Goal: Task Accomplishment & Management: Use online tool/utility

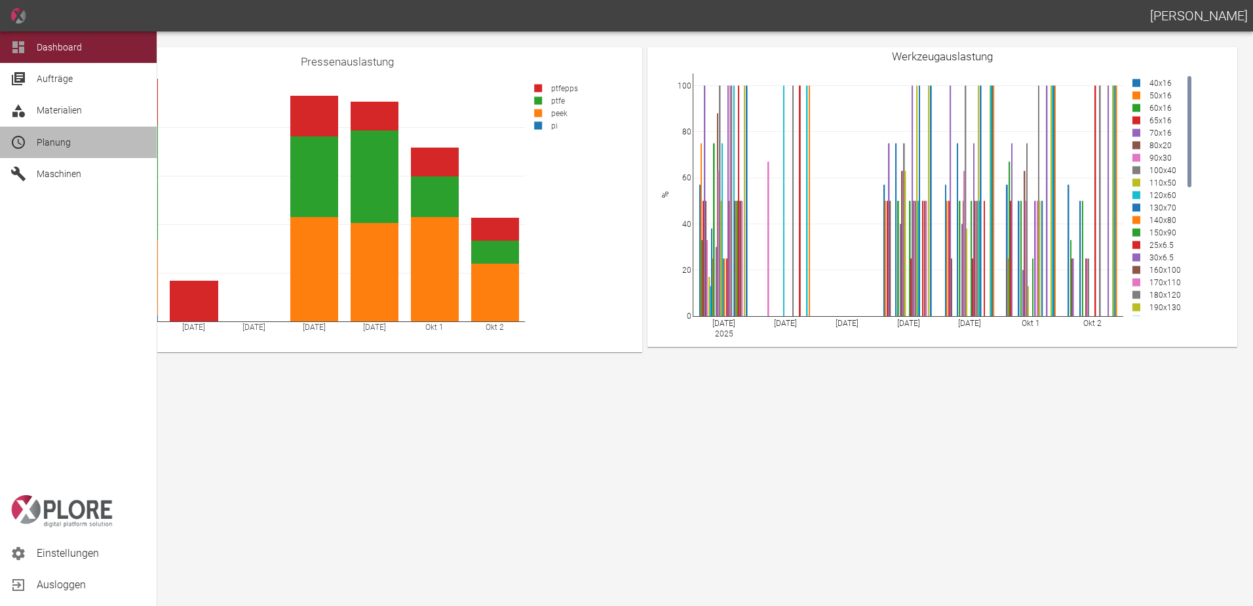
click at [45, 138] on span "Planung" at bounding box center [54, 142] width 34 height 10
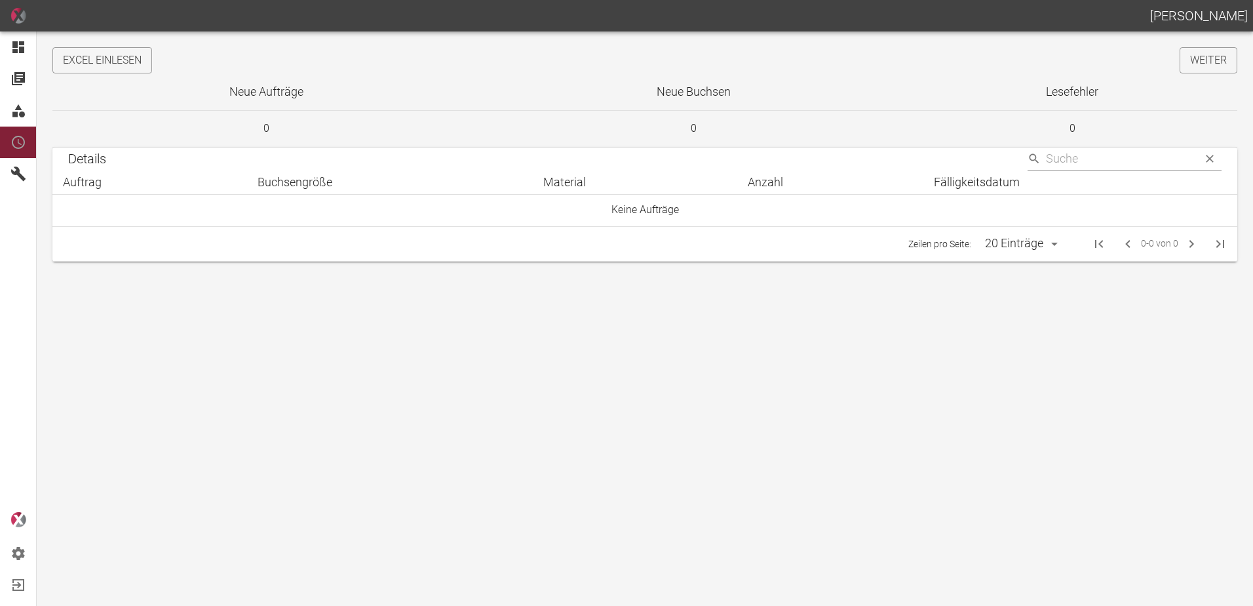
click at [134, 62] on button "Excel einlesen" at bounding box center [102, 60] width 100 height 26
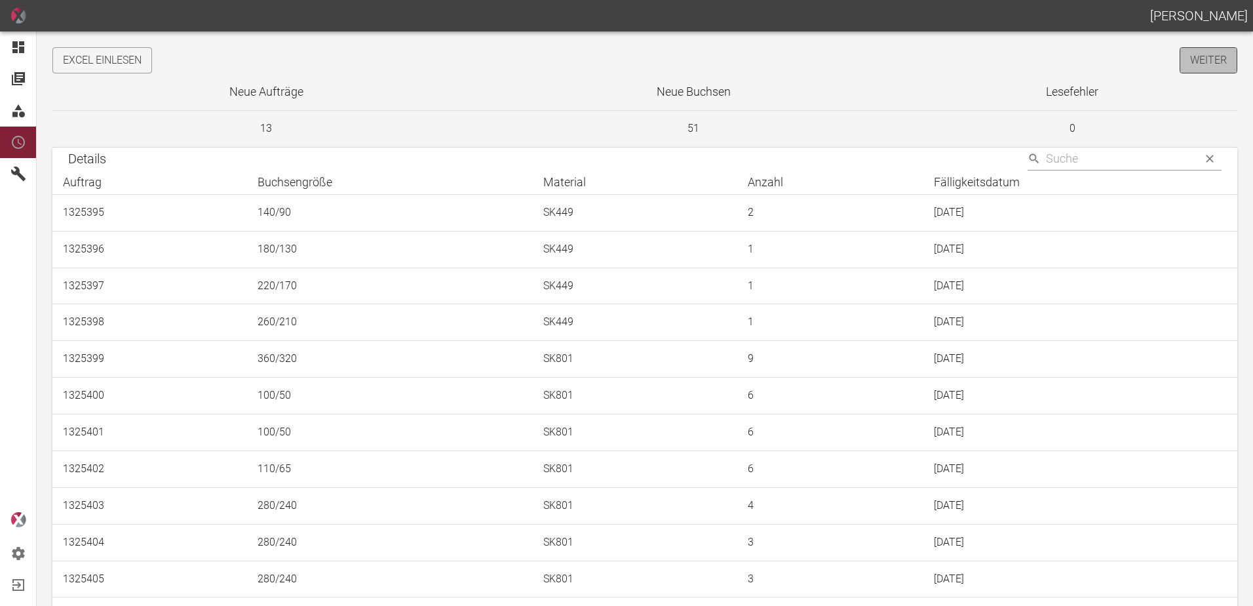
click at [1211, 56] on link "Weiter" at bounding box center [1209, 60] width 58 height 26
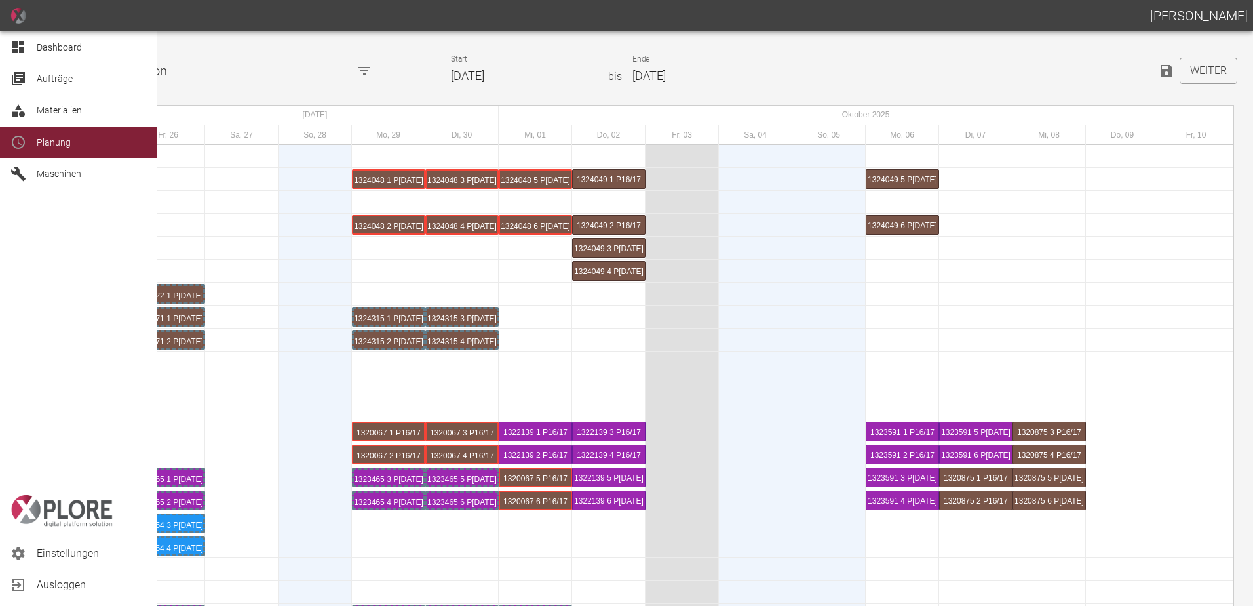
click at [26, 45] on icon at bounding box center [18, 47] width 16 height 16
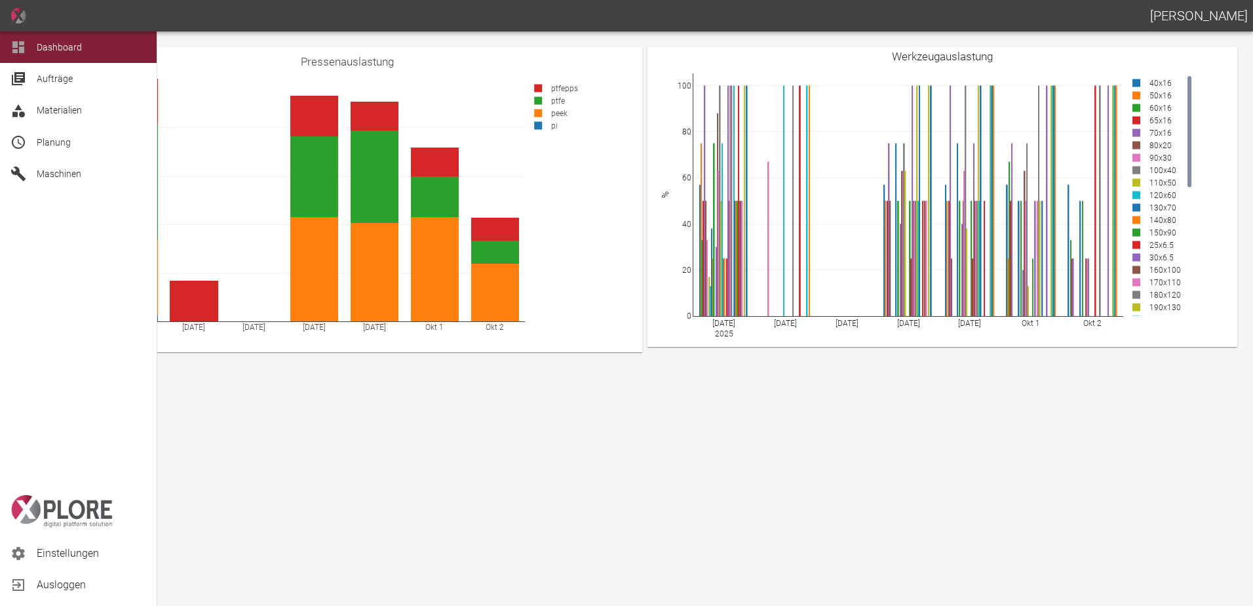
click at [43, 141] on span "Planung" at bounding box center [54, 142] width 34 height 10
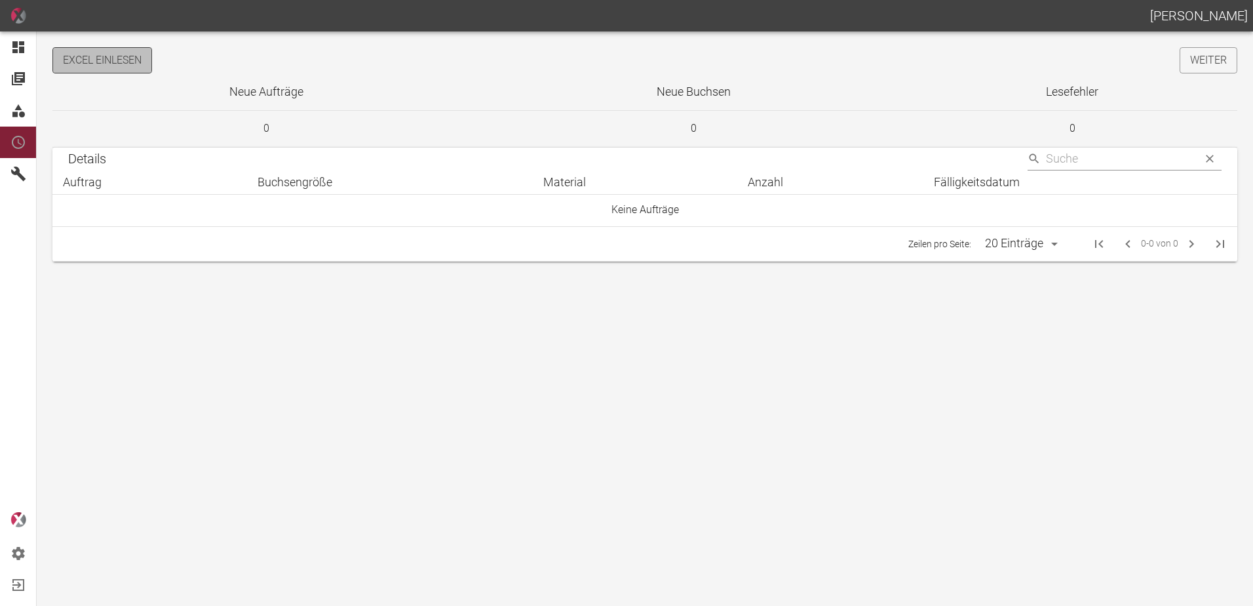
click at [140, 57] on button "Excel einlesen" at bounding box center [102, 60] width 100 height 26
click at [1203, 69] on link "Weiter" at bounding box center [1209, 60] width 58 height 26
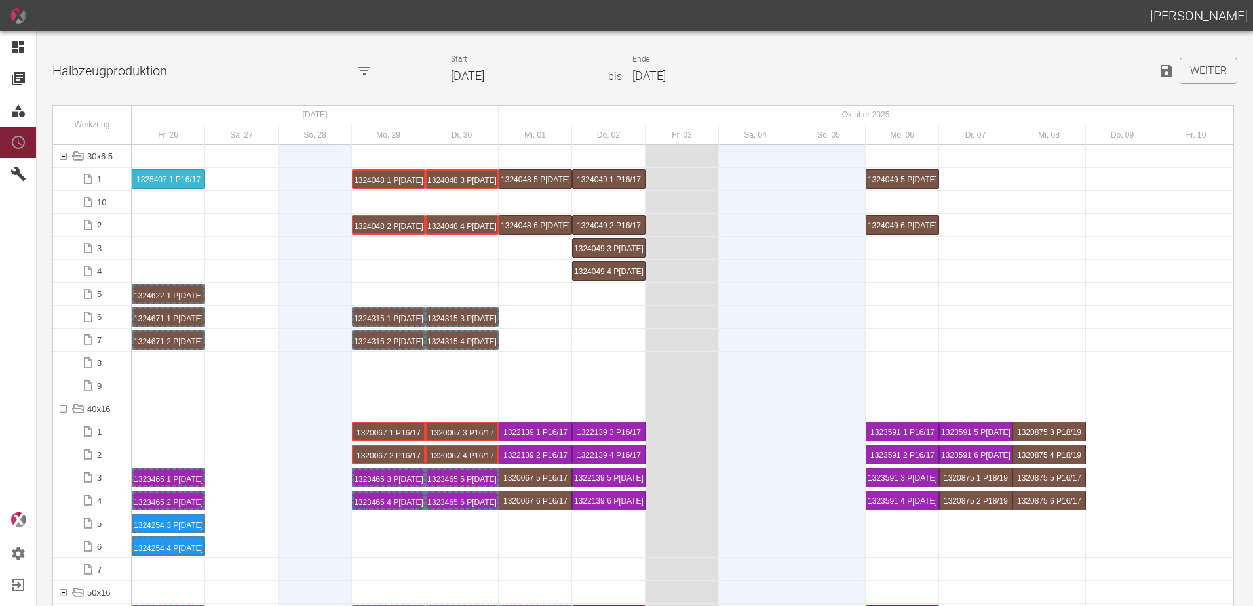
click at [533, 81] on input "[DATE]" at bounding box center [524, 76] width 147 height 23
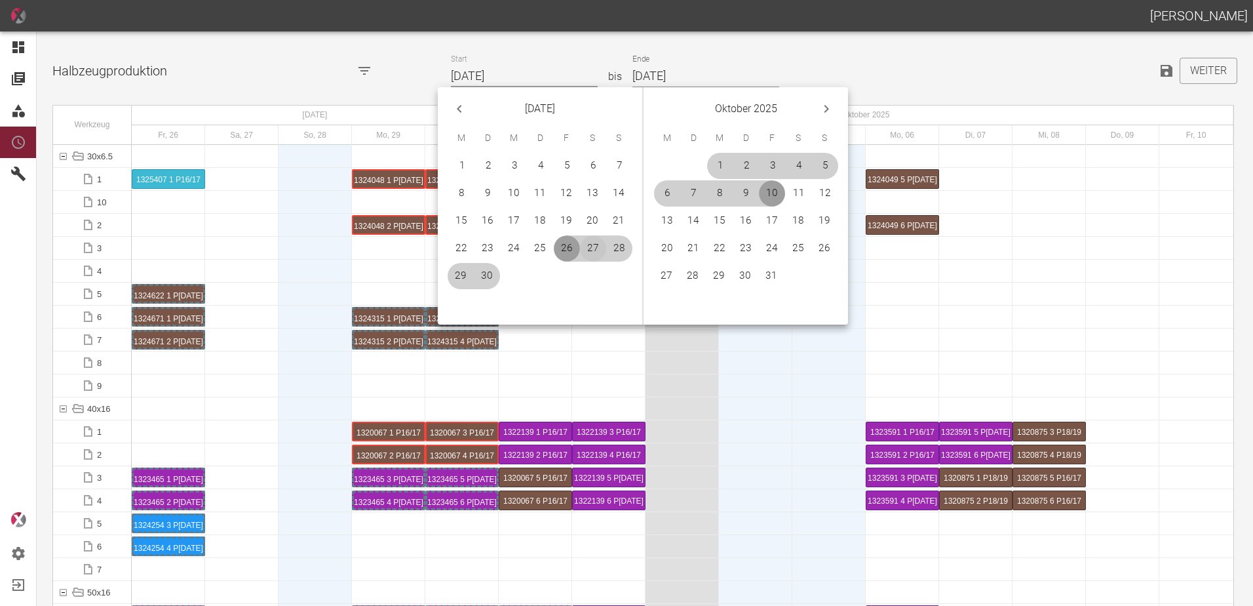
click at [587, 245] on button "27" at bounding box center [593, 248] width 26 height 26
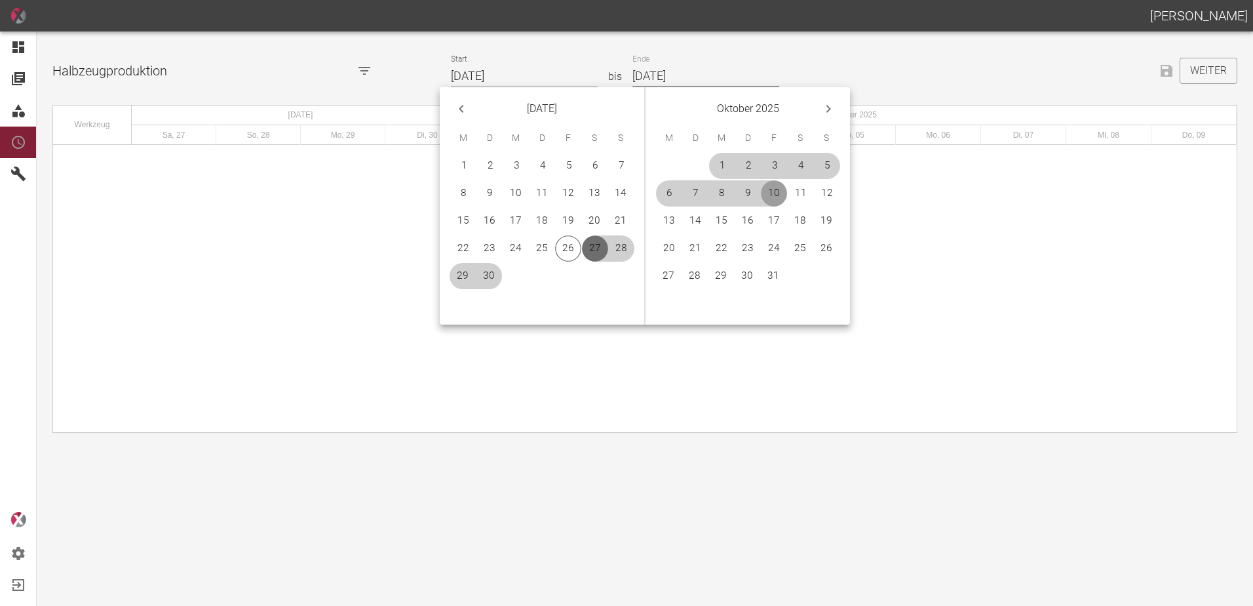
type input "[DATE]"
click at [819, 244] on button "26" at bounding box center [826, 248] width 26 height 26
type input "[DATE]"
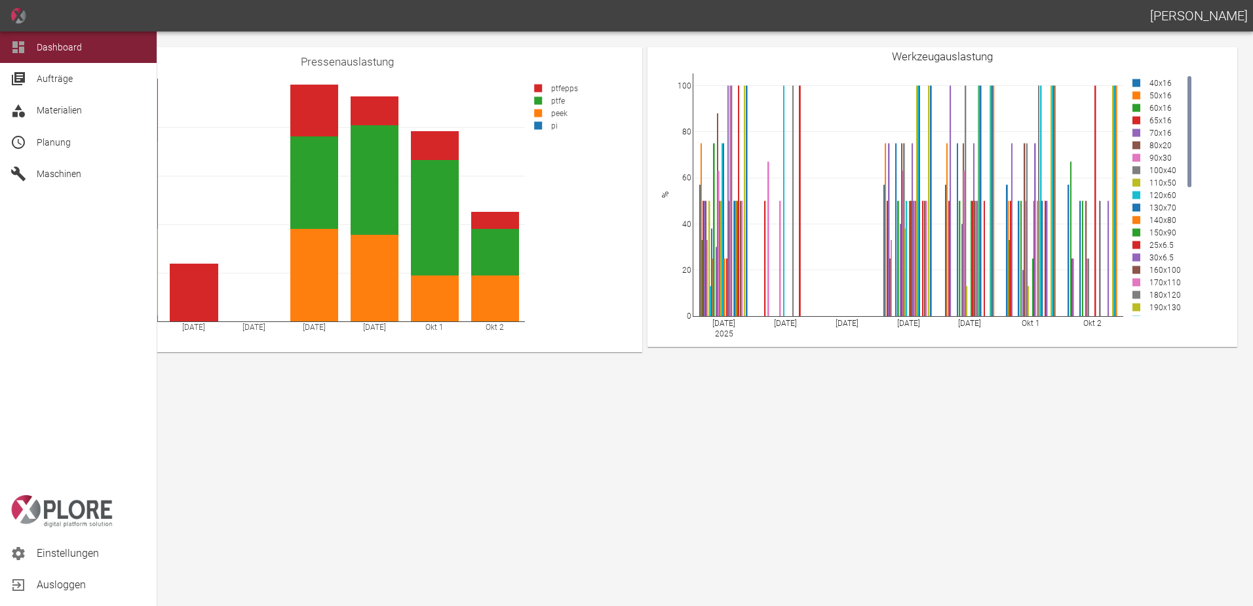
click at [54, 146] on span "Planung" at bounding box center [54, 142] width 34 height 10
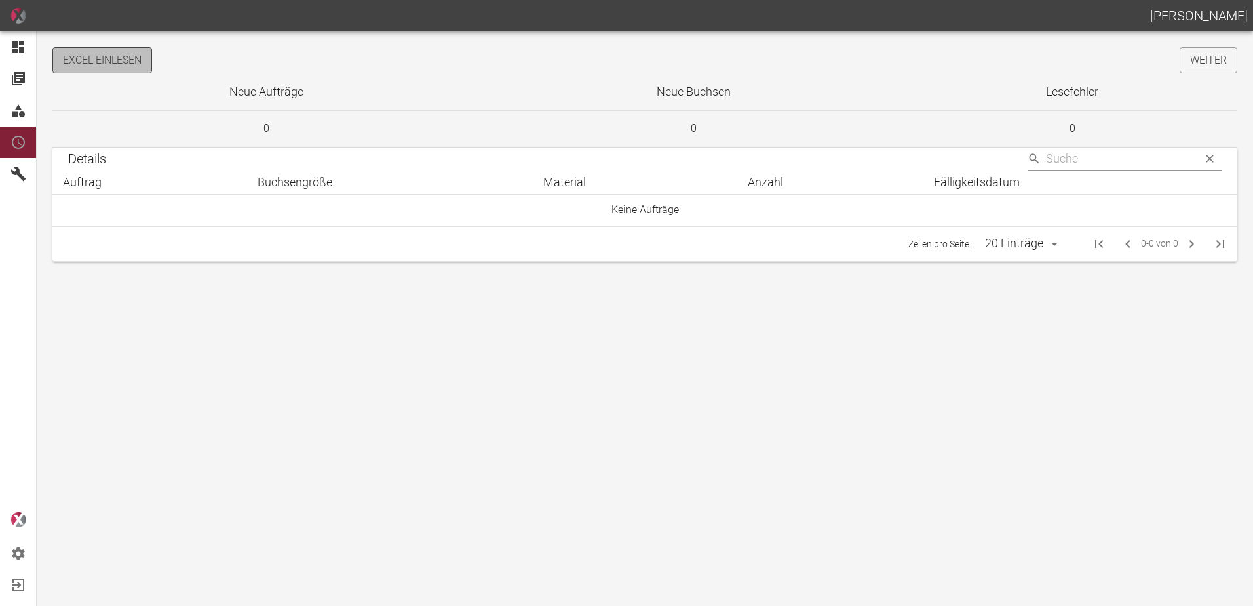
click at [123, 55] on button "Excel einlesen" at bounding box center [102, 60] width 100 height 26
click at [1213, 62] on link "Weiter" at bounding box center [1209, 60] width 58 height 26
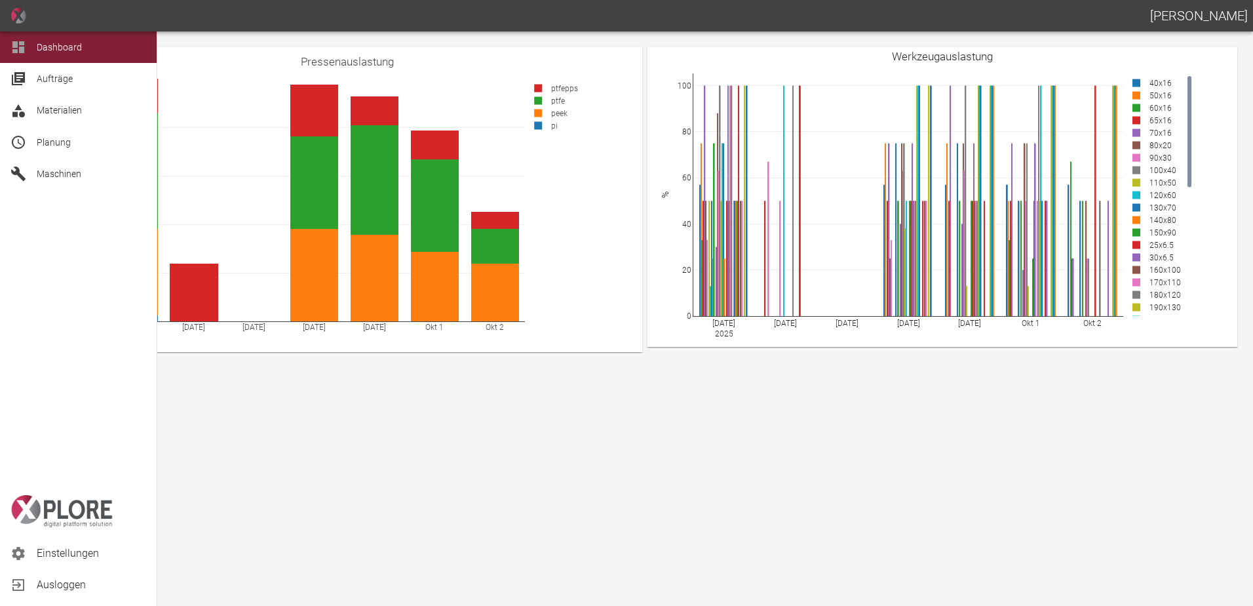
click at [38, 143] on span "Planung" at bounding box center [54, 142] width 34 height 10
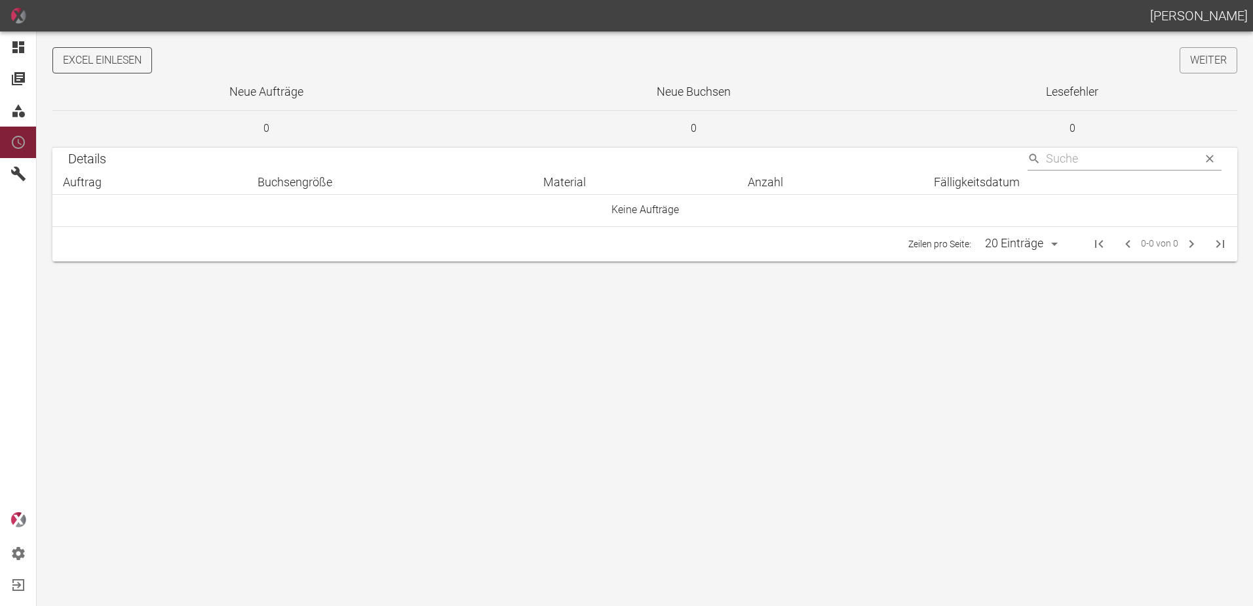
click at [129, 63] on button "Excel einlesen" at bounding box center [102, 60] width 100 height 26
click at [1206, 68] on link "Weiter" at bounding box center [1209, 60] width 58 height 26
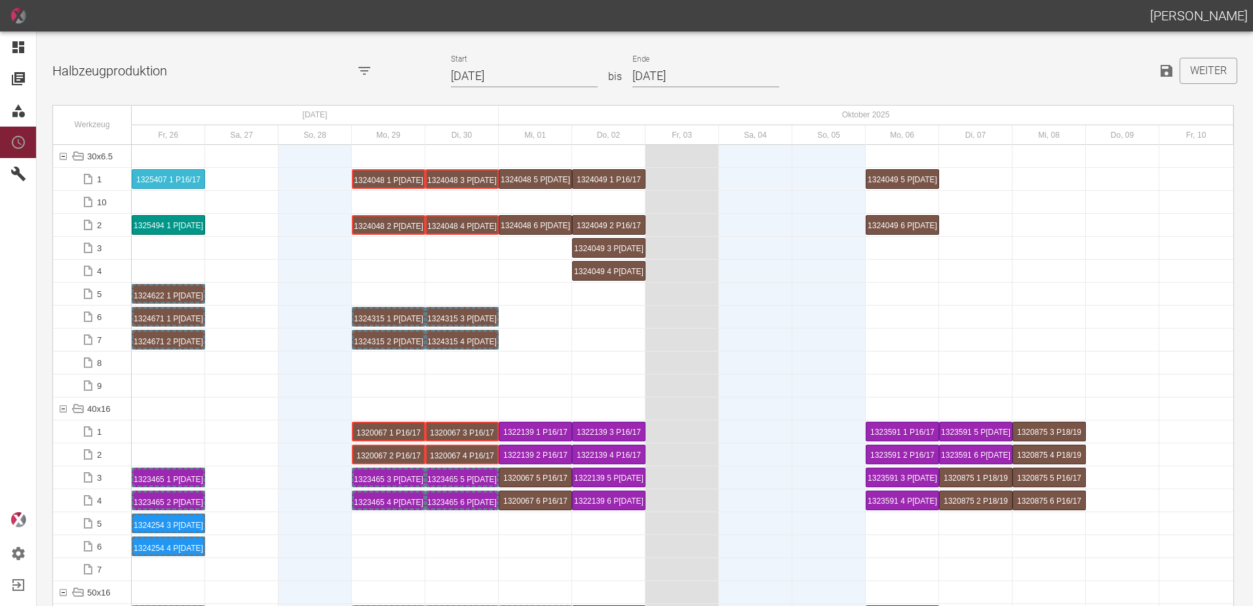
click at [539, 74] on input "26.09.2025" at bounding box center [524, 76] width 147 height 23
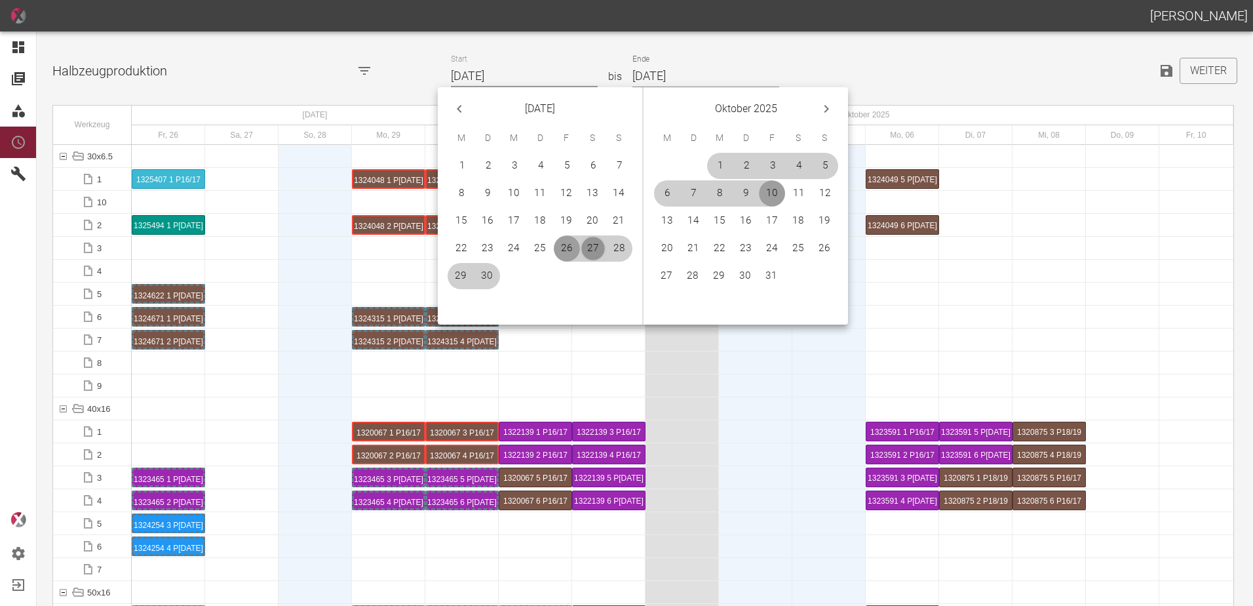
click at [596, 246] on button "27" at bounding box center [593, 248] width 26 height 26
type input "27.09.2025"
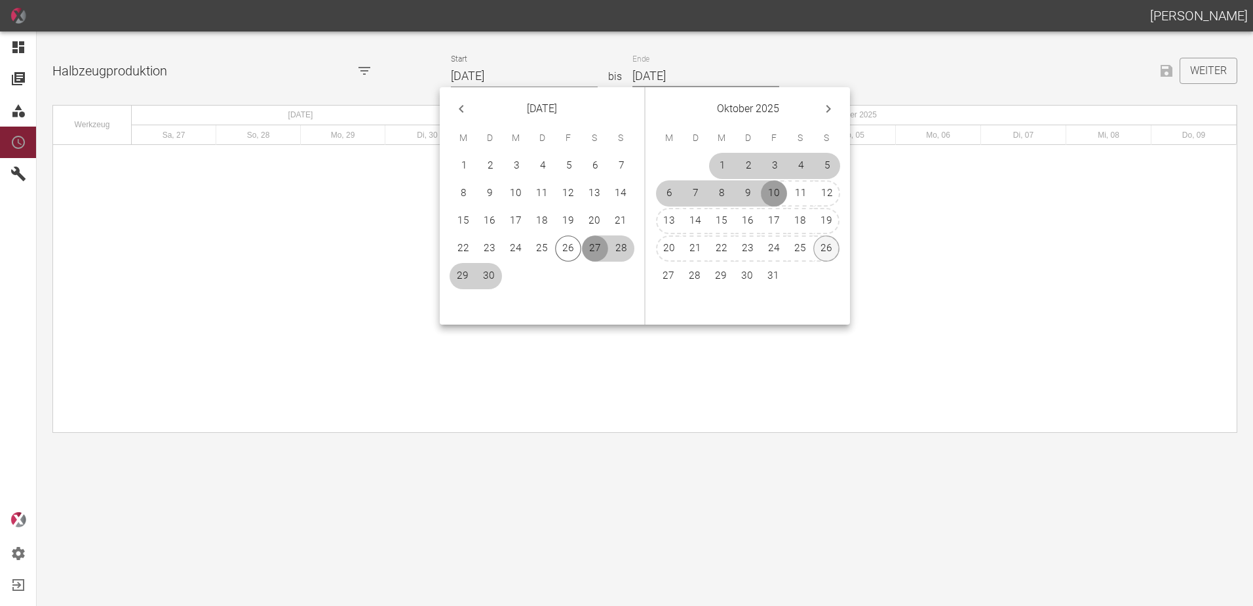
click at [823, 246] on button "26" at bounding box center [826, 248] width 26 height 26
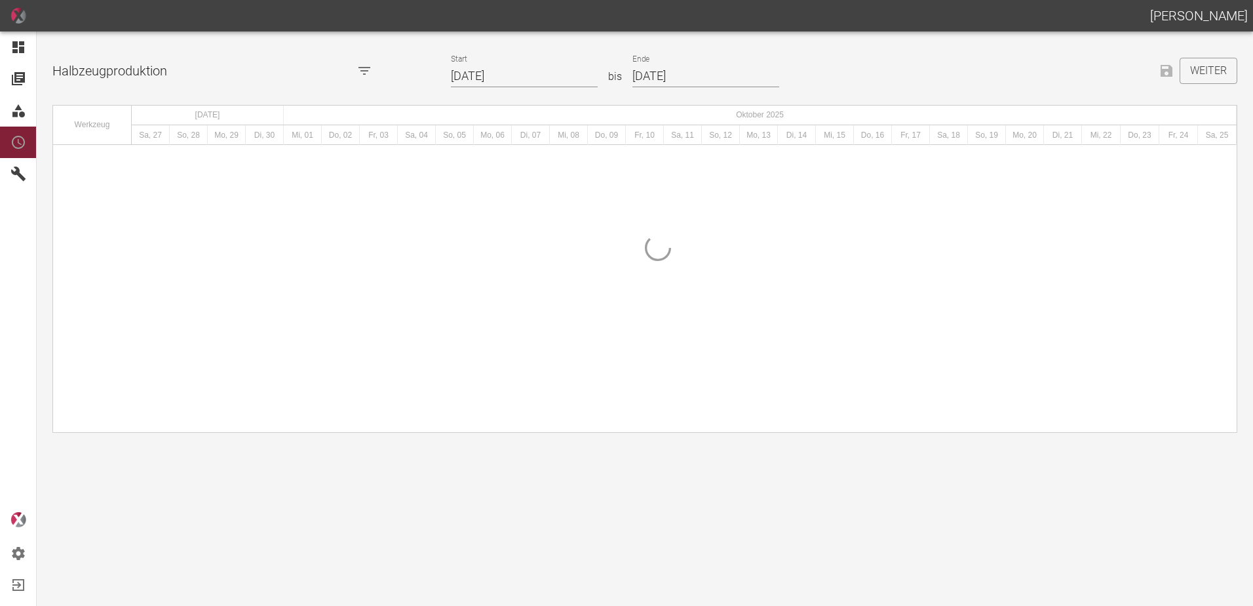
type input "26.10.2025"
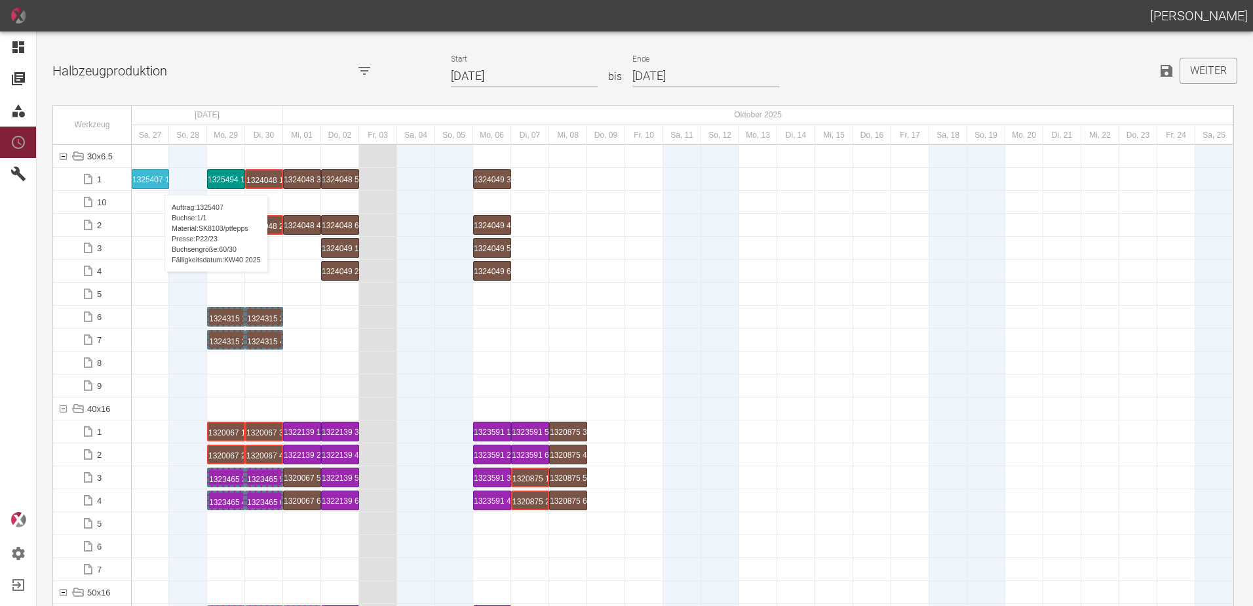
click at [158, 182] on div "1325407 1 P22/23" at bounding box center [150, 179] width 36 height 18
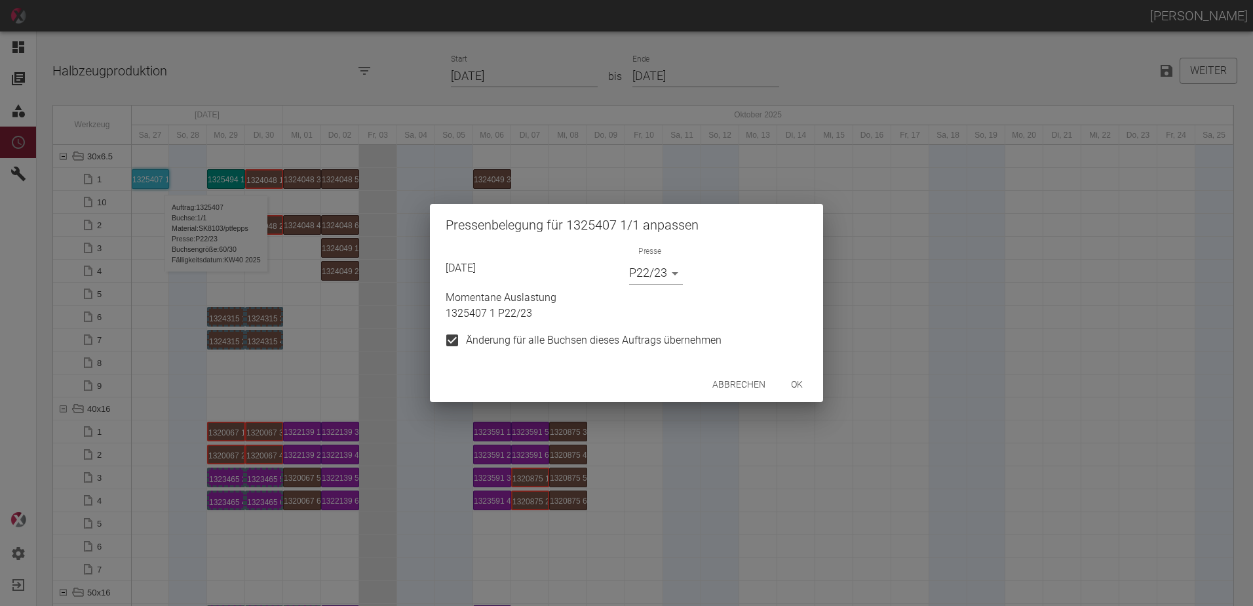
click at [647, 270] on body "ALEXANDER WERNECKE Dashboard Aufträge Materialien Planung Maschinen Einstellung…" at bounding box center [626, 303] width 1253 height 606
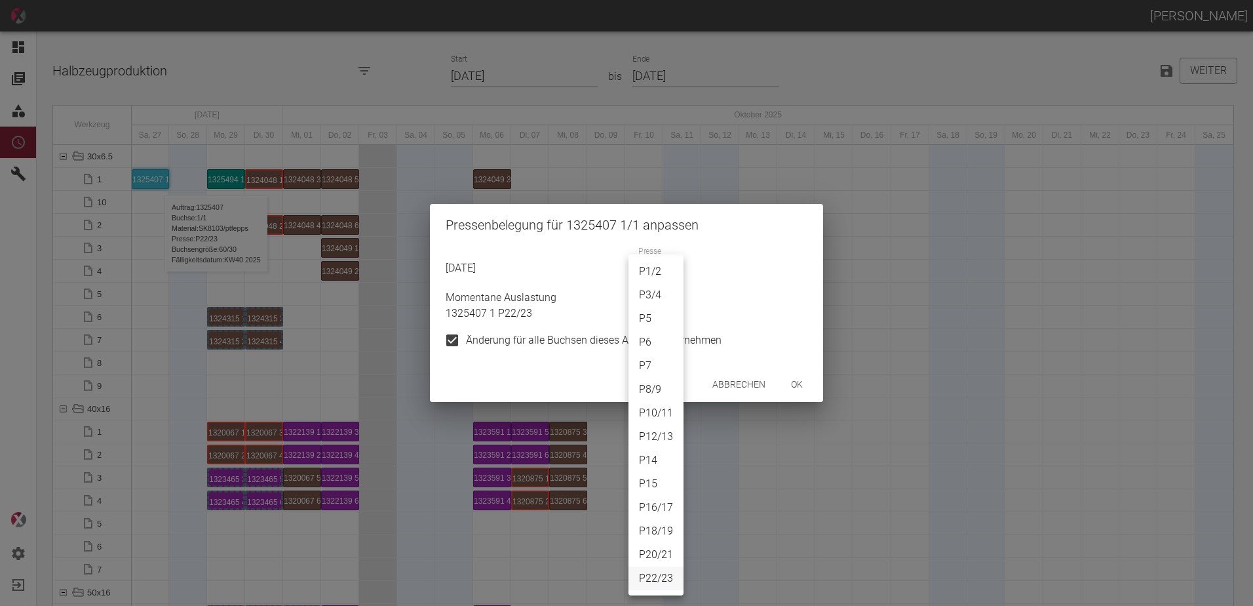
click at [661, 299] on li "P3/4" at bounding box center [656, 295] width 55 height 24
type input "P3/4"
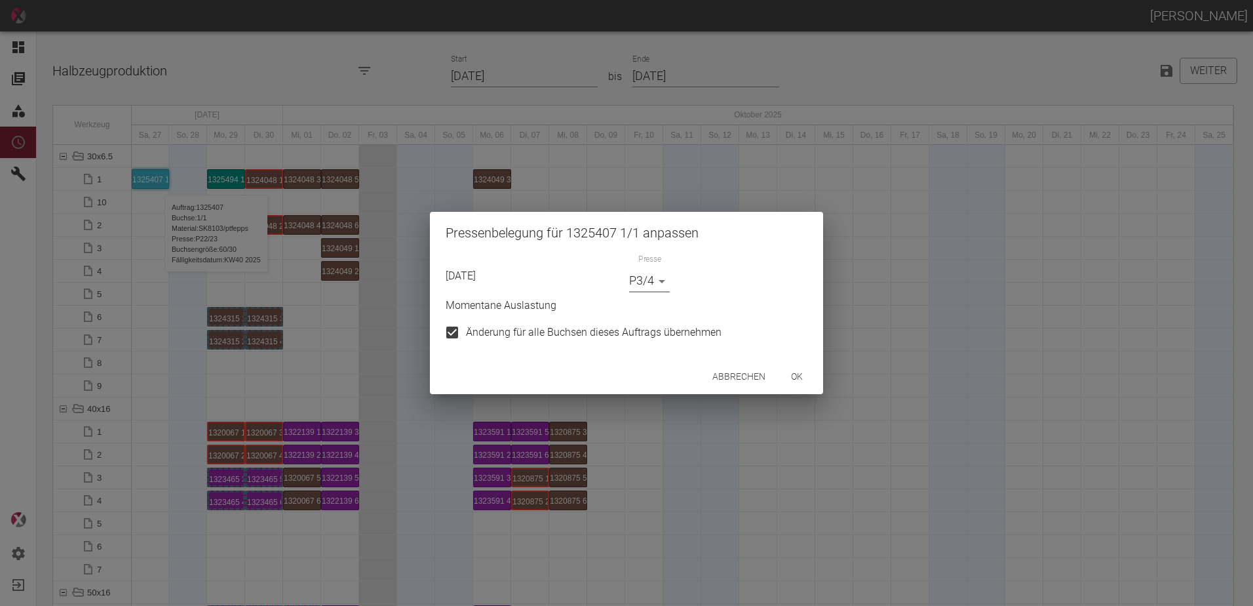
click at [793, 378] on button "ok" at bounding box center [797, 376] width 42 height 24
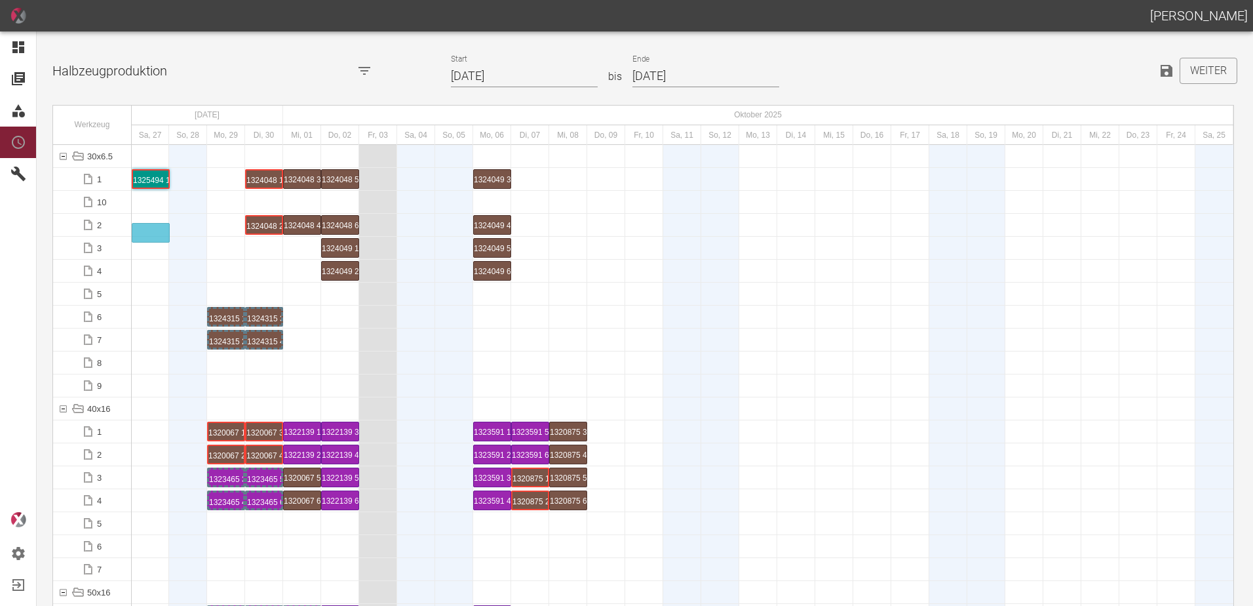
drag, startPoint x: 232, startPoint y: 182, endPoint x: 152, endPoint y: 216, distance: 86.9
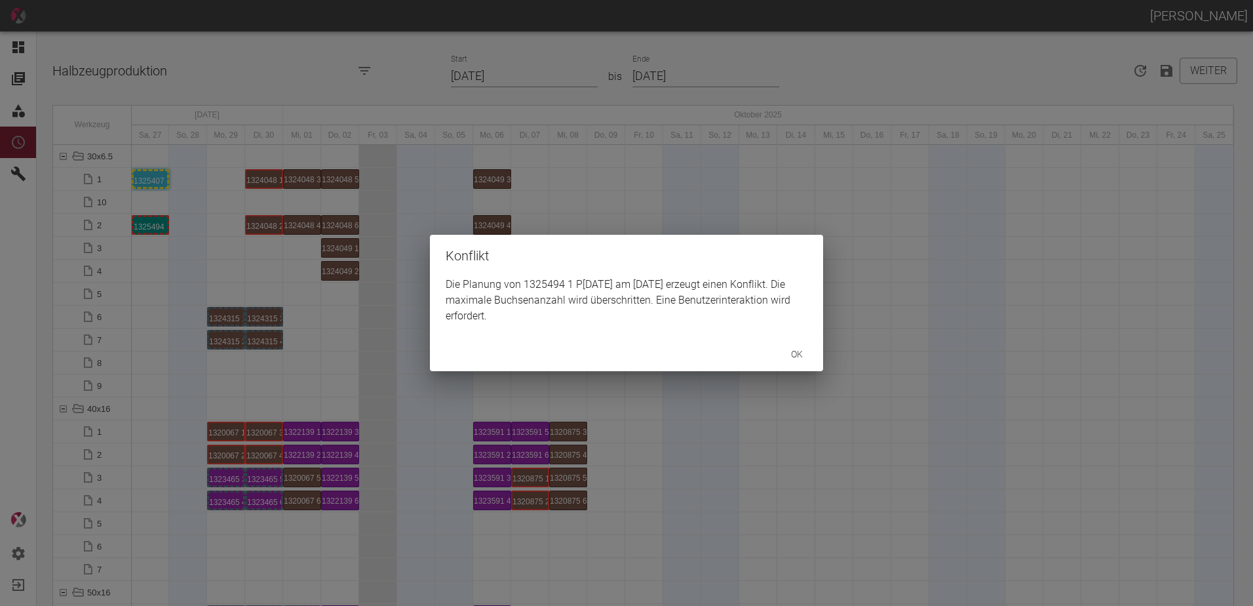
click at [782, 359] on button "ok" at bounding box center [797, 354] width 42 height 24
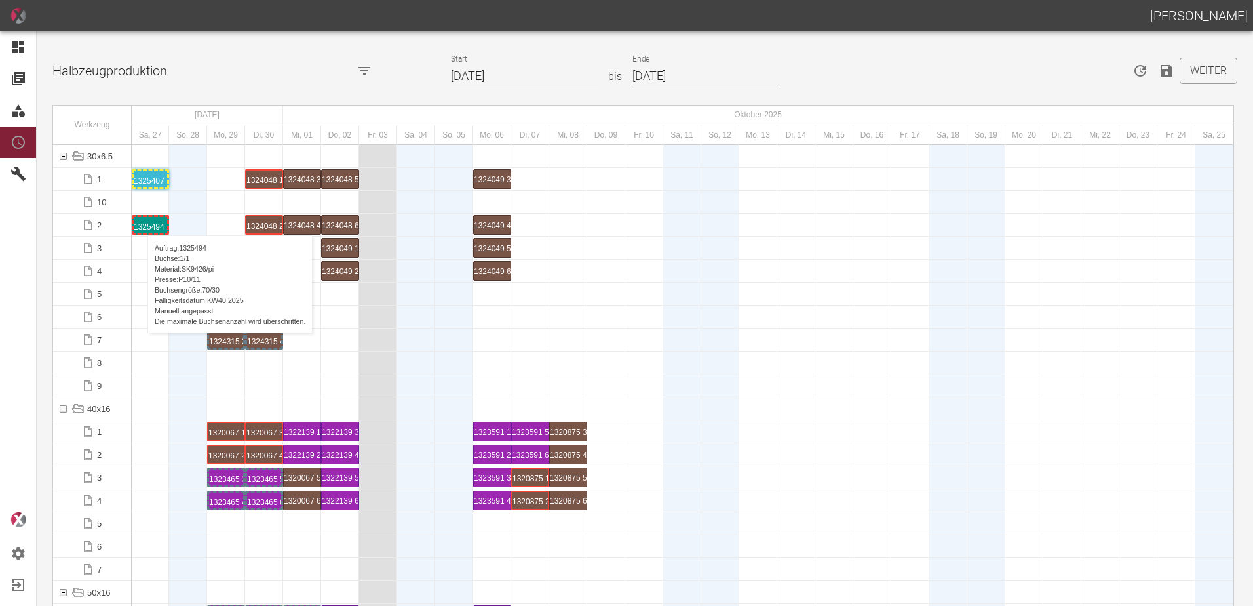
click at [141, 222] on div "1325494 1 P[DATE]" at bounding box center [150, 225] width 33 height 16
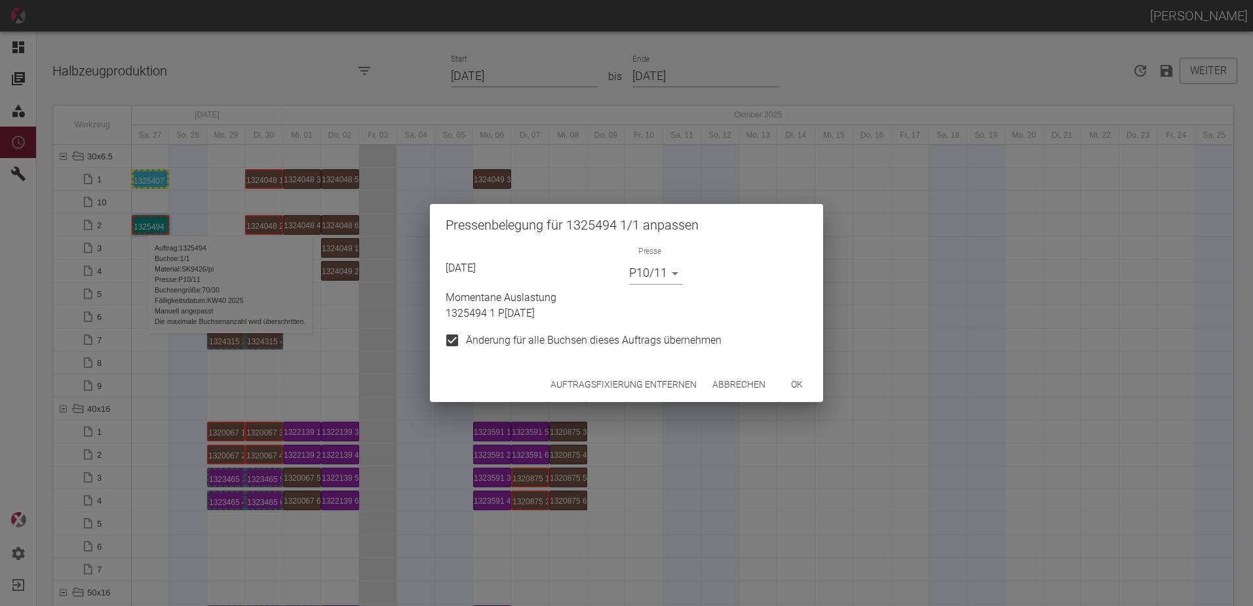
click at [661, 276] on body "ALEXANDER WERNECKE Dashboard Aufträge Materialien Planung Maschinen Einstellung…" at bounding box center [626, 303] width 1253 height 606
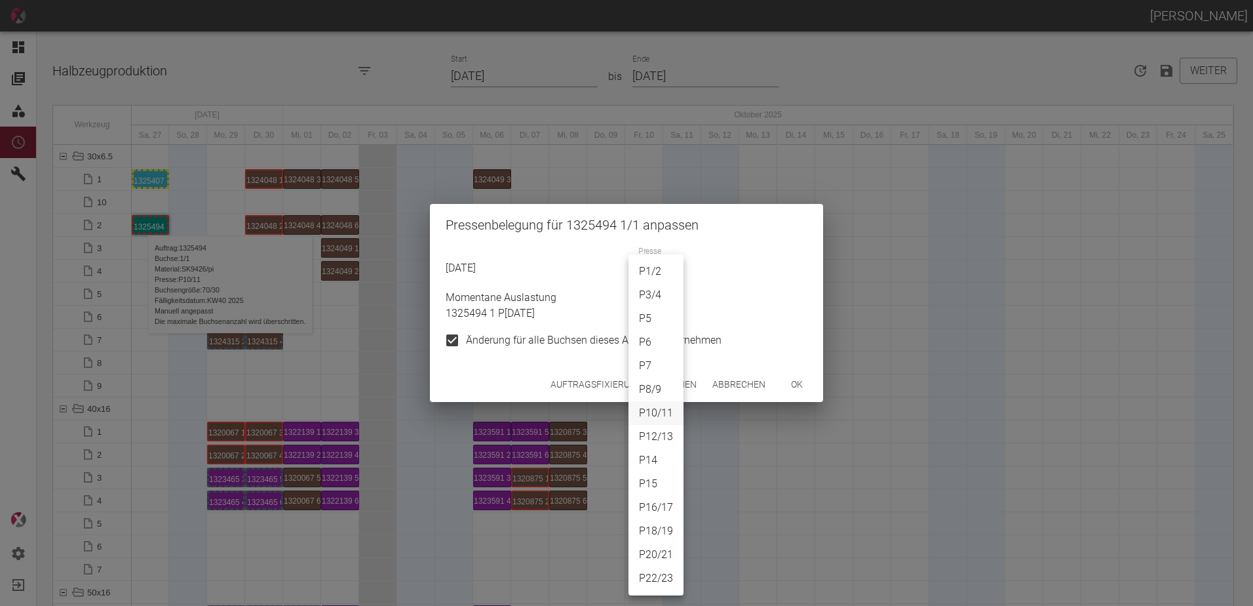
click at [655, 383] on li "P8/9" at bounding box center [656, 390] width 55 height 24
type input "P8/9"
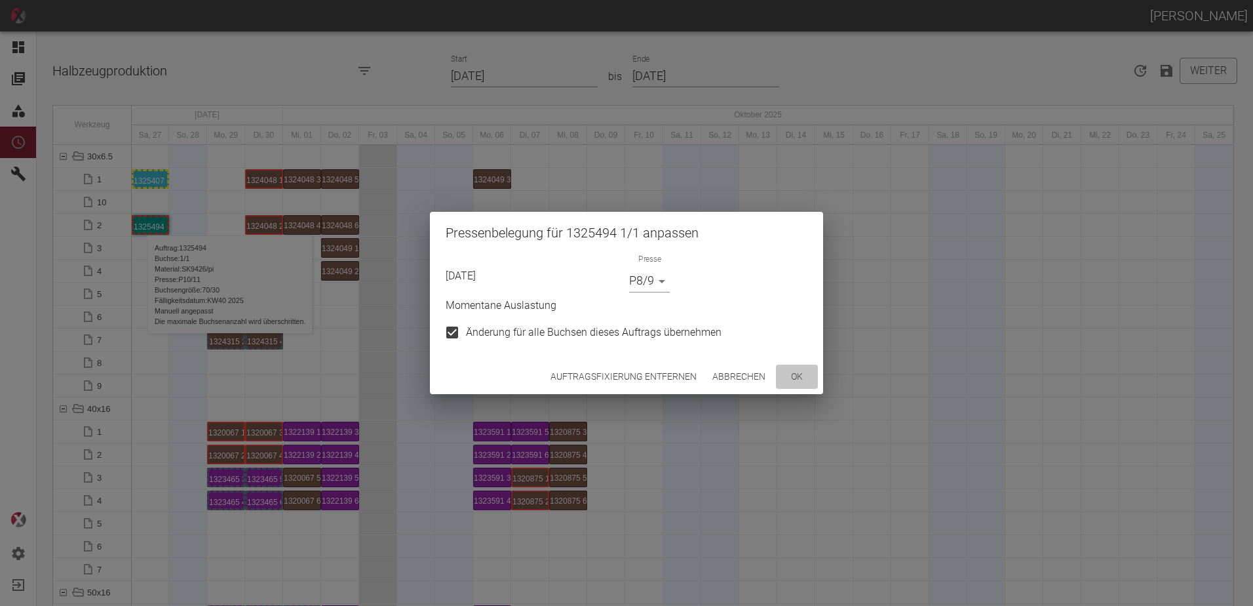
click at [797, 374] on button "ok" at bounding box center [797, 376] width 42 height 24
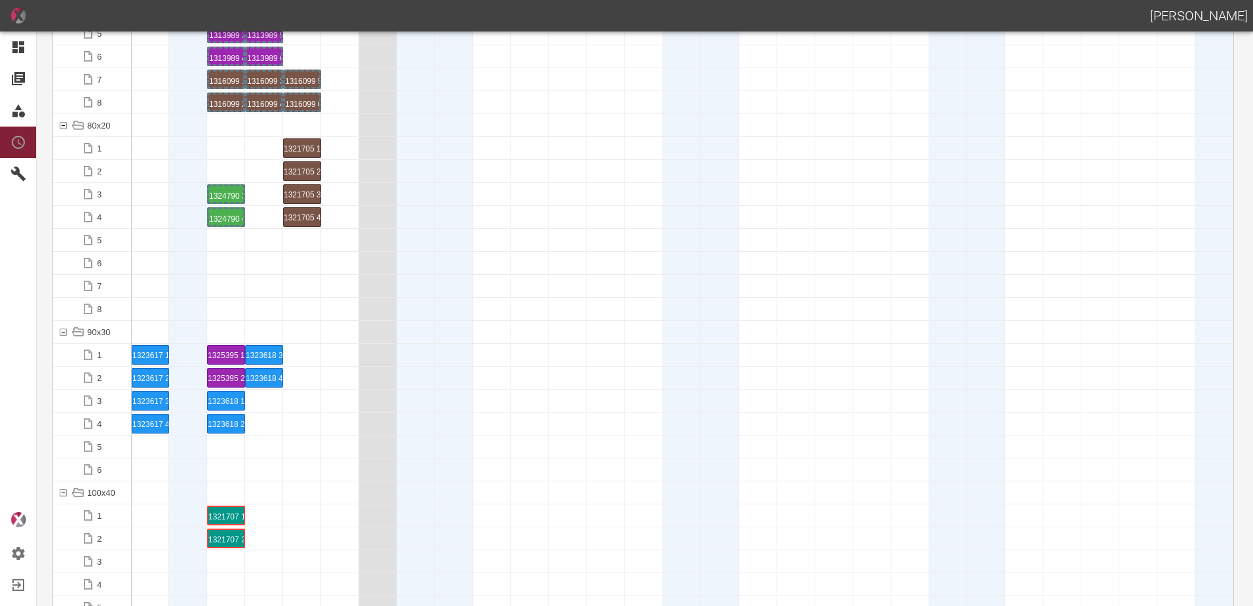
scroll to position [1180, 0]
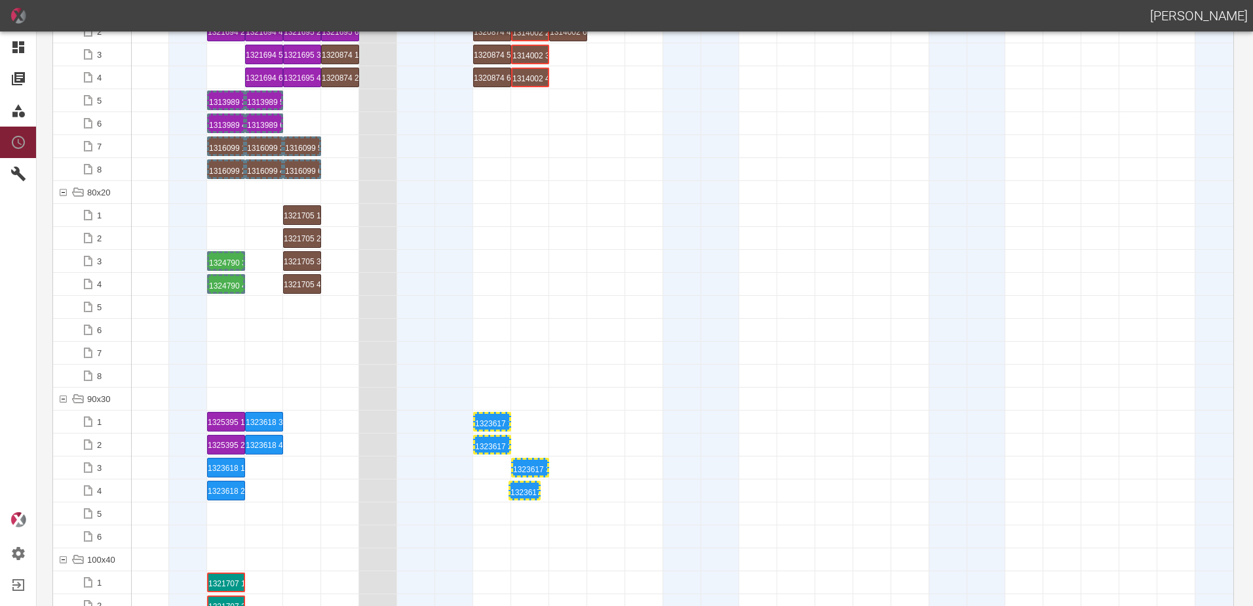
drag, startPoint x: 148, startPoint y: 488, endPoint x: 505, endPoint y: 484, distance: 356.6
click at [529, 474] on div "1323617 3 P10/11" at bounding box center [530, 467] width 34 height 16
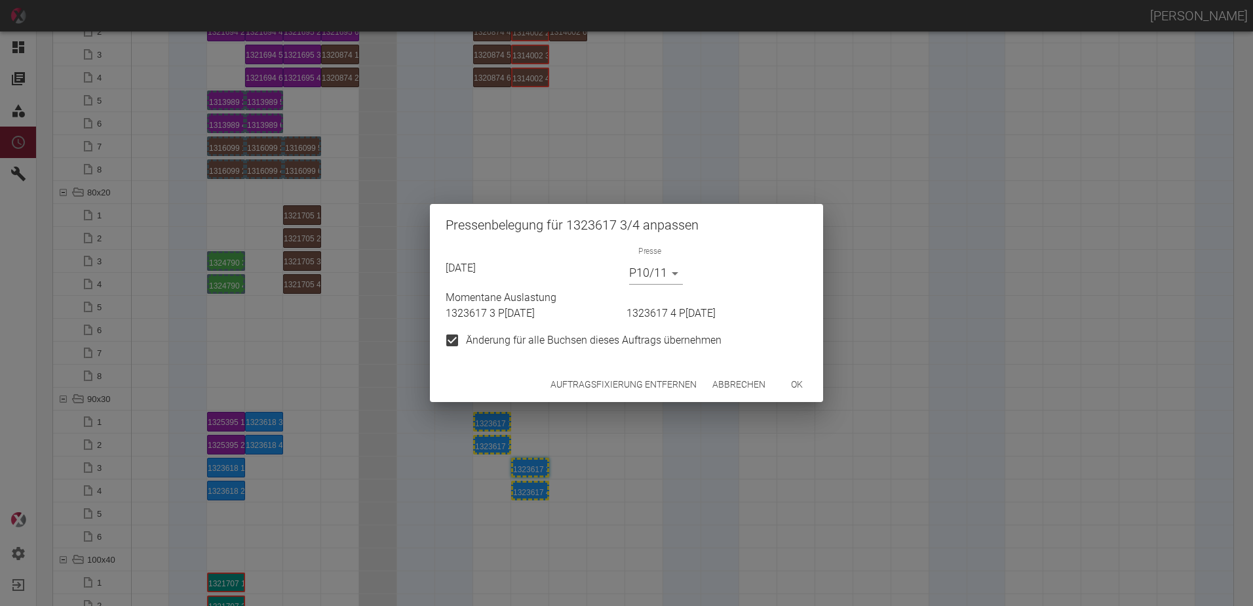
click at [614, 389] on button "Auftragsfixierung entfernen" at bounding box center [623, 384] width 157 height 24
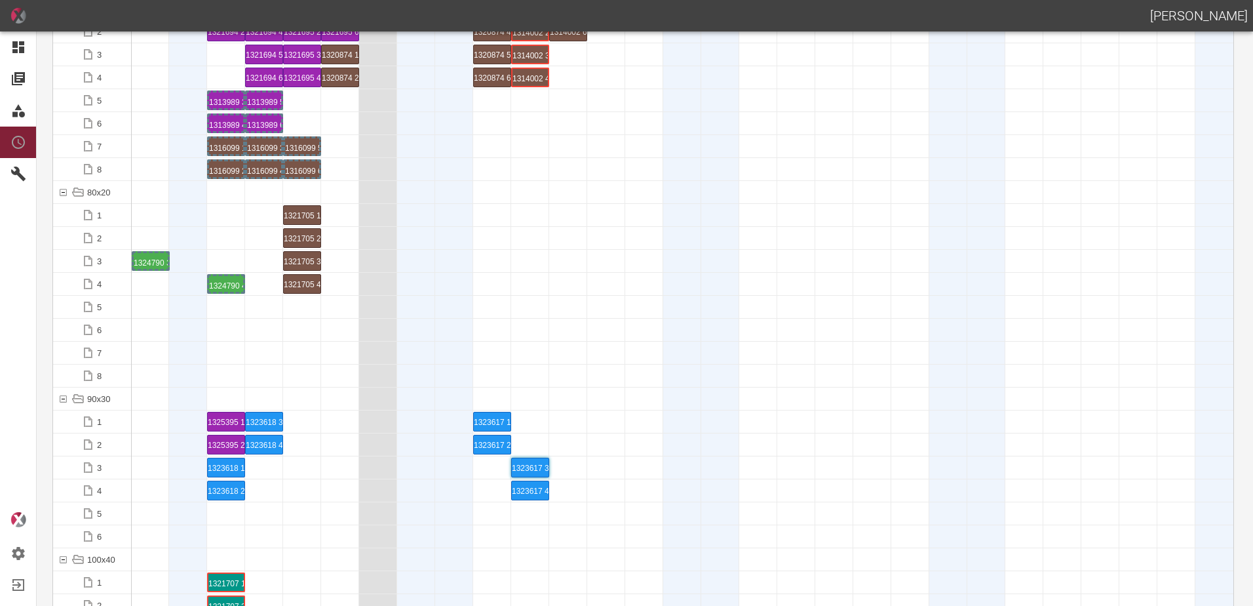
drag, startPoint x: 220, startPoint y: 258, endPoint x: 136, endPoint y: 241, distance: 85.7
drag, startPoint x: 220, startPoint y: 277, endPoint x: 149, endPoint y: 284, distance: 71.2
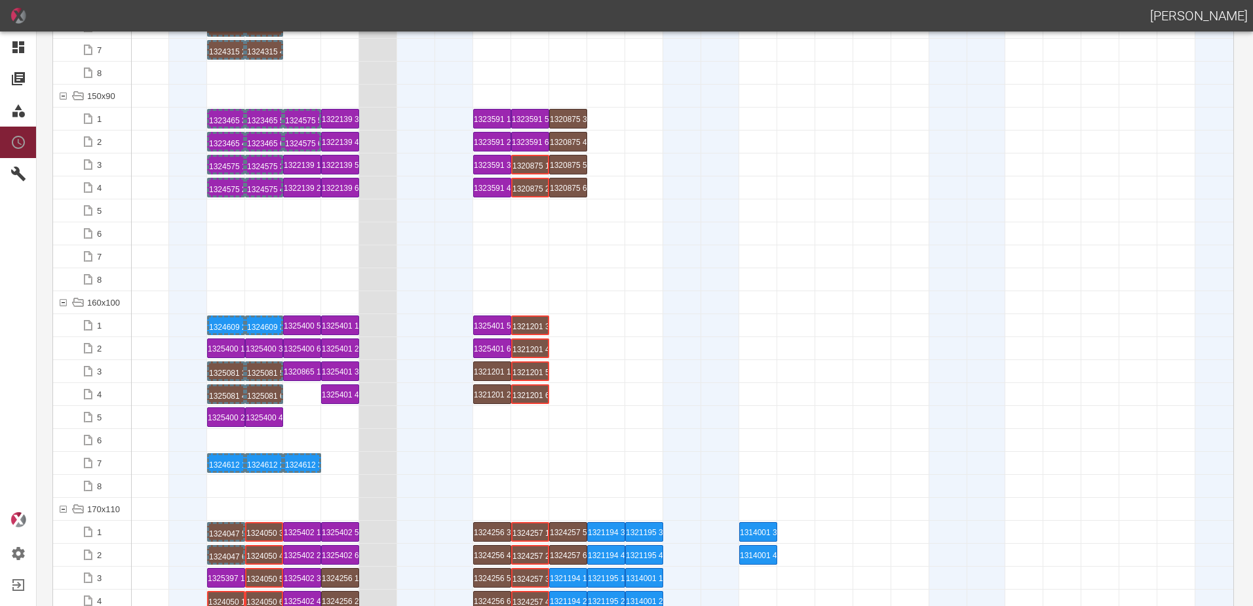
scroll to position [2425, 0]
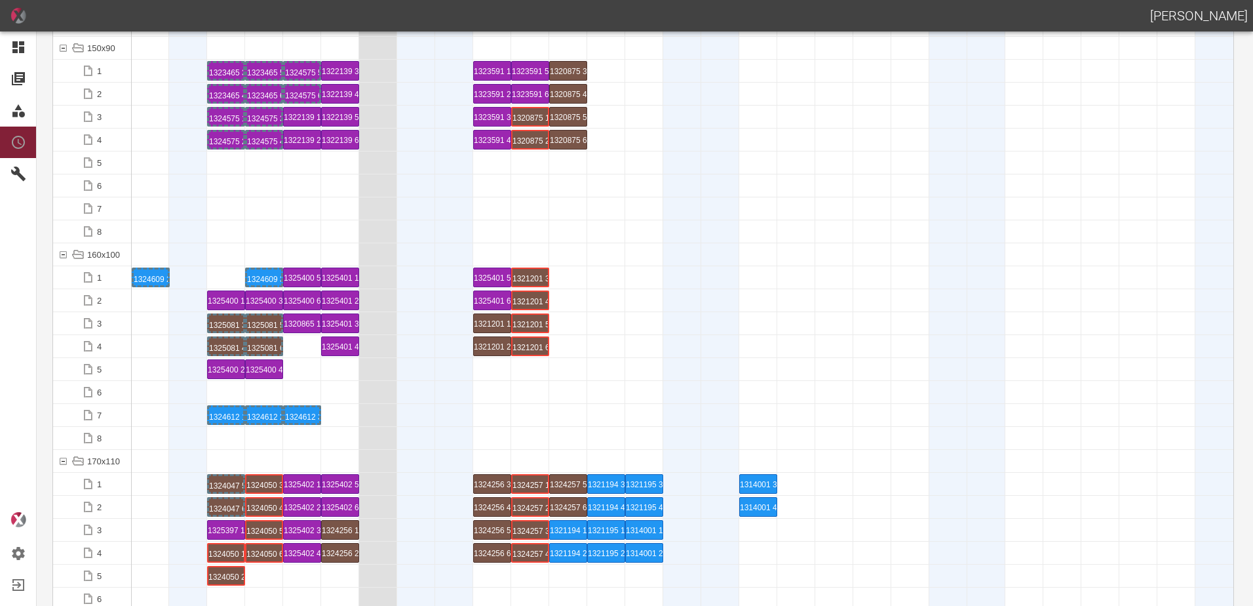
drag, startPoint x: 236, startPoint y: 275, endPoint x: 157, endPoint y: 275, distance: 79.3
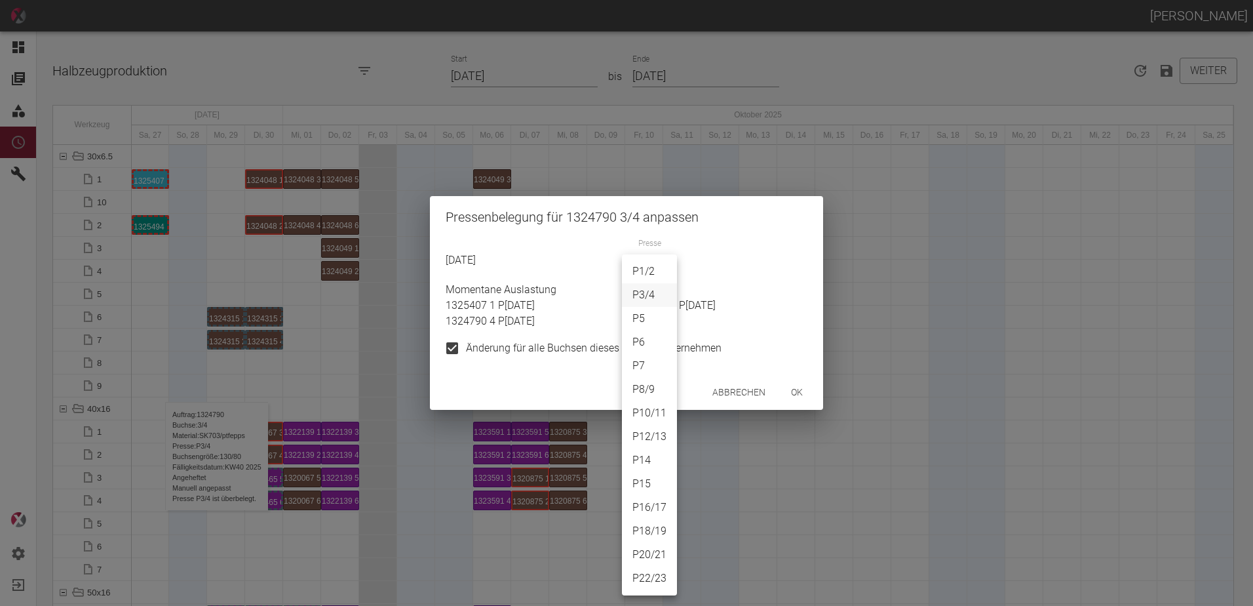
scroll to position [2935, 0]
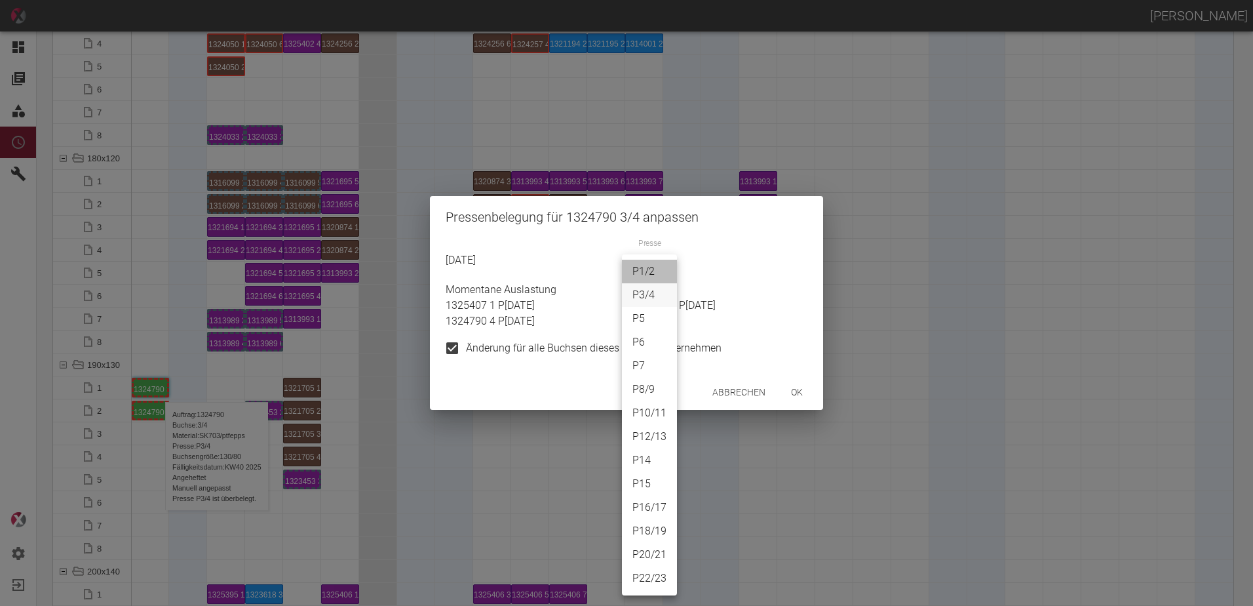
click at [640, 270] on li "P1/2" at bounding box center [649, 272] width 55 height 24
type input "P1/2"
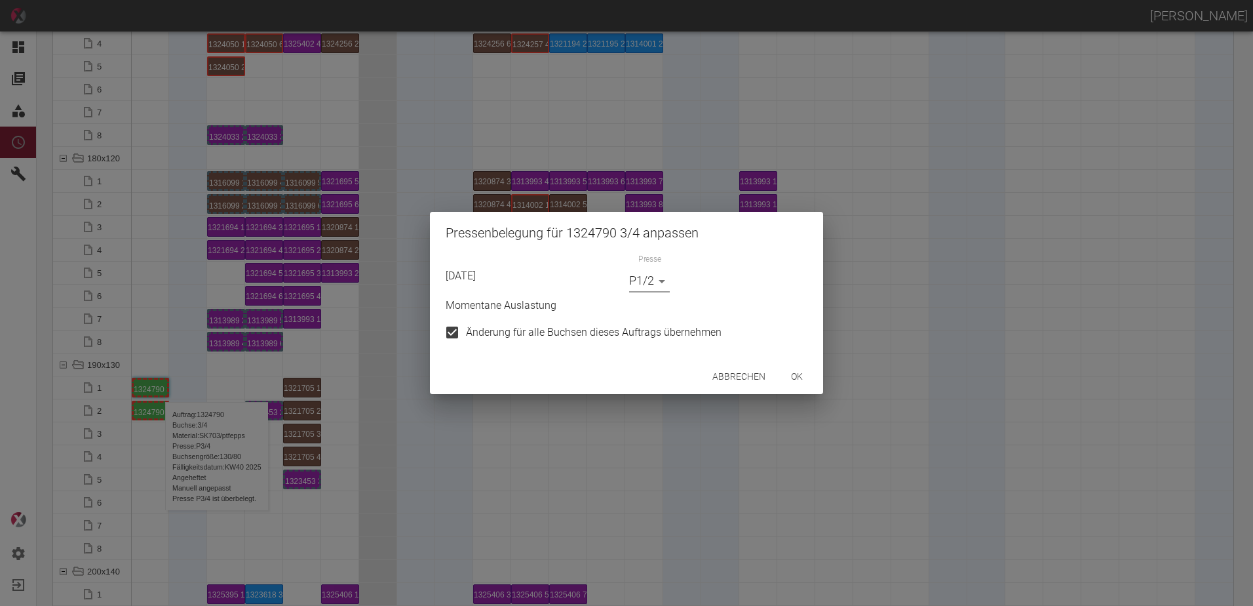
click at [811, 380] on button "ok" at bounding box center [797, 376] width 42 height 24
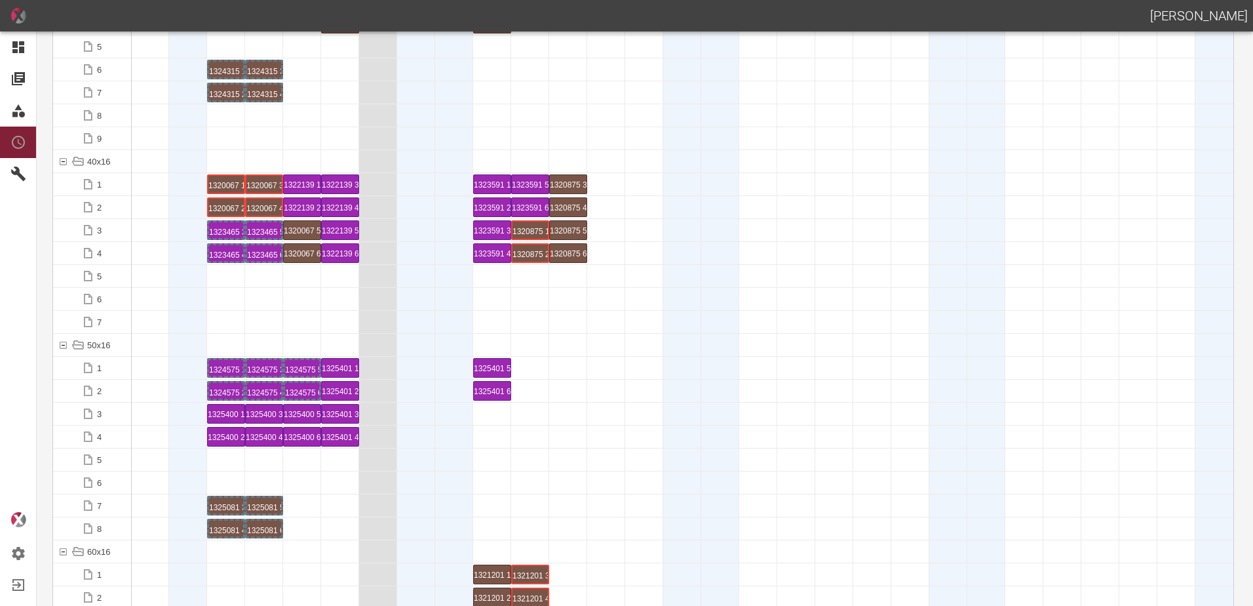
scroll to position [0, 0]
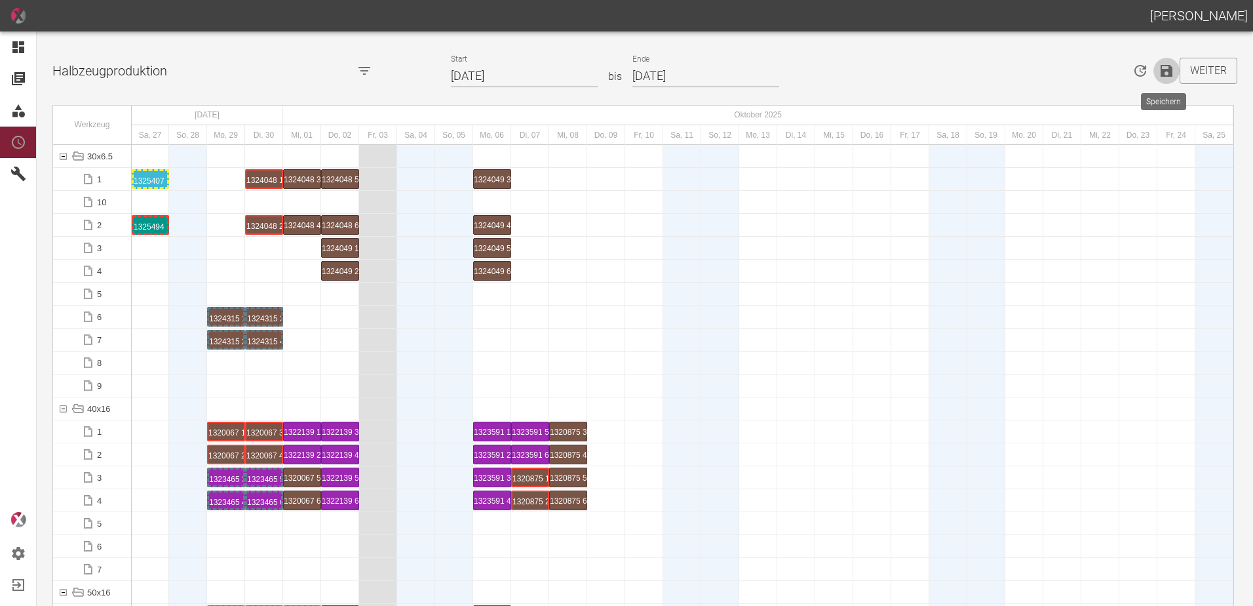
click at [1165, 73] on icon "Speichern" at bounding box center [1167, 71] width 12 height 12
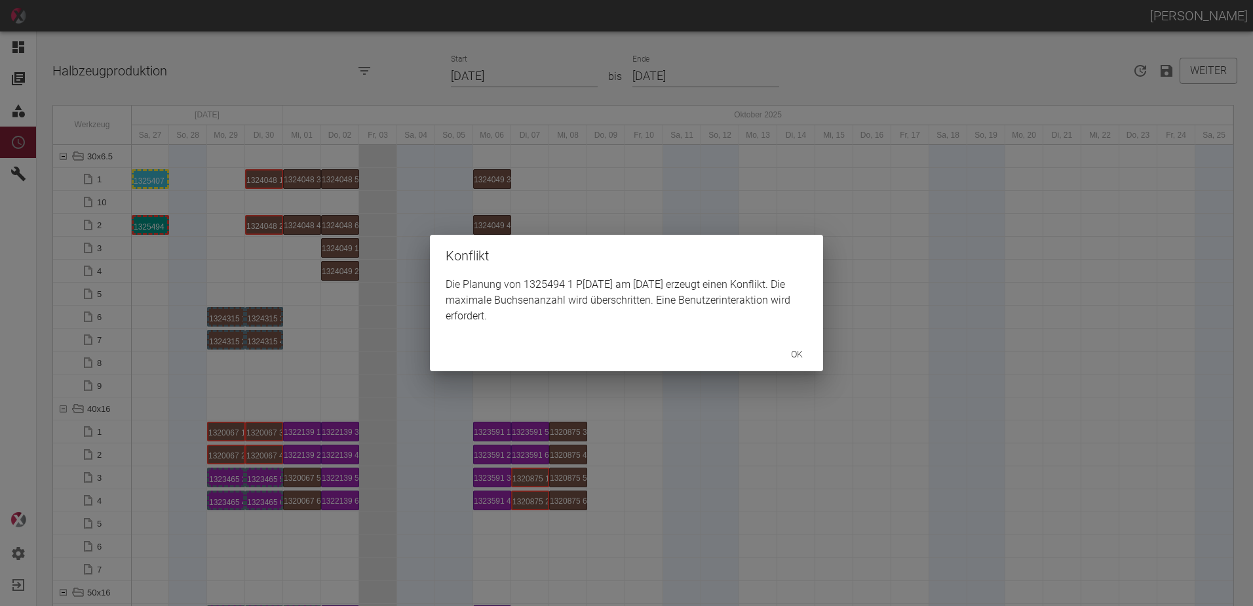
click at [791, 347] on button "ok" at bounding box center [797, 354] width 42 height 24
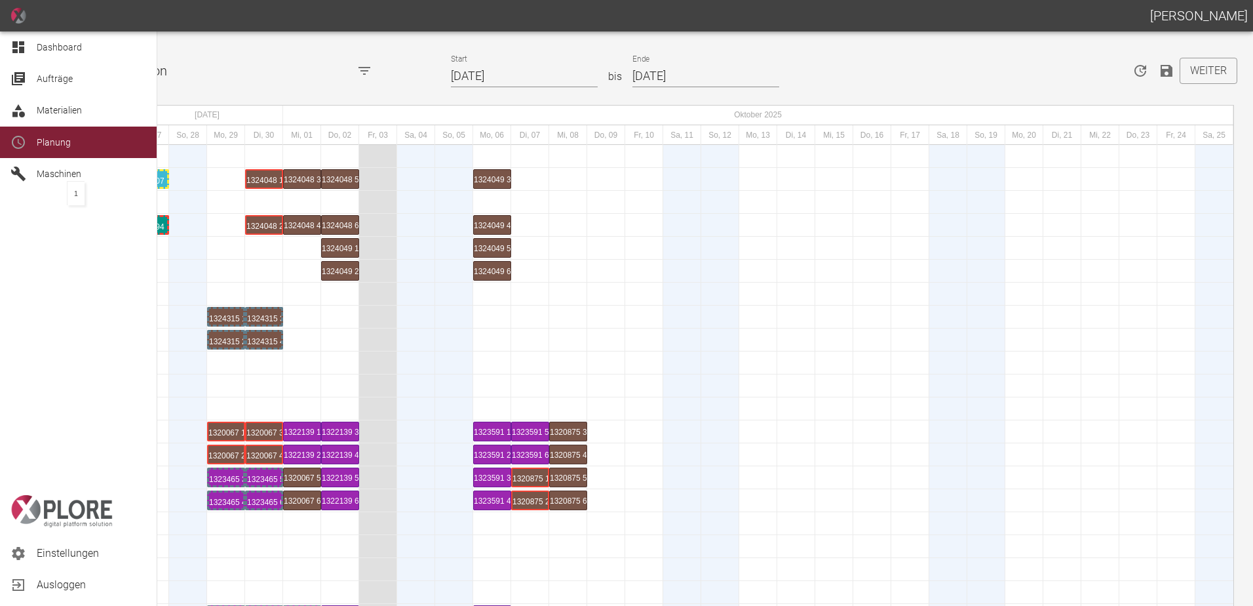
click at [40, 168] on span "Maschinen" at bounding box center [59, 173] width 45 height 10
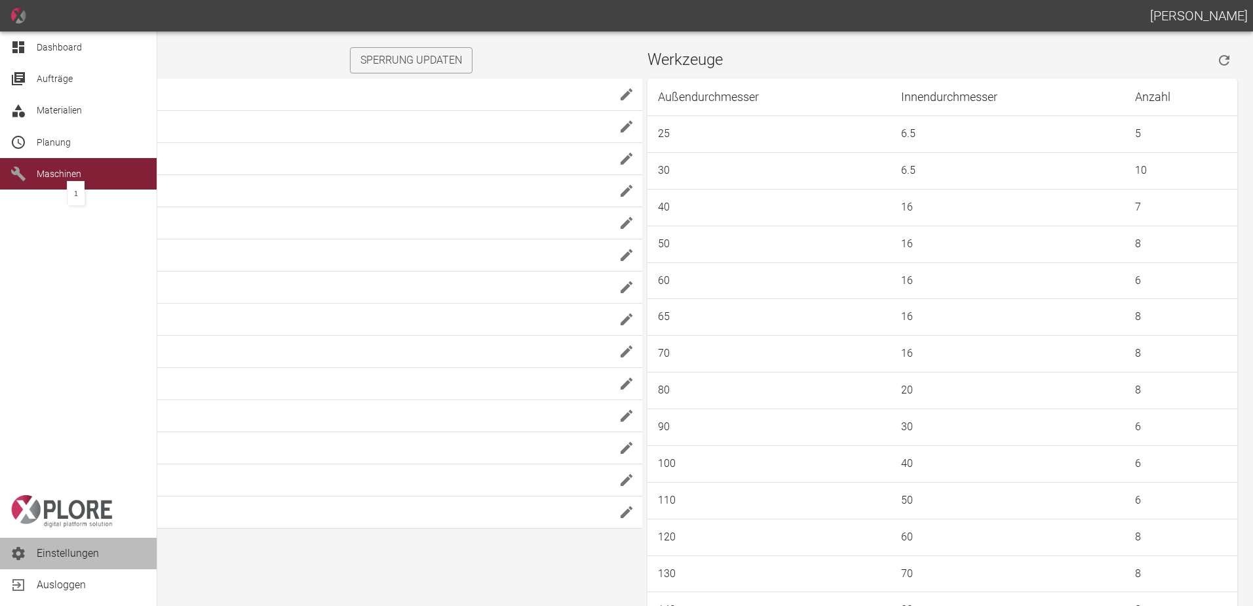
click at [52, 547] on span "Einstellungen" at bounding box center [91, 553] width 109 height 16
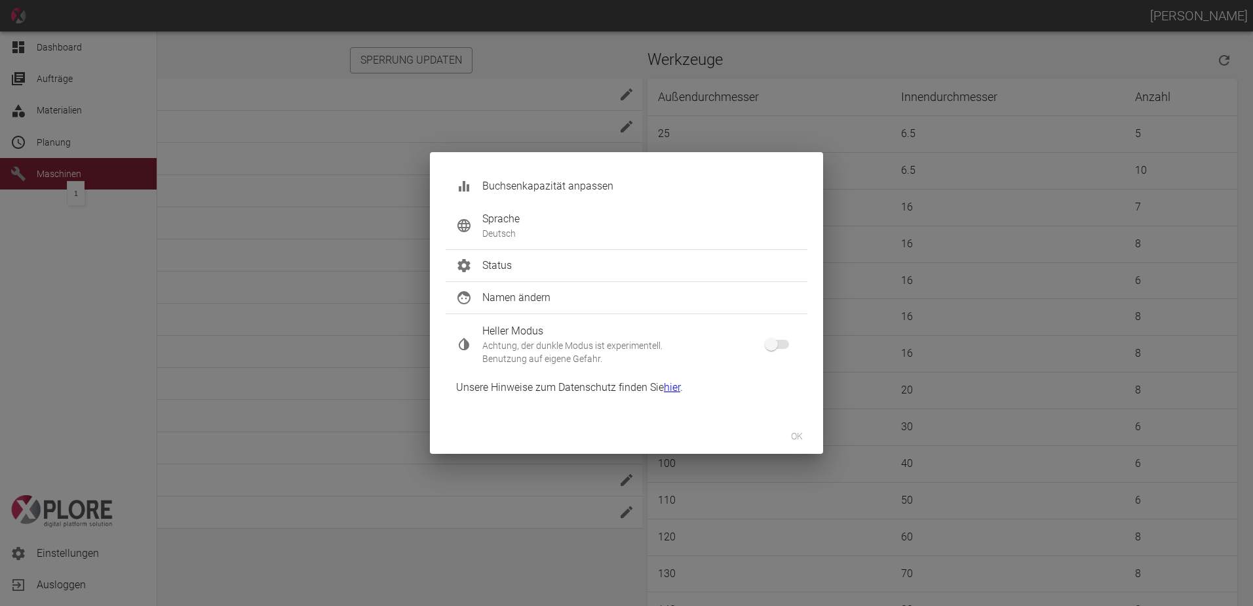
click at [520, 185] on span "Buchsenkapazität anpassen" at bounding box center [639, 186] width 315 height 16
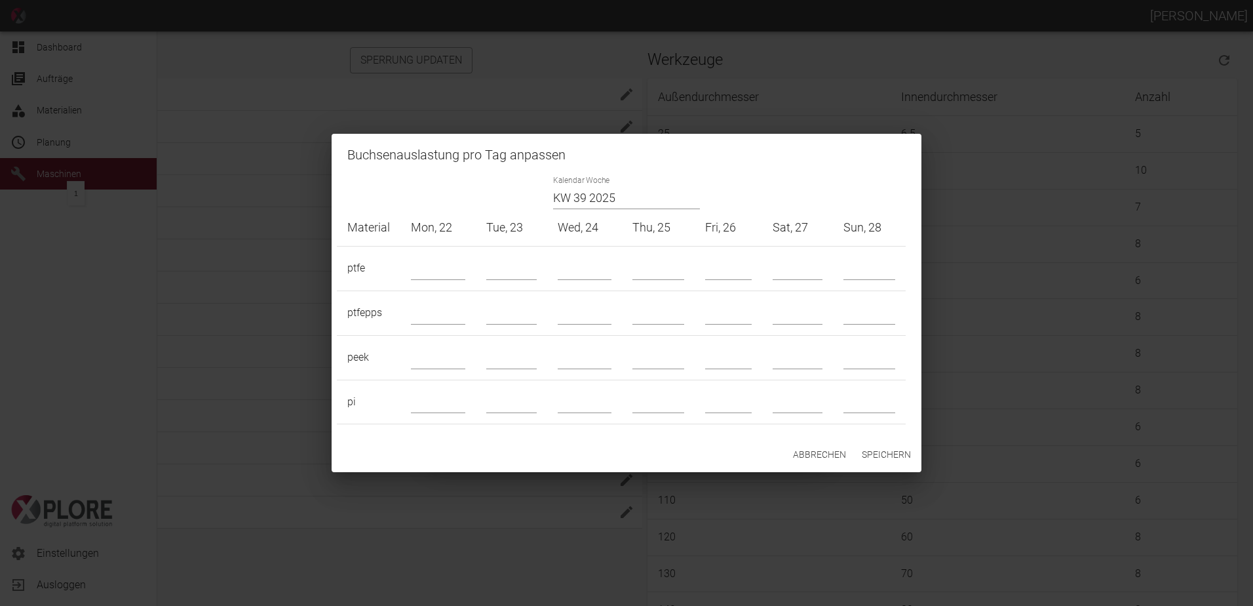
type input "22"
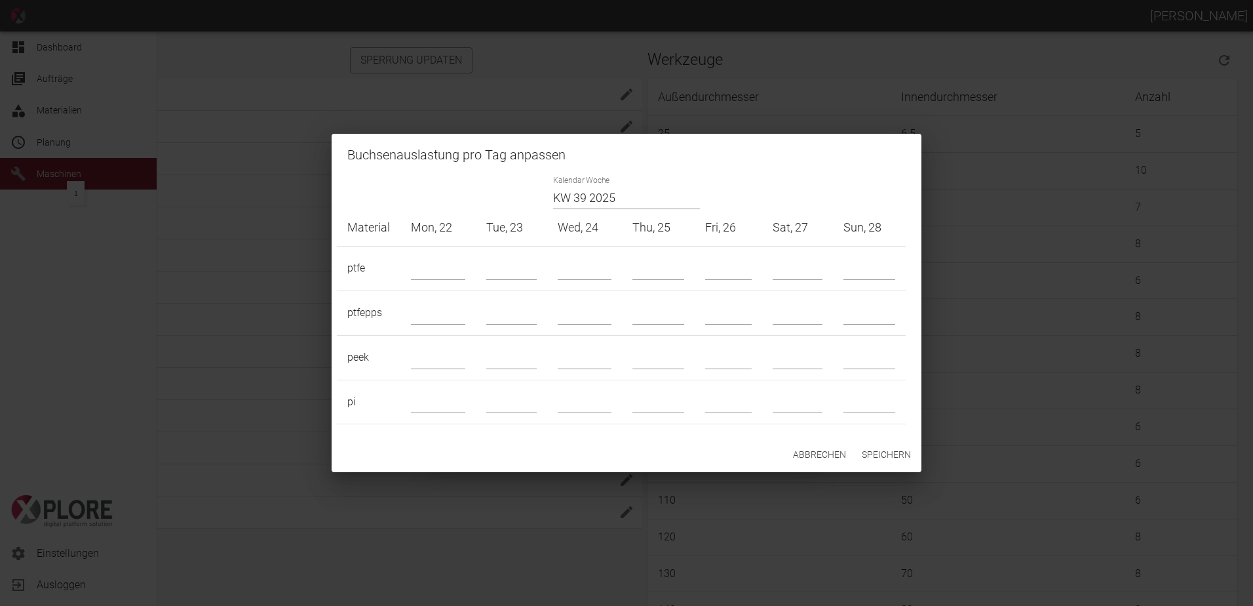
type input "0"
type input "22"
type input "10"
type input "0"
type input "4"
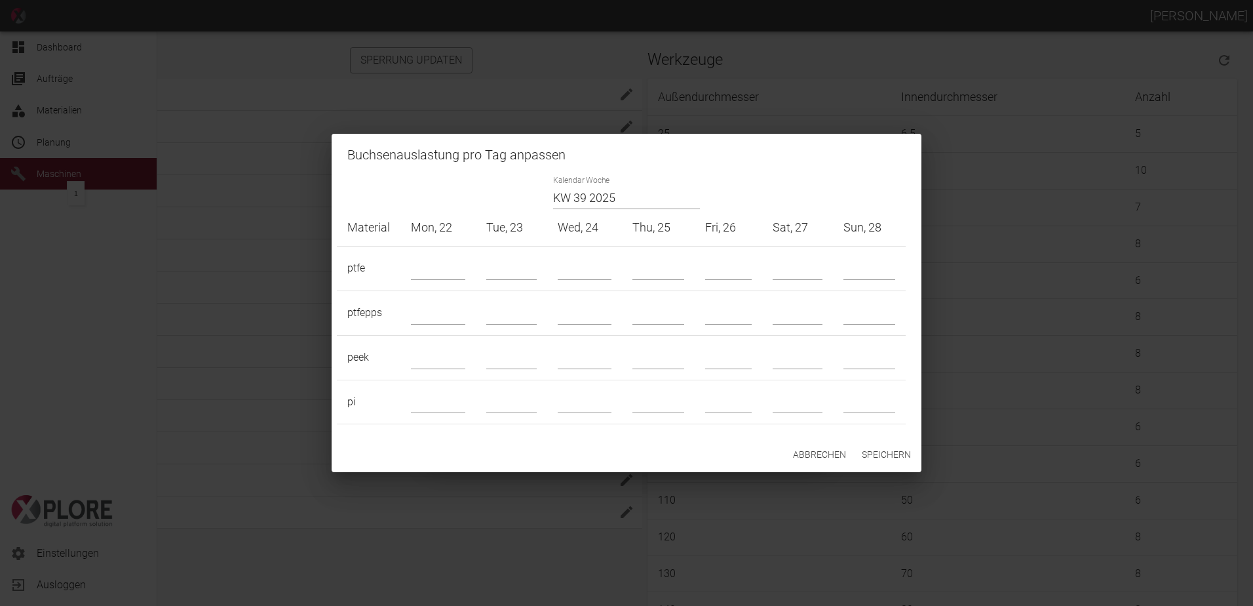
type input "4"
type input "0"
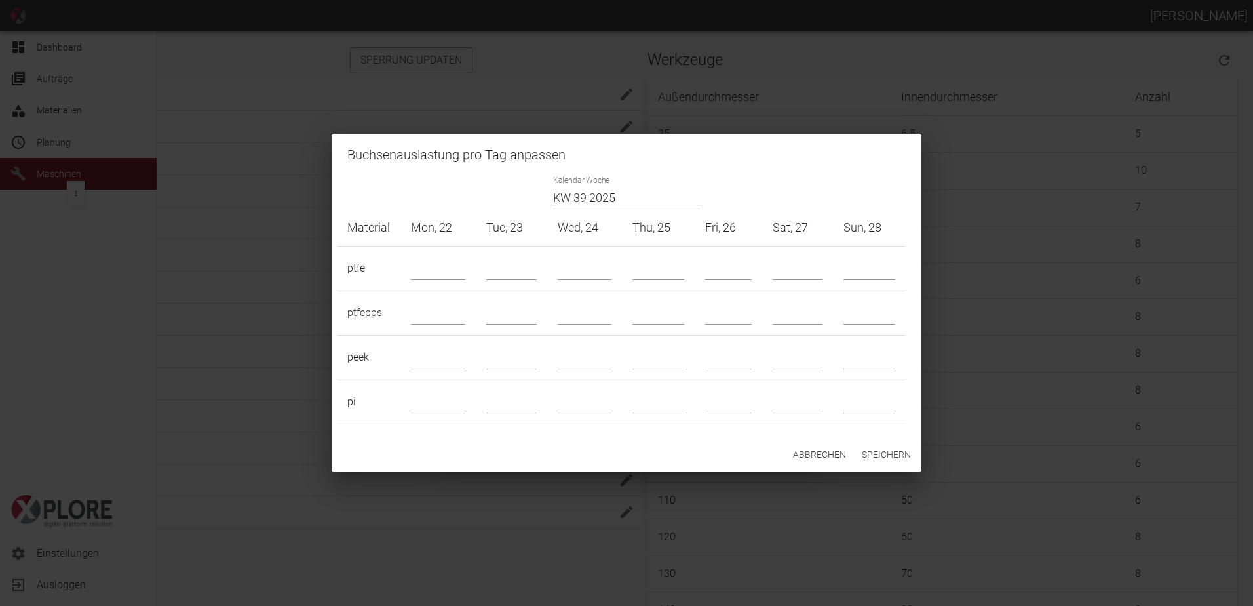
type input "4"
drag, startPoint x: 796, startPoint y: 315, endPoint x: 748, endPoint y: 318, distance: 48.6
click at [748, 318] on tr "ptfepps 10" at bounding box center [621, 312] width 569 height 45
type input "15"
click at [883, 458] on button "Speichern" at bounding box center [887, 454] width 60 height 24
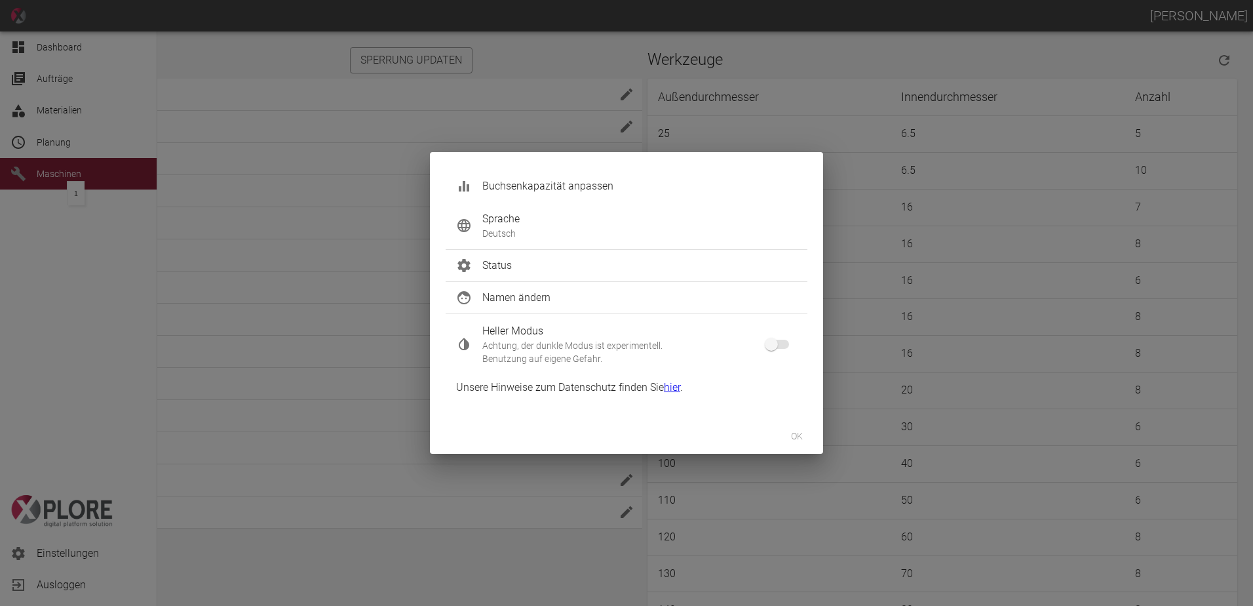
drag, startPoint x: 827, startPoint y: 440, endPoint x: 813, endPoint y: 439, distance: 13.9
click at [821, 440] on div "Buchsenkapazität anpassen Sprache Deutsch Status Namen ändern Heller Modus Acht…" at bounding box center [626, 303] width 1253 height 606
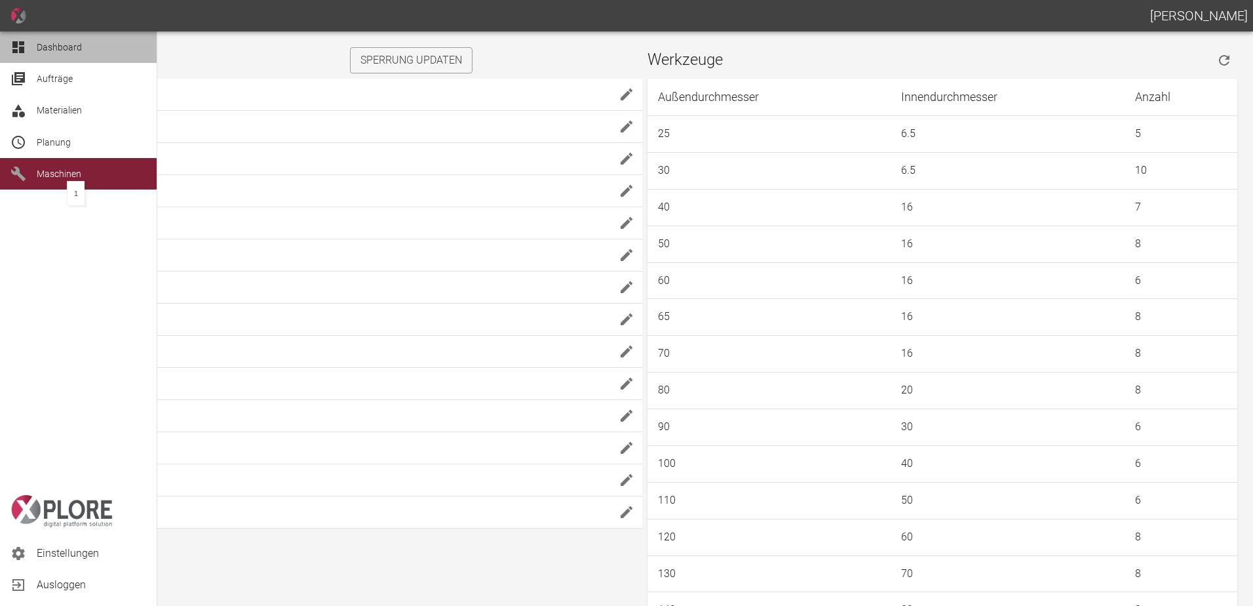
click at [62, 41] on span "Dashboard" at bounding box center [91, 47] width 109 height 16
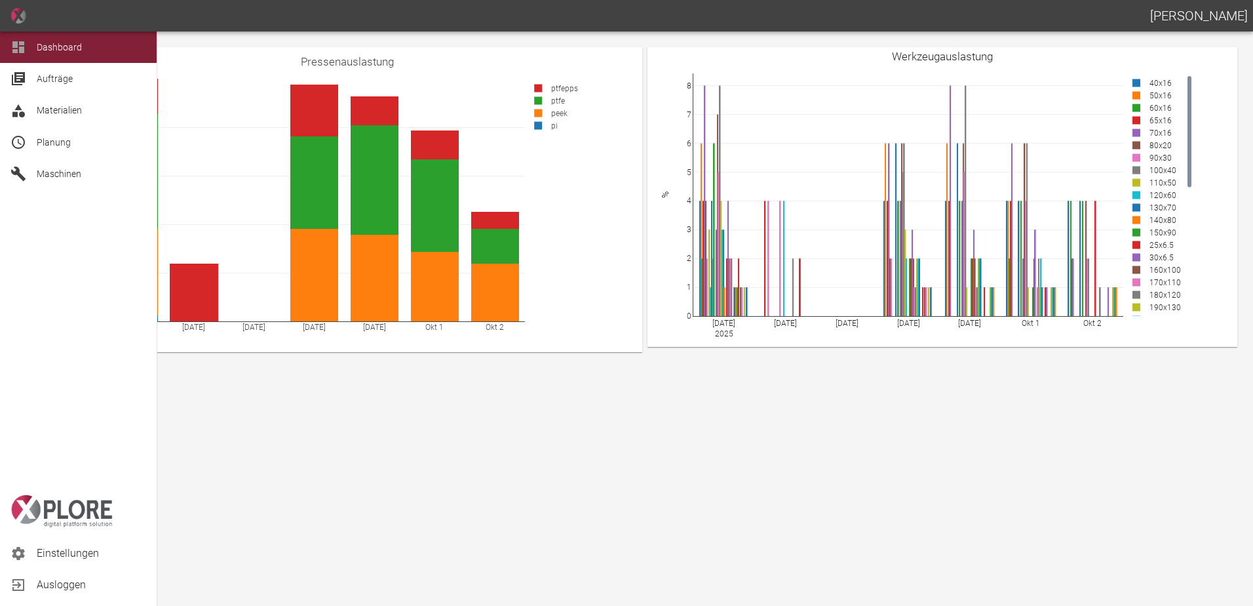
drag, startPoint x: 52, startPoint y: 146, endPoint x: 61, endPoint y: 147, distance: 8.5
click at [53, 146] on span "Planung" at bounding box center [54, 142] width 34 height 10
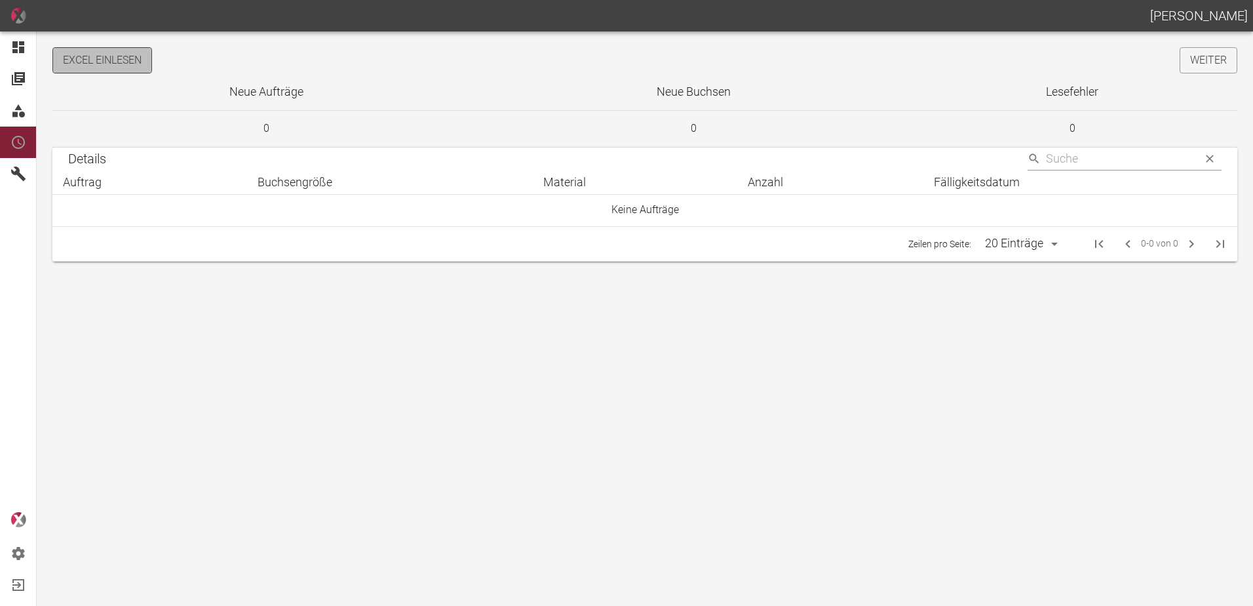
click at [123, 66] on button "Excel einlesen" at bounding box center [102, 60] width 100 height 26
click at [1206, 63] on link "Weiter" at bounding box center [1209, 60] width 58 height 26
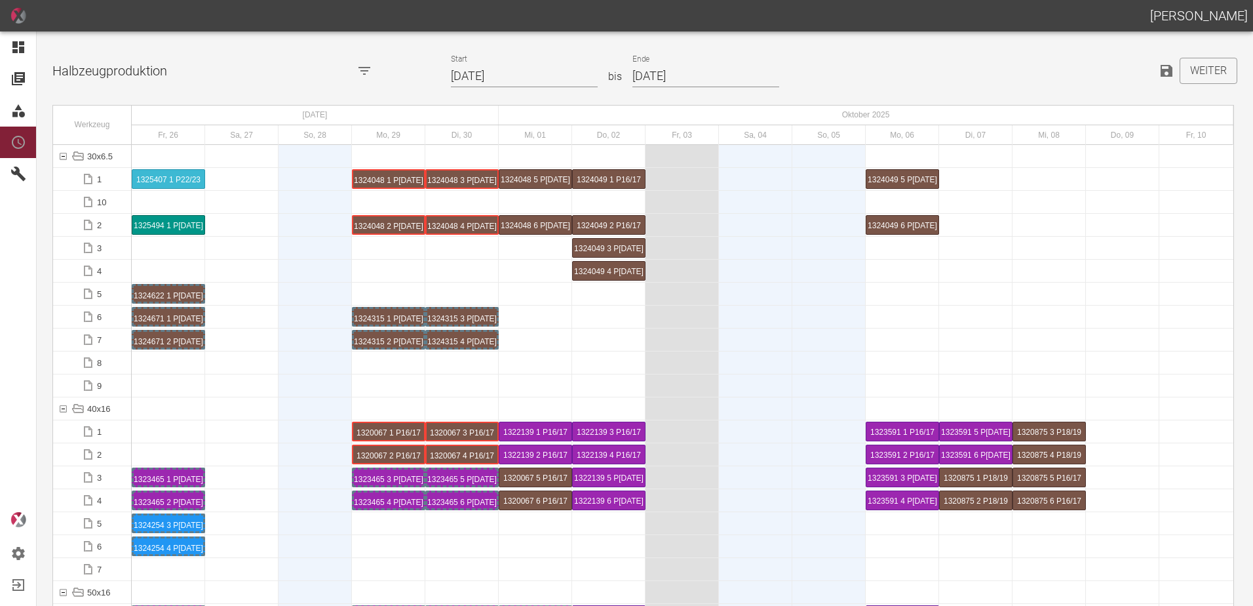
click at [539, 80] on input "[DATE]" at bounding box center [524, 76] width 147 height 23
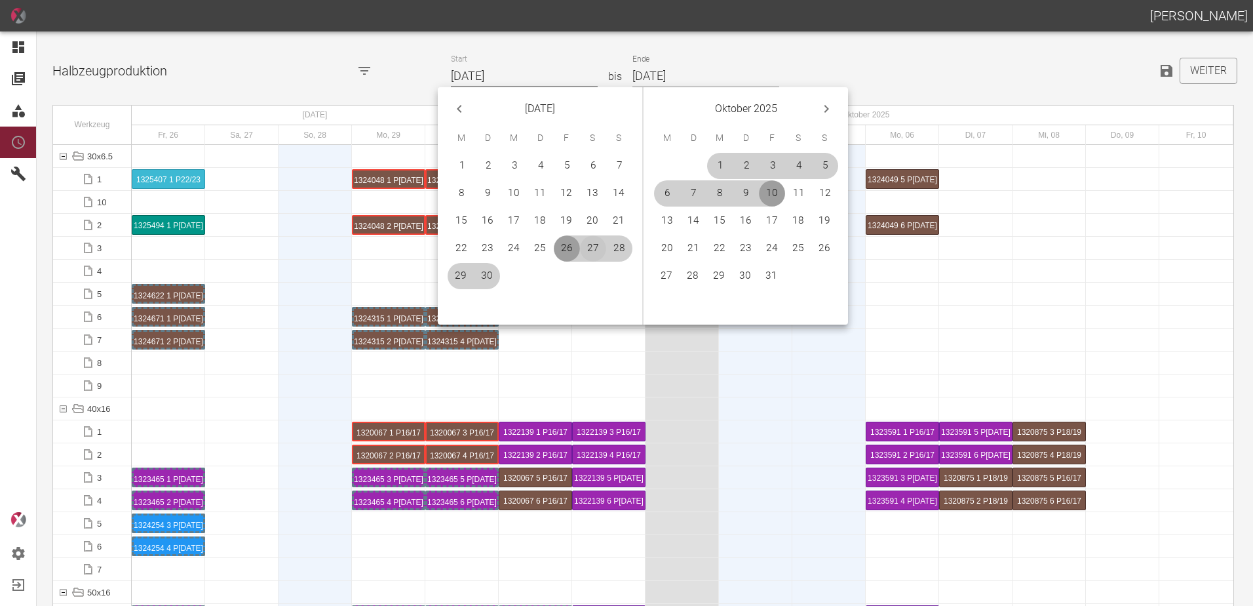
click at [588, 246] on button "27" at bounding box center [593, 248] width 26 height 26
type input "27.09.2025"
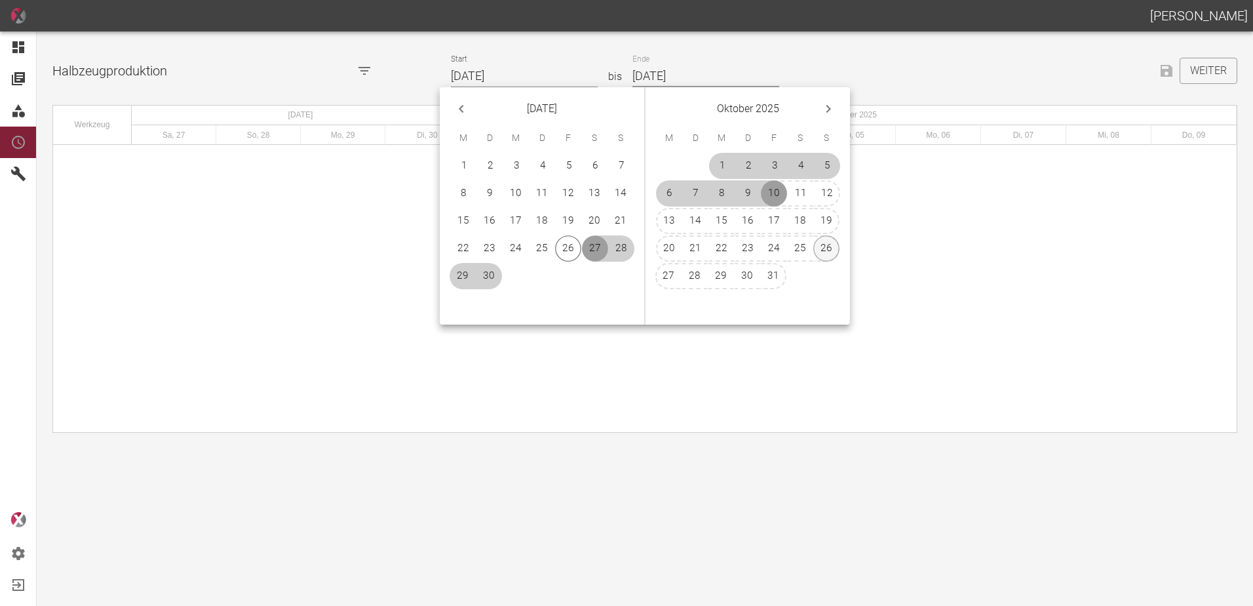
click at [828, 248] on button "26" at bounding box center [826, 248] width 26 height 26
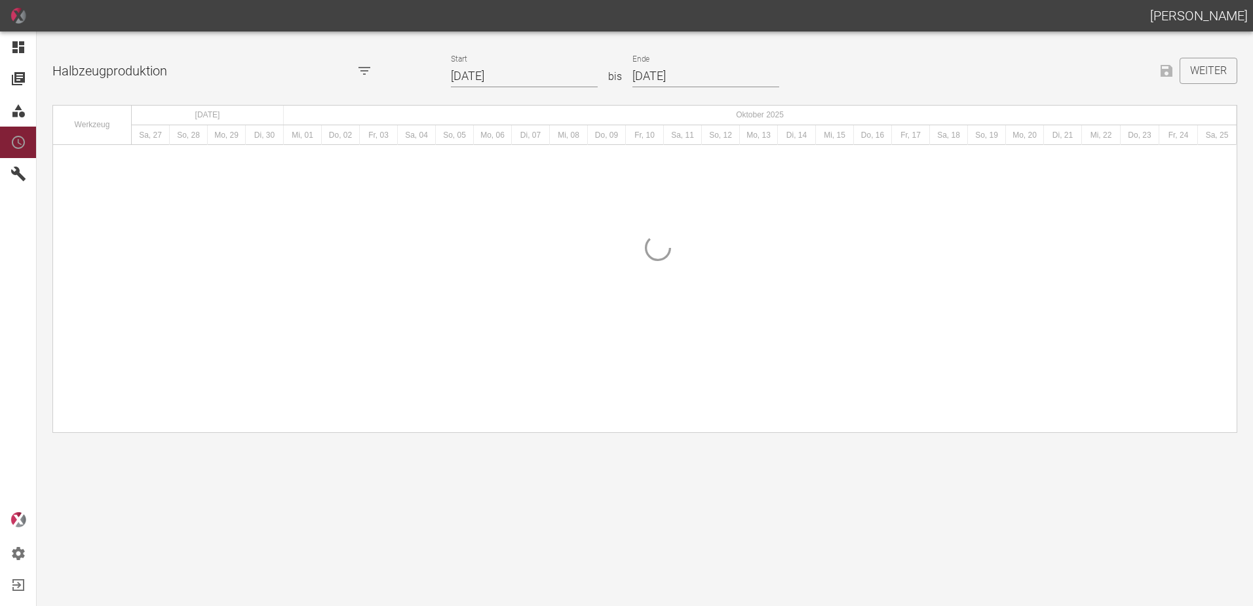
type input "[DATE]"
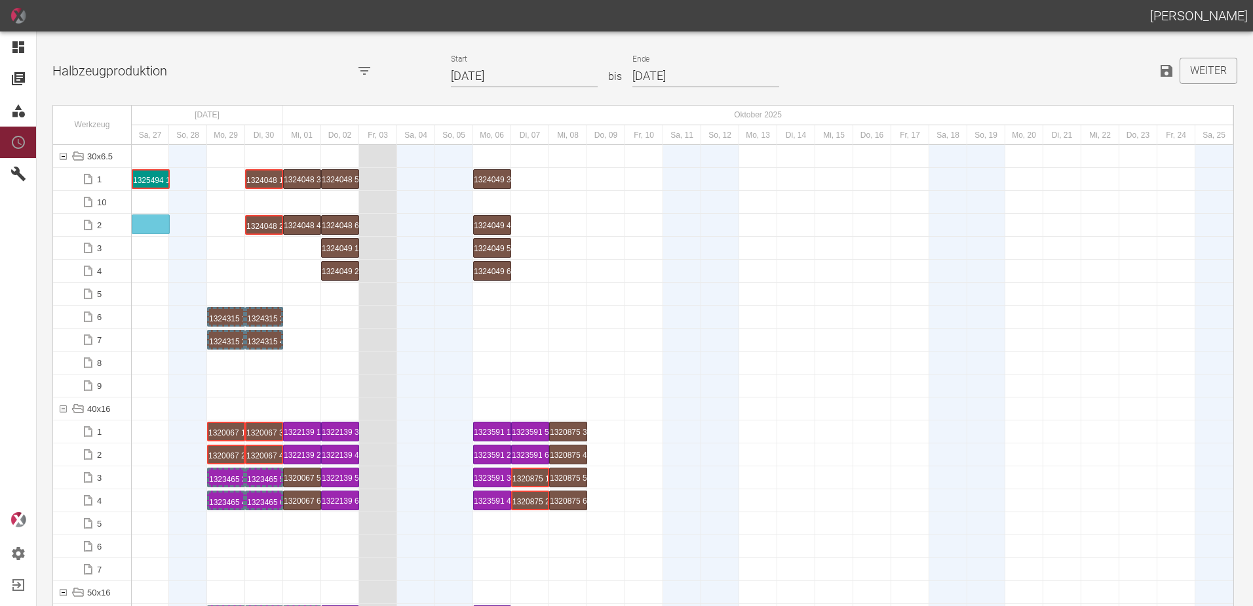
drag, startPoint x: 224, startPoint y: 179, endPoint x: 150, endPoint y: 217, distance: 82.7
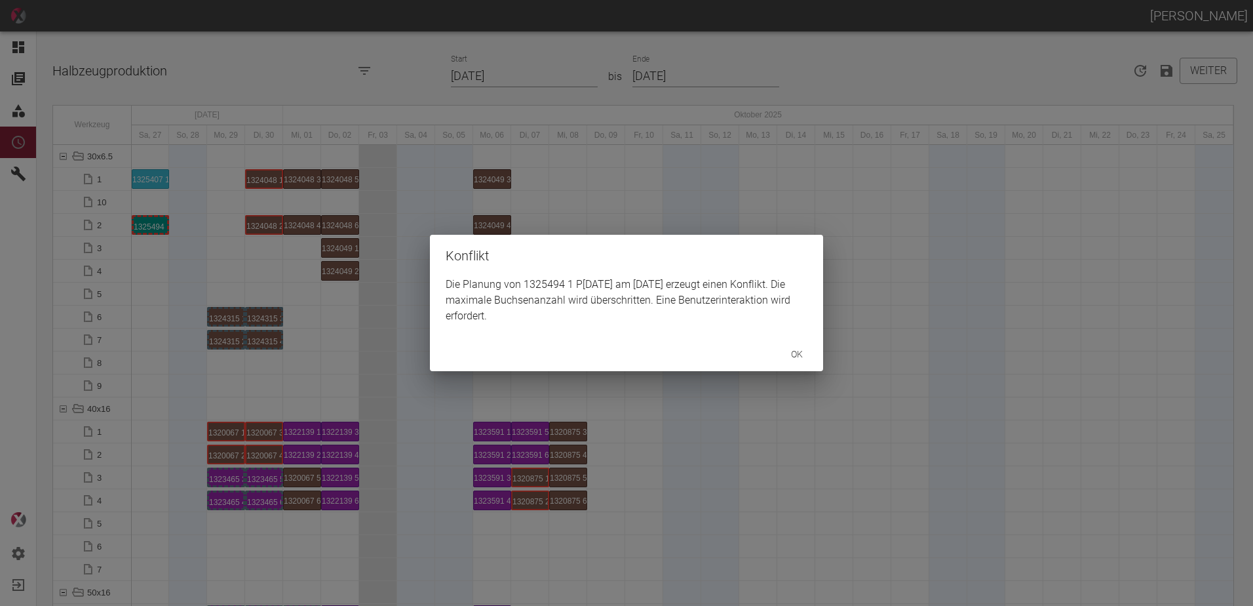
click at [168, 216] on div "Konflikt Die Planung von 1325494 1 P10/11 am 27.9.2025 erzeugt einen Konflikt. …" at bounding box center [626, 303] width 1253 height 606
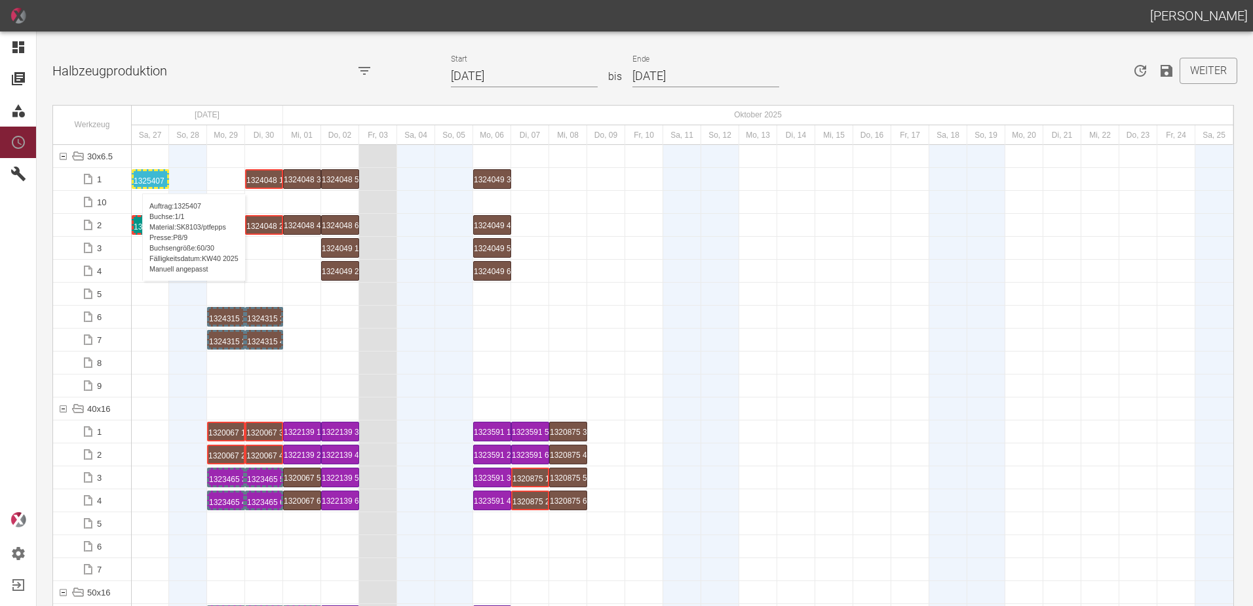
click at [136, 180] on div "1325407 1 P8/9" at bounding box center [150, 179] width 33 height 16
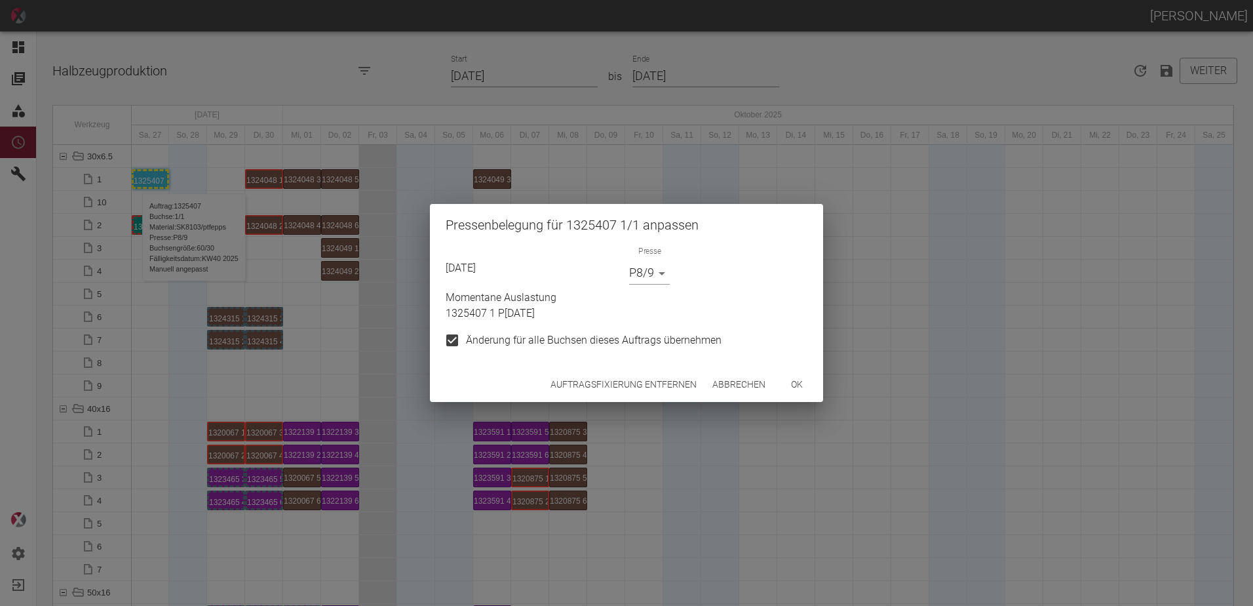
click at [638, 272] on body "ALEXANDER WERNECKE Dashboard Aufträge Materialien Planung Maschinen Einstellung…" at bounding box center [626, 303] width 1253 height 606
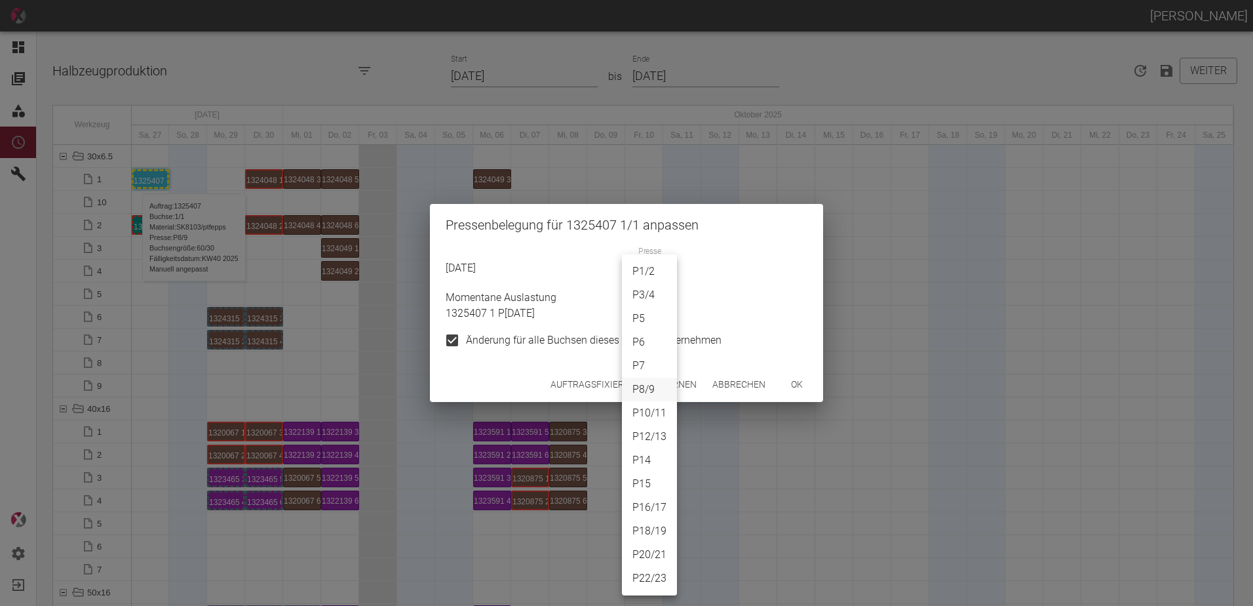
click at [640, 277] on li "P1/2" at bounding box center [649, 272] width 55 height 24
type input "P1/2"
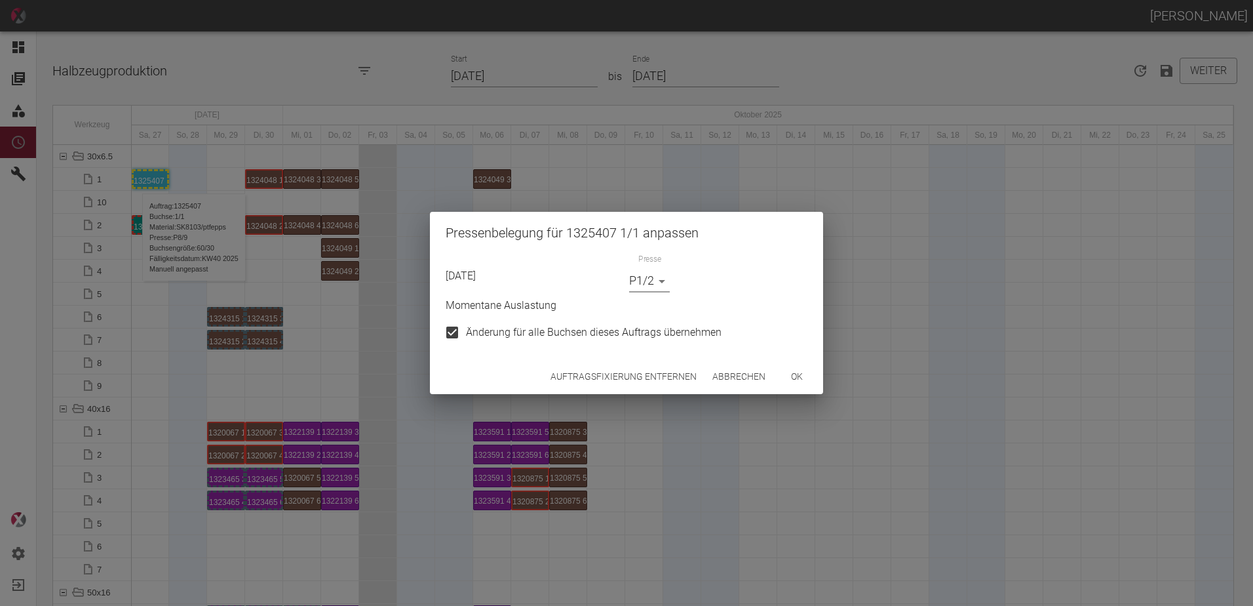
click at [779, 374] on button "ok" at bounding box center [797, 376] width 42 height 24
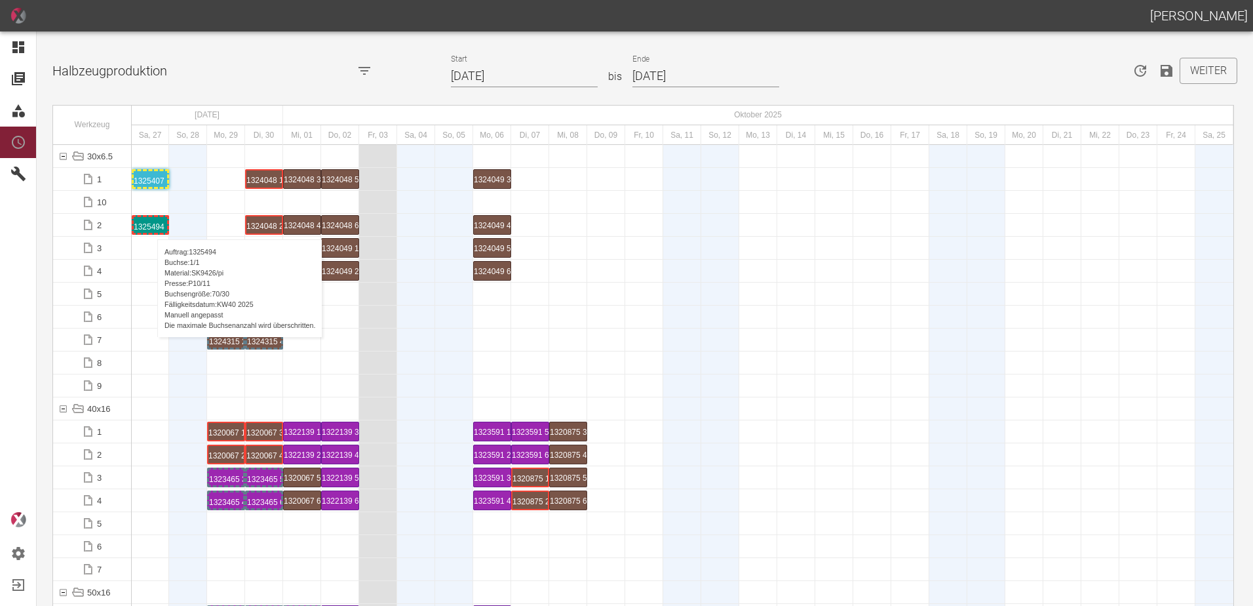
click at [151, 226] on div "1325494 1 P[DATE]" at bounding box center [150, 225] width 33 height 16
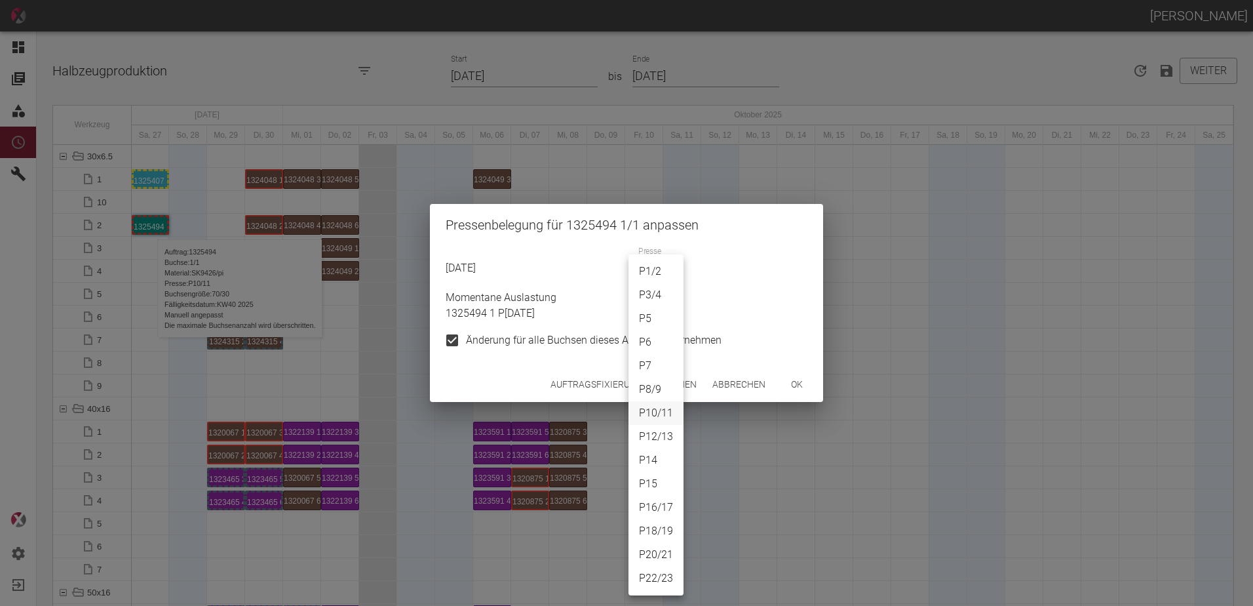
click at [664, 273] on body "ALEXANDER WERNECKE Dashboard Aufträge Materialien Planung Maschinen Einstellung…" at bounding box center [626, 303] width 1253 height 606
click at [662, 387] on li "P8/9" at bounding box center [656, 390] width 55 height 24
type input "P8/9"
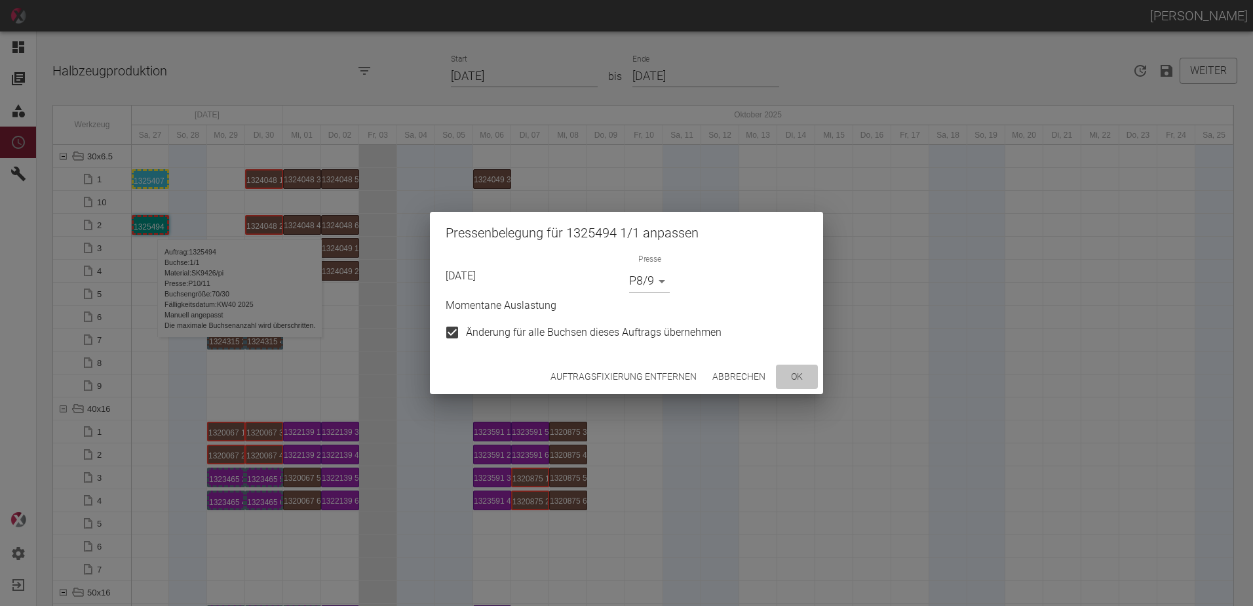
click at [800, 376] on button "ok" at bounding box center [797, 376] width 42 height 24
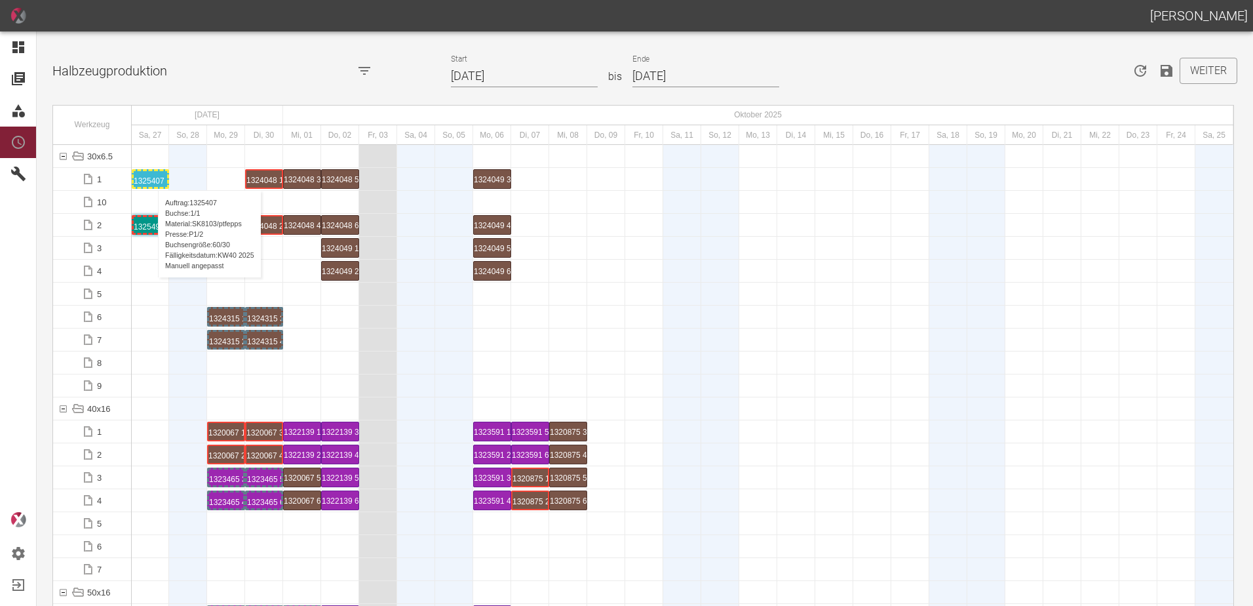
click at [151, 177] on div "1325407 1 P1/2" at bounding box center [150, 179] width 33 height 16
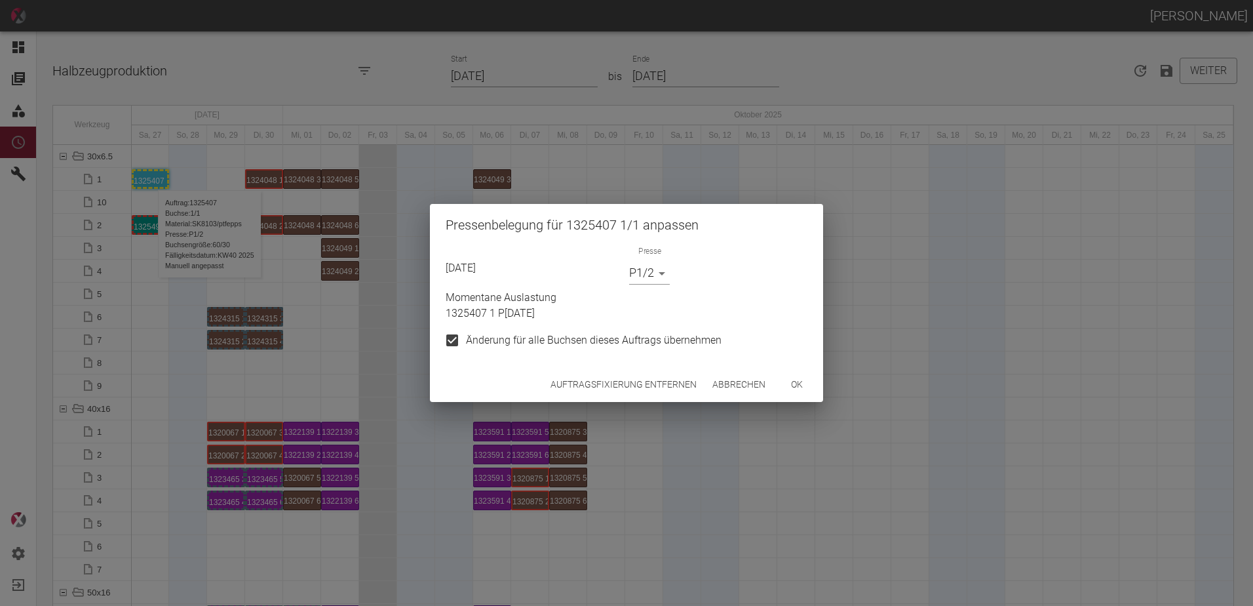
click at [647, 273] on body "ALEXANDER WERNECKE Dashboard Aufträge Materialien Planung Maschinen Einstellung…" at bounding box center [626, 303] width 1253 height 606
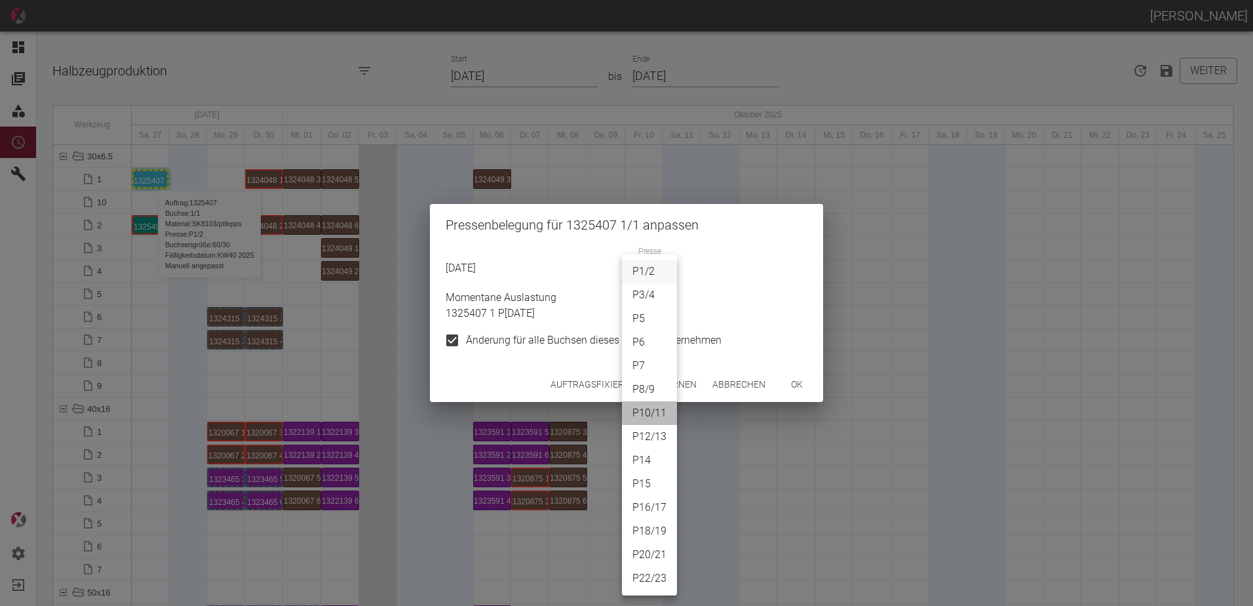
click at [648, 402] on li "P10/11" at bounding box center [649, 413] width 55 height 24
type input "P10/11"
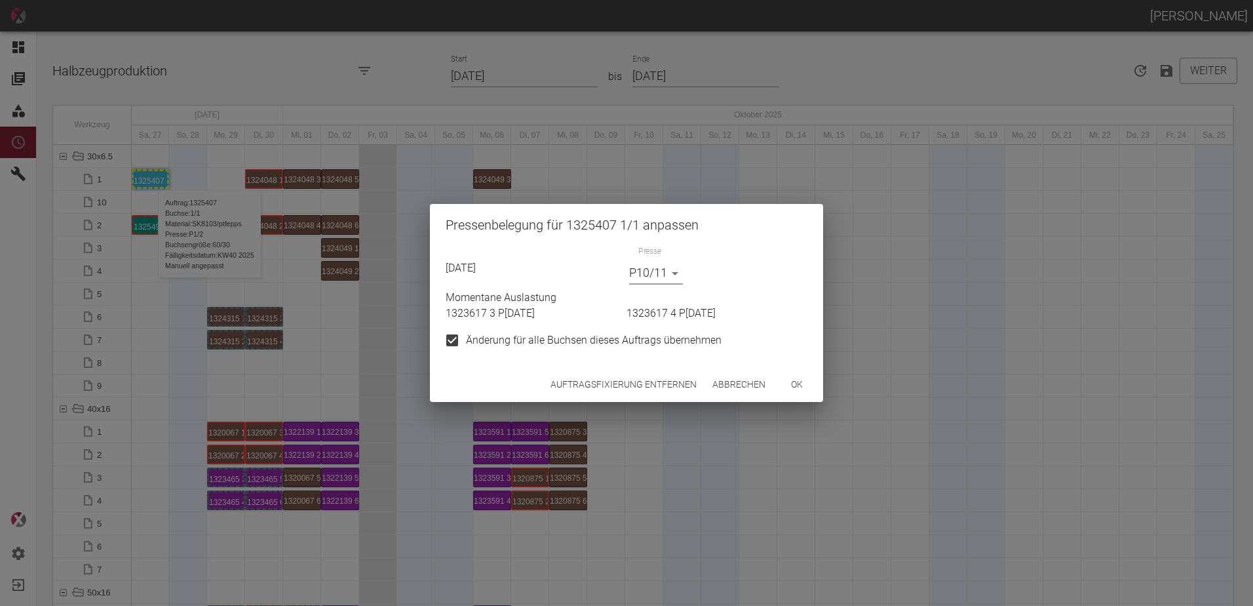
click at [810, 379] on button "ok" at bounding box center [797, 384] width 42 height 24
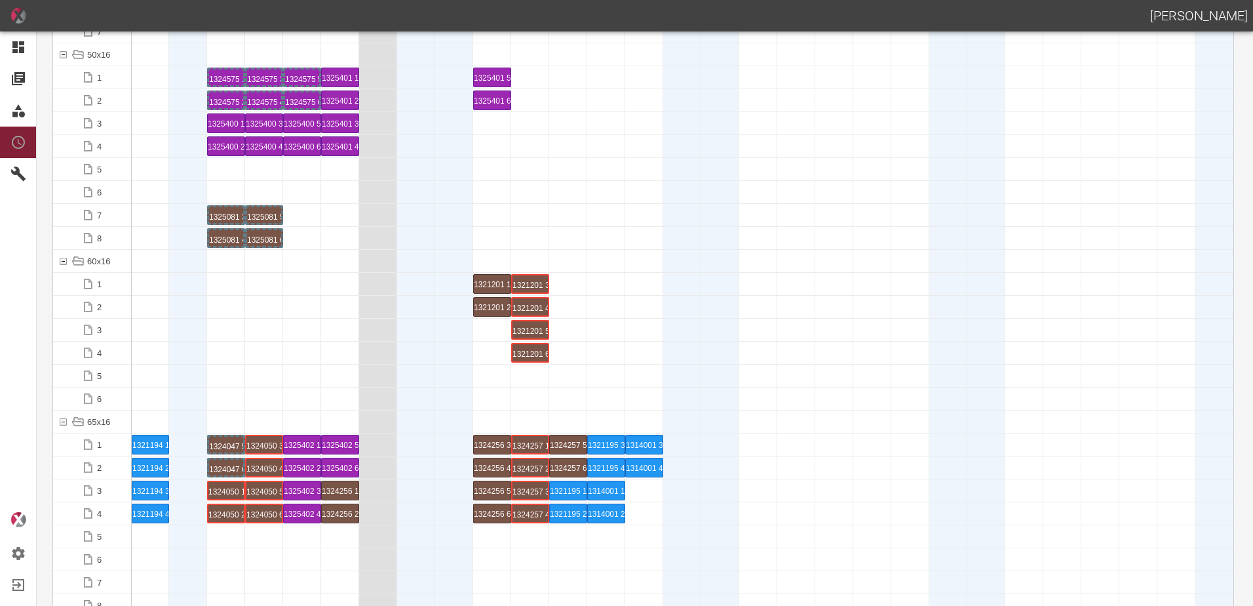
scroll to position [787, 0]
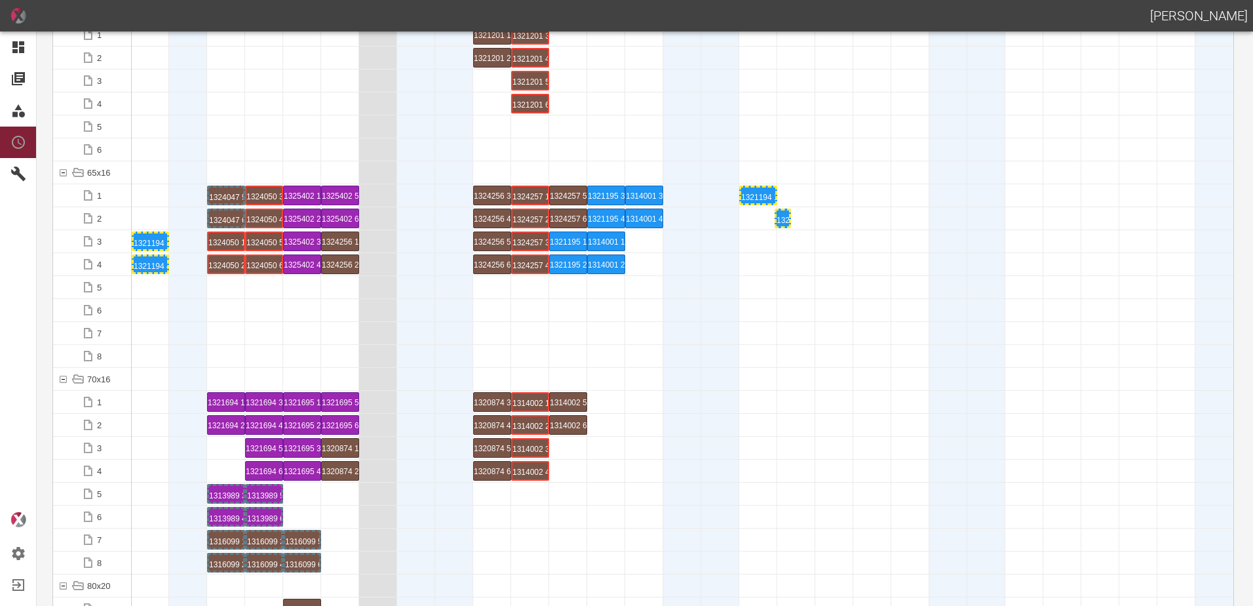
drag, startPoint x: 459, startPoint y: 237, endPoint x: 747, endPoint y: 206, distance: 290.1
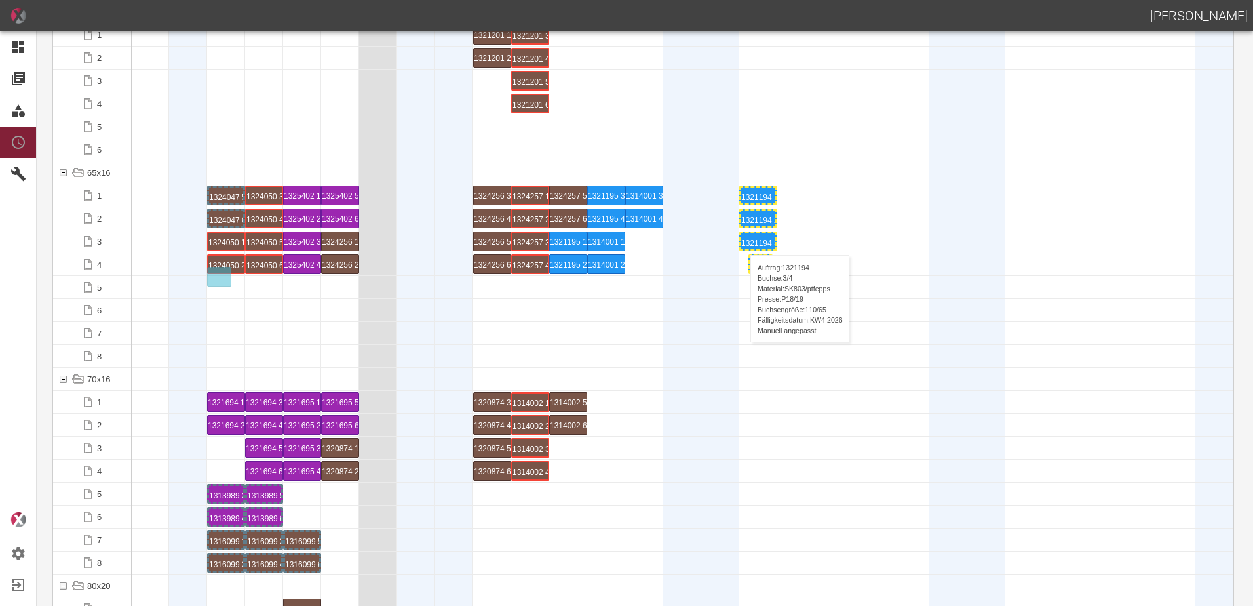
drag, startPoint x: 140, startPoint y: 263, endPoint x: 744, endPoint y: 242, distance: 604.1
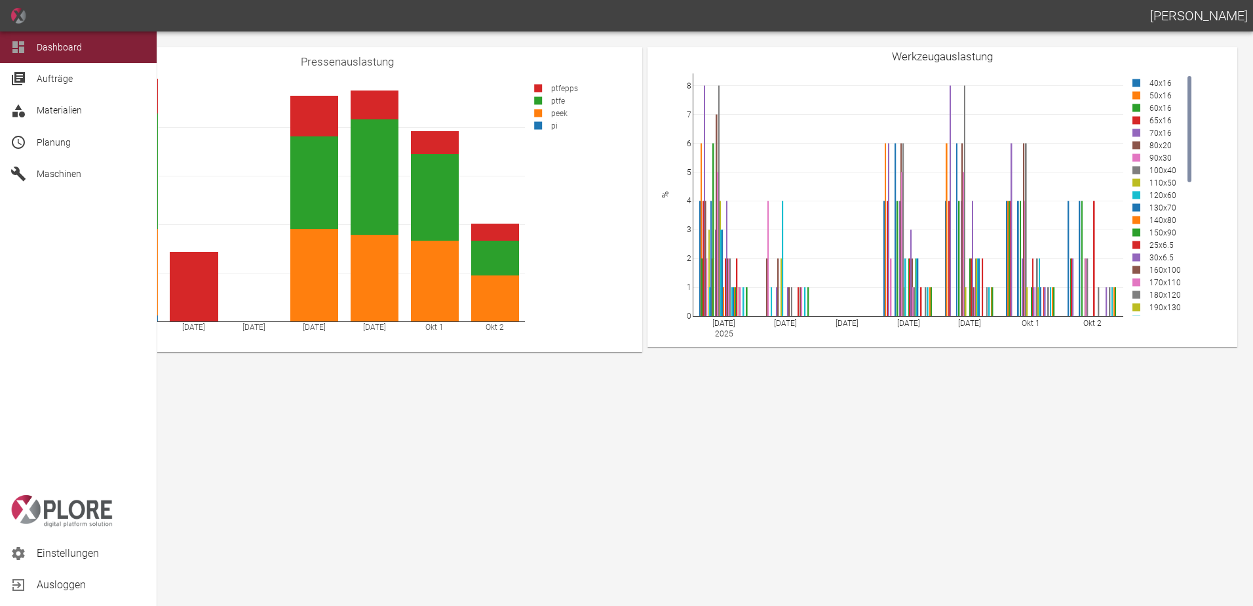
click at [62, 147] on span "Planung" at bounding box center [54, 142] width 34 height 10
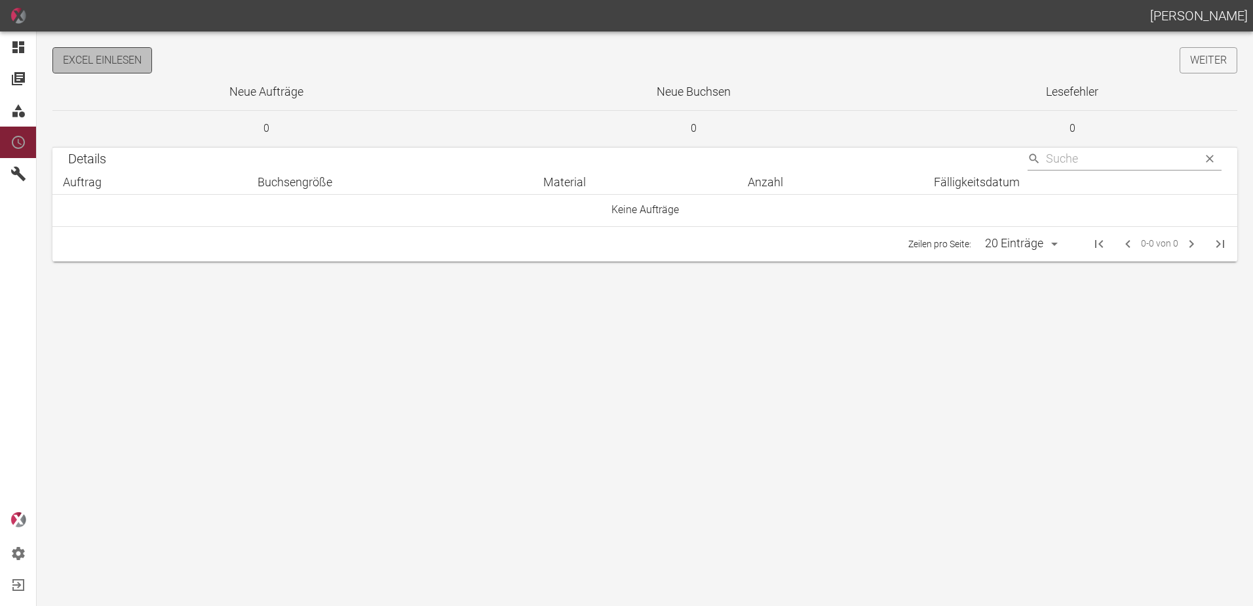
click at [79, 59] on button "Excel einlesen" at bounding box center [102, 60] width 100 height 26
click at [1201, 64] on link "Weiter" at bounding box center [1209, 60] width 58 height 26
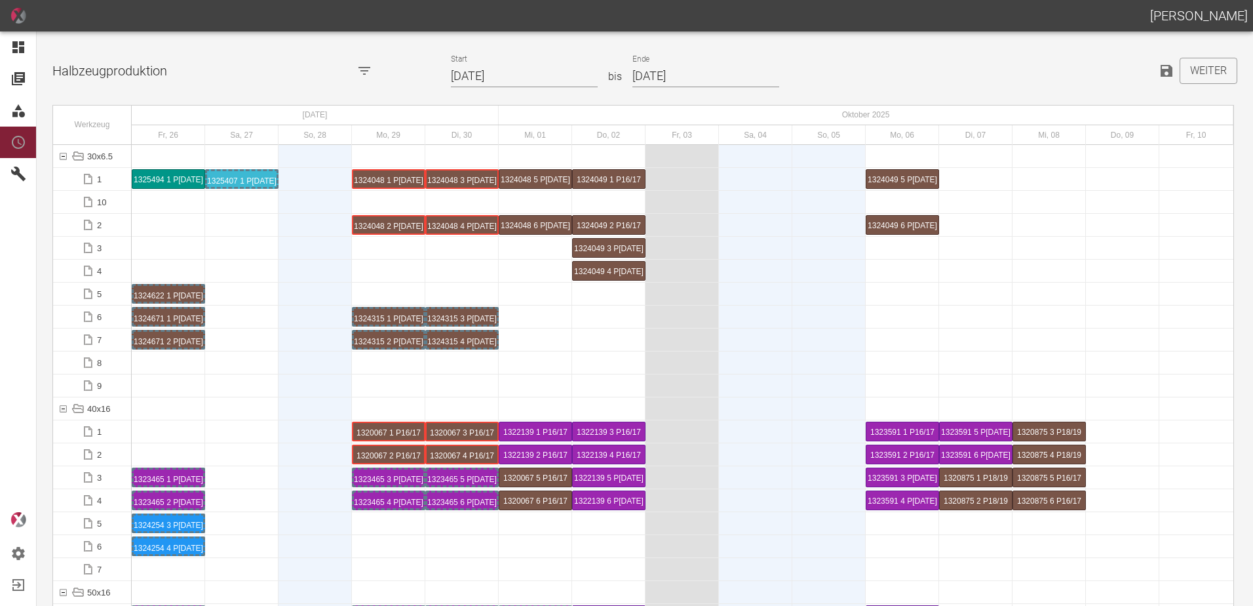
click at [540, 73] on input "[DATE]" at bounding box center [524, 76] width 147 height 23
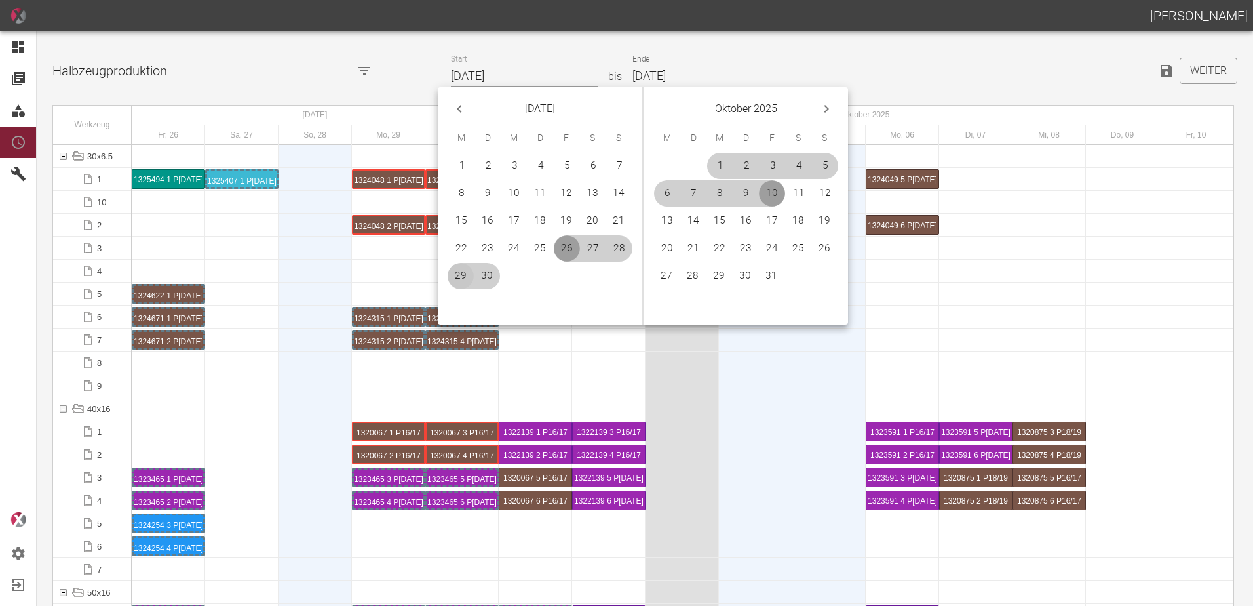
click at [459, 275] on button "29" at bounding box center [461, 276] width 26 height 26
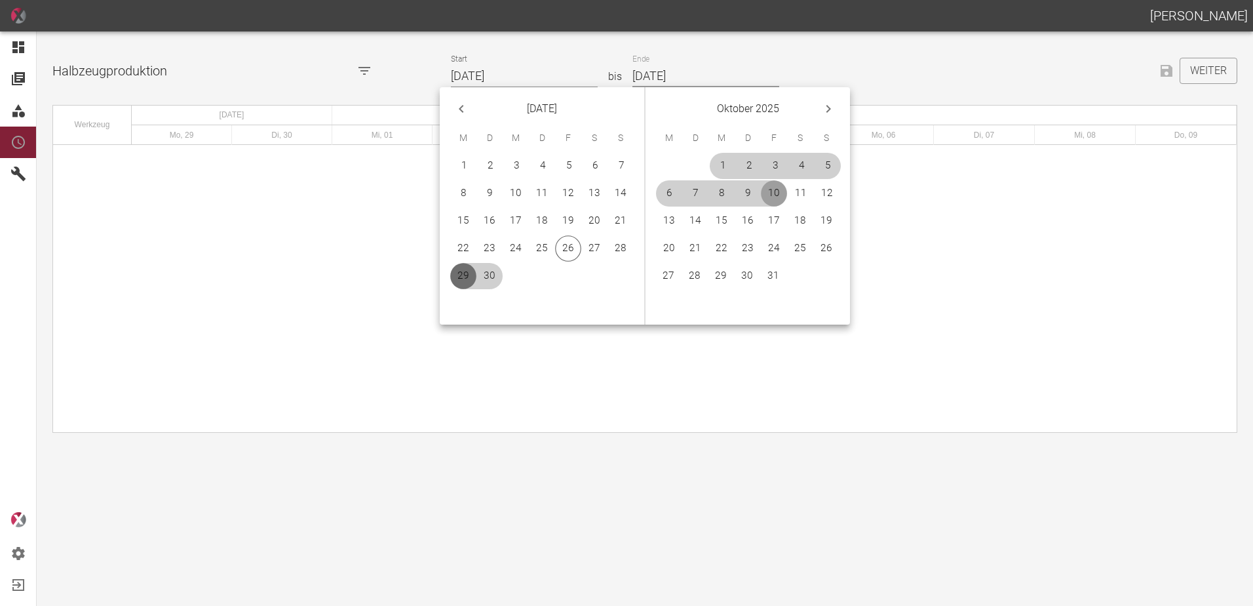
type input "[DATE]"
click at [825, 248] on button "26" at bounding box center [826, 248] width 26 height 26
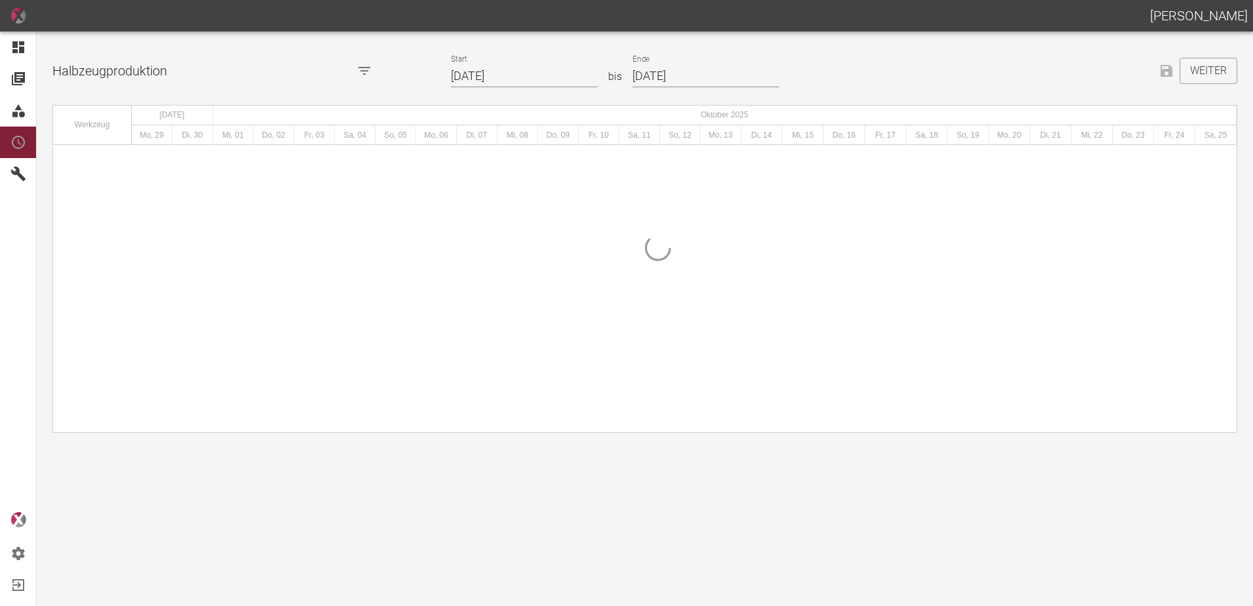
type input "[DATE]"
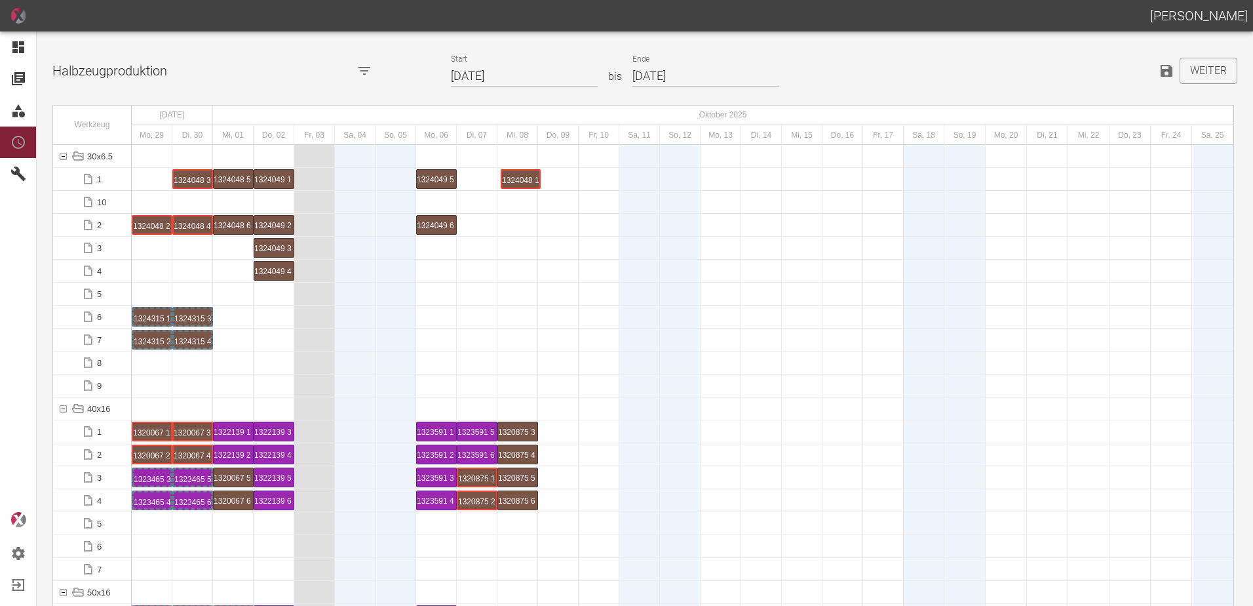
drag, startPoint x: 150, startPoint y: 183, endPoint x: 516, endPoint y: 163, distance: 366.3
drag, startPoint x: 146, startPoint y: 223, endPoint x: 511, endPoint y: 210, distance: 365.3
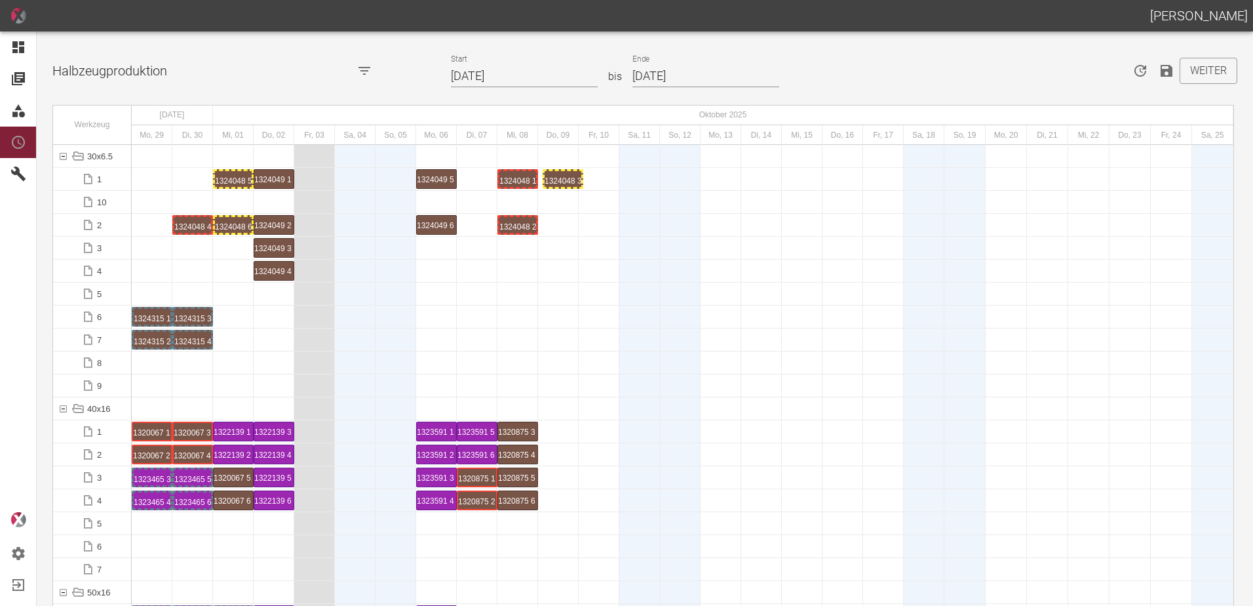
drag, startPoint x: 192, startPoint y: 175, endPoint x: 576, endPoint y: 165, distance: 383.6
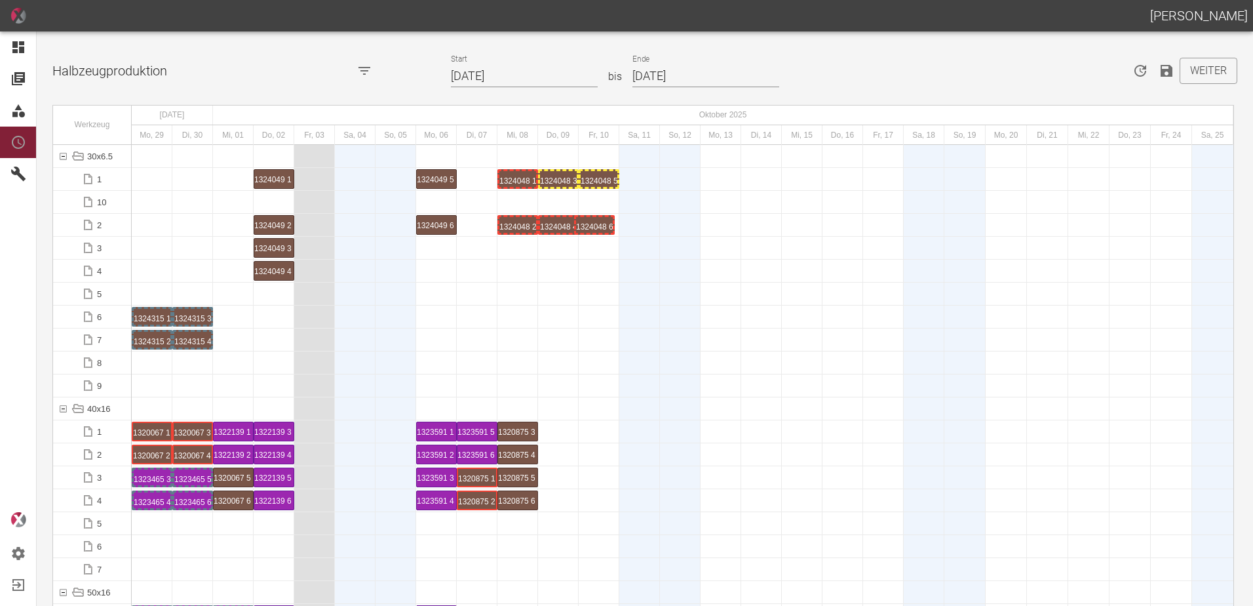
drag, startPoint x: 258, startPoint y: 224, endPoint x: 601, endPoint y: 210, distance: 343.7
click at [609, 181] on div "1324048 5 P[DATE]" at bounding box center [599, 179] width 37 height 16
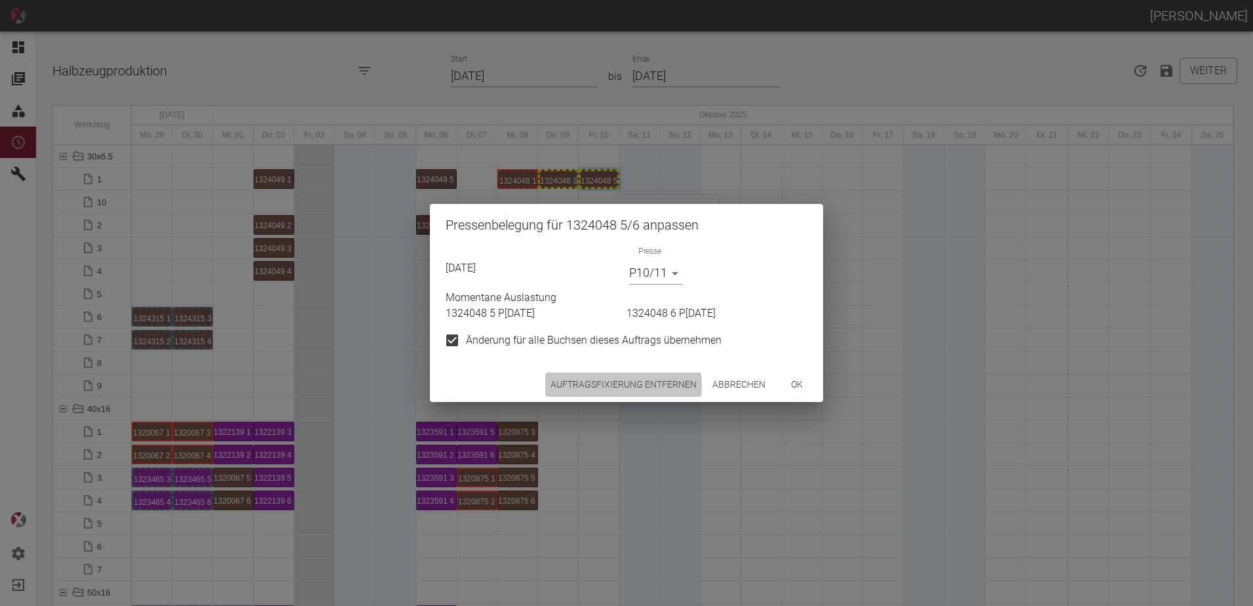
click at [605, 385] on button "Auftragsfixierung entfernen" at bounding box center [623, 384] width 157 height 24
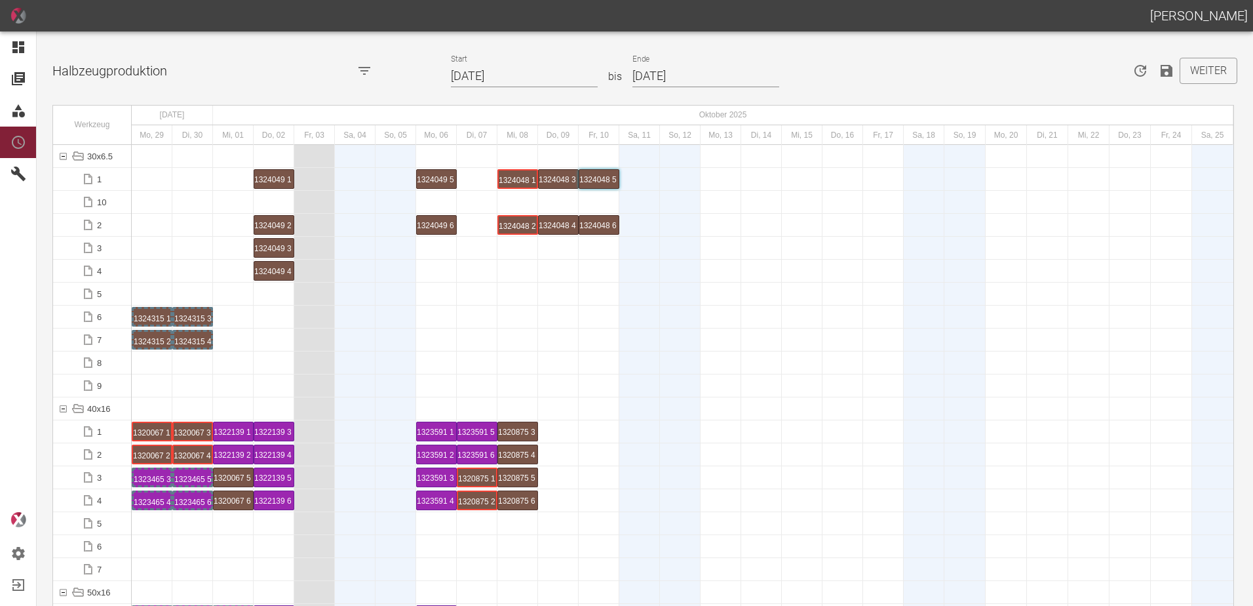
click at [147, 363] on div at bounding box center [152, 362] width 41 height 22
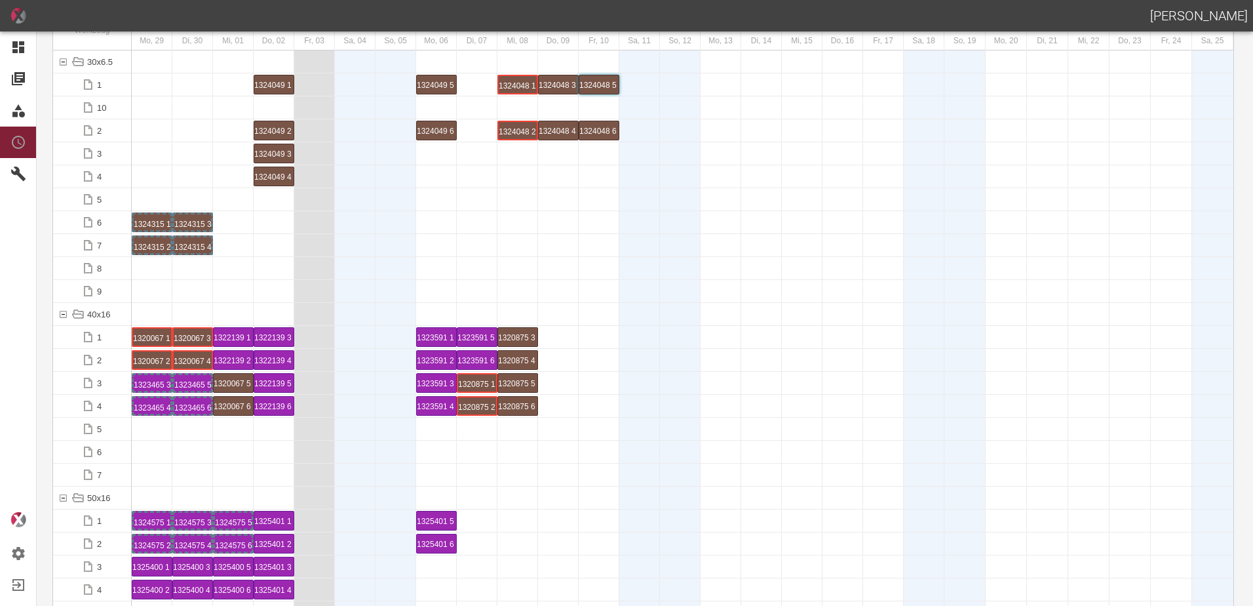
scroll to position [197, 0]
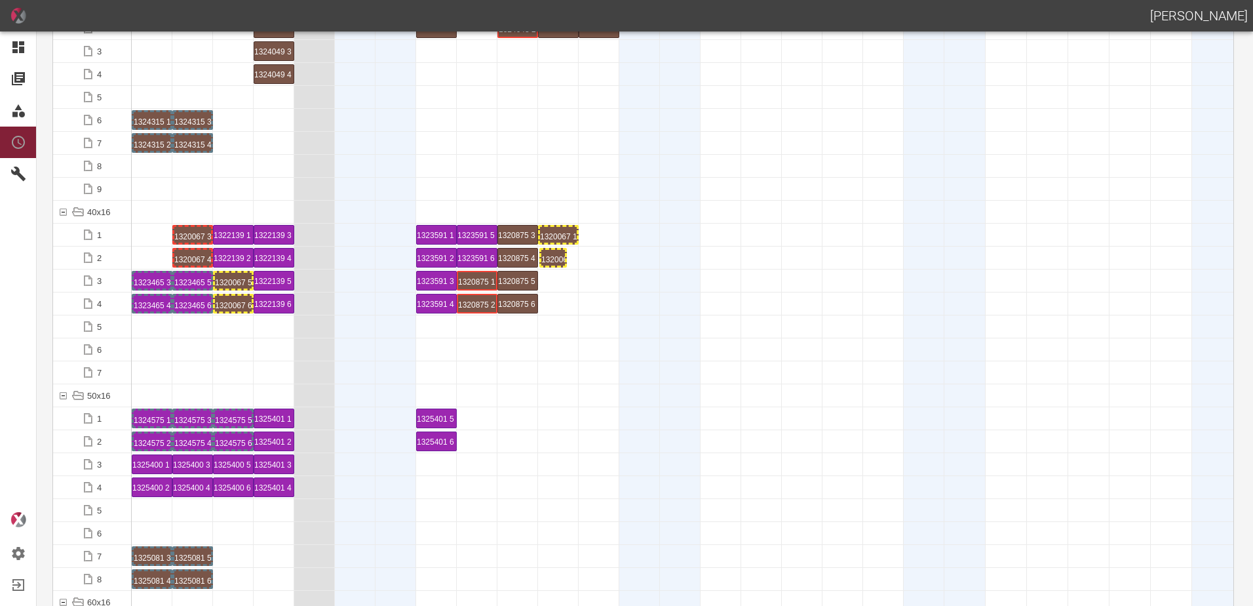
drag, startPoint x: 162, startPoint y: 251, endPoint x: 582, endPoint y: 254, distance: 420.2
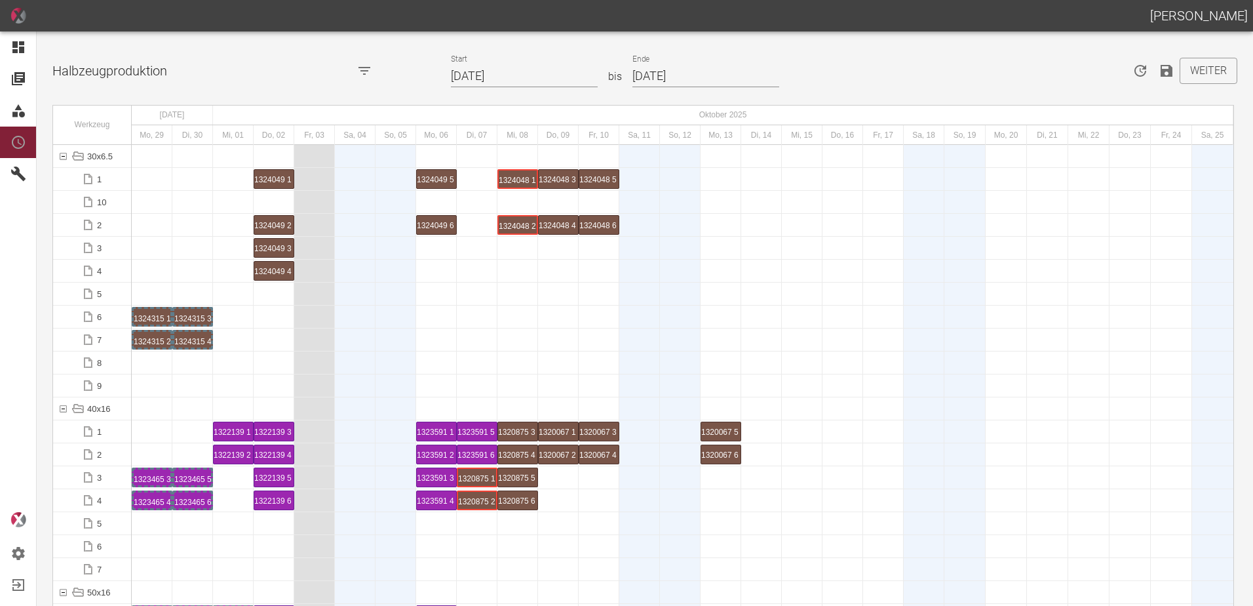
scroll to position [393, 0]
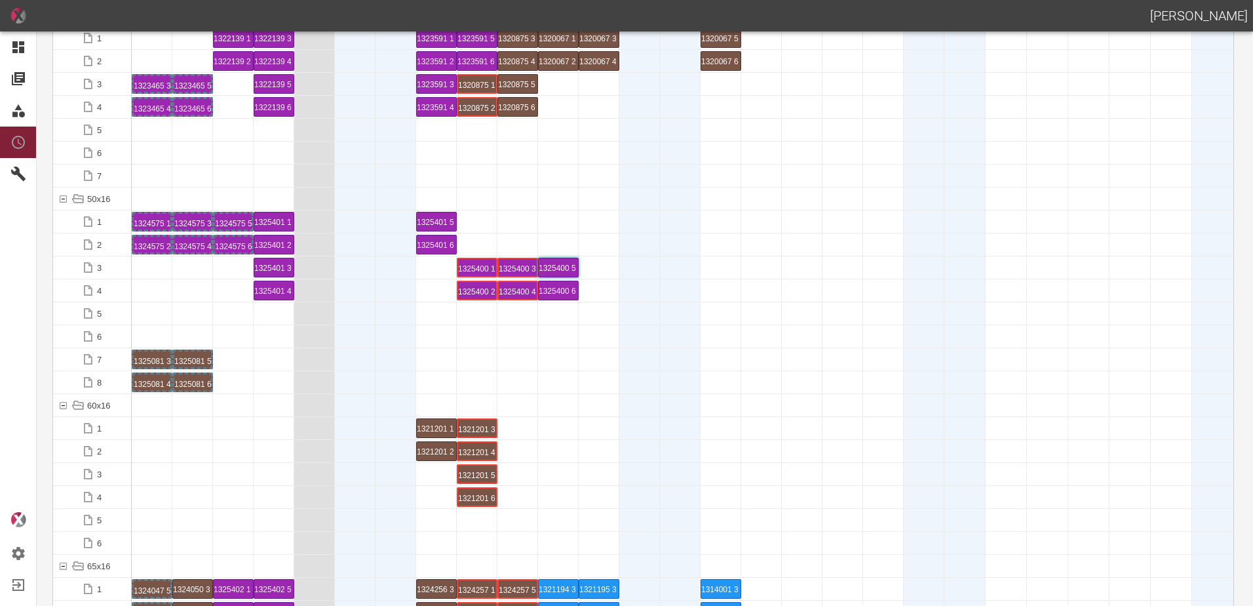
click at [275, 479] on div at bounding box center [274, 474] width 41 height 22
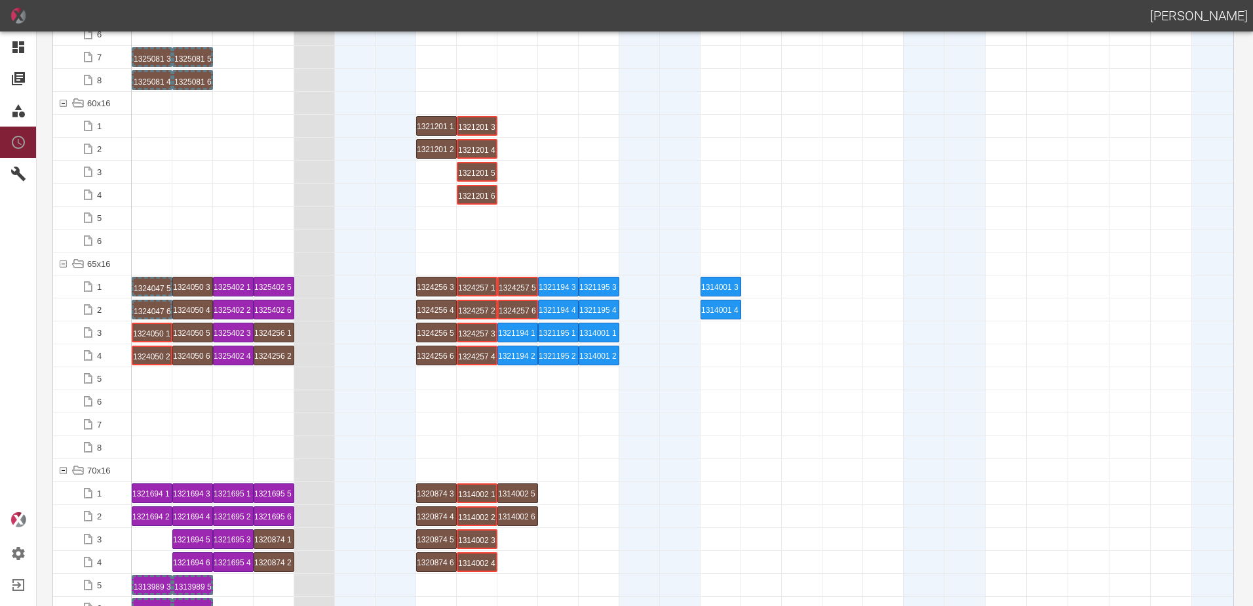
scroll to position [721, 0]
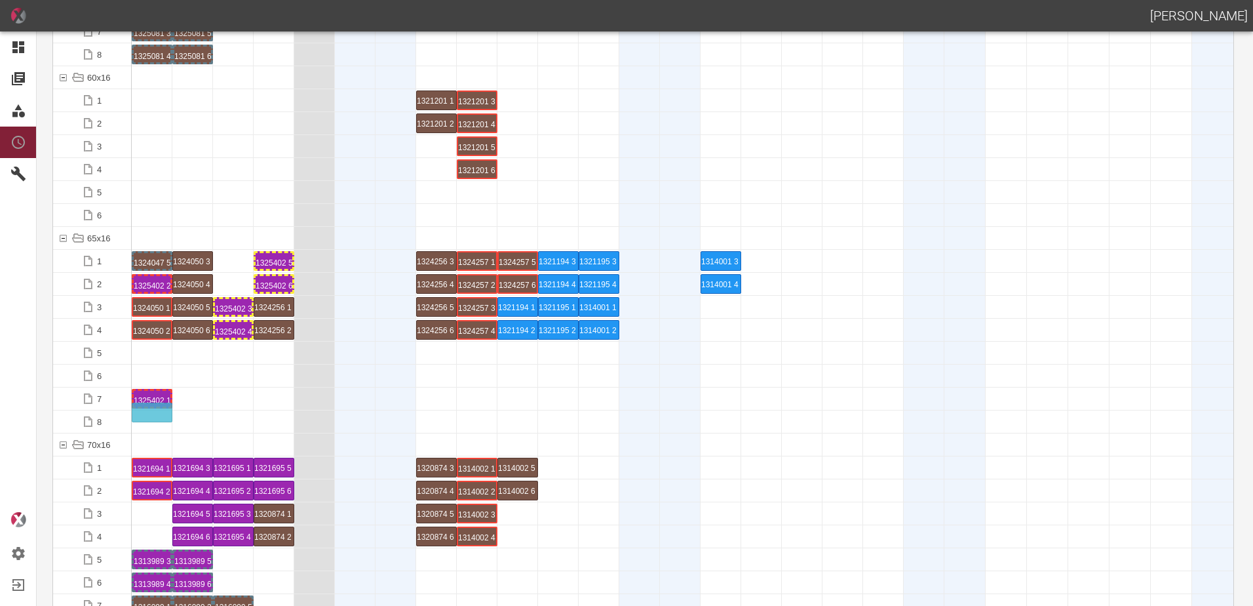
drag, startPoint x: 230, startPoint y: 284, endPoint x: 143, endPoint y: 406, distance: 149.9
drag, startPoint x: 243, startPoint y: 305, endPoint x: 193, endPoint y: 393, distance: 101.0
drag, startPoint x: 193, startPoint y: 393, endPoint x: 216, endPoint y: 392, distance: 23.0
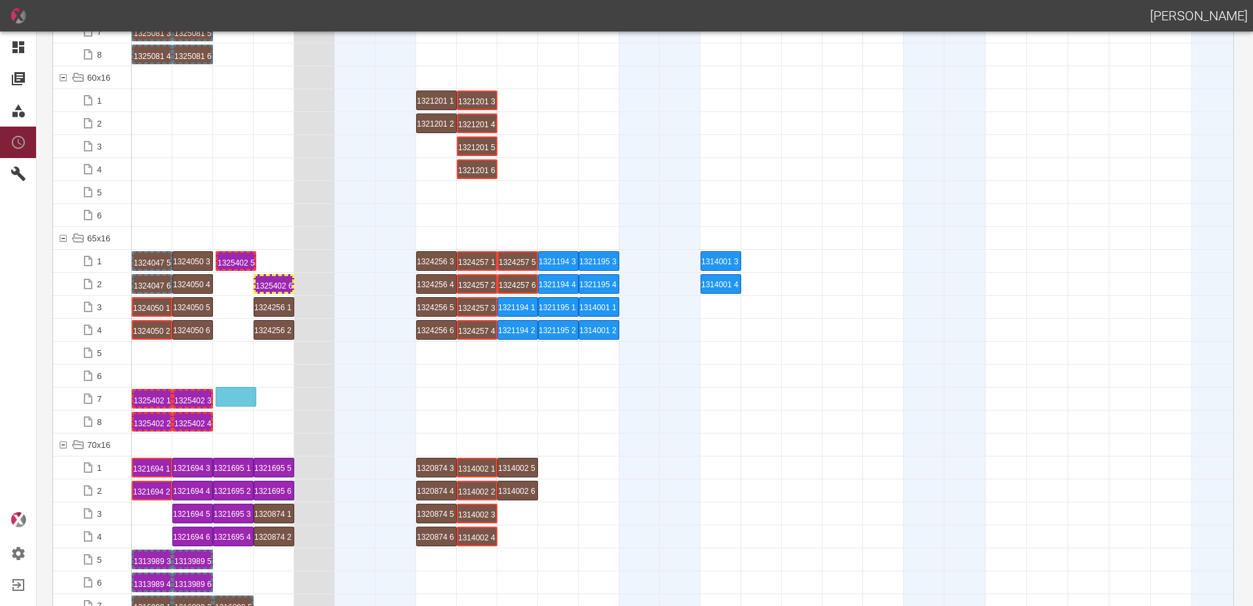
drag, startPoint x: 269, startPoint y: 261, endPoint x: 229, endPoint y: 389, distance: 134.7
drag, startPoint x: 277, startPoint y: 289, endPoint x: 249, endPoint y: 401, distance: 115.6
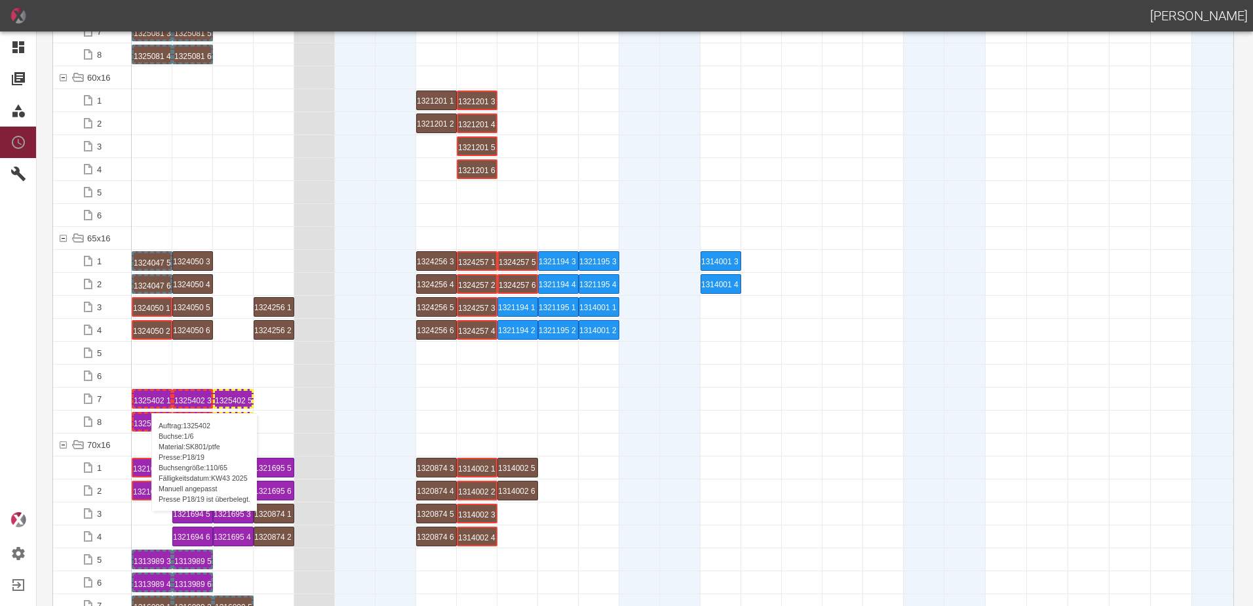
click at [145, 400] on div "1325402 1 P18/19" at bounding box center [152, 399] width 37 height 16
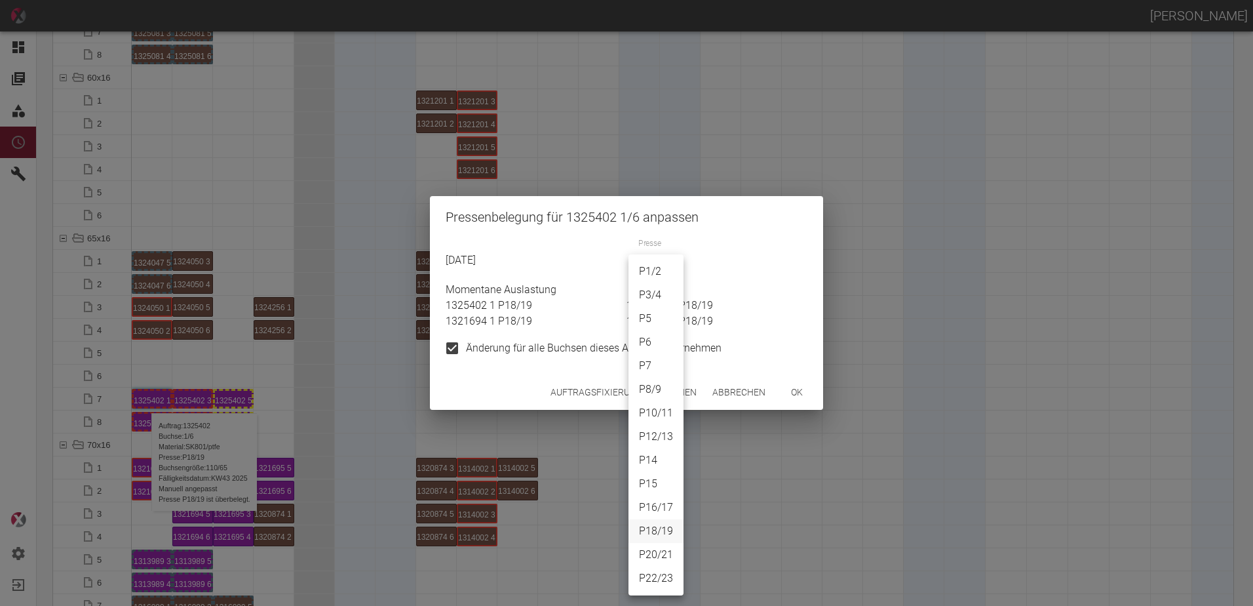
click at [671, 259] on body "[PERSON_NAME] Dashboard Aufträge Materialien Planung Maschinen Einstellungen Au…" at bounding box center [626, 303] width 1253 height 606
click at [654, 275] on li "P1/2" at bounding box center [656, 272] width 55 height 24
type input "P1/2"
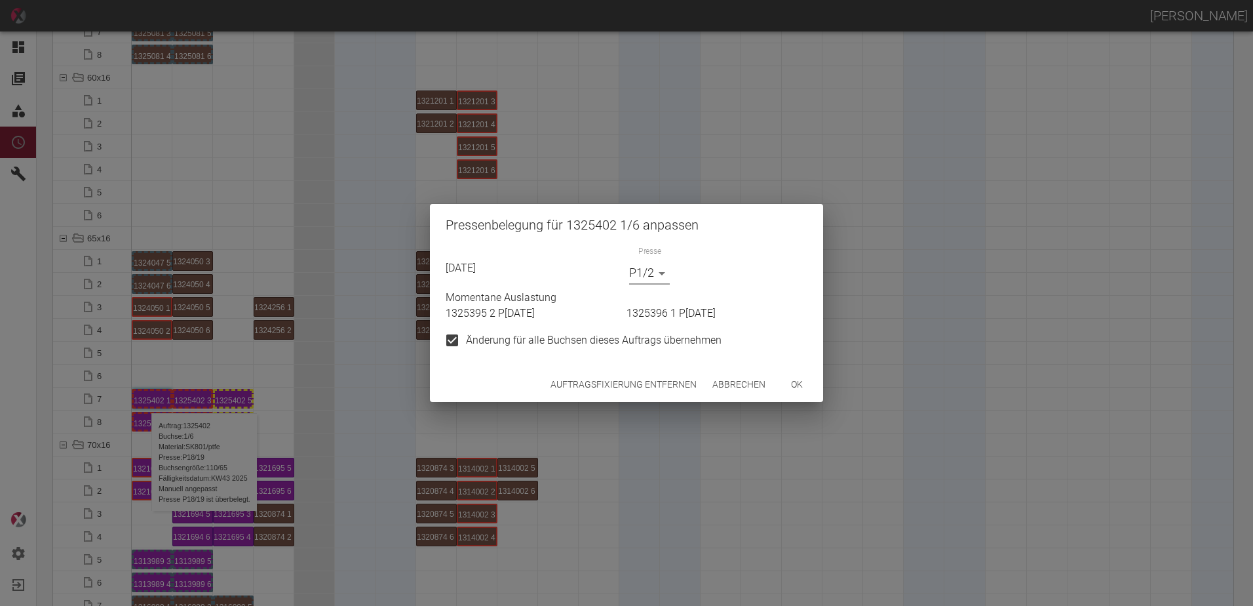
click at [787, 393] on button "ok" at bounding box center [797, 384] width 42 height 24
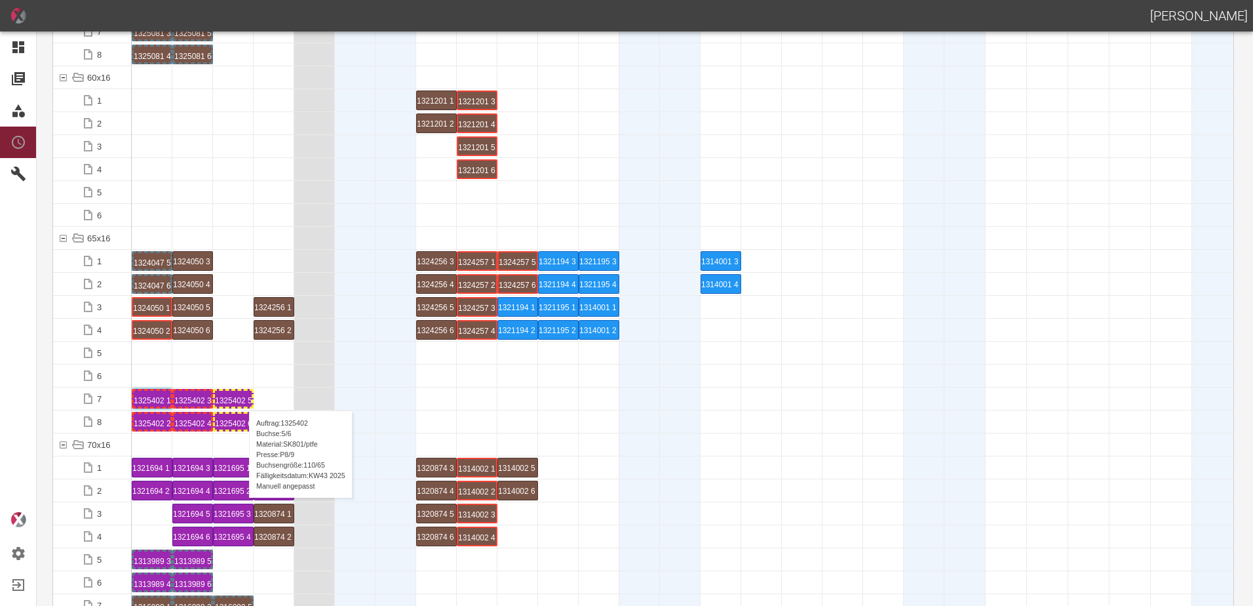
click at [243, 397] on div "1325402 5 P8/9" at bounding box center [233, 399] width 37 height 16
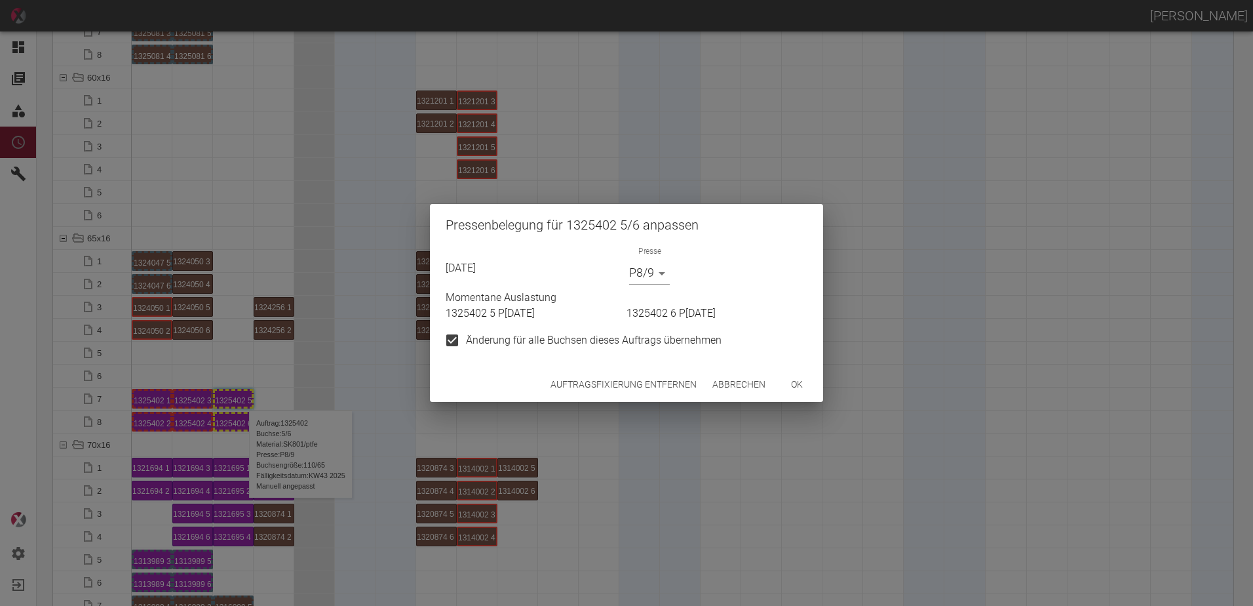
click at [648, 271] on body "[PERSON_NAME] Dashboard Aufträge Materialien Planung Maschinen Einstellungen Au…" at bounding box center [626, 303] width 1253 height 606
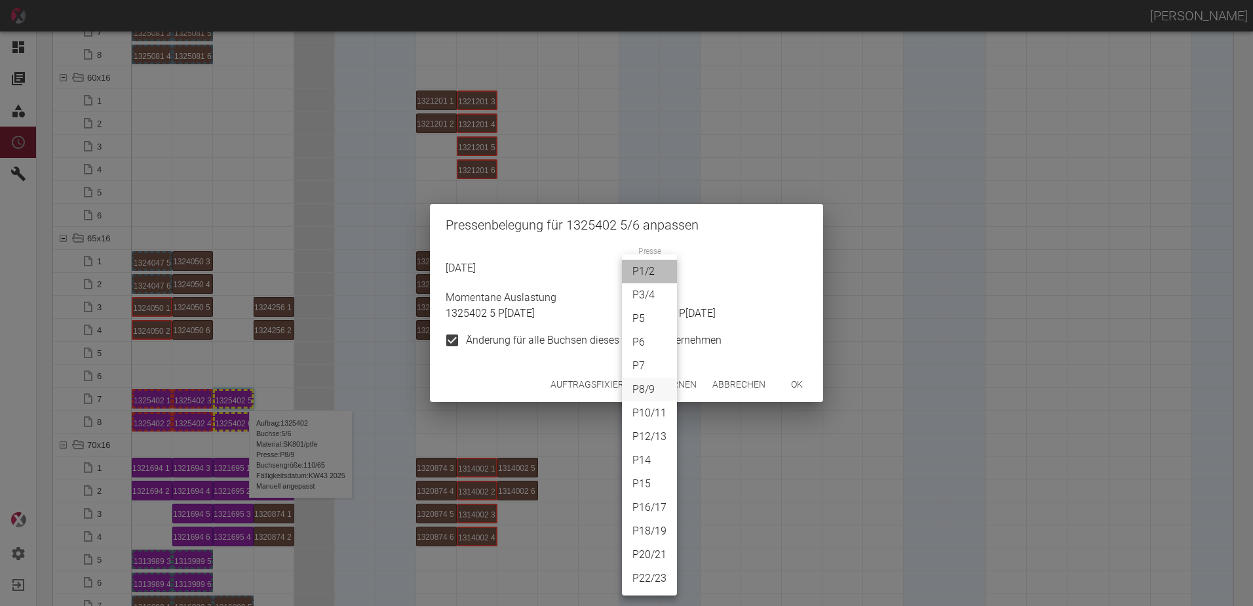
click at [648, 273] on li "P1/2" at bounding box center [649, 272] width 55 height 24
type input "P1/2"
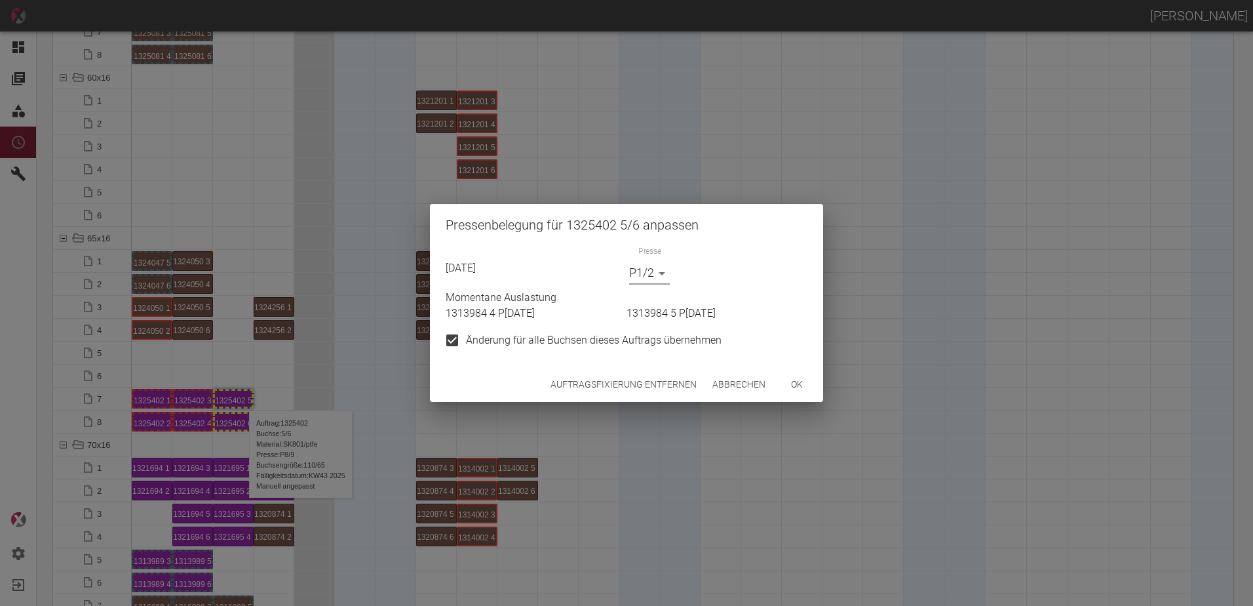
click at [796, 387] on button "ok" at bounding box center [797, 384] width 42 height 24
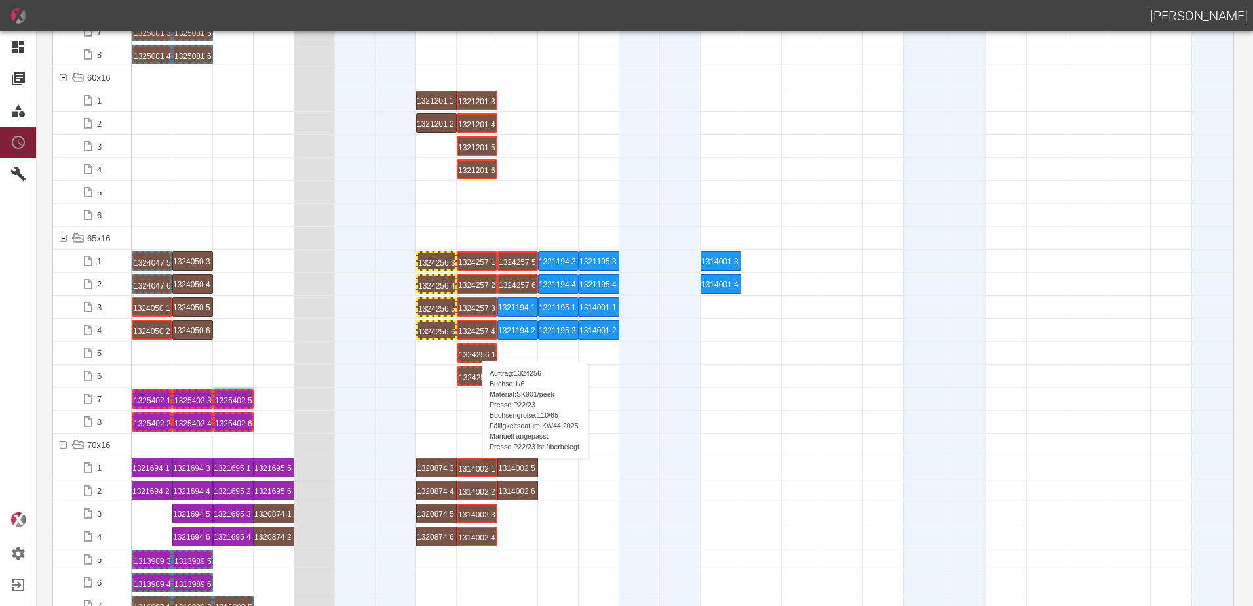
click at [476, 347] on div "1324256 1 P22/23" at bounding box center [477, 353] width 37 height 16
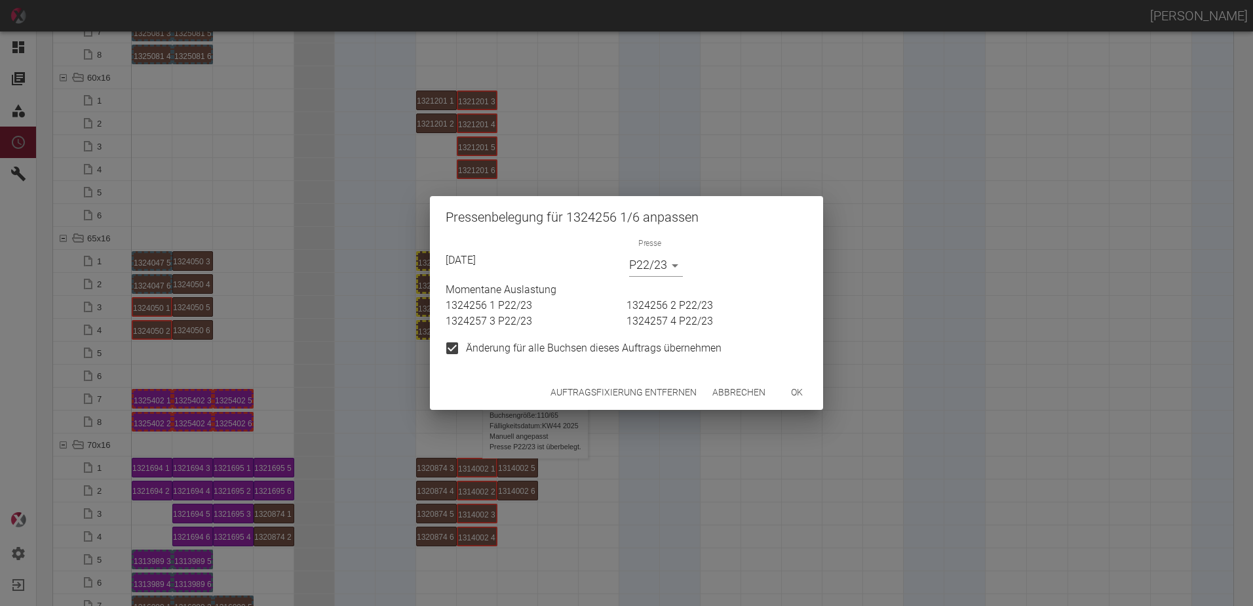
click at [660, 401] on button "Auftragsfixierung entfernen" at bounding box center [623, 392] width 157 height 24
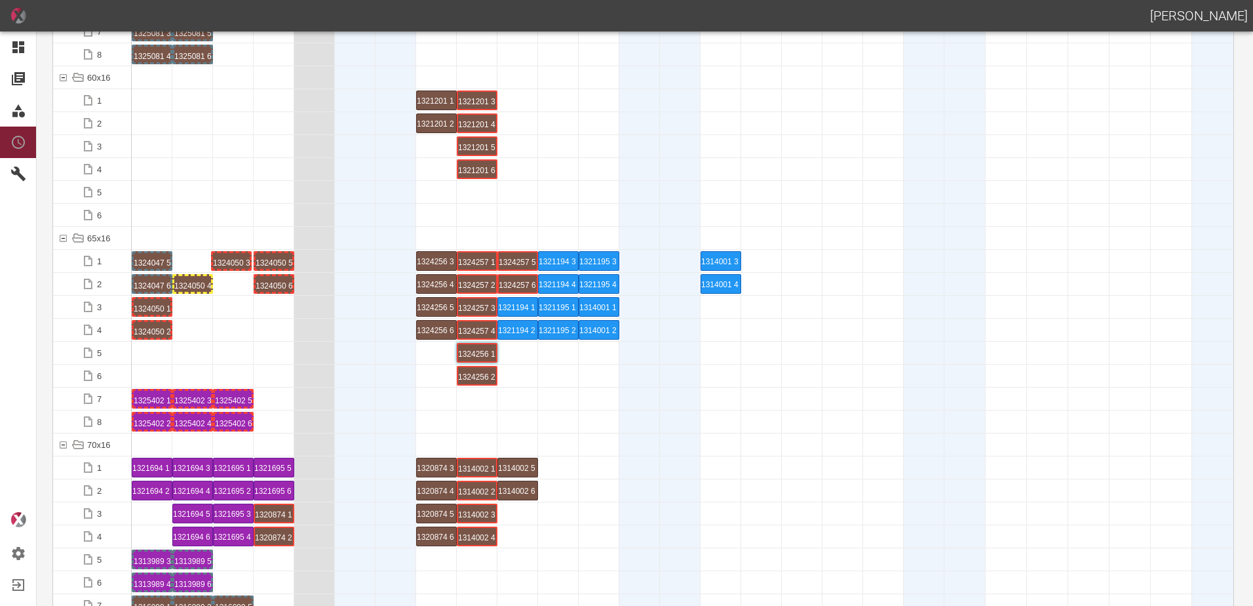
drag, startPoint x: 201, startPoint y: 255, endPoint x: 214, endPoint y: 256, distance: 12.5
click at [158, 258] on div "1324047 5 P18/19" at bounding box center [152, 261] width 37 height 16
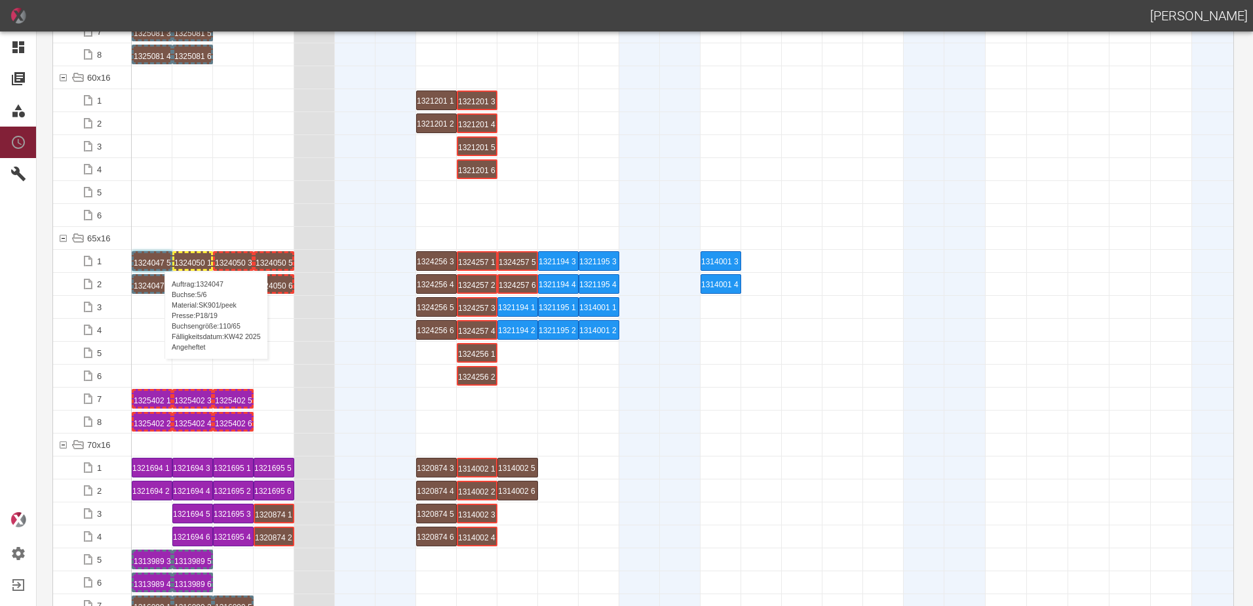
click at [158, 258] on div "1324047 5 P18/19" at bounding box center [152, 261] width 37 height 16
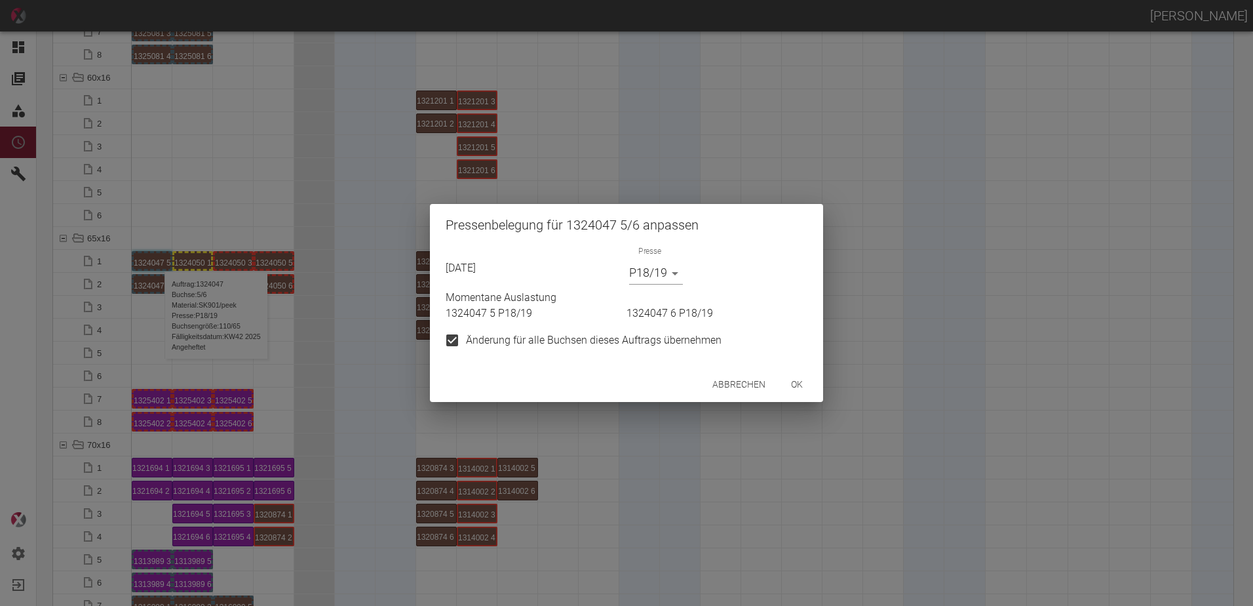
click at [643, 275] on body "[PERSON_NAME] Dashboard Aufträge Materialien Planung Maschinen Einstellungen Au…" at bounding box center [626, 303] width 1253 height 606
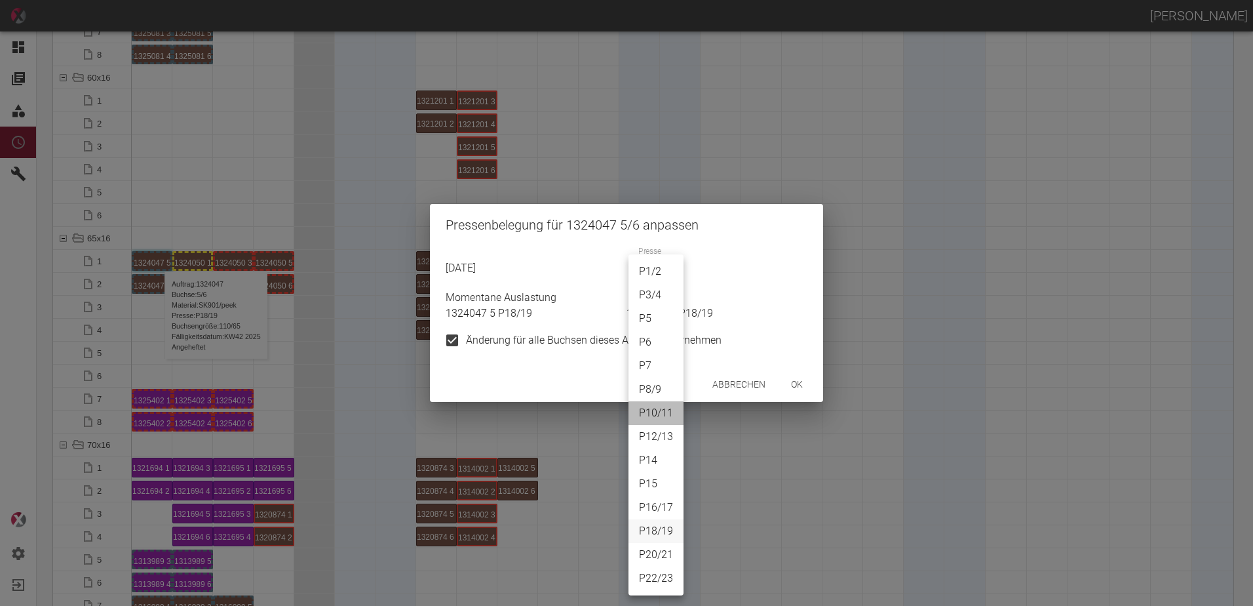
click at [657, 416] on li "P10/11" at bounding box center [656, 413] width 55 height 24
type input "P10/11"
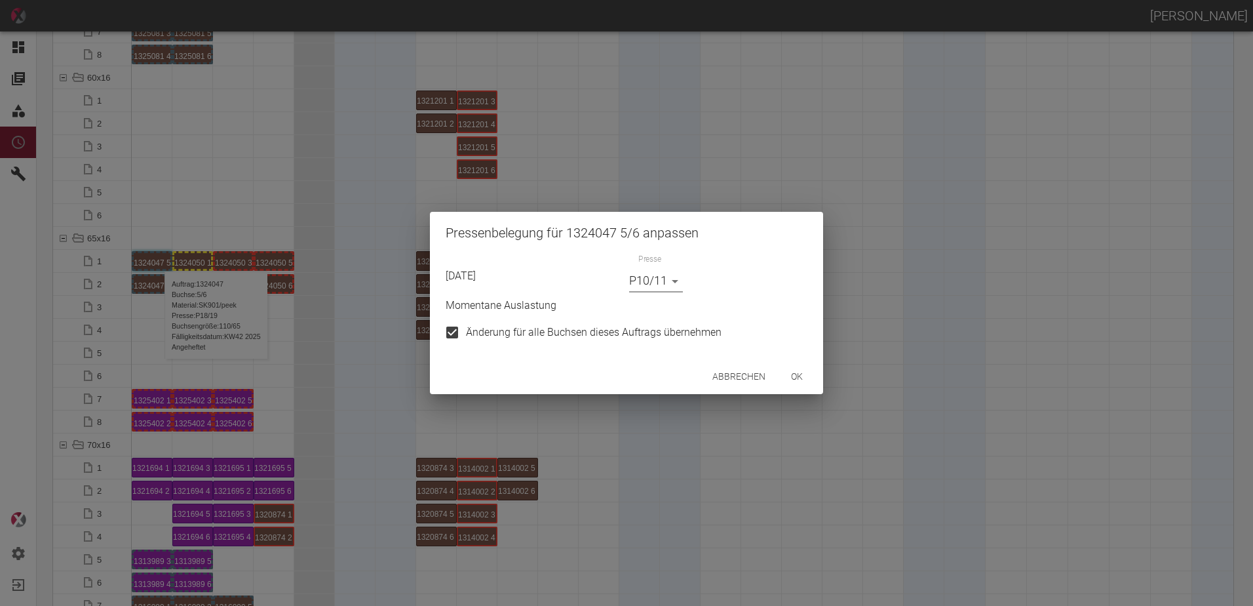
click at [786, 378] on button "ok" at bounding box center [797, 376] width 42 height 24
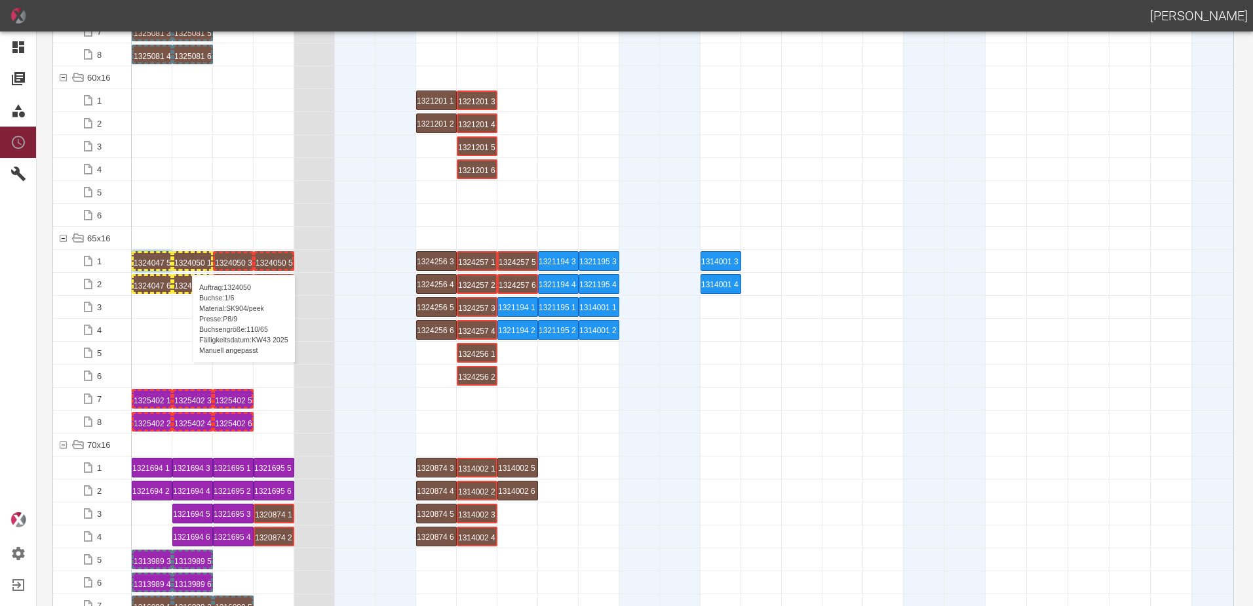
click at [185, 262] on div "1324050 1 P8/9" at bounding box center [192, 261] width 37 height 16
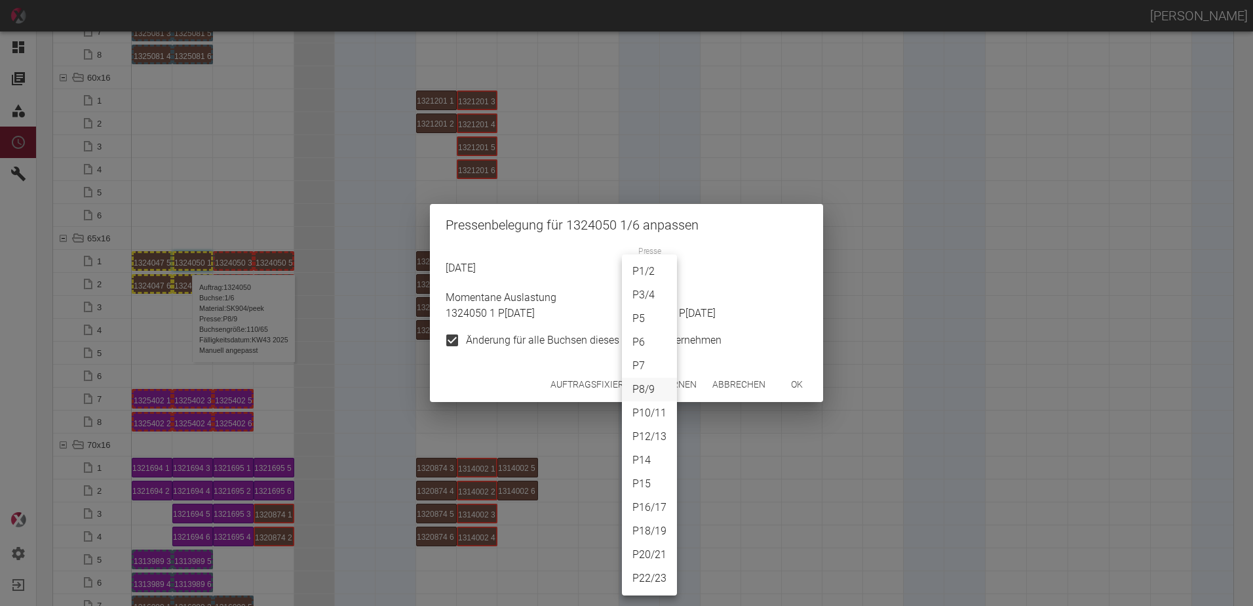
click at [640, 275] on body "[PERSON_NAME] Dashboard Aufträge Materialien Planung Maschinen Einstellungen Au…" at bounding box center [626, 303] width 1253 height 606
click at [655, 404] on li "P10/11" at bounding box center [649, 413] width 55 height 24
type input "P10/11"
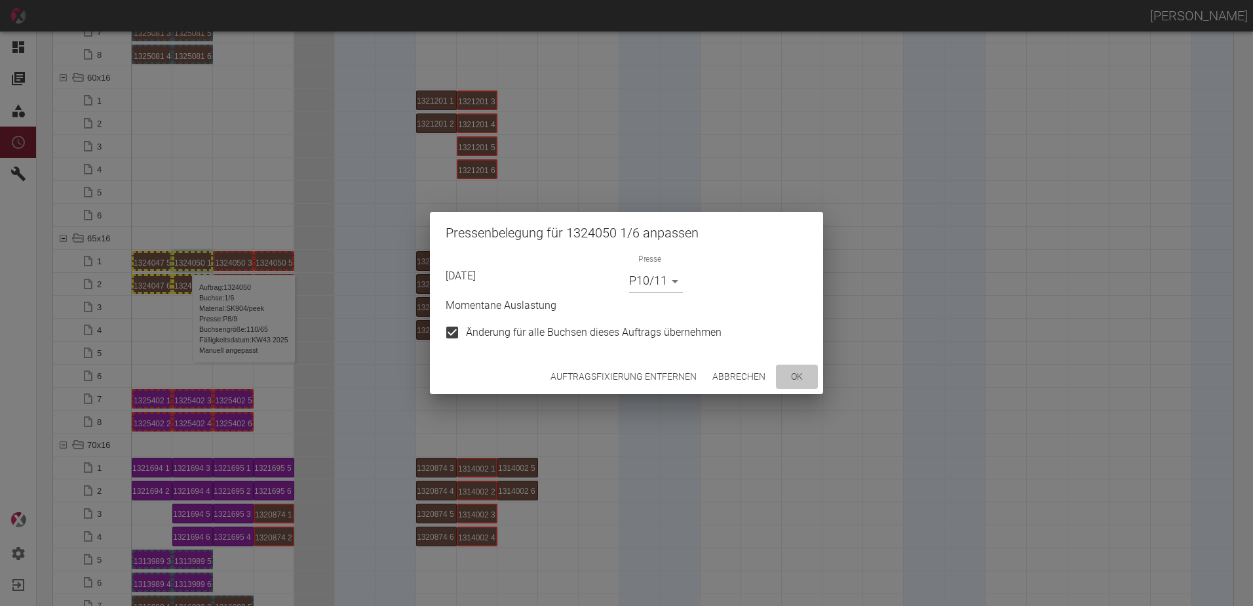
click at [802, 377] on button "ok" at bounding box center [797, 376] width 42 height 24
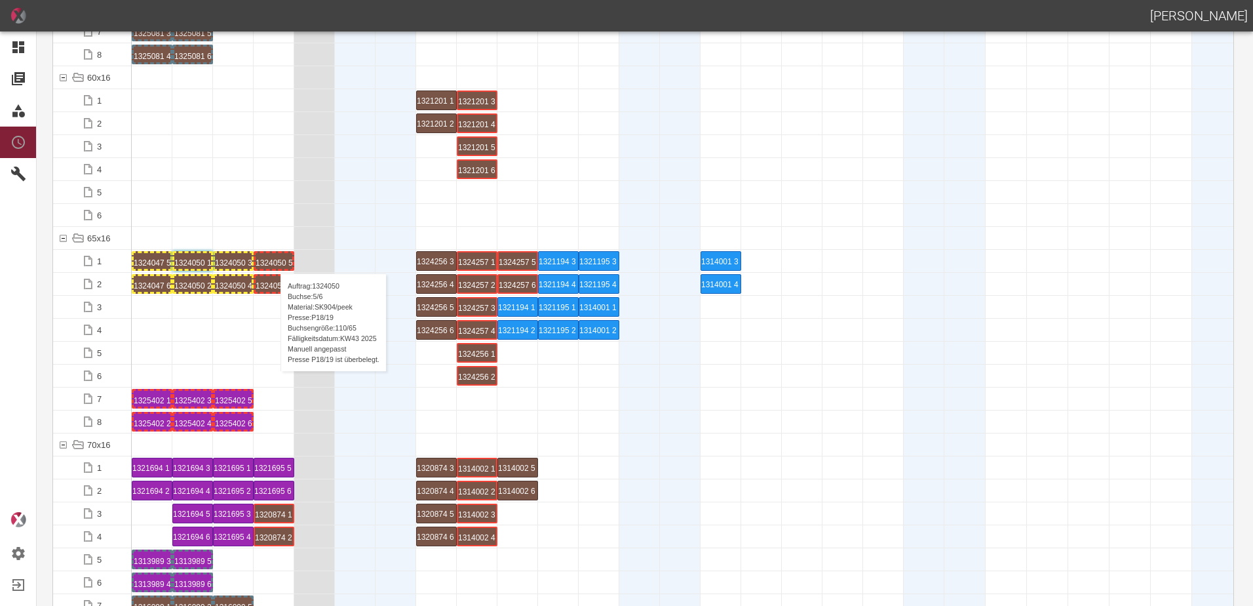
click at [274, 260] on div "1324050 5 P18/19" at bounding box center [274, 261] width 37 height 16
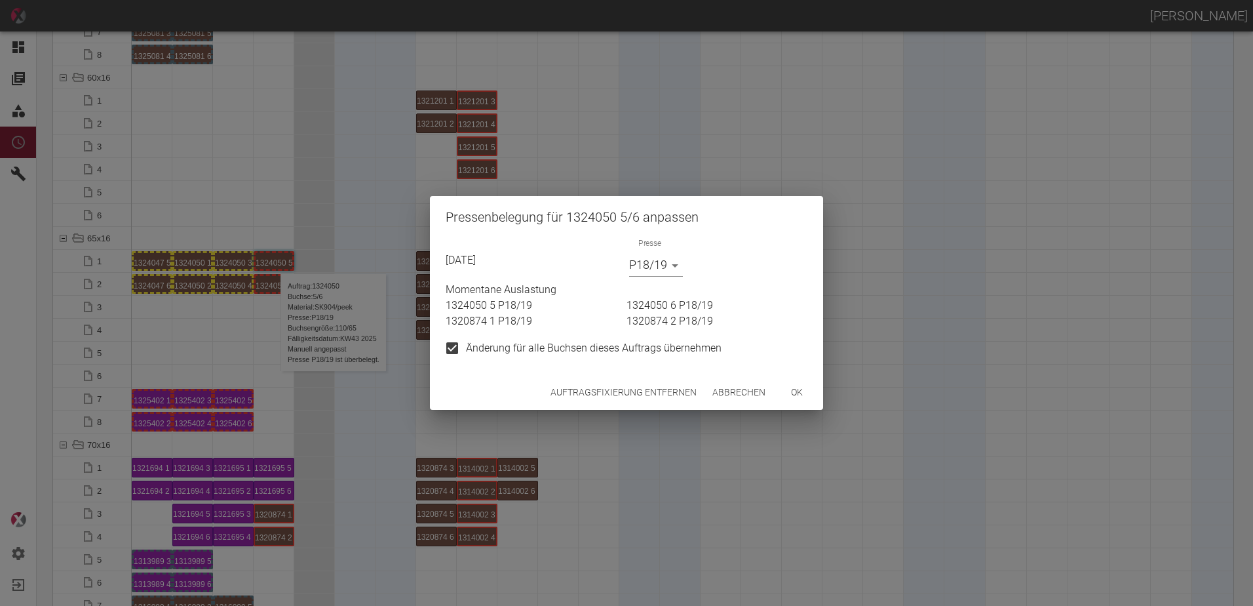
drag, startPoint x: 674, startPoint y: 253, endPoint x: 670, endPoint y: 264, distance: 11.4
click at [674, 254] on div "Presse P18/19 P18/19" at bounding box center [656, 259] width 54 height 33
click at [665, 269] on body "[PERSON_NAME] Dashboard Aufträge Materialien Planung Maschinen Einstellungen Au…" at bounding box center [626, 303] width 1253 height 606
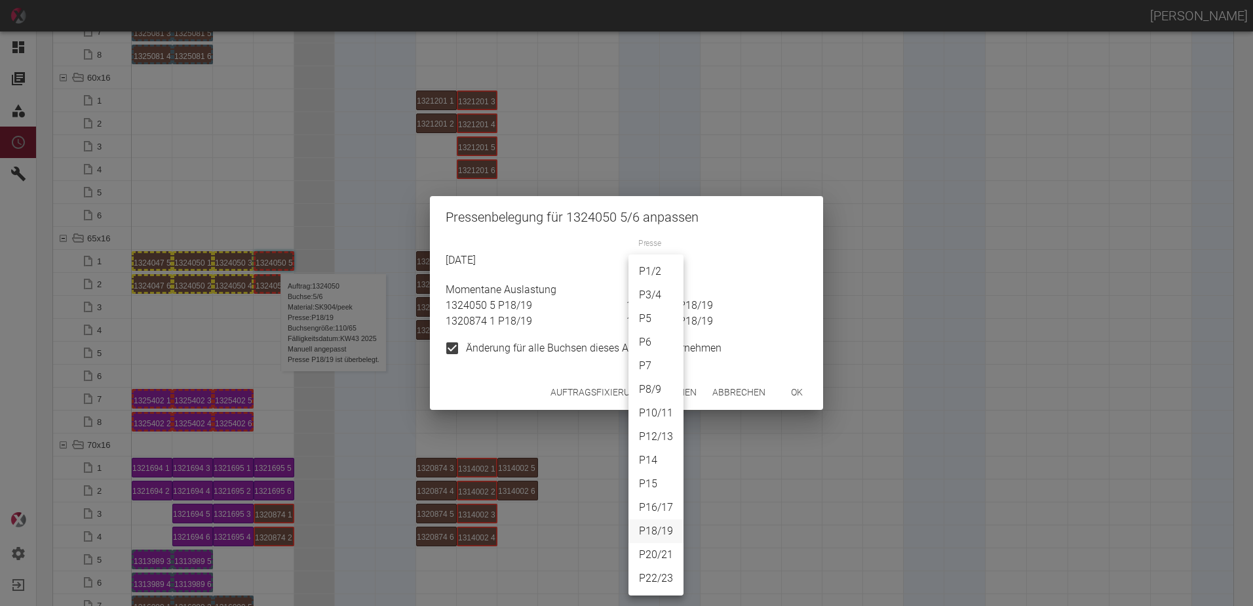
click at [656, 414] on li "P10/11" at bounding box center [656, 413] width 55 height 24
type input "P10/11"
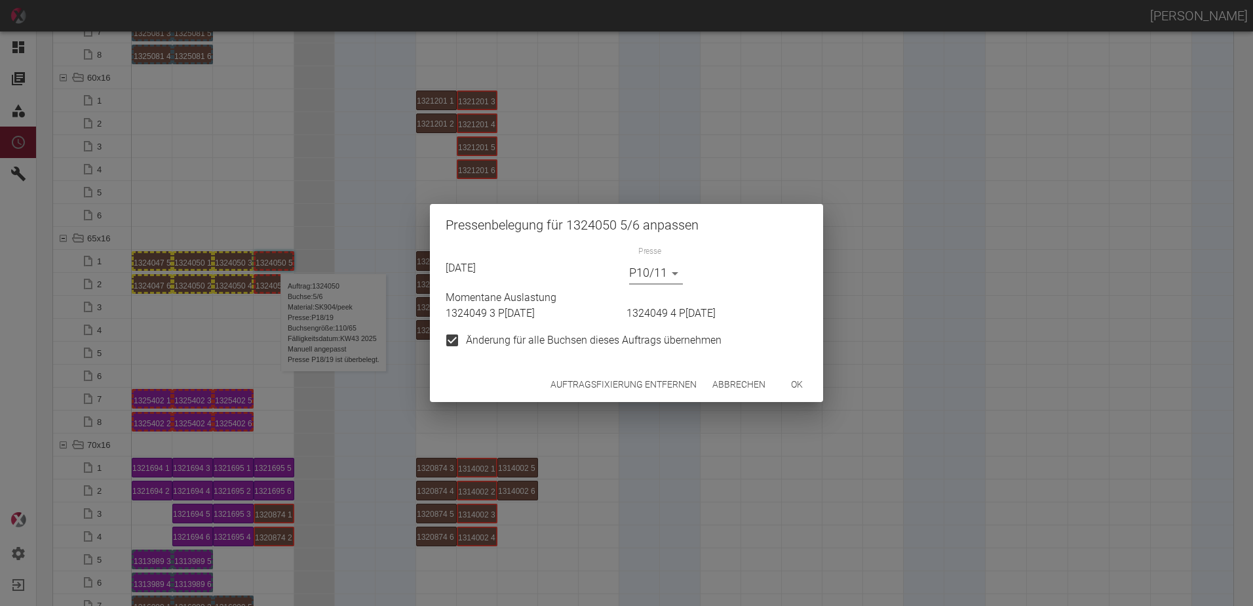
click at [793, 381] on button "ok" at bounding box center [797, 384] width 42 height 24
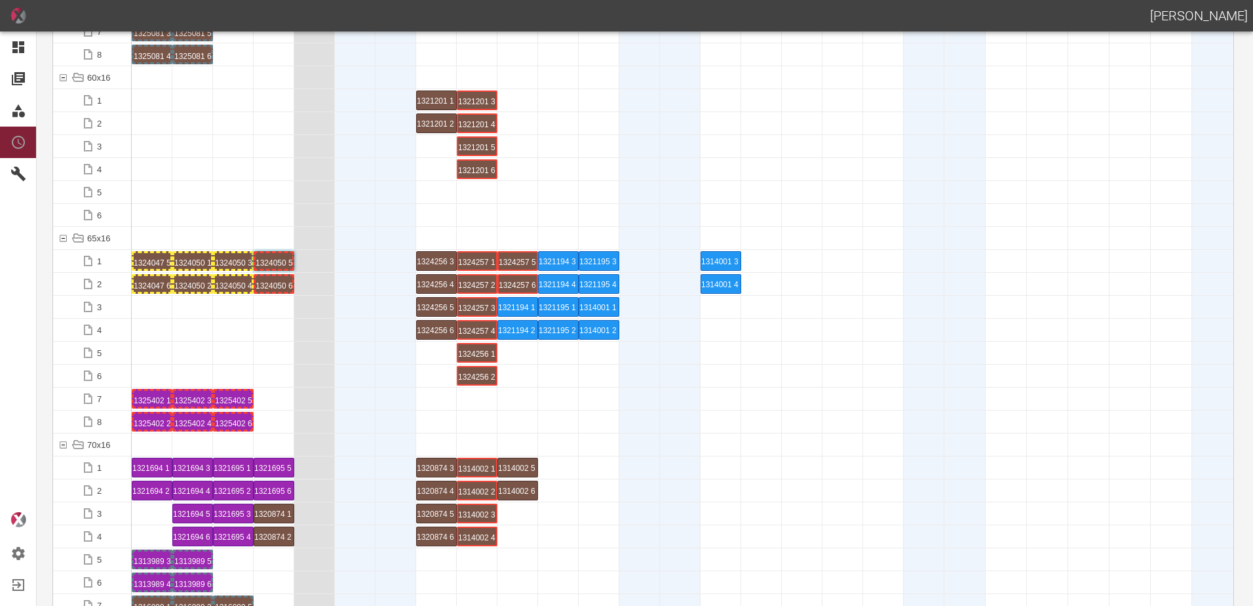
click at [212, 328] on div at bounding box center [192, 330] width 41 height 22
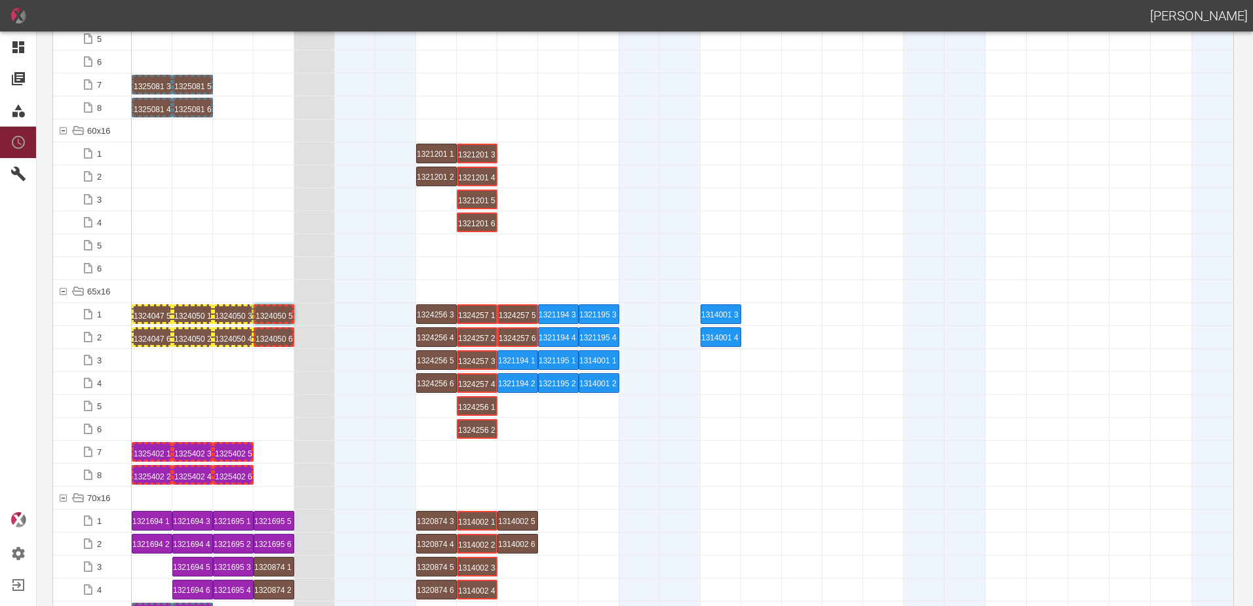
scroll to position [852, 0]
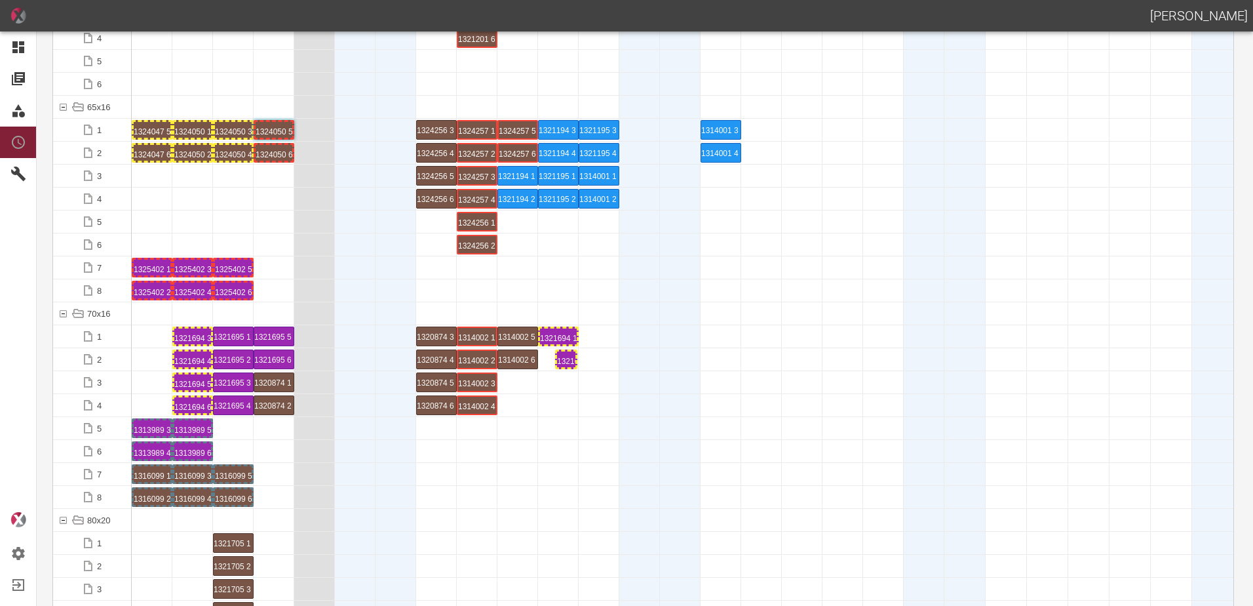
drag, startPoint x: 172, startPoint y: 356, endPoint x: 557, endPoint y: 340, distance: 385.1
drag, startPoint x: 195, startPoint y: 330, endPoint x: 581, endPoint y: 328, distance: 386.1
drag, startPoint x: 201, startPoint y: 356, endPoint x: 606, endPoint y: 347, distance: 405.2
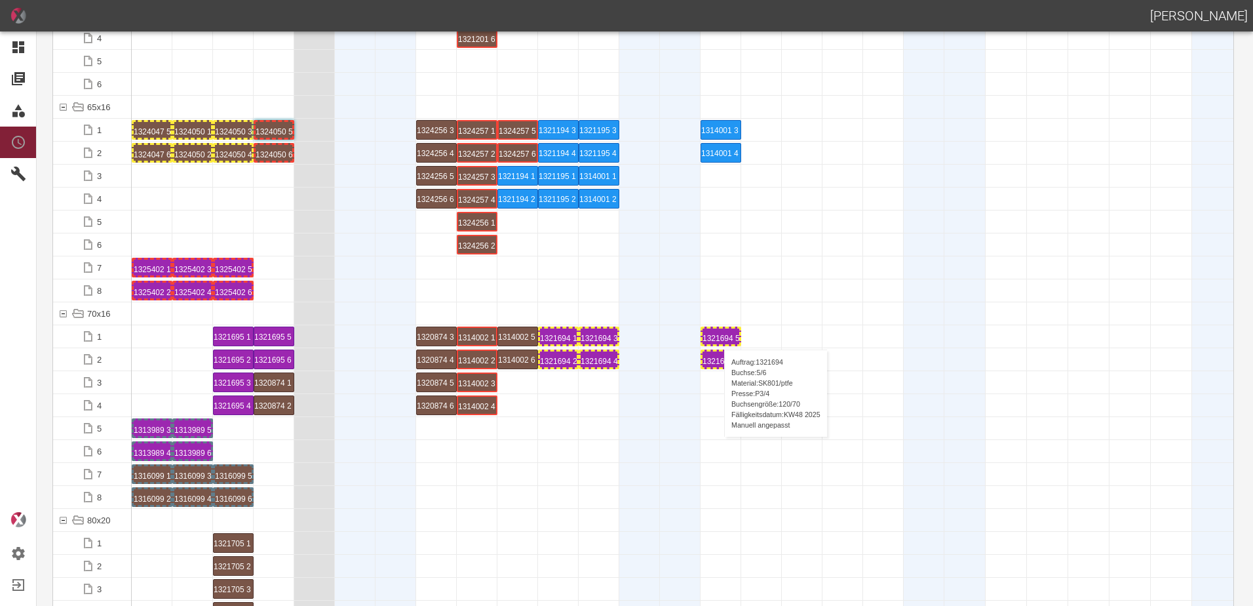
click at [718, 336] on div "1321694 5 P[DATE]" at bounding box center [721, 336] width 37 height 16
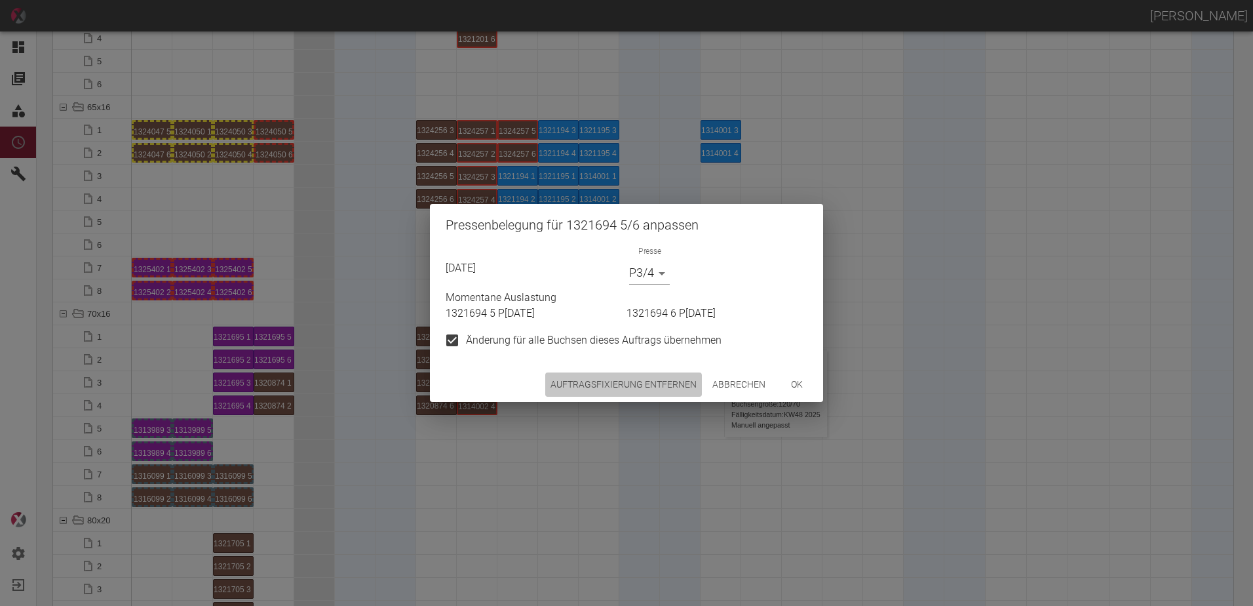
click at [598, 386] on button "Auftragsfixierung entfernen" at bounding box center [623, 384] width 157 height 24
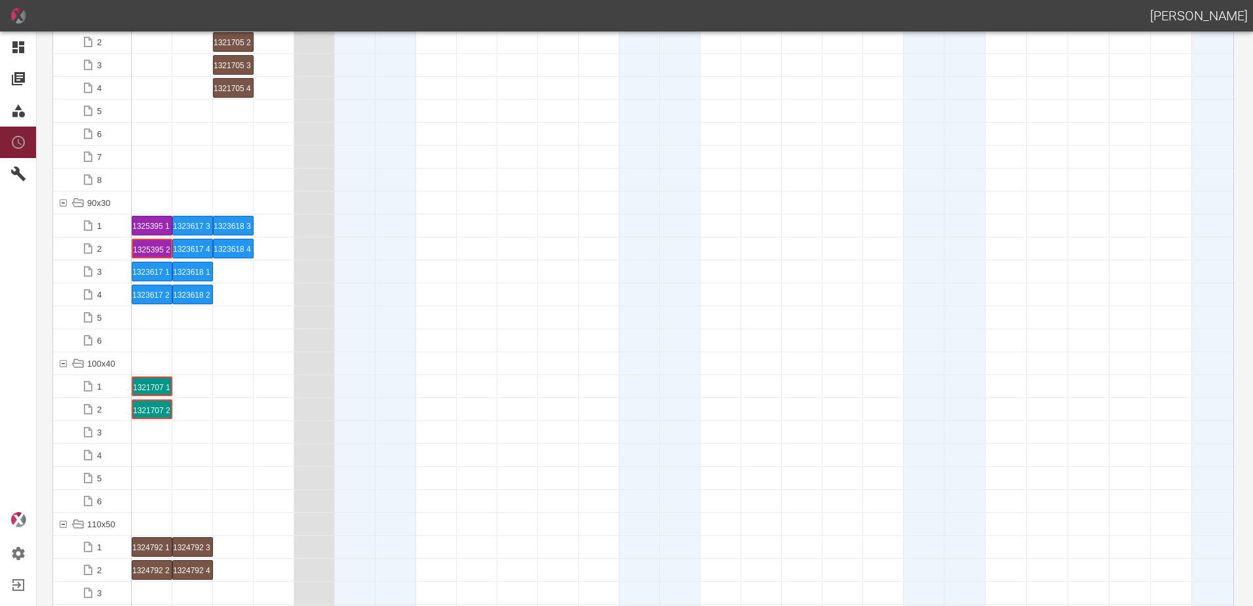
scroll to position [1376, 0]
drag, startPoint x: 151, startPoint y: 270, endPoint x: 444, endPoint y: 271, distance: 293.7
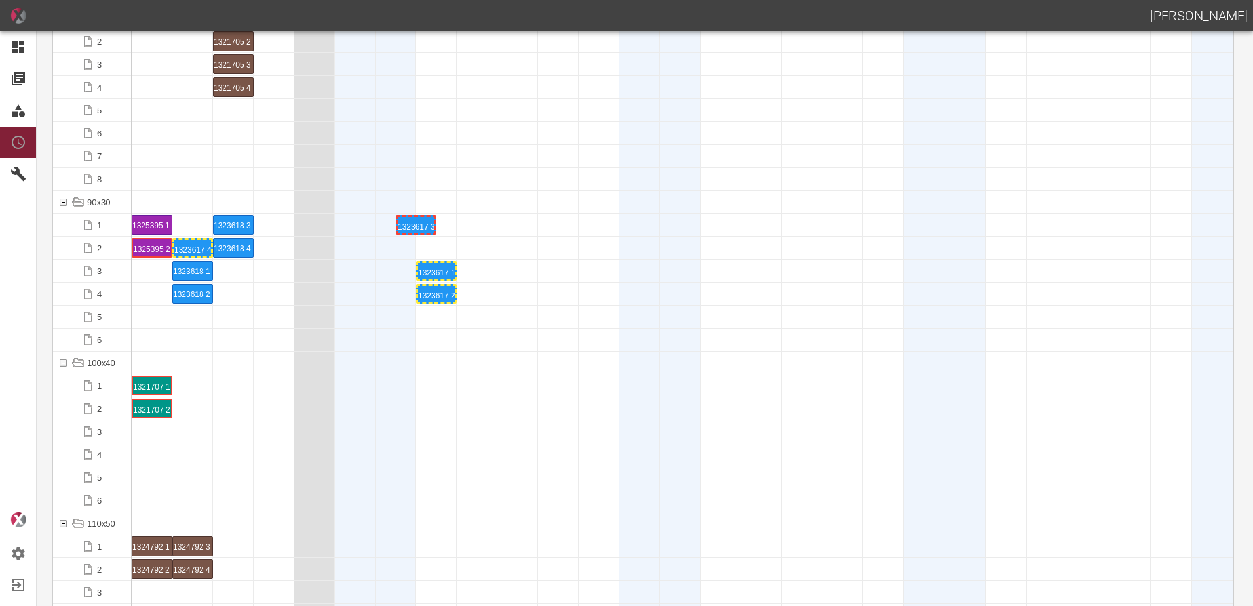
drag, startPoint x: 202, startPoint y: 224, endPoint x: 440, endPoint y: 212, distance: 238.9
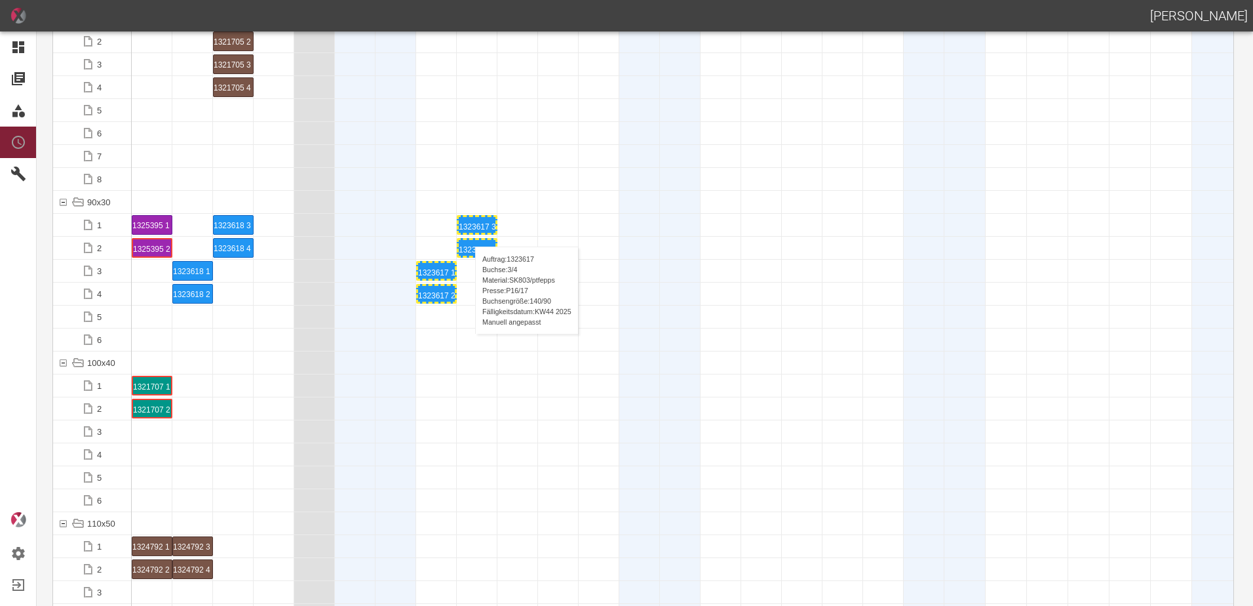
click at [469, 233] on div "1323617 3 P16/17" at bounding box center [477, 225] width 41 height 20
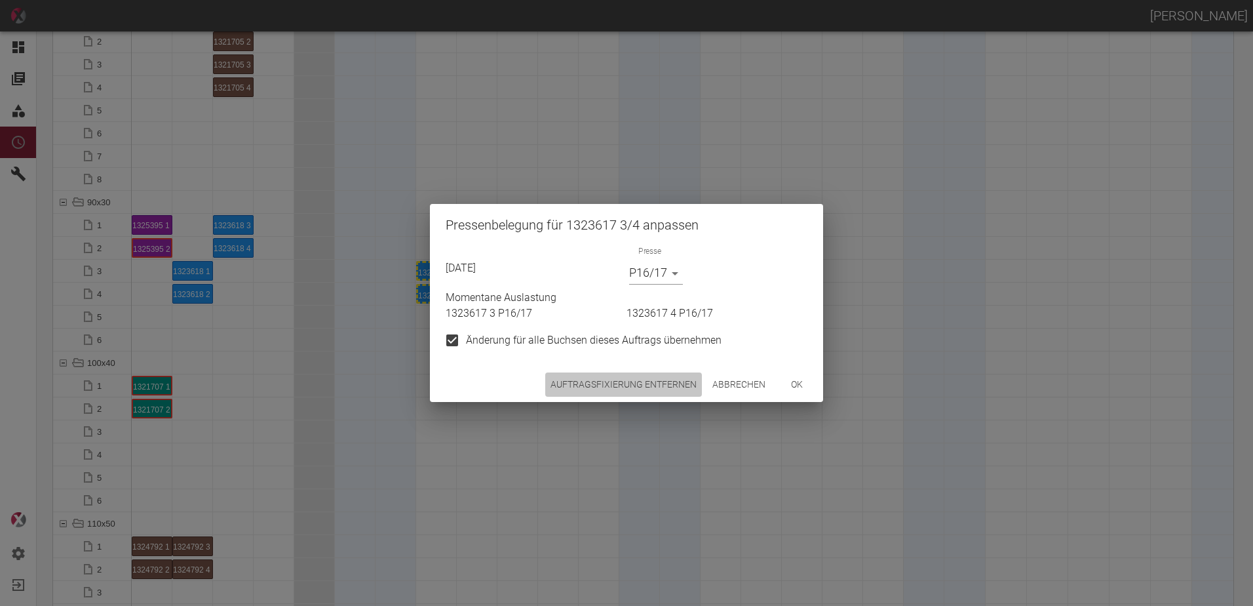
click at [621, 384] on button "Auftragsfixierung entfernen" at bounding box center [623, 384] width 157 height 24
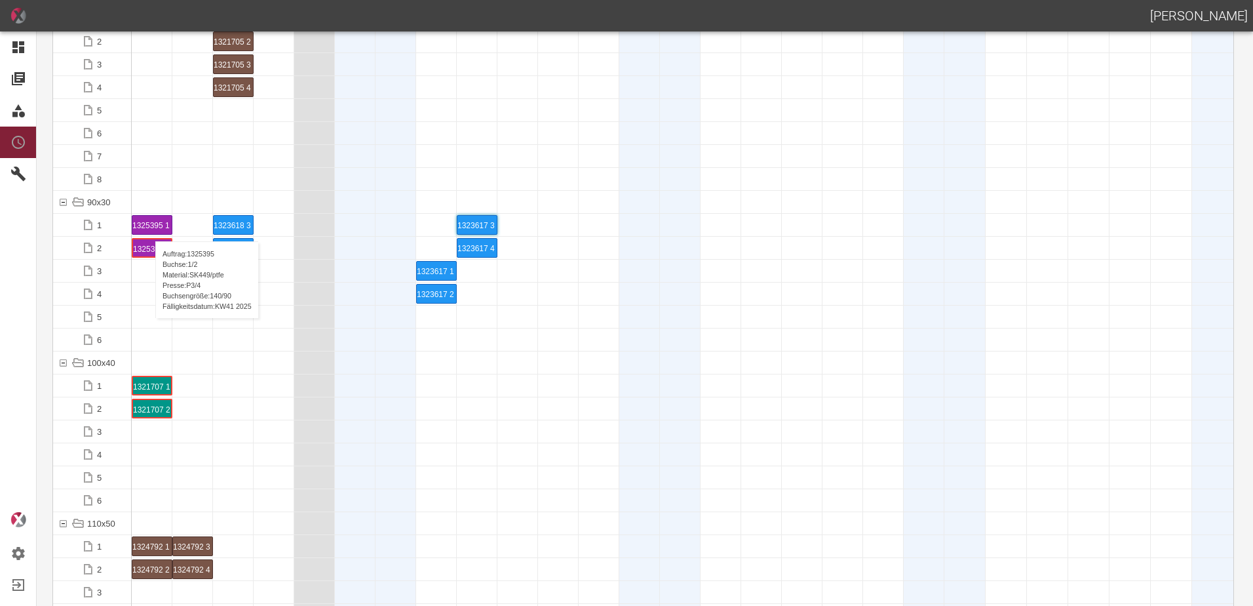
click at [149, 227] on div "1325395 1 P3/4" at bounding box center [151, 225] width 39 height 18
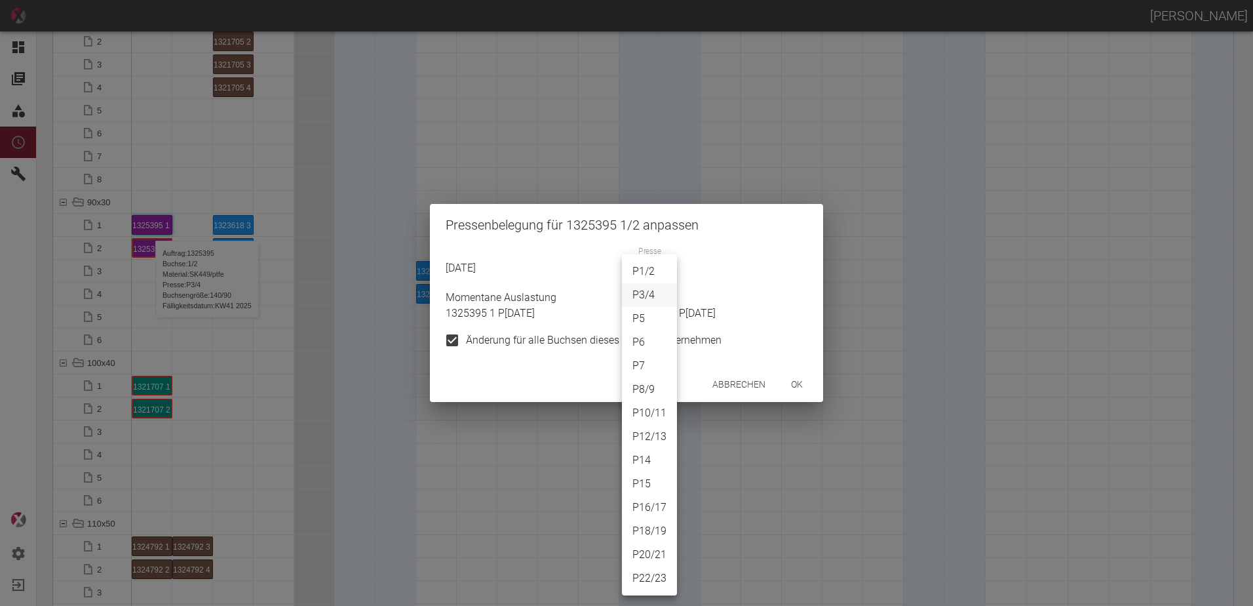
click at [630, 277] on body "[PERSON_NAME] Dashboard Aufträge Materialien Planung Maschinen Einstellungen Au…" at bounding box center [626, 303] width 1253 height 606
click at [651, 537] on li "P18/19" at bounding box center [649, 531] width 55 height 24
type input "P18/19"
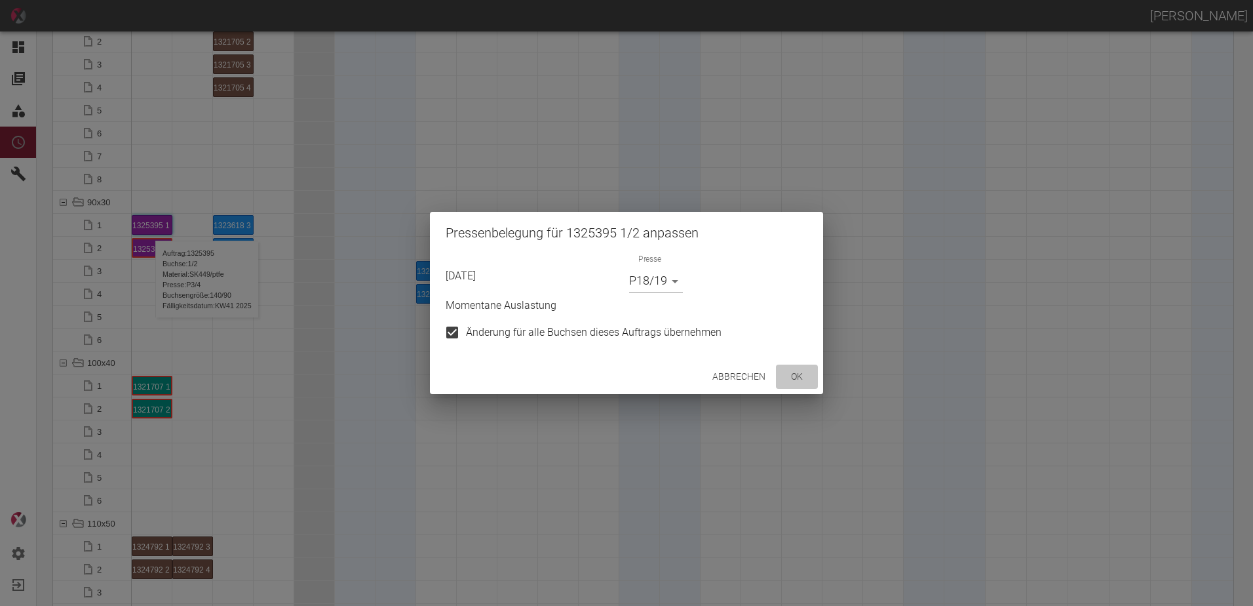
click at [792, 384] on button "ok" at bounding box center [797, 376] width 42 height 24
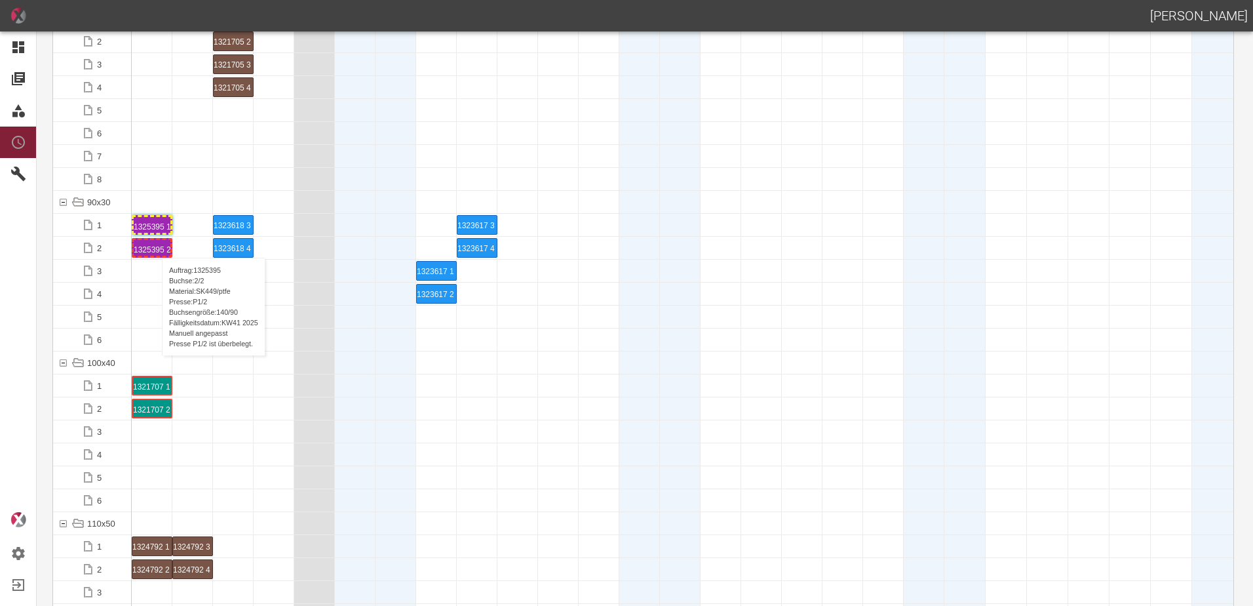
click at [155, 244] on div "1325395 2 P1/2" at bounding box center [152, 248] width 37 height 16
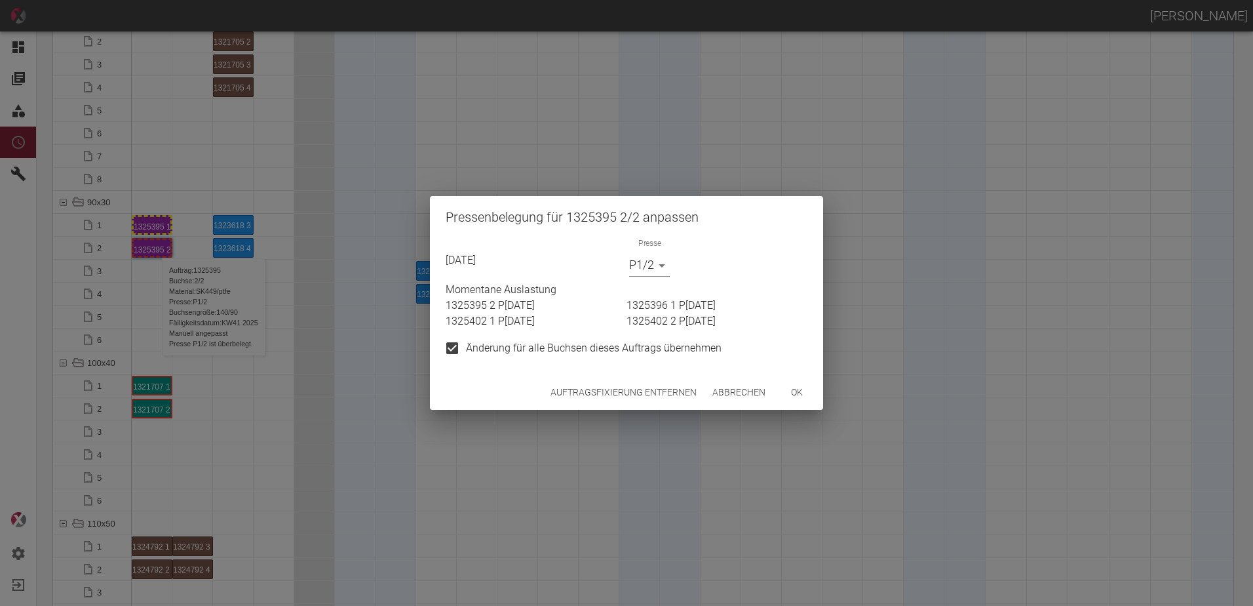
click at [638, 268] on body "[PERSON_NAME] Dashboard Aufträge Materialien Planung Maschinen Einstellungen Au…" at bounding box center [626, 303] width 1253 height 606
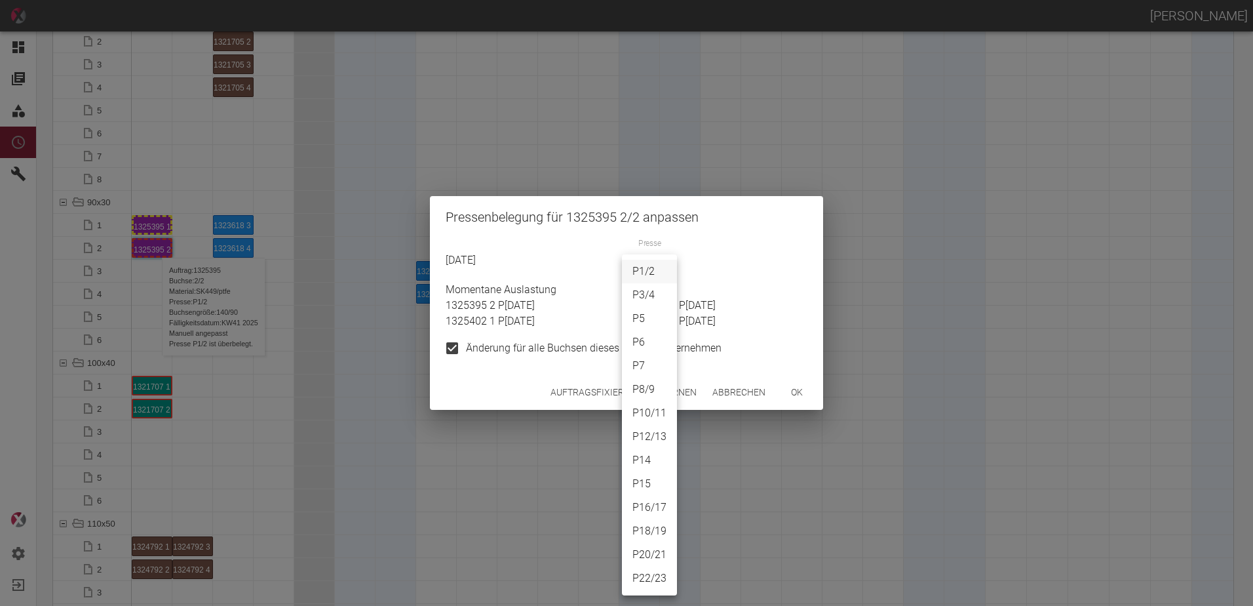
click at [649, 524] on li "P18/19" at bounding box center [649, 531] width 55 height 24
type input "P18/19"
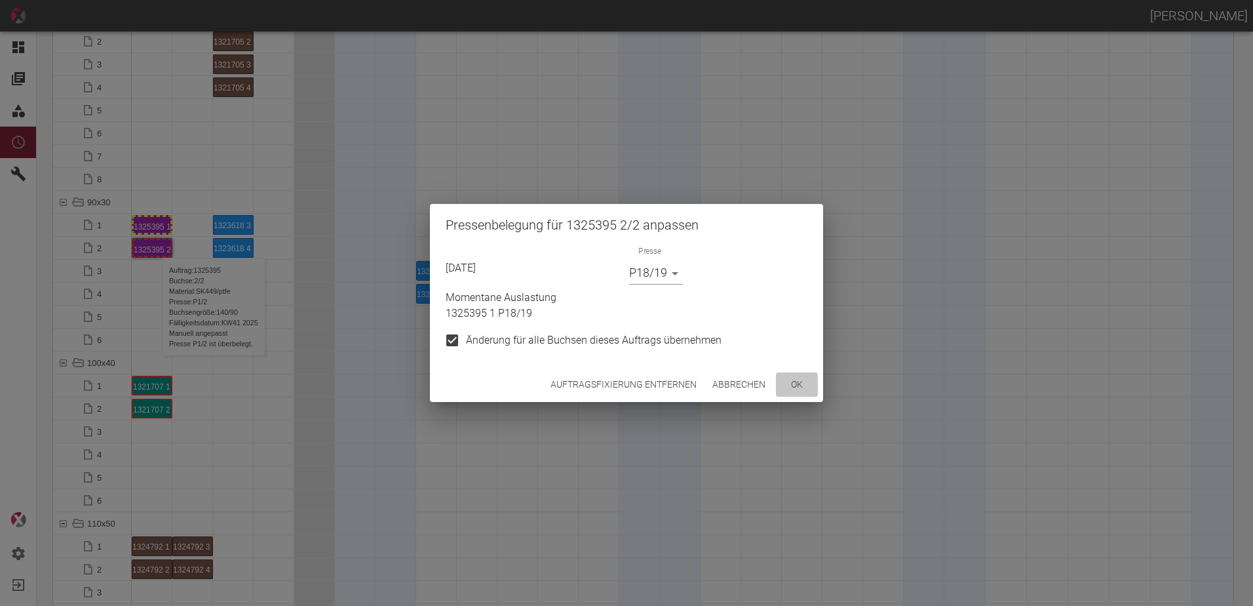
click at [792, 392] on button "ok" at bounding box center [797, 384] width 42 height 24
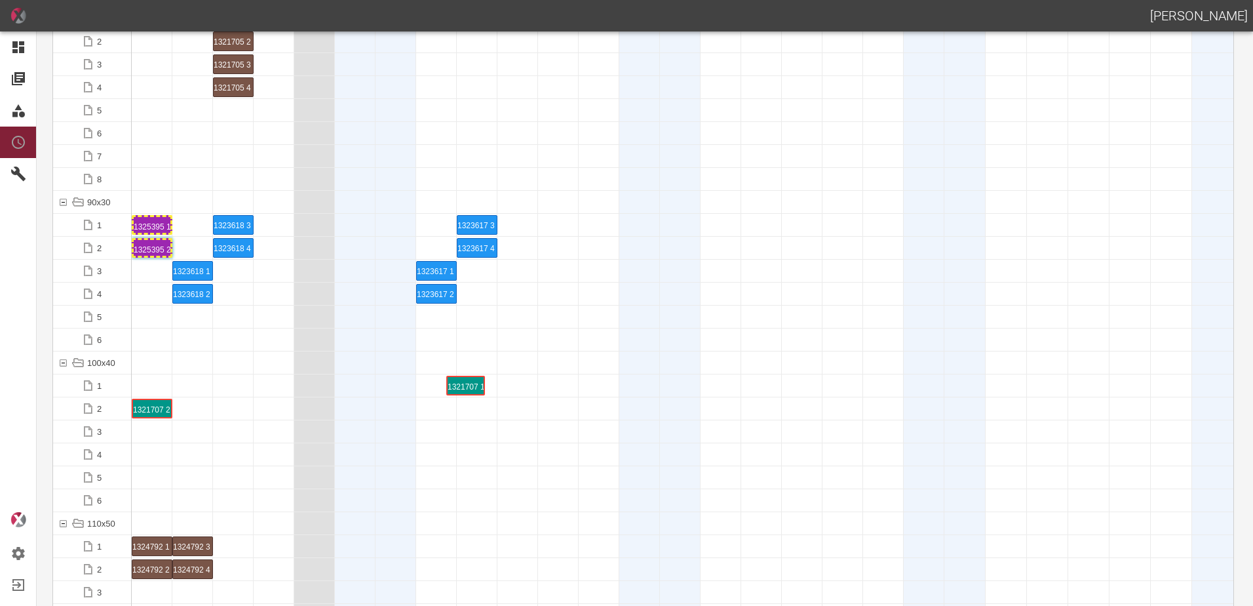
drag, startPoint x: 157, startPoint y: 381, endPoint x: 467, endPoint y: 372, distance: 310.2
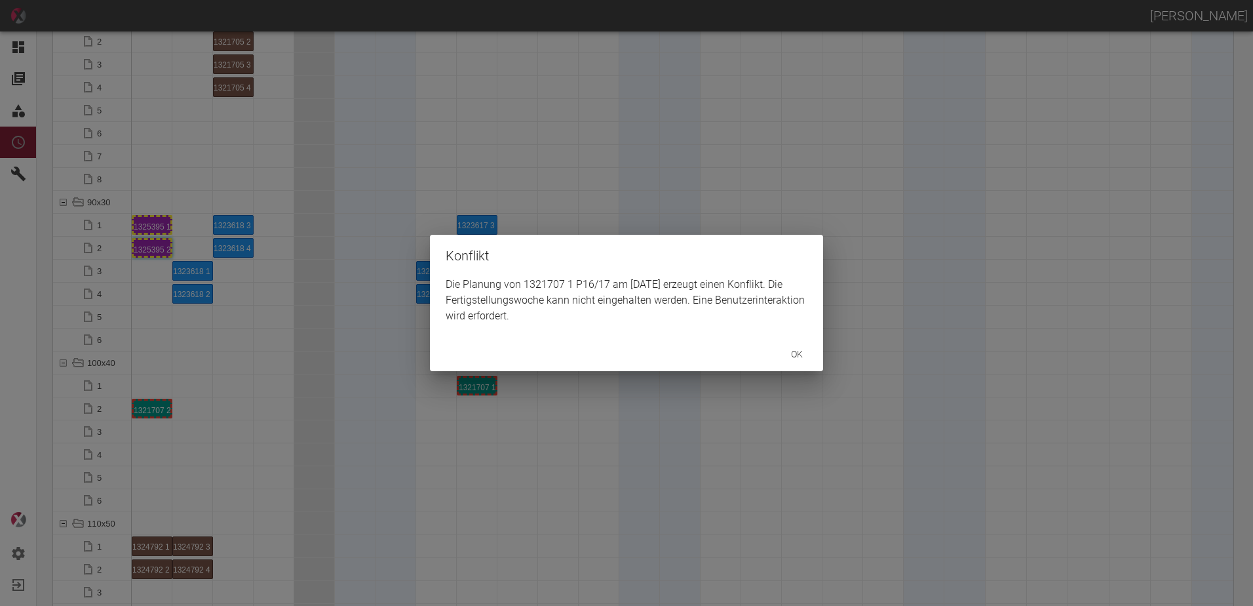
click at [151, 407] on div "Konflikt Die Planung von 1321707 1 P16/17 am 7.10.2025 erzeugt einen Konflikt. …" at bounding box center [626, 303] width 1253 height 606
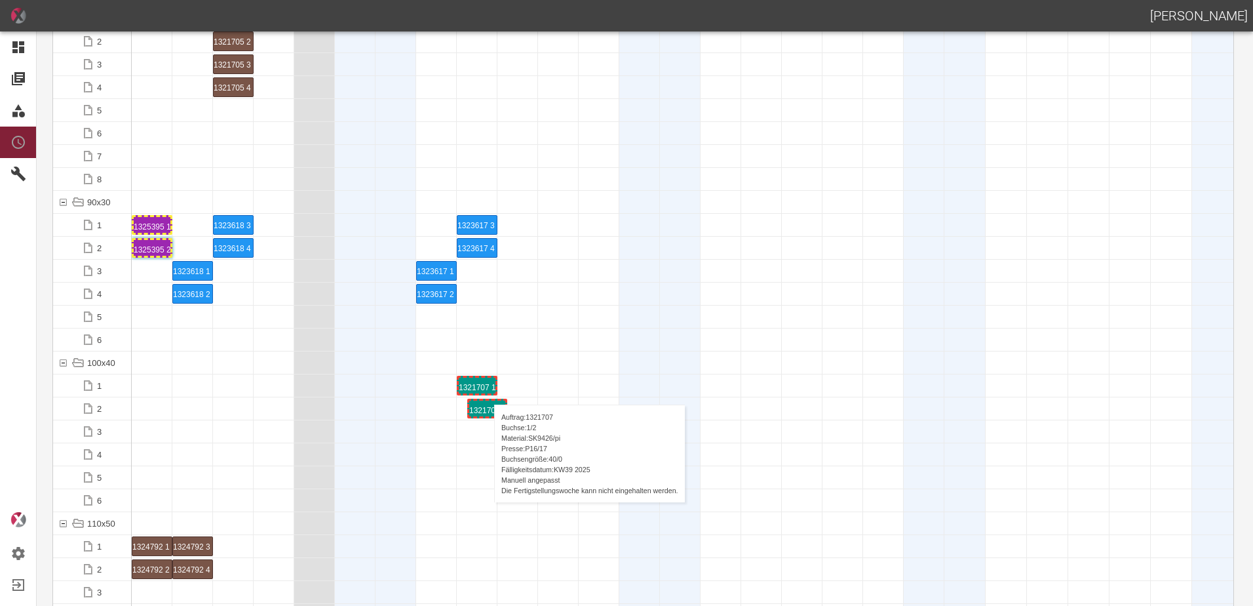
drag, startPoint x: 151, startPoint y: 408, endPoint x: 475, endPoint y: 391, distance: 323.6
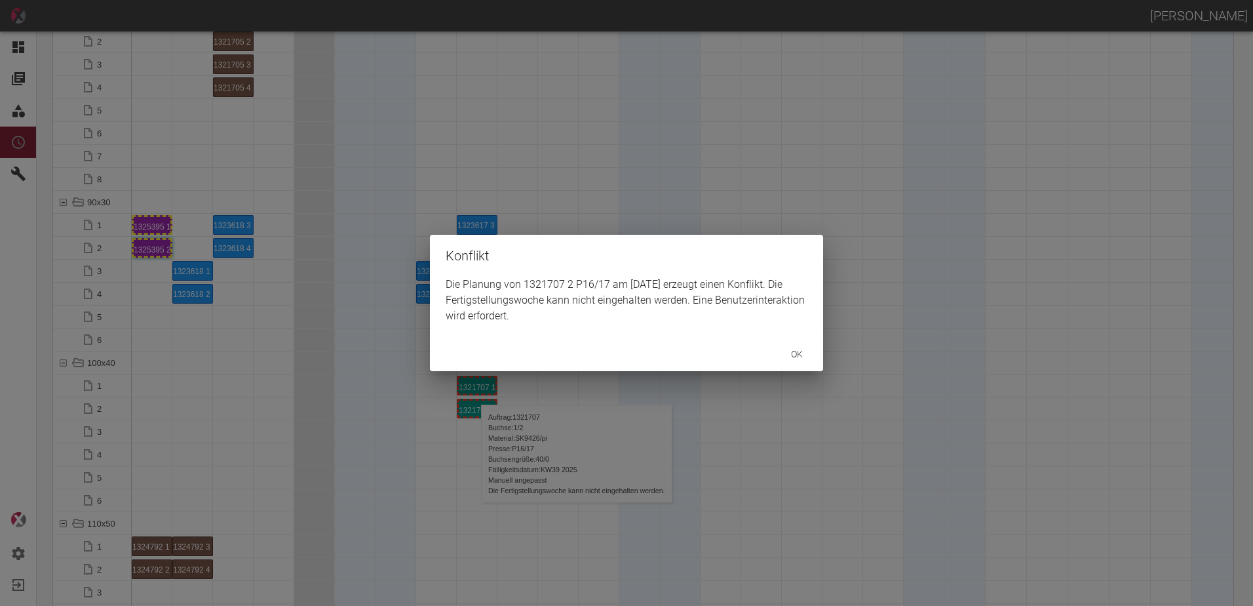
click at [475, 382] on div "Konflikt Die Planung von 1321707 2 P16/17 am 7.10.2025 erzeugt einen Konflikt. …" at bounding box center [626, 303] width 1253 height 606
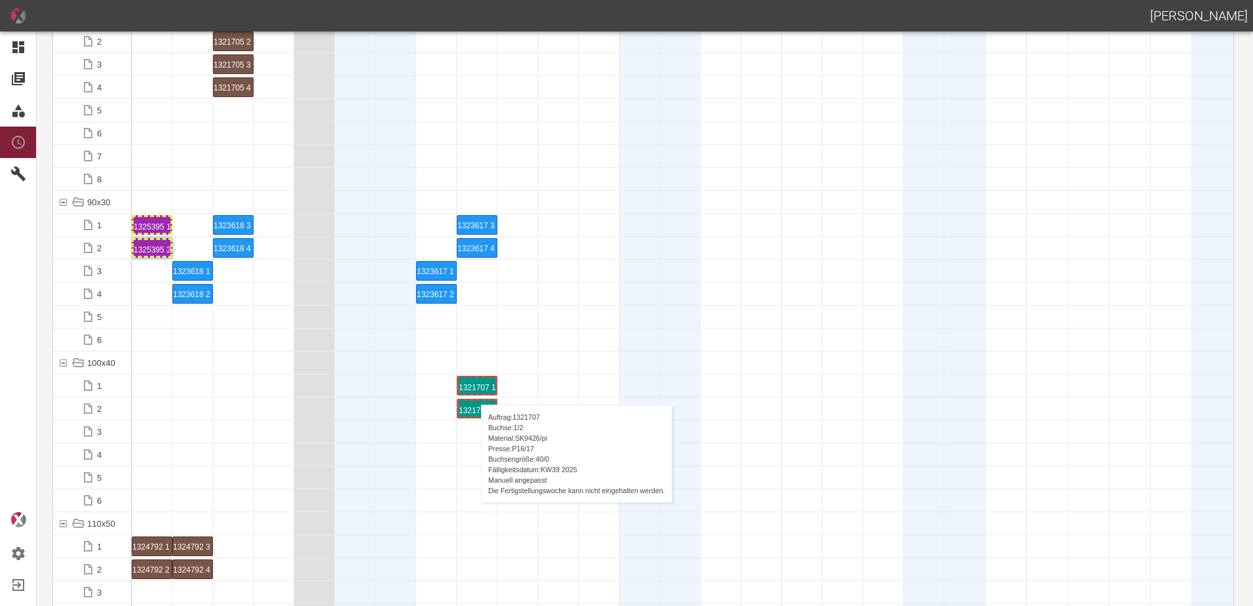
click at [475, 382] on div "1321707 1 P16/17" at bounding box center [477, 386] width 37 height 16
click at [473, 382] on div "1321707 1 P16/17" at bounding box center [477, 386] width 37 height 16
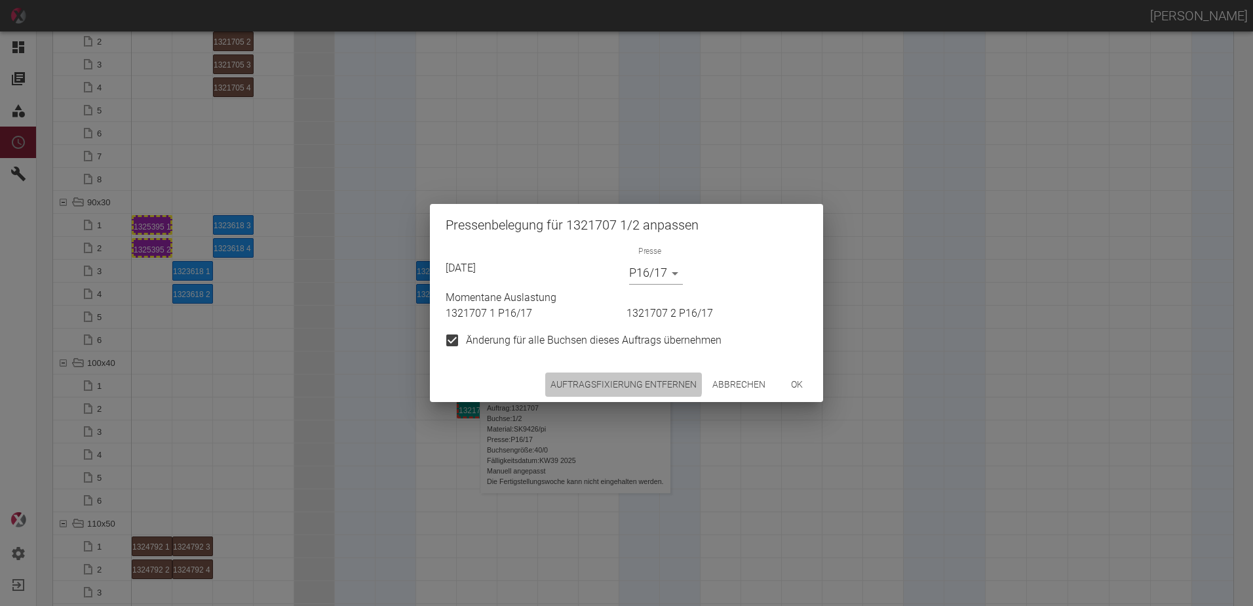
click at [583, 375] on button "Auftragsfixierung entfernen" at bounding box center [623, 384] width 157 height 24
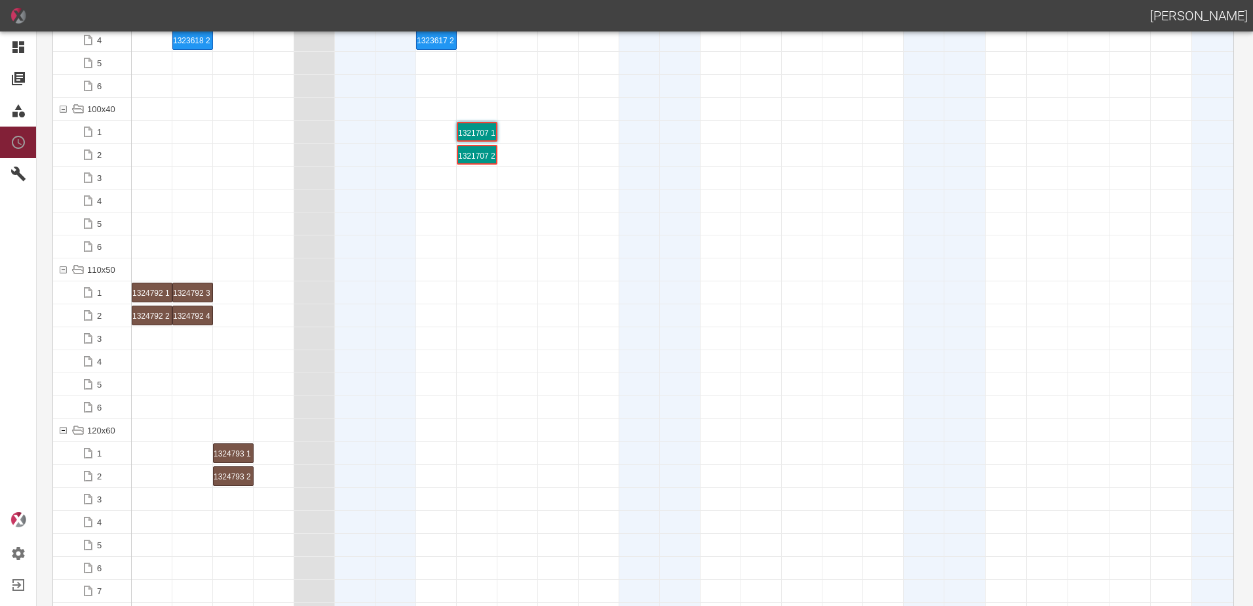
scroll to position [1639, 0]
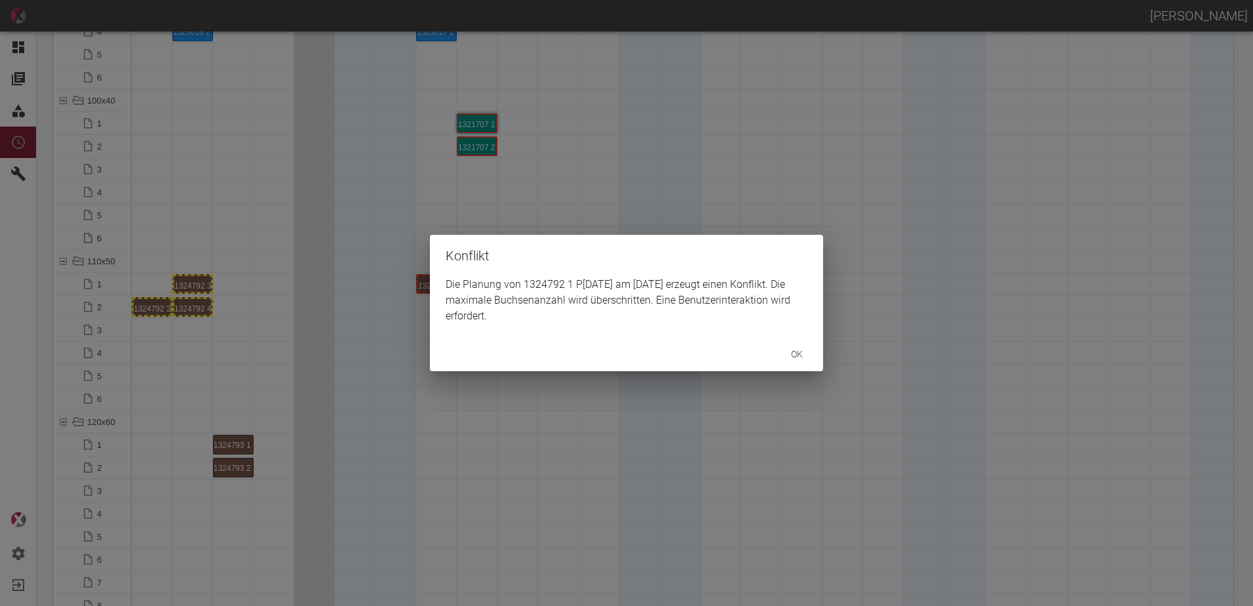
click at [153, 306] on div "Konflikt Die Planung von 1324792 1 P12/13 am 6.10.2025 erzeugt einen Konflikt. …" at bounding box center [626, 303] width 1253 height 606
click at [197, 281] on div "Konflikt Die Planung von 1324792 2 P12/13 am 6.10.2025 erzeugt einen Konflikt. …" at bounding box center [626, 303] width 1253 height 606
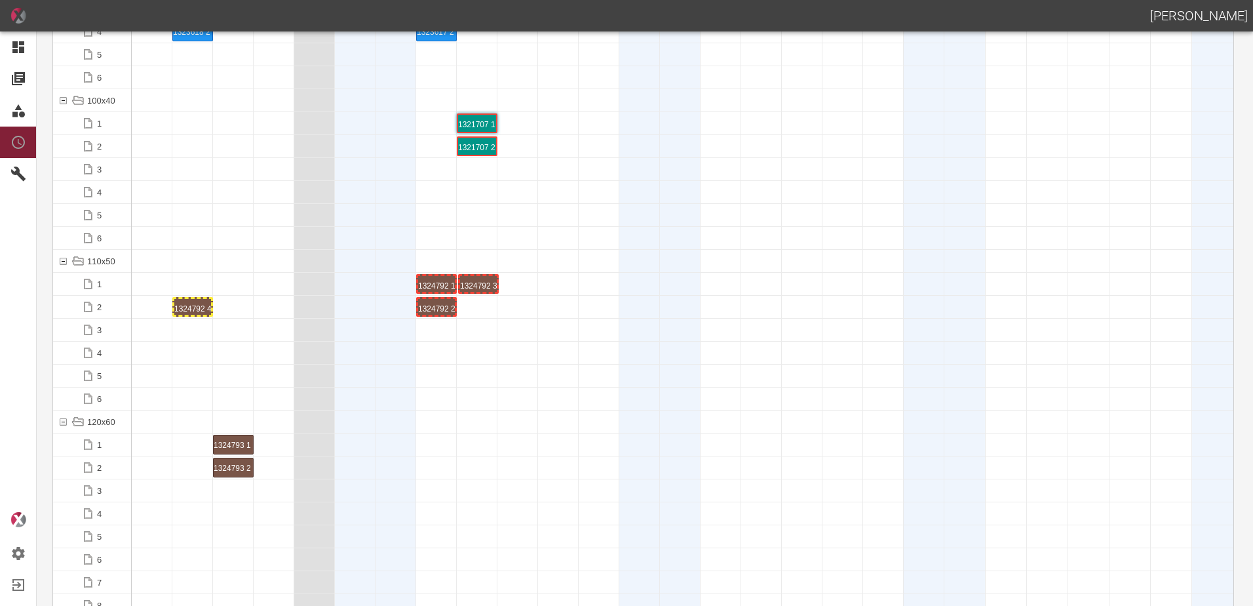
drag, startPoint x: 197, startPoint y: 281, endPoint x: 482, endPoint y: 280, distance: 285.8
drag, startPoint x: 191, startPoint y: 300, endPoint x: 477, endPoint y: 291, distance: 286.6
click at [472, 282] on div "1324792 3 P[DATE]" at bounding box center [477, 284] width 37 height 16
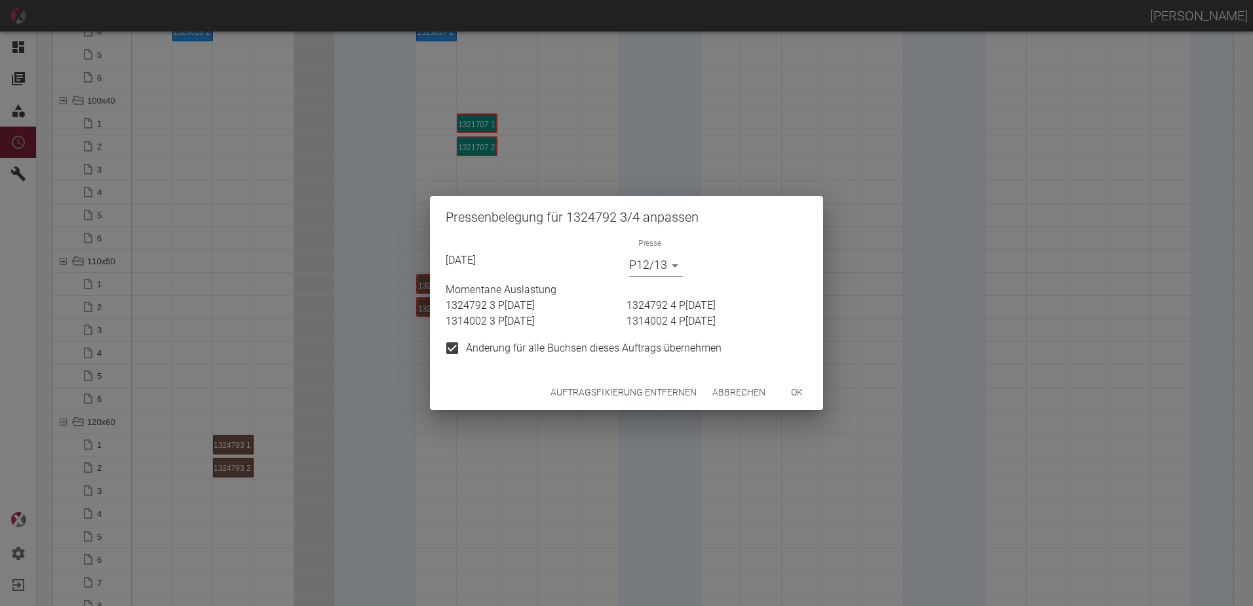
click at [608, 381] on button "Auftragsfixierung entfernen" at bounding box center [623, 392] width 157 height 24
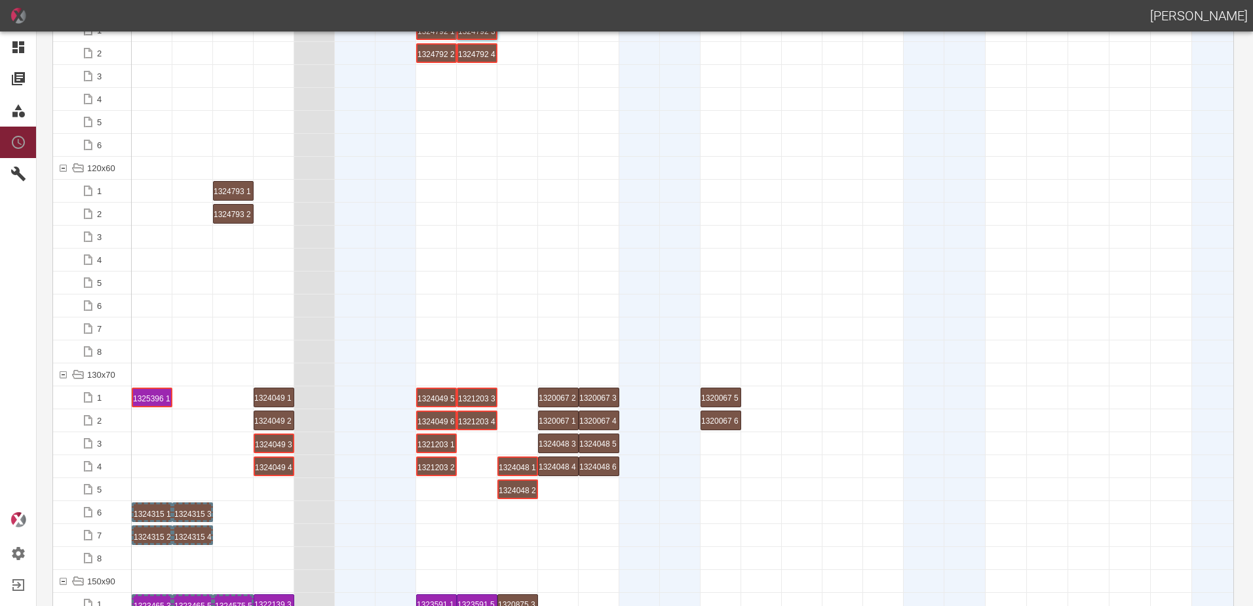
scroll to position [1966, 0]
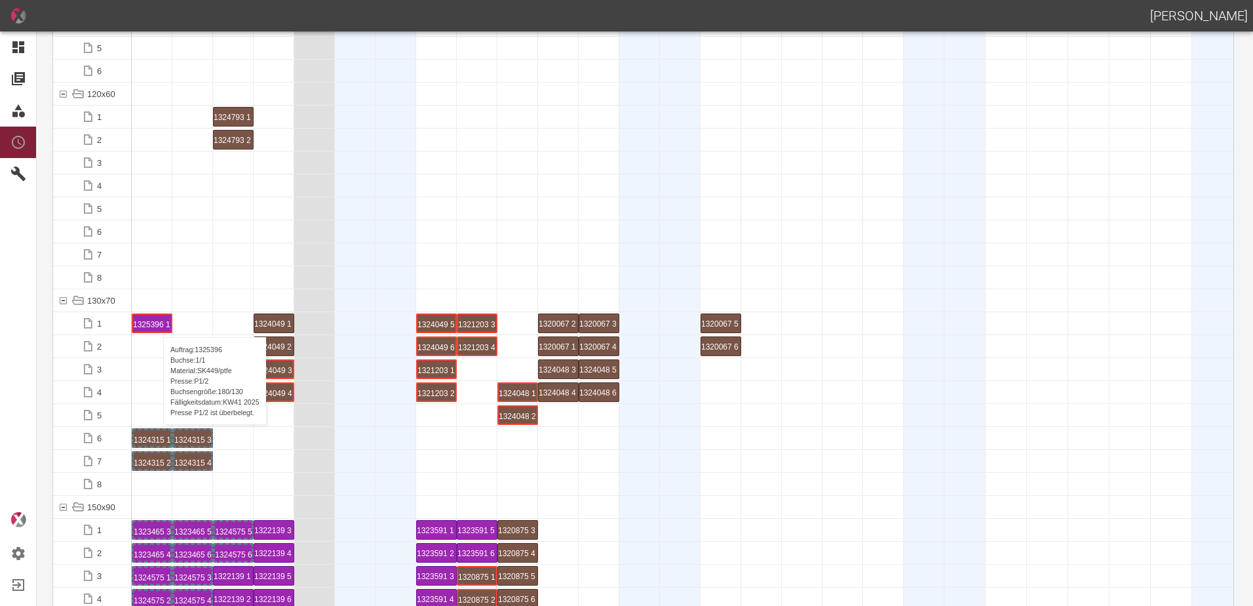
click at [157, 324] on div "1325396 1 P1/2" at bounding box center [152, 323] width 38 height 17
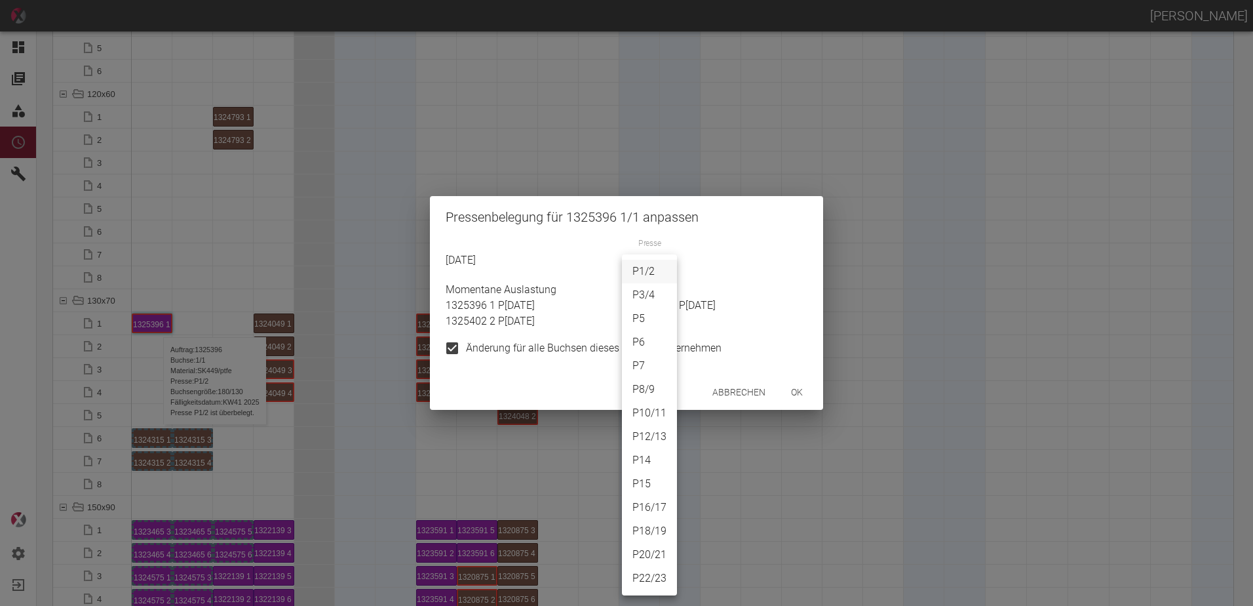
click at [652, 269] on body "[PERSON_NAME] Dashboard Aufträge Materialien Planung Maschinen Einstellungen Au…" at bounding box center [626, 303] width 1253 height 606
click at [655, 583] on li "P22/23" at bounding box center [649, 578] width 55 height 24
type input "P22/23"
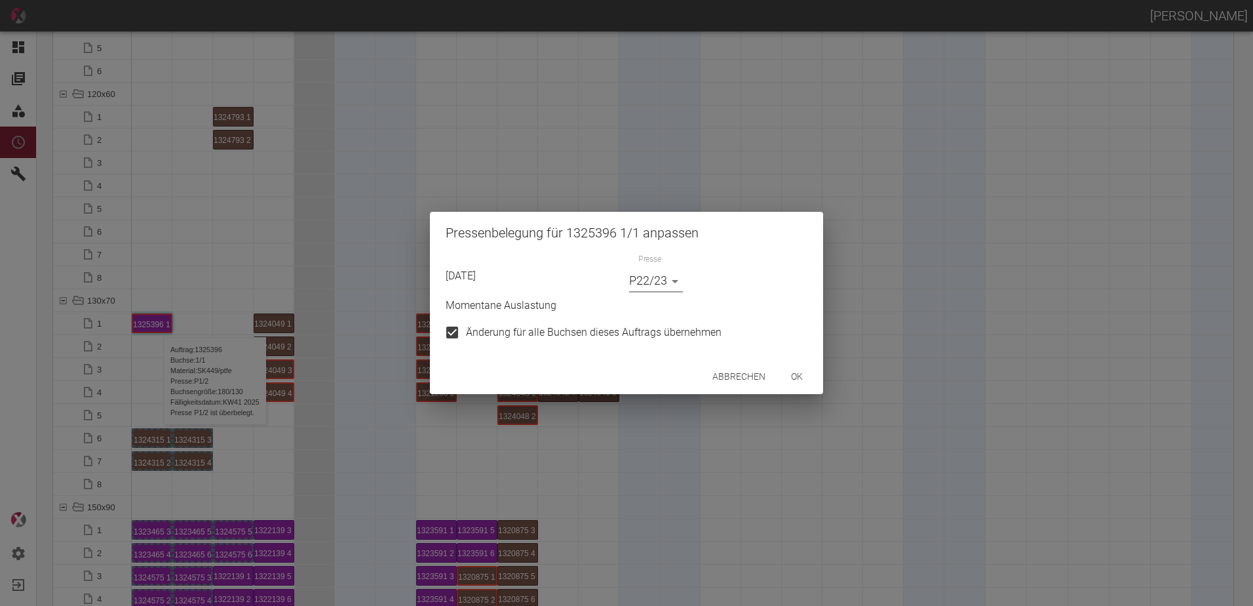
click at [810, 374] on button "ok" at bounding box center [797, 376] width 42 height 24
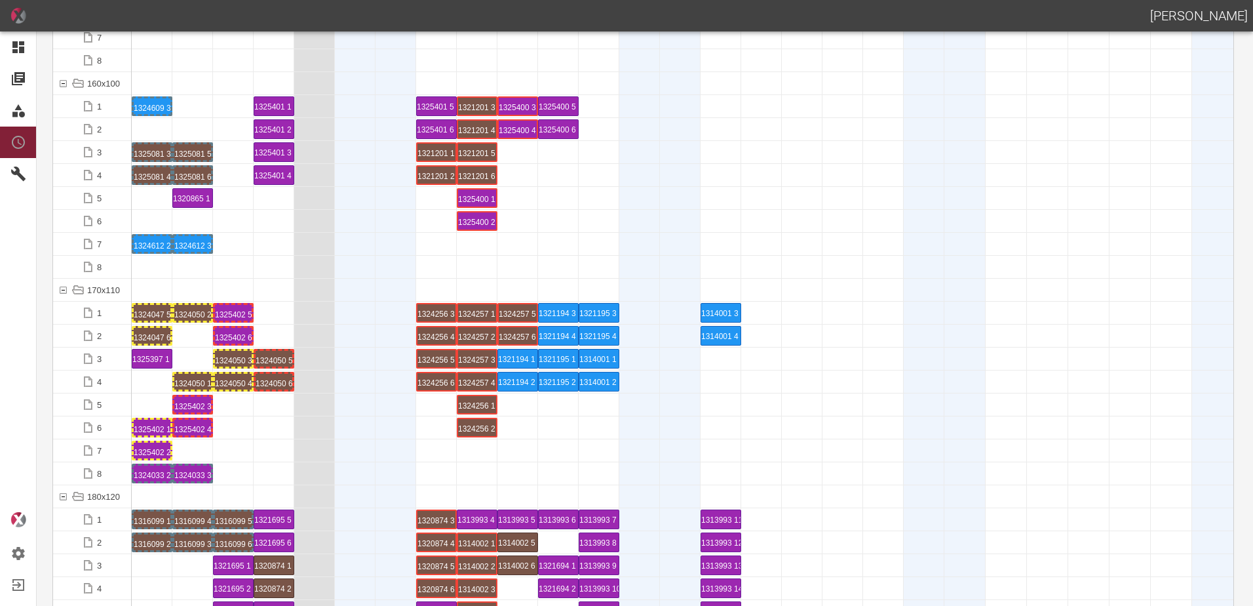
scroll to position [2622, 0]
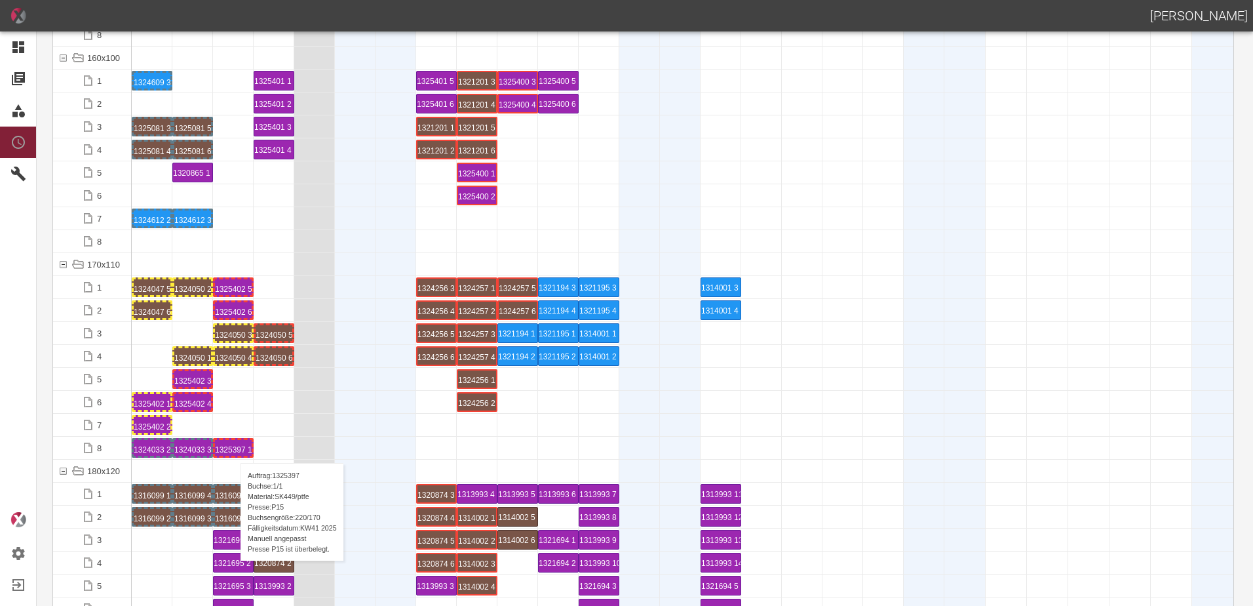
click at [234, 450] on div "1325397 1 P15" at bounding box center [233, 448] width 37 height 16
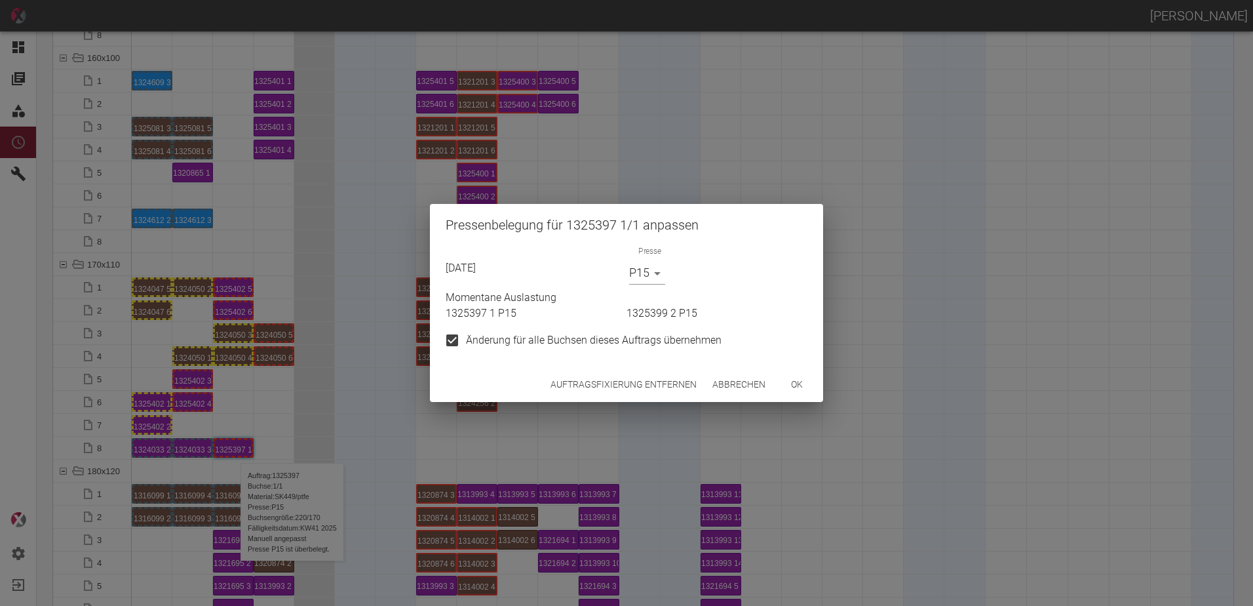
click at [585, 372] on div "Auftragsfixierung entfernen Abbrechen ok" at bounding box center [626, 384] width 393 height 35
click at [581, 385] on button "Auftragsfixierung entfernen" at bounding box center [623, 384] width 157 height 24
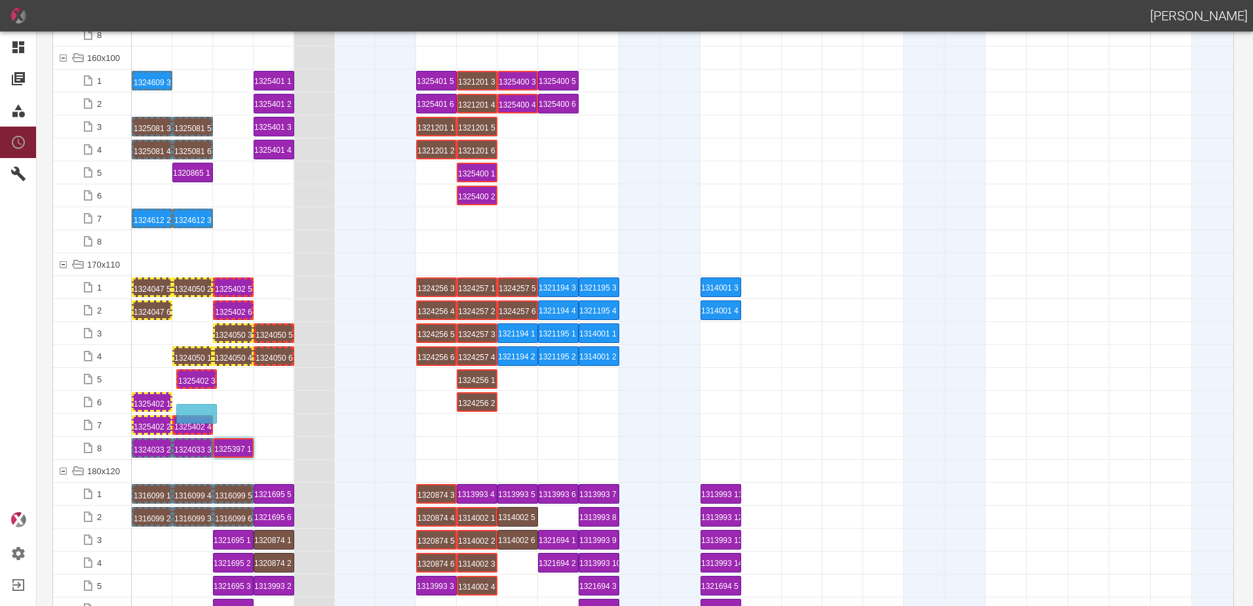
drag, startPoint x: 203, startPoint y: 383, endPoint x: 208, endPoint y: 401, distance: 18.5
drag, startPoint x: 238, startPoint y: 315, endPoint x: 241, endPoint y: 416, distance: 100.3
drag, startPoint x: 233, startPoint y: 288, endPoint x: 240, endPoint y: 401, distance: 113.6
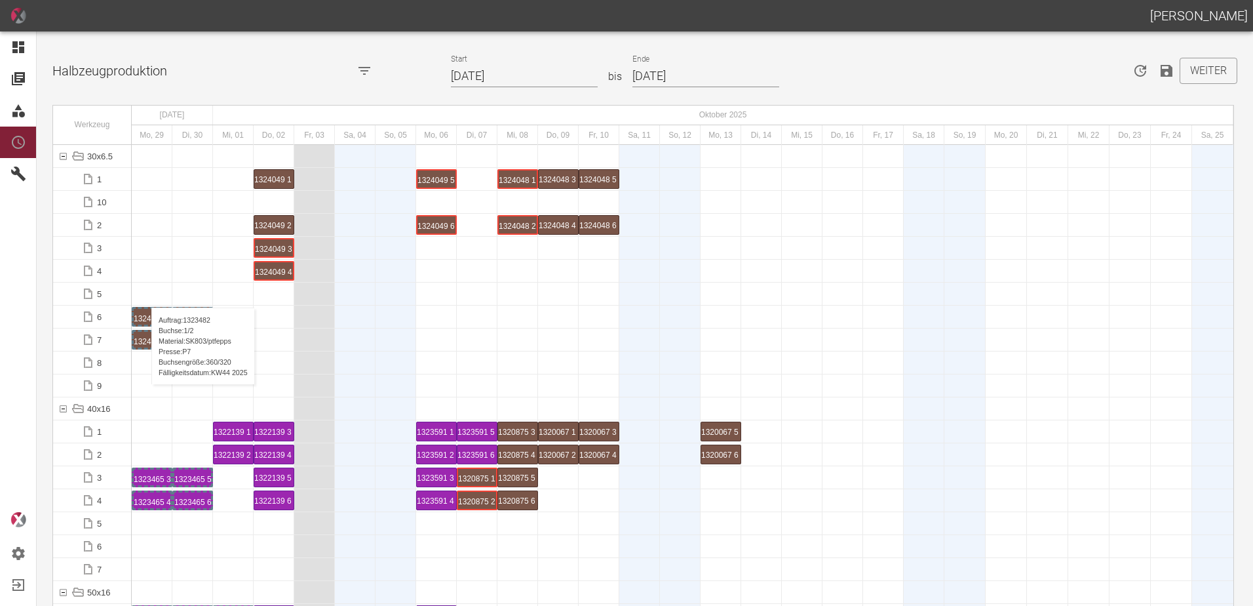
scroll to position [4129, 0]
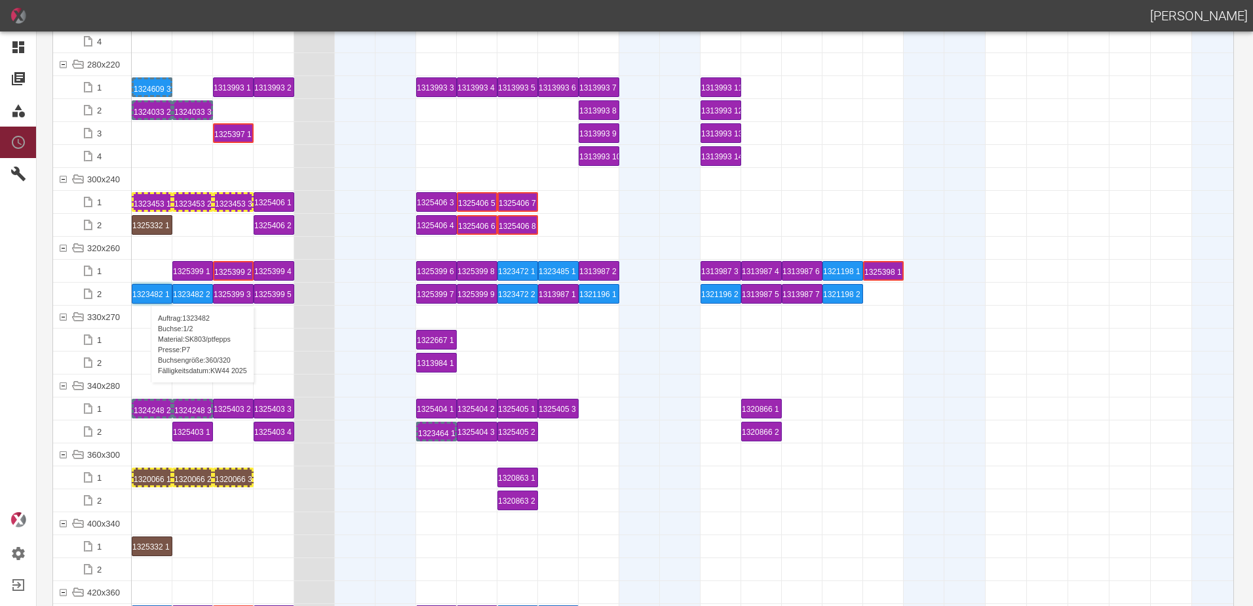
click at [144, 292] on div "1323482 1 P7" at bounding box center [151, 293] width 39 height 18
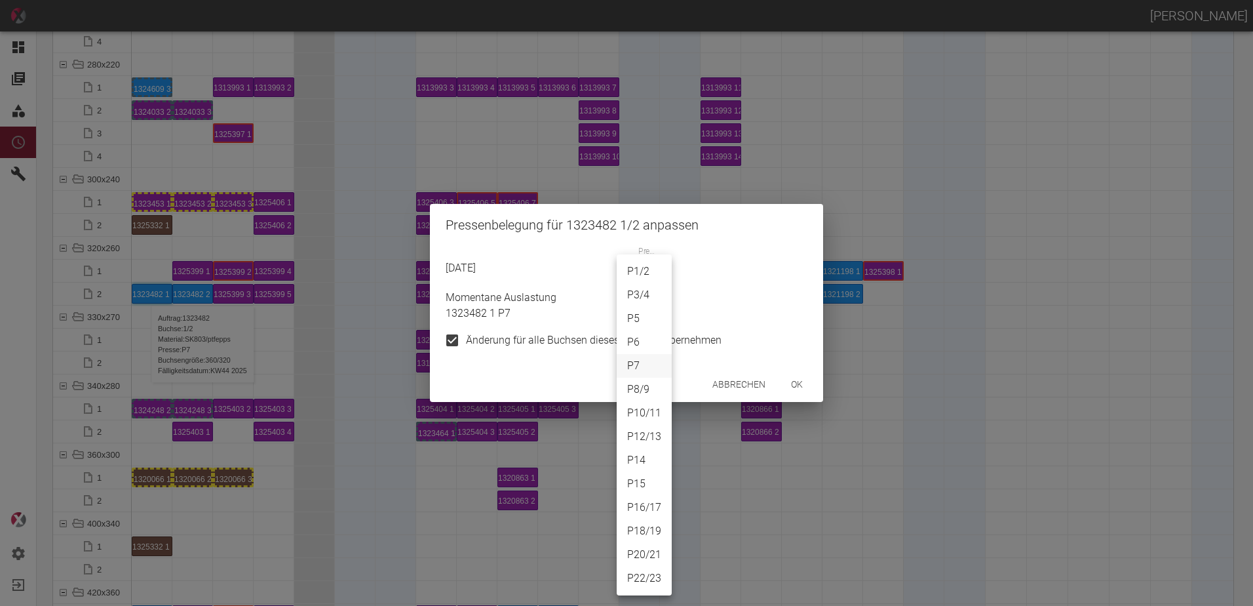
click at [641, 284] on body "[PERSON_NAME] Dashboard Aufträge Materialien Planung Maschinen Einstellungen Au…" at bounding box center [626, 303] width 1253 height 606
click at [635, 321] on li "P5" at bounding box center [644, 319] width 55 height 24
type input "P5"
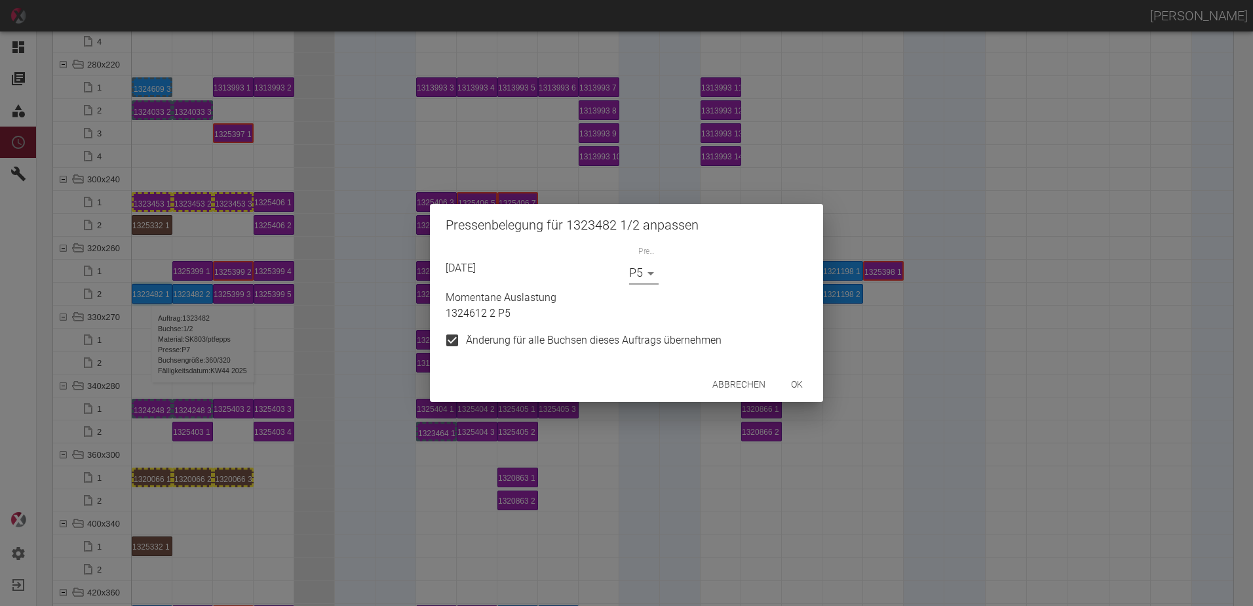
click at [806, 396] on button "ok" at bounding box center [797, 384] width 42 height 24
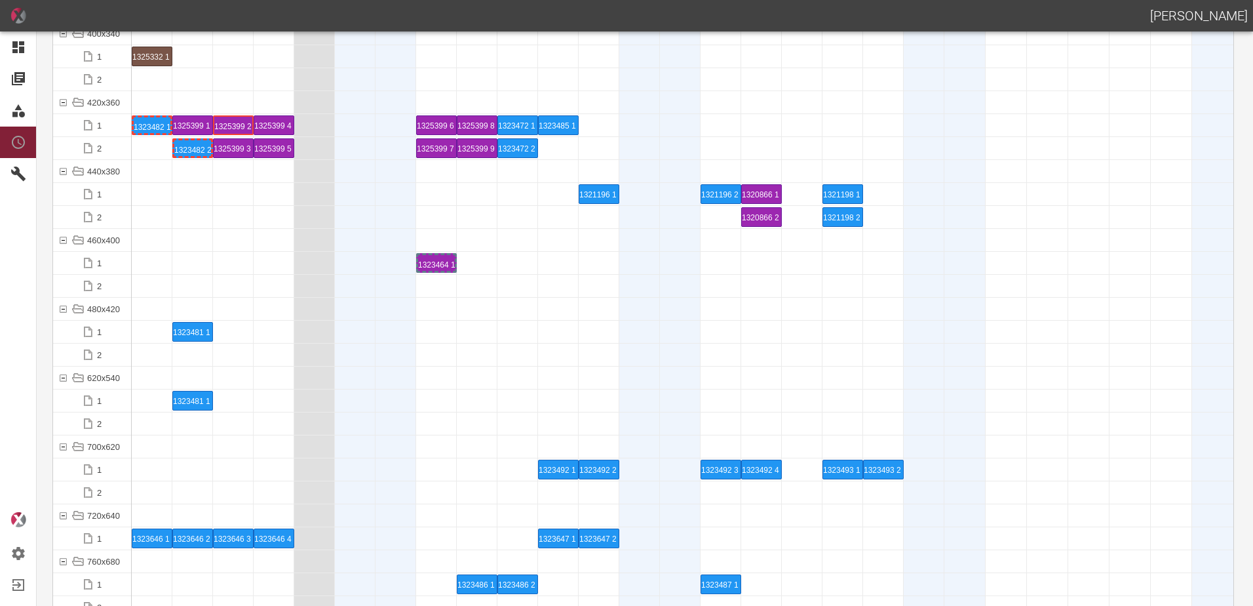
scroll to position [4457, 0]
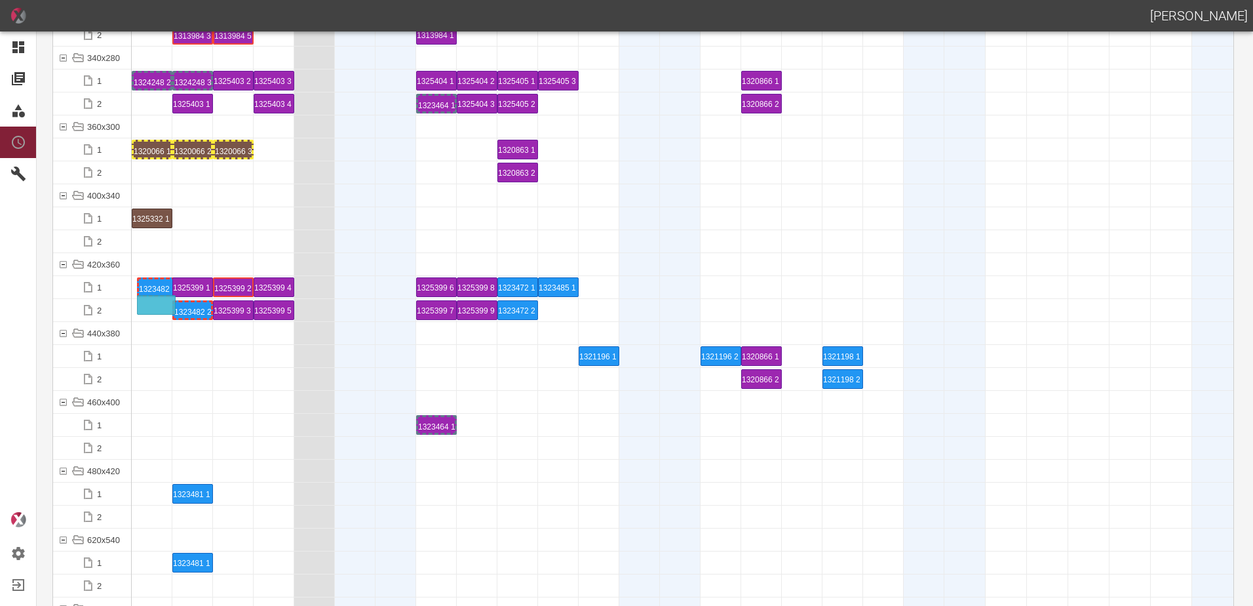
drag, startPoint x: 144, startPoint y: 290, endPoint x: 147, endPoint y: 301, distance: 11.6
drag, startPoint x: 144, startPoint y: 218, endPoint x: 236, endPoint y: 216, distance: 91.8
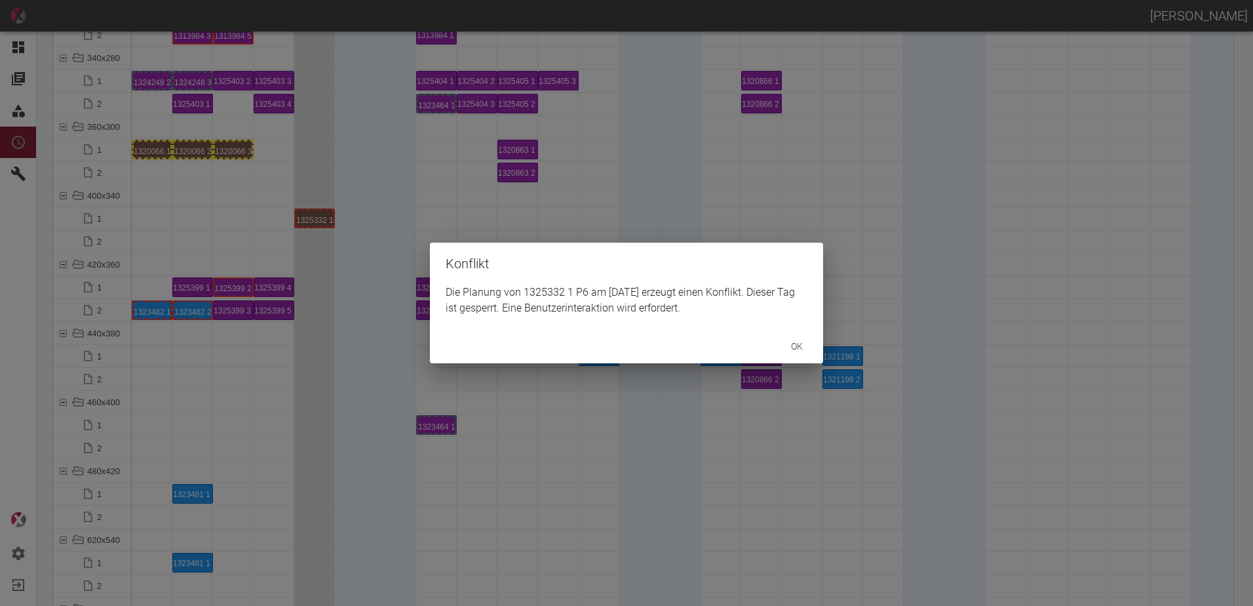
drag, startPoint x: 336, startPoint y: 216, endPoint x: 322, endPoint y: 212, distance: 15.1
click at [322, 212] on div "Konflikt Die Planung von 1325332 1 P6 am [DATE] erzeugt einen Konflikt. Dieser …" at bounding box center [626, 303] width 1253 height 606
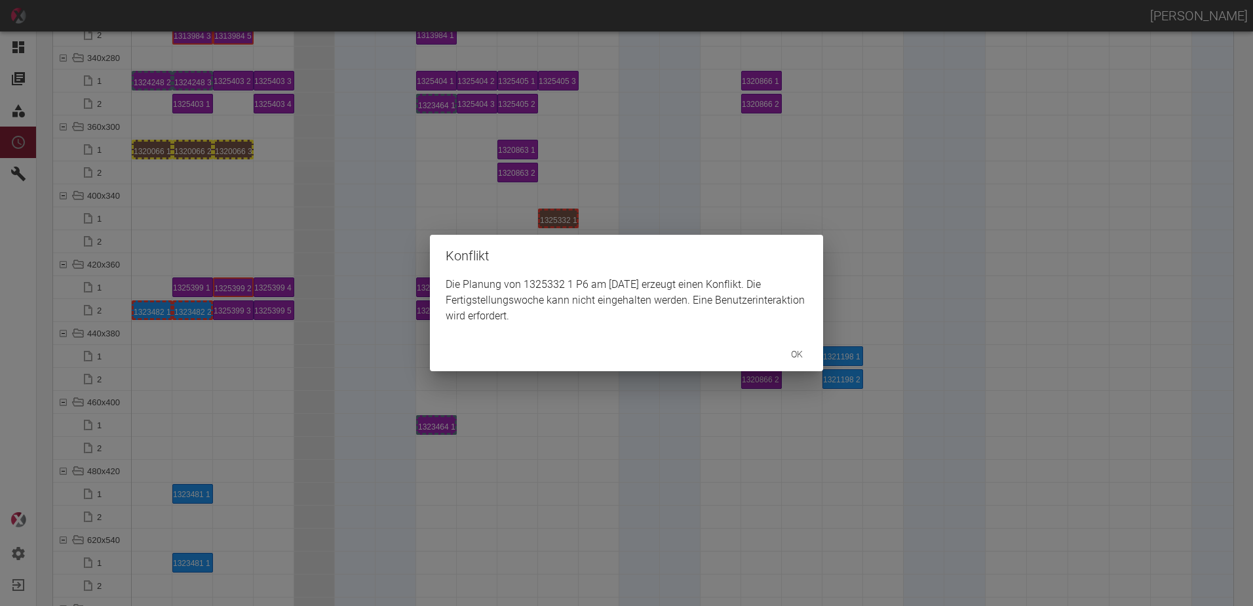
drag, startPoint x: 483, startPoint y: 246, endPoint x: 536, endPoint y: 230, distance: 54.9
click at [487, 244] on h2 "Konflikt" at bounding box center [626, 256] width 393 height 42
click at [608, 216] on div "Konflikt Die Planung von 1325332 1 P6 am [DATE] erzeugt einen Konflikt. Die Fer…" at bounding box center [626, 303] width 1253 height 606
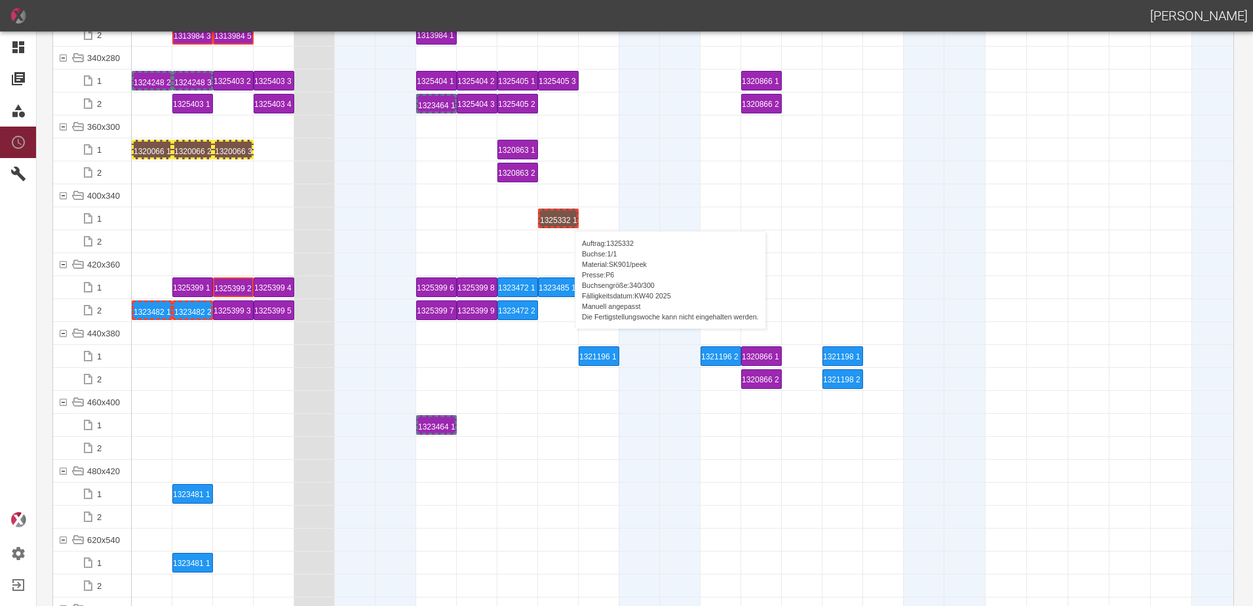
click at [568, 218] on div "1325332 1 P6" at bounding box center [558, 218] width 37 height 16
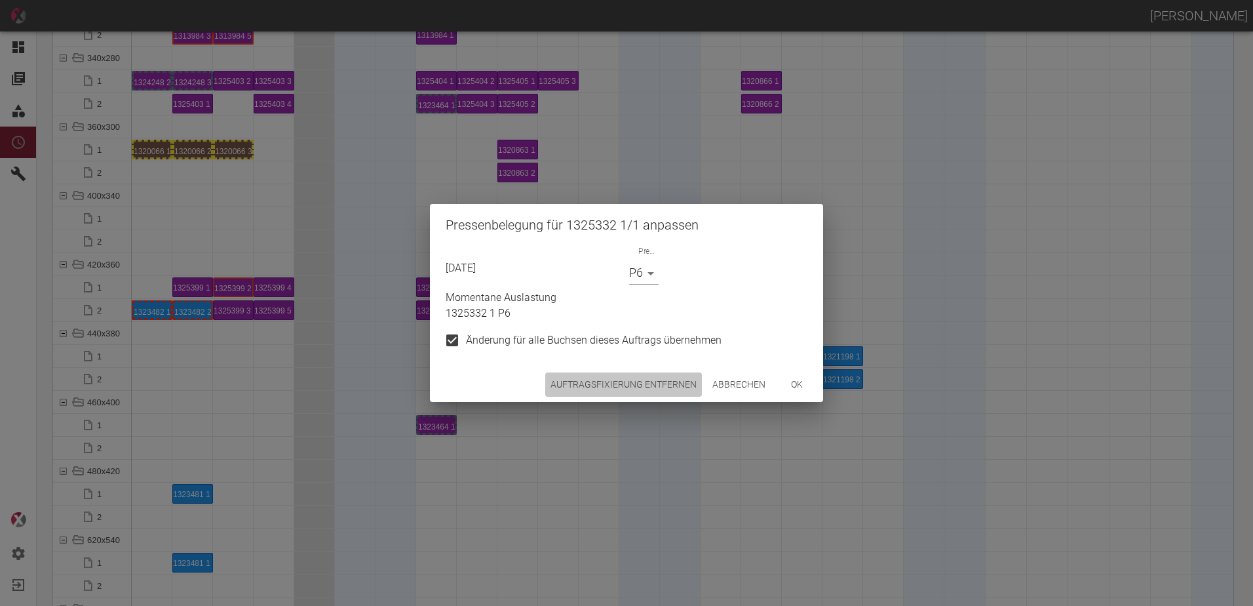
click at [633, 385] on button "Auftragsfixierung entfernen" at bounding box center [623, 384] width 157 height 24
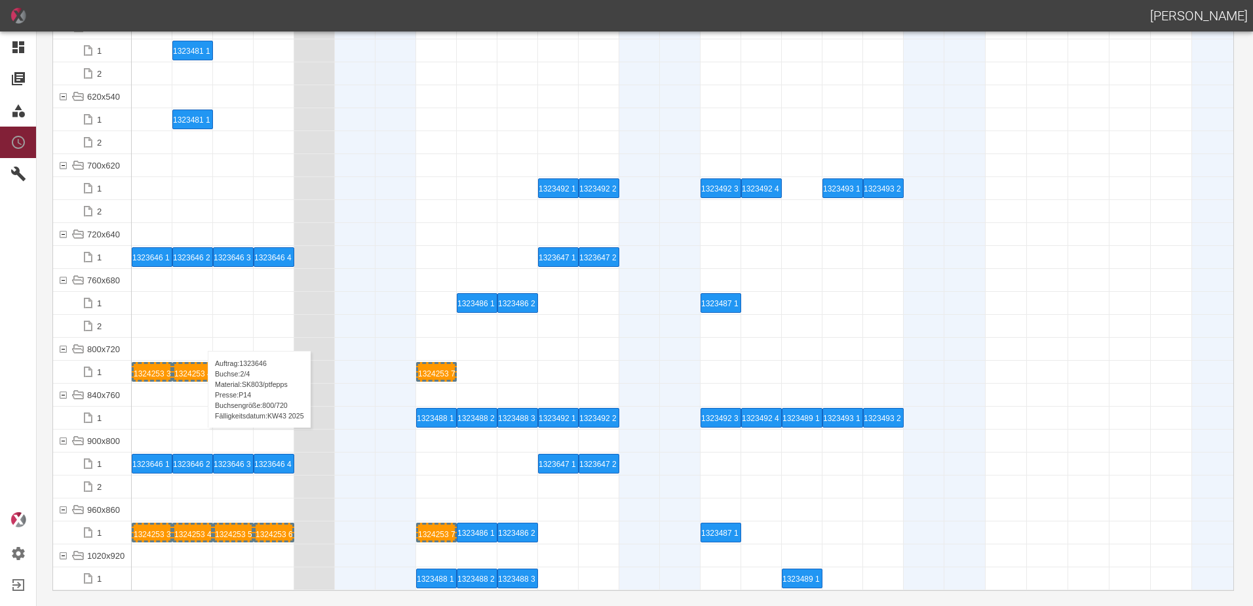
scroll to position [4901, 0]
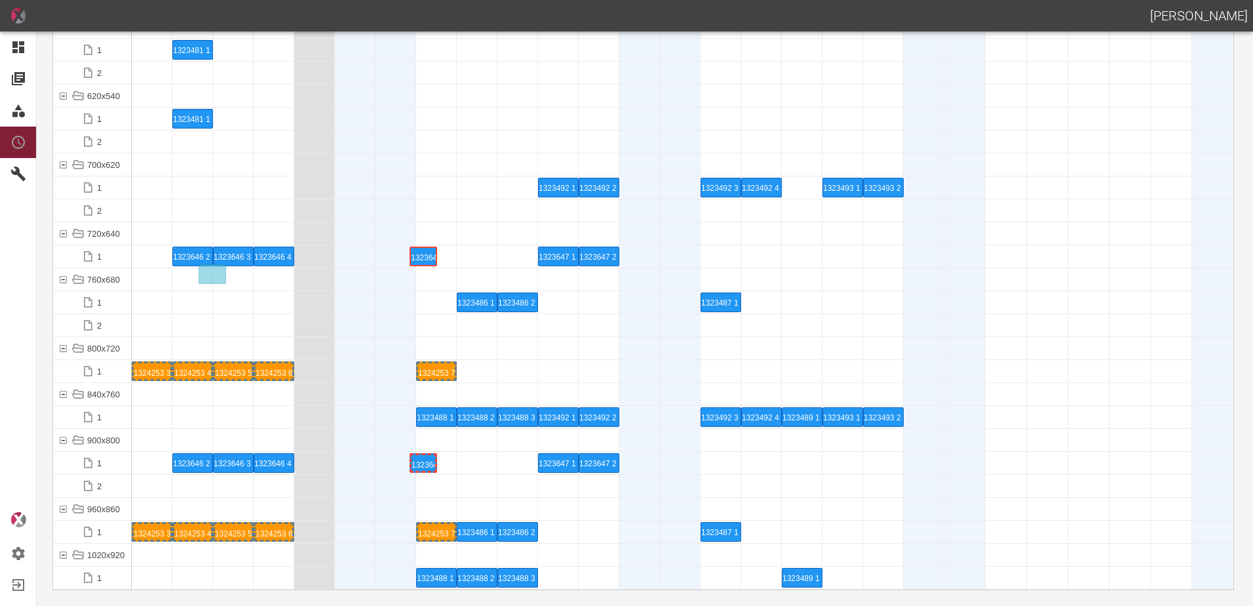
drag, startPoint x: 153, startPoint y: 259, endPoint x: 418, endPoint y: 238, distance: 265.0
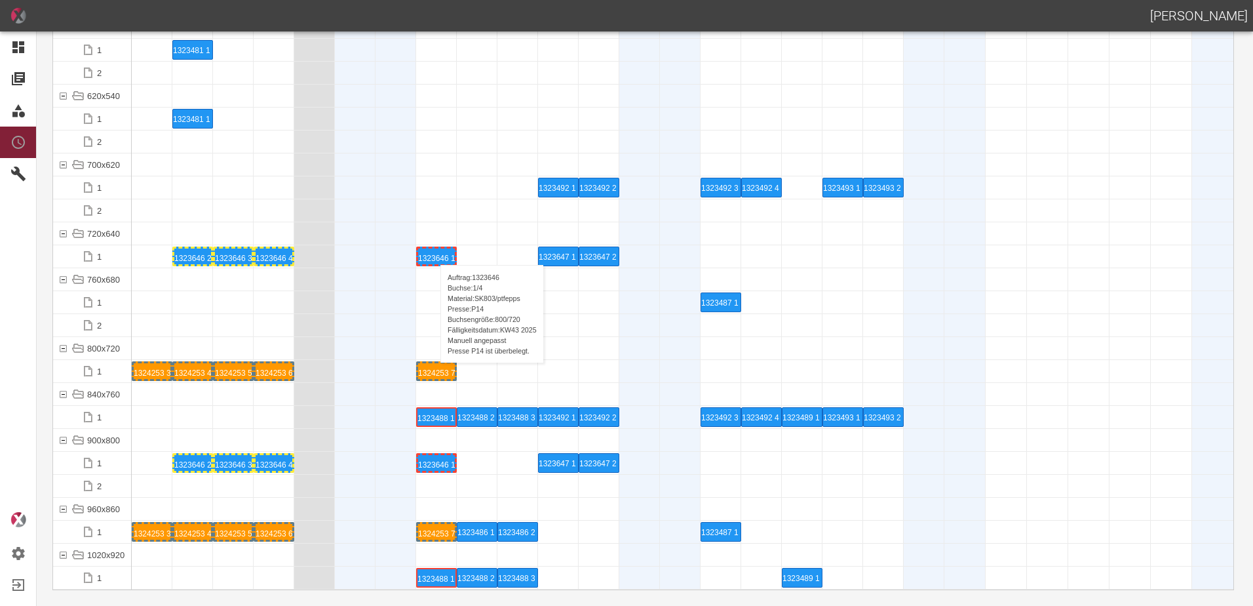
click at [434, 252] on div "1323646 1 P14" at bounding box center [436, 256] width 37 height 16
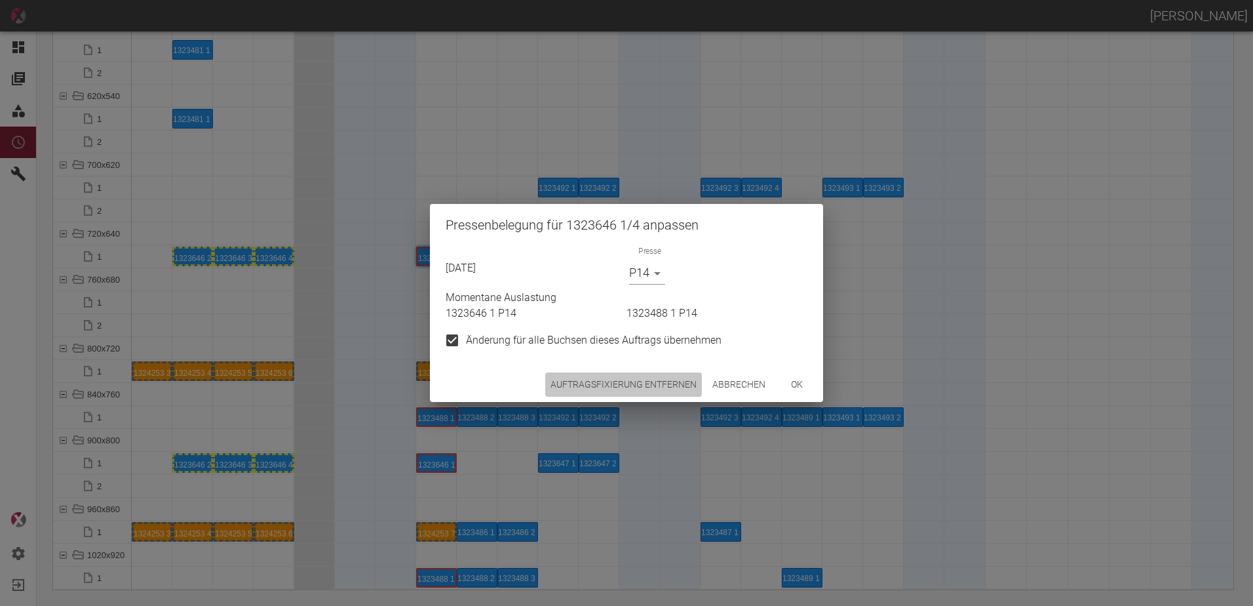
click at [585, 381] on button "Auftragsfixierung entfernen" at bounding box center [623, 384] width 157 height 24
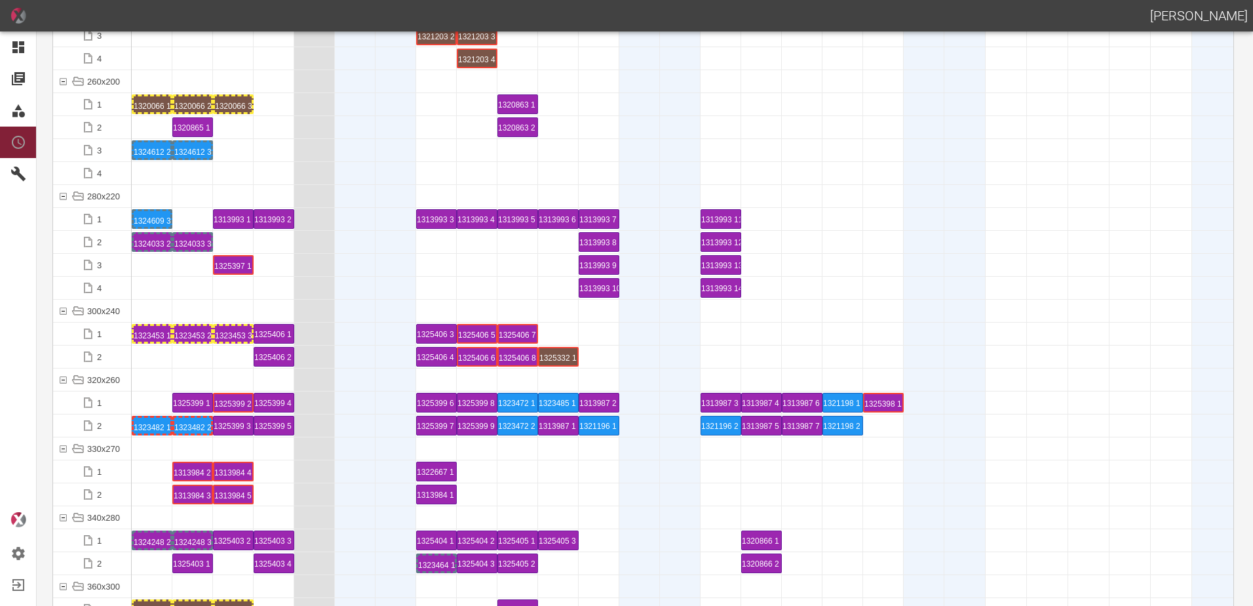
scroll to position [4114, 0]
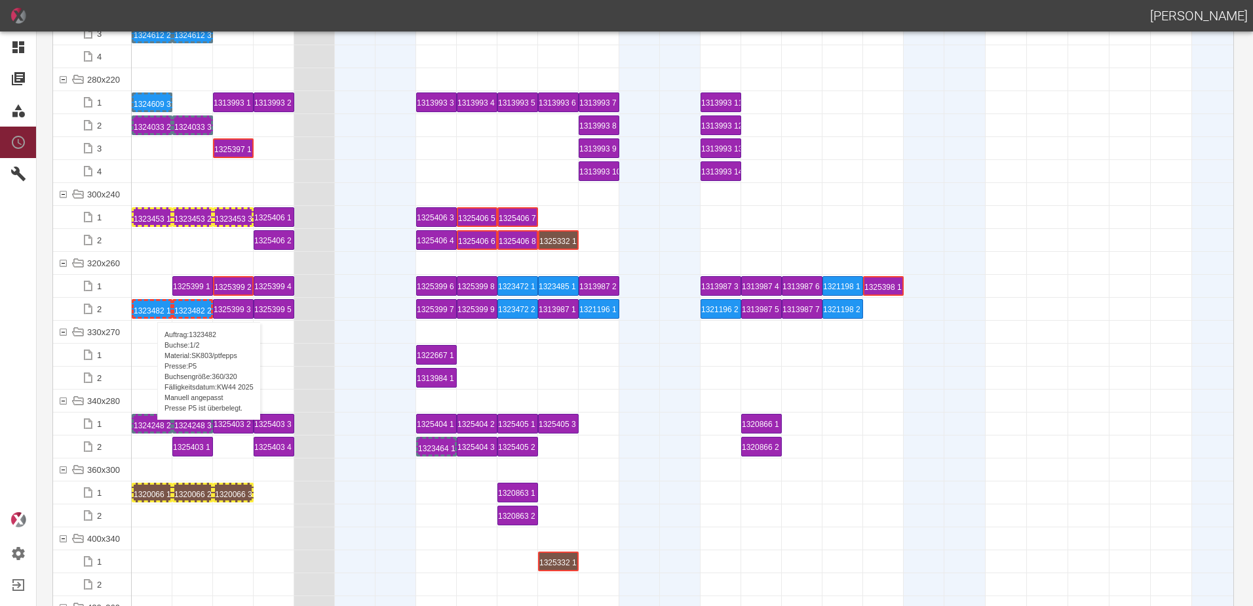
click at [151, 309] on div "1323482 1 P5" at bounding box center [152, 309] width 37 height 16
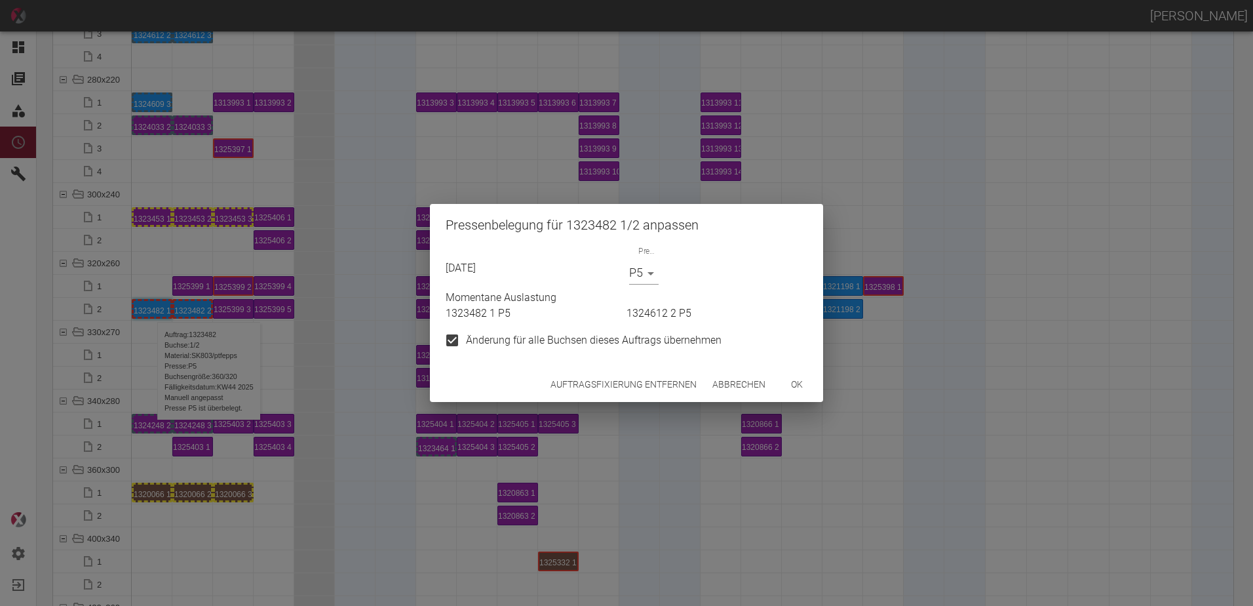
click at [638, 278] on body "[PERSON_NAME] Dashboard Aufträge Materialien Planung Maschinen Einstellungen Au…" at bounding box center [626, 303] width 1253 height 606
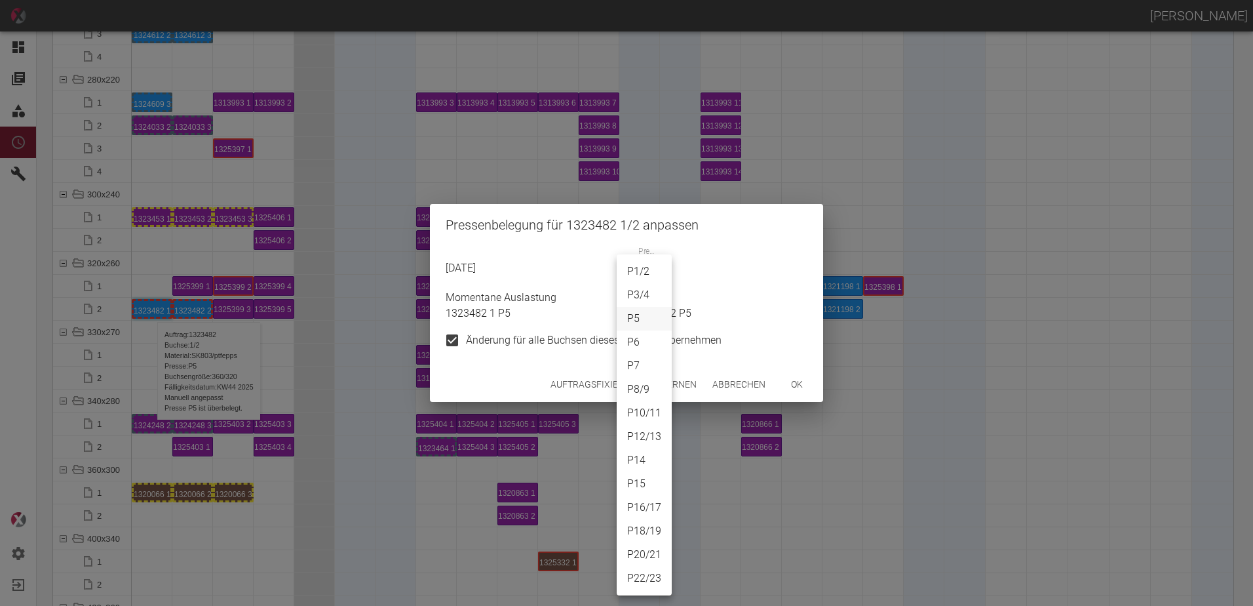
click at [645, 366] on li "P7" at bounding box center [644, 366] width 55 height 24
type input "P7"
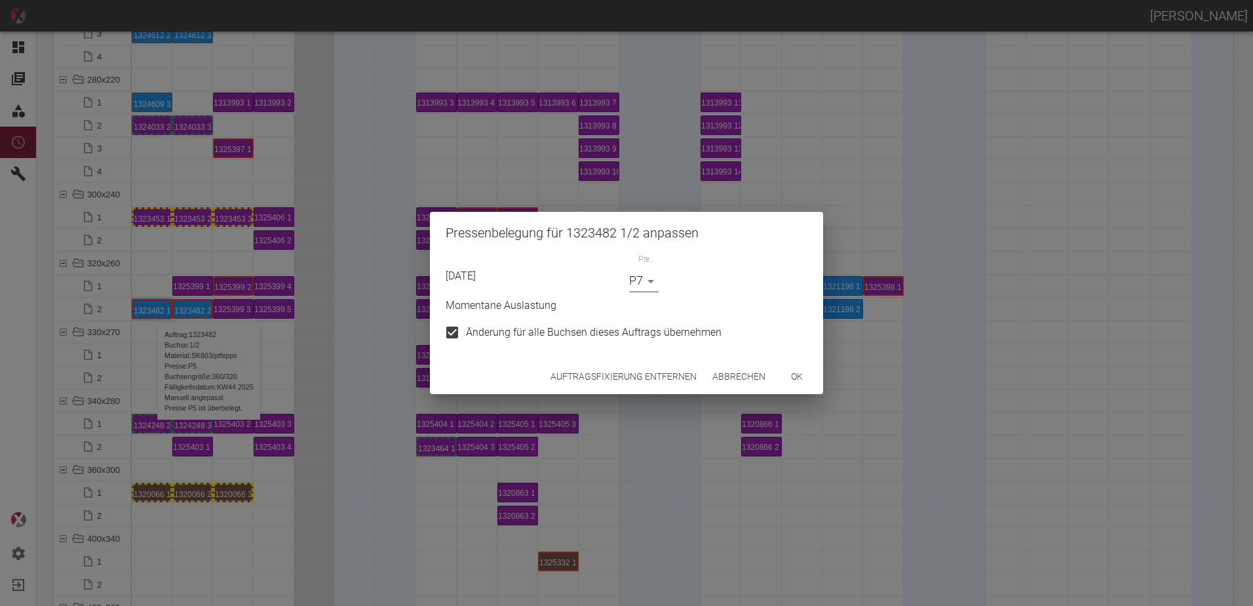
click at [798, 383] on button "ok" at bounding box center [797, 376] width 42 height 24
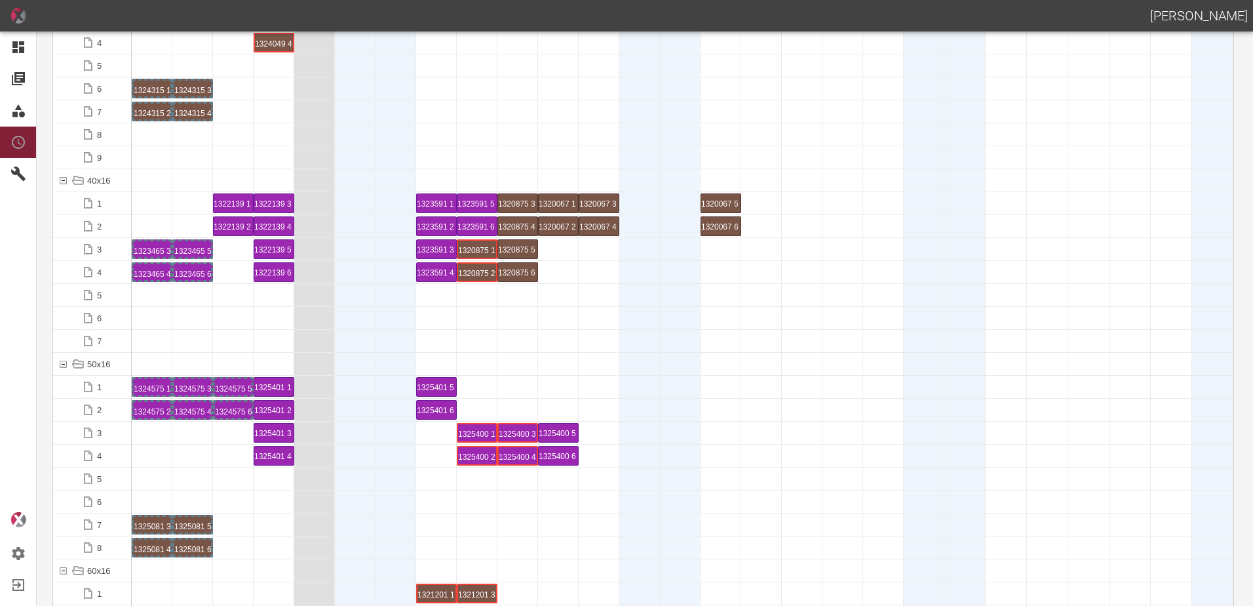
scroll to position [0, 0]
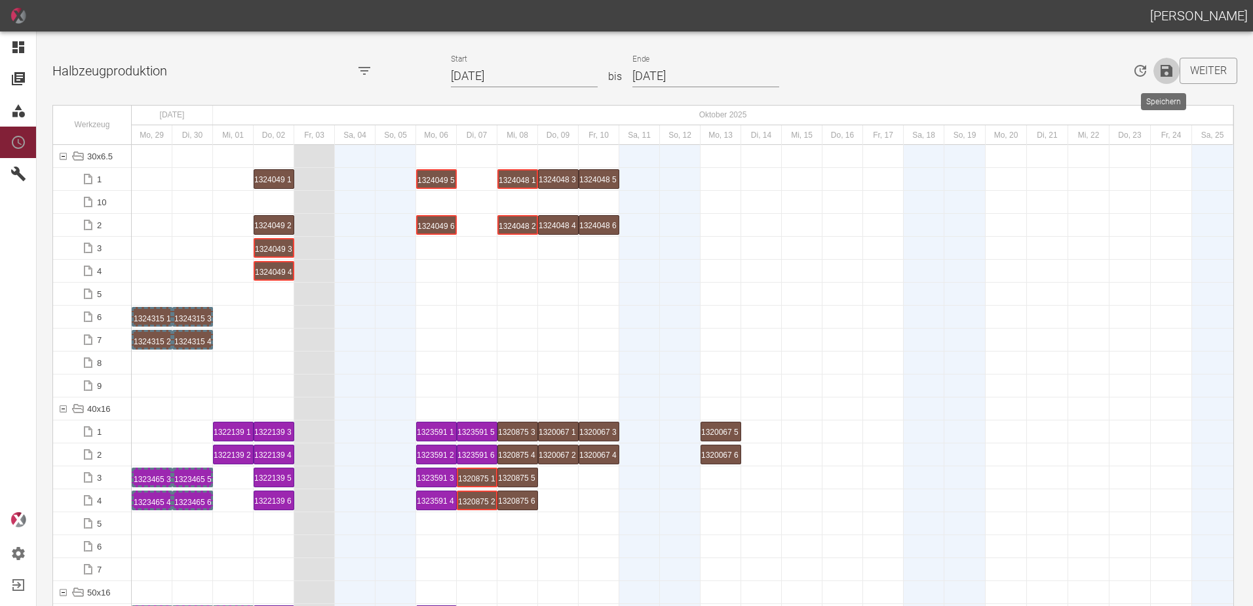
click at [1166, 73] on icon "Speichern" at bounding box center [1167, 71] width 12 height 12
click at [1167, 73] on icon "Speichern" at bounding box center [1167, 71] width 12 height 12
click at [383, 388] on div at bounding box center [396, 385] width 41 height 22
click at [1207, 69] on button "Weiter" at bounding box center [1209, 71] width 58 height 26
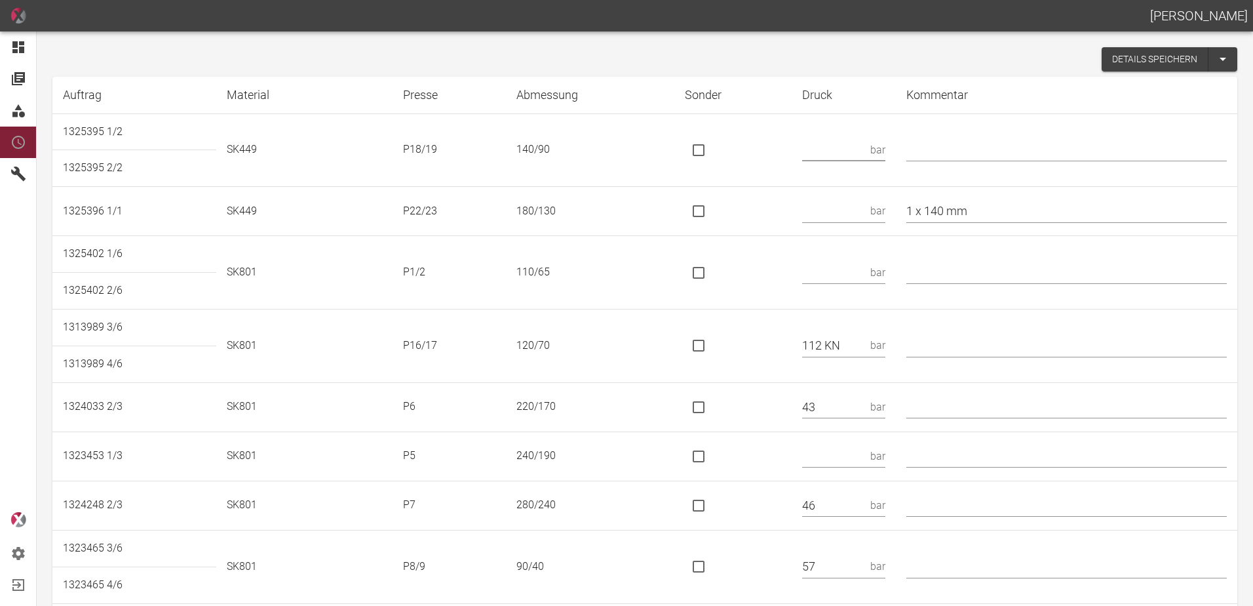
click at [832, 151] on input "text" at bounding box center [833, 149] width 63 height 23
type input "136 KN"
click at [707, 149] on input "is socket special" at bounding box center [699, 150] width 28 height 28
checkbox input "true"
click at [851, 206] on input "text" at bounding box center [833, 211] width 63 height 23
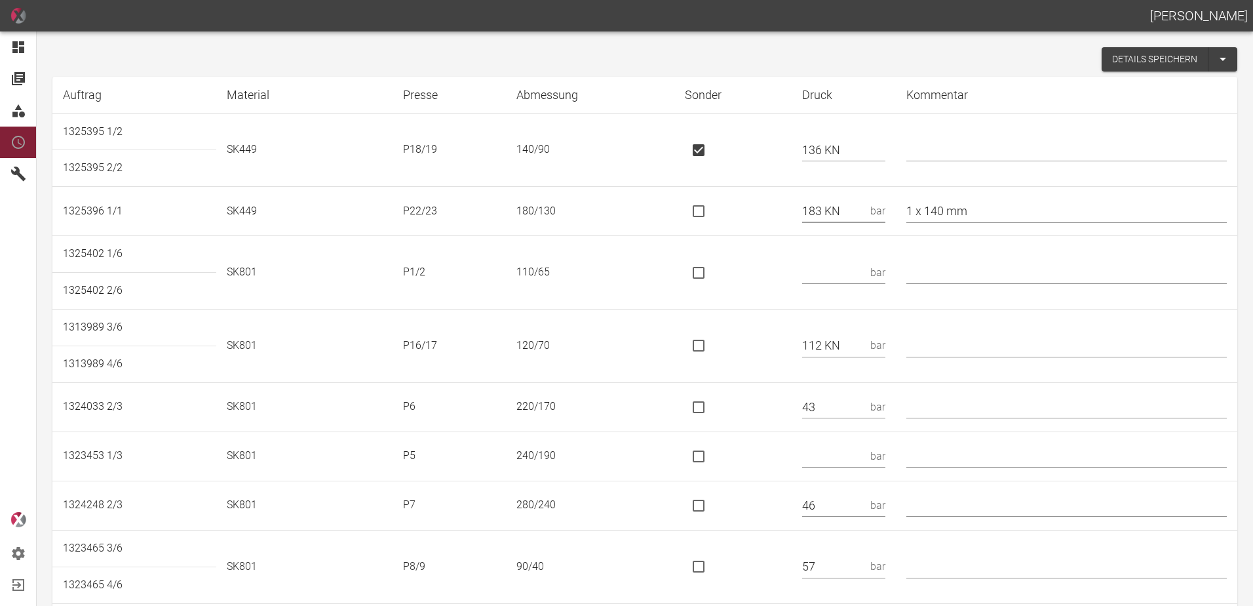
type input "183 KN"
click at [705, 210] on input "is socket special" at bounding box center [699, 211] width 28 height 28
checkbox input "true"
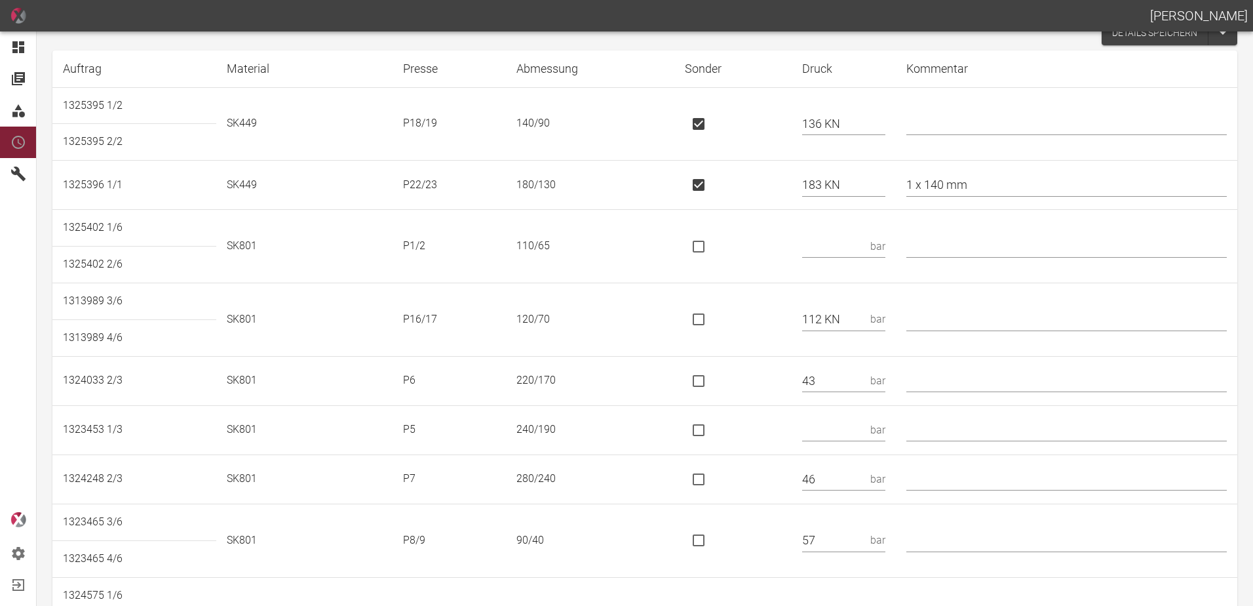
scroll to position [66, 0]
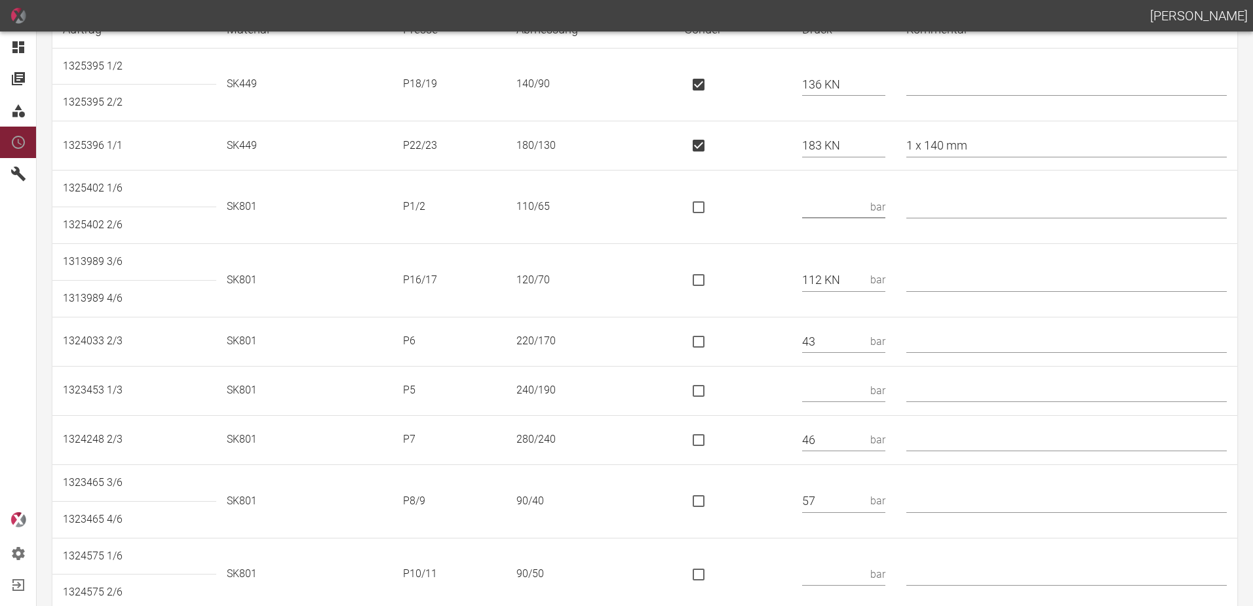
click at [830, 196] on input "text" at bounding box center [833, 206] width 63 height 23
type input "70"
click at [713, 275] on input "is socket special" at bounding box center [699, 280] width 28 height 28
checkbox input "true"
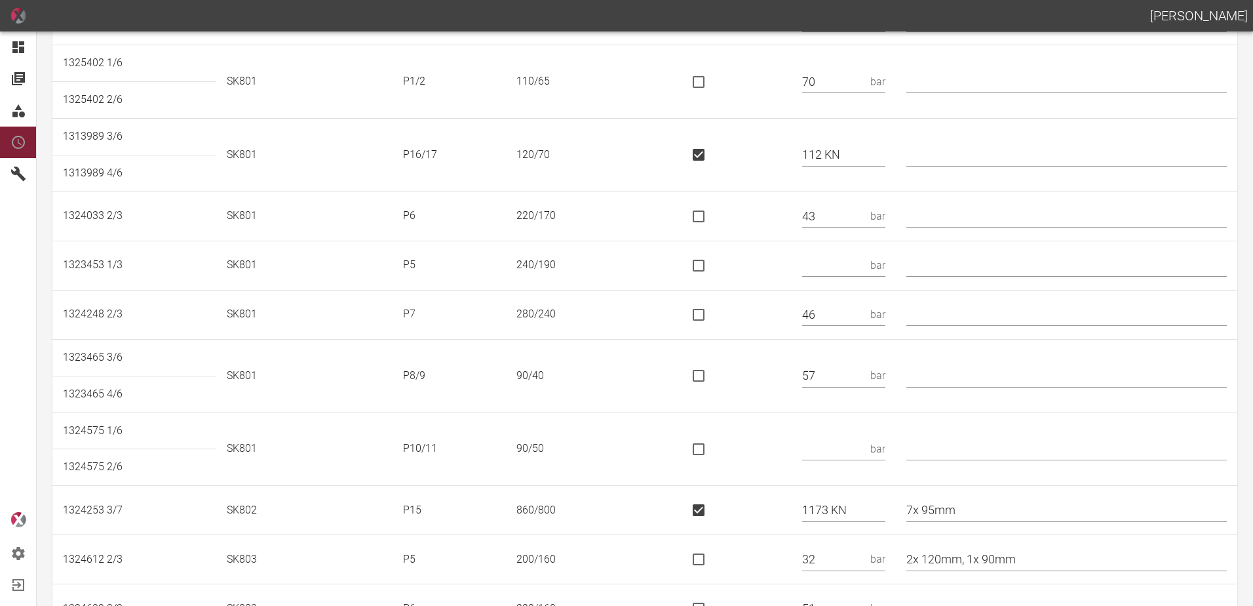
scroll to position [197, 0]
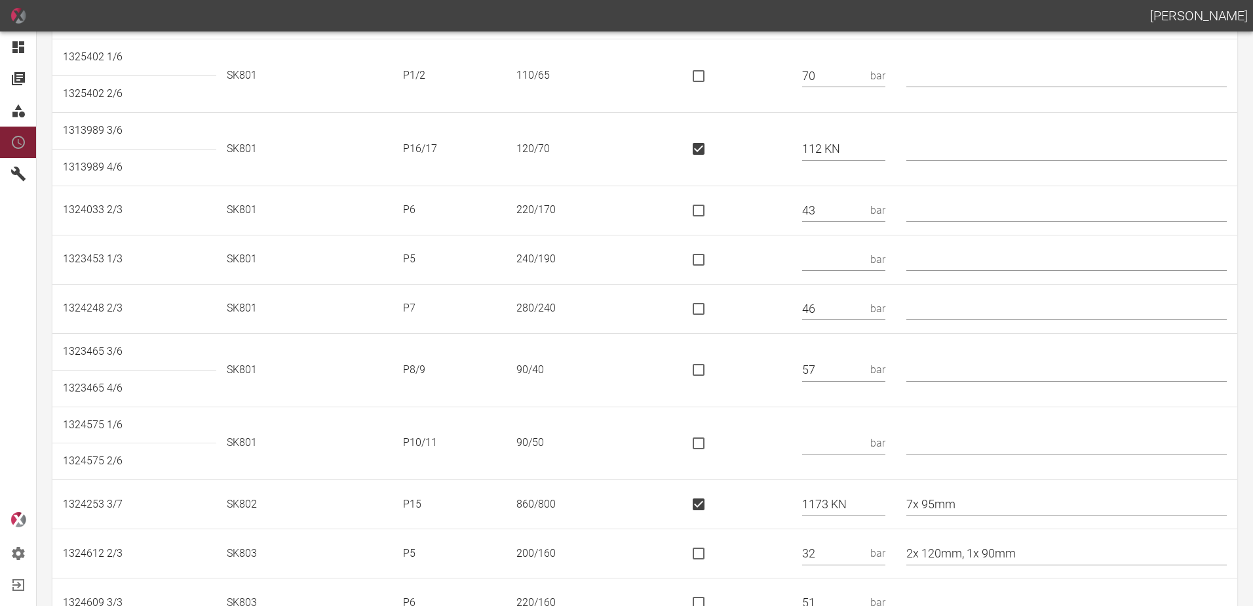
click at [949, 205] on input "text" at bounding box center [1067, 210] width 321 height 23
type input "*"
click at [836, 269] on input "text" at bounding box center [833, 259] width 63 height 23
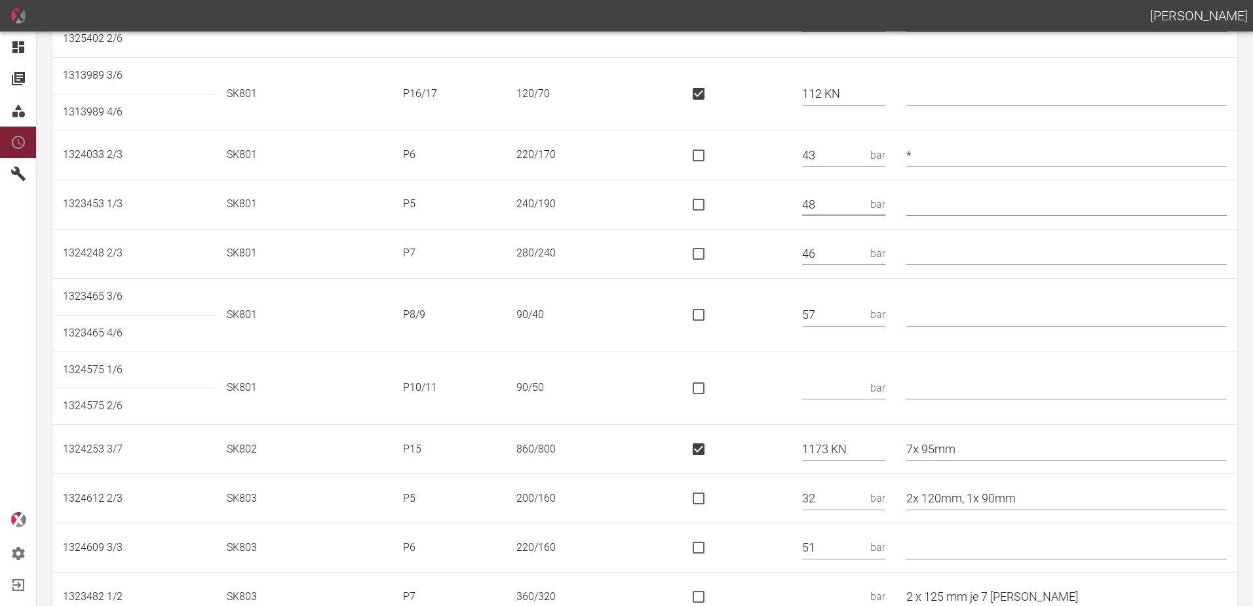
scroll to position [328, 0]
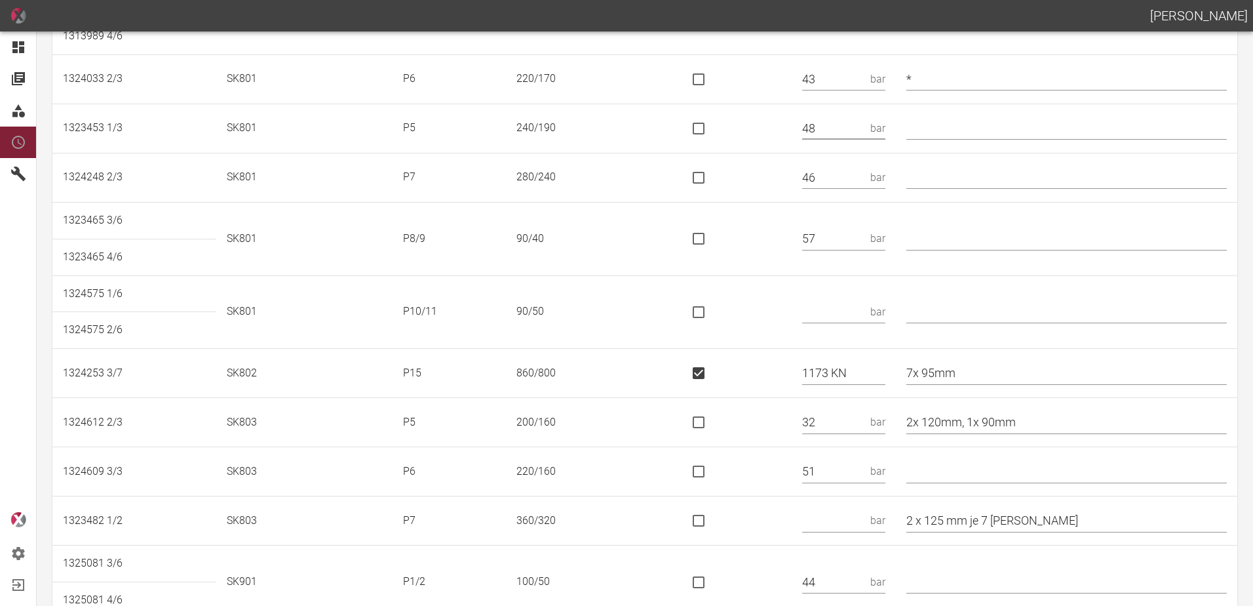
type input "48"
click at [846, 311] on input "text" at bounding box center [833, 311] width 63 height 23
type input "50"
click at [791, 332] on td at bounding box center [732, 311] width 117 height 73
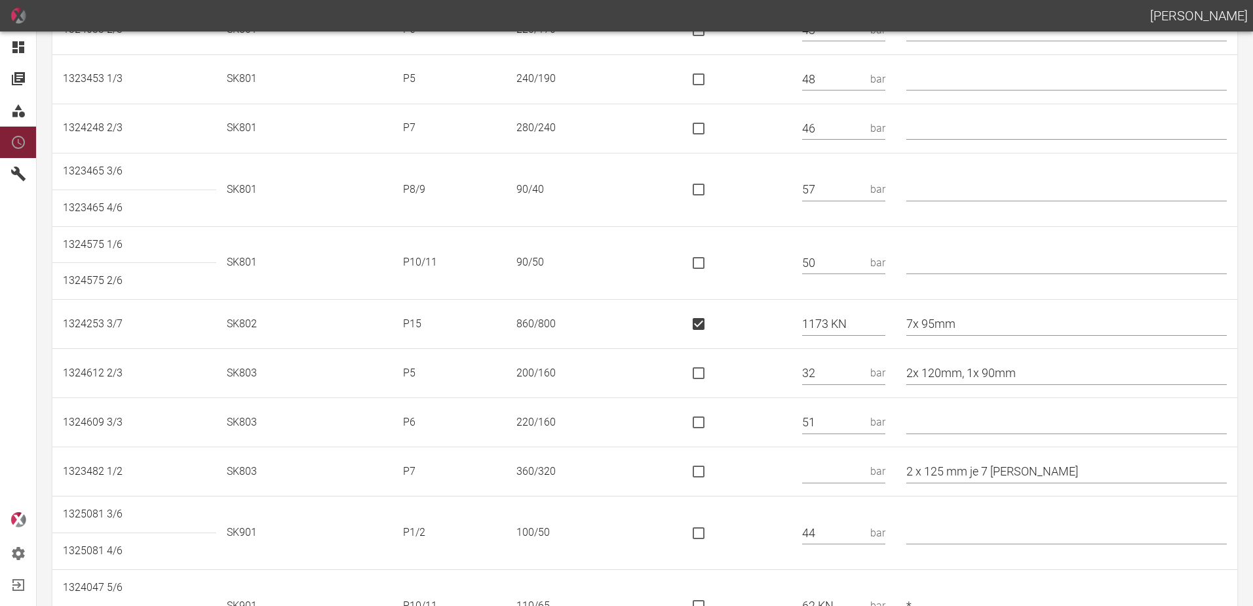
scroll to position [459, 0]
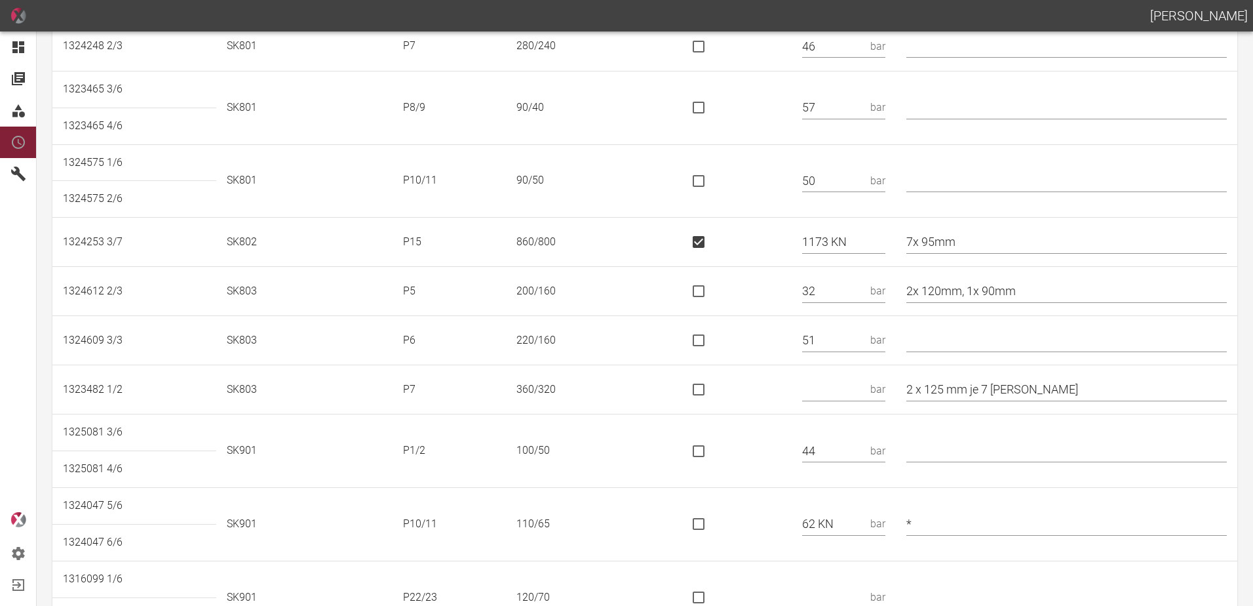
click at [742, 385] on td at bounding box center [732, 389] width 117 height 49
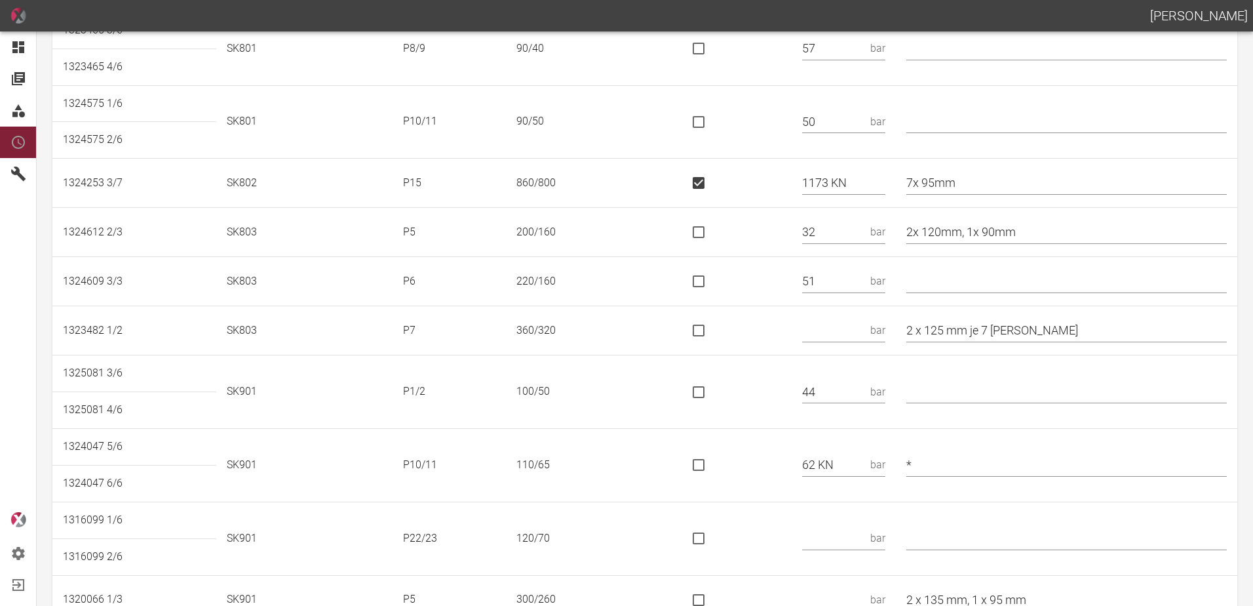
scroll to position [590, 0]
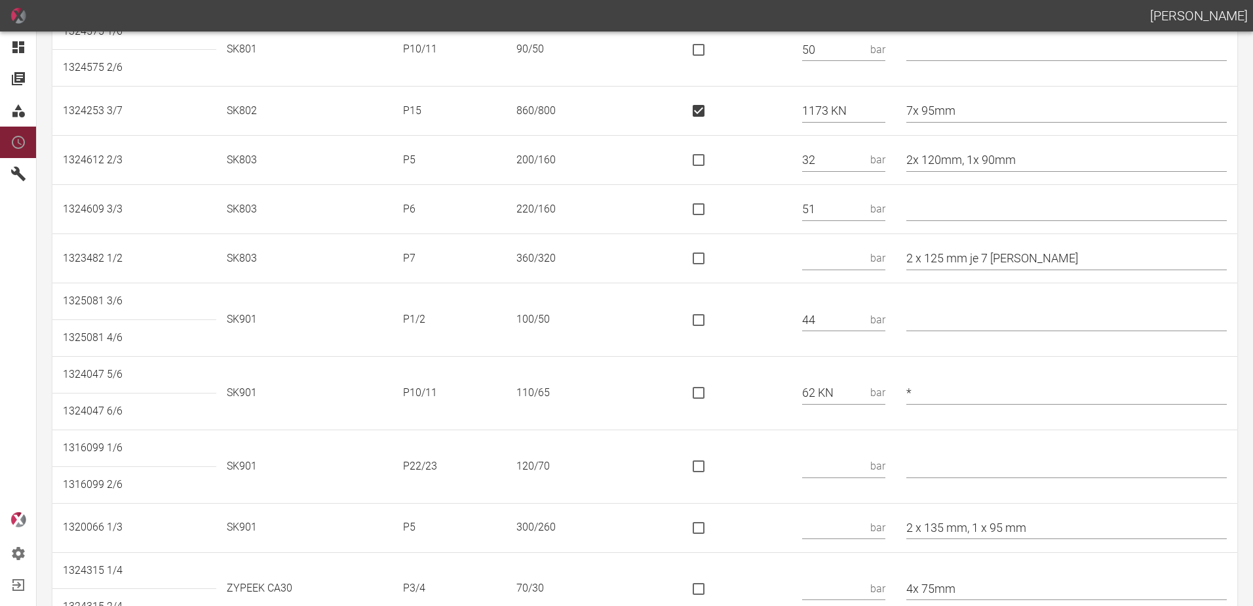
click at [856, 255] on input "text" at bounding box center [833, 258] width 63 height 23
type input "60"
drag, startPoint x: 1034, startPoint y: 257, endPoint x: 986, endPoint y: 267, distance: 49.0
click at [986, 267] on input "2 x 125 mm je 7 [PERSON_NAME]" at bounding box center [1067, 258] width 321 height 23
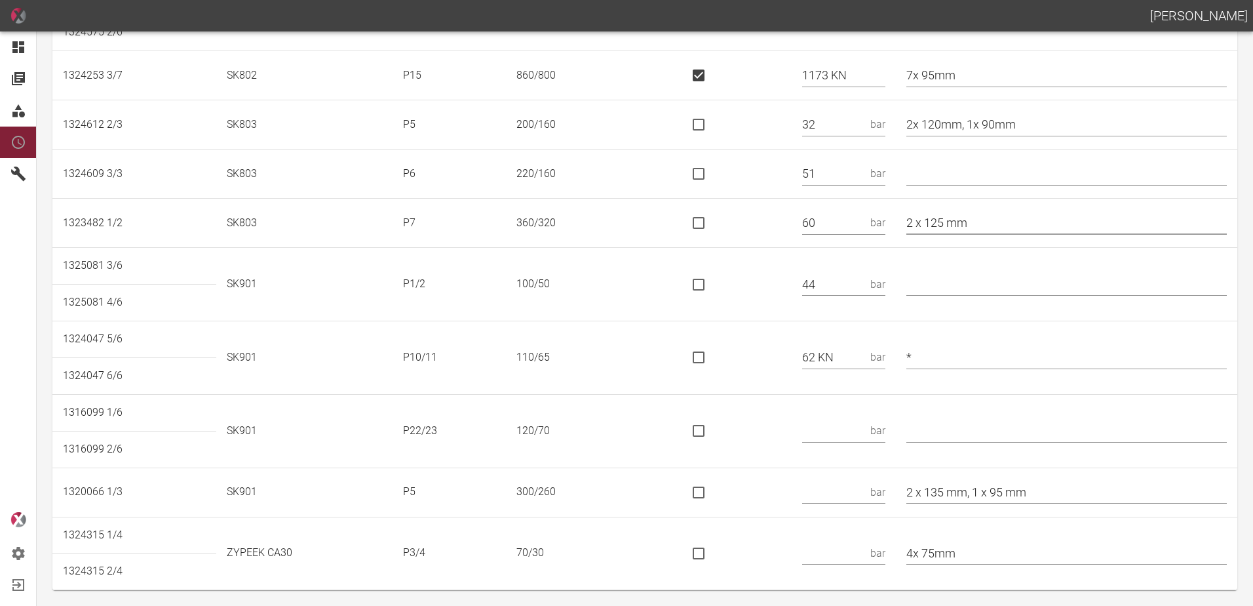
type input "2 x 125 mm"
drag, startPoint x: 859, startPoint y: 353, endPoint x: 802, endPoint y: 361, distance: 56.9
click at [802, 358] on tr "1324047 5/6 SK901 P10/11 110/65 62 KN bar *" at bounding box center [644, 339] width 1185 height 37
click at [830, 360] on input "text" at bounding box center [833, 357] width 63 height 23
type input "47"
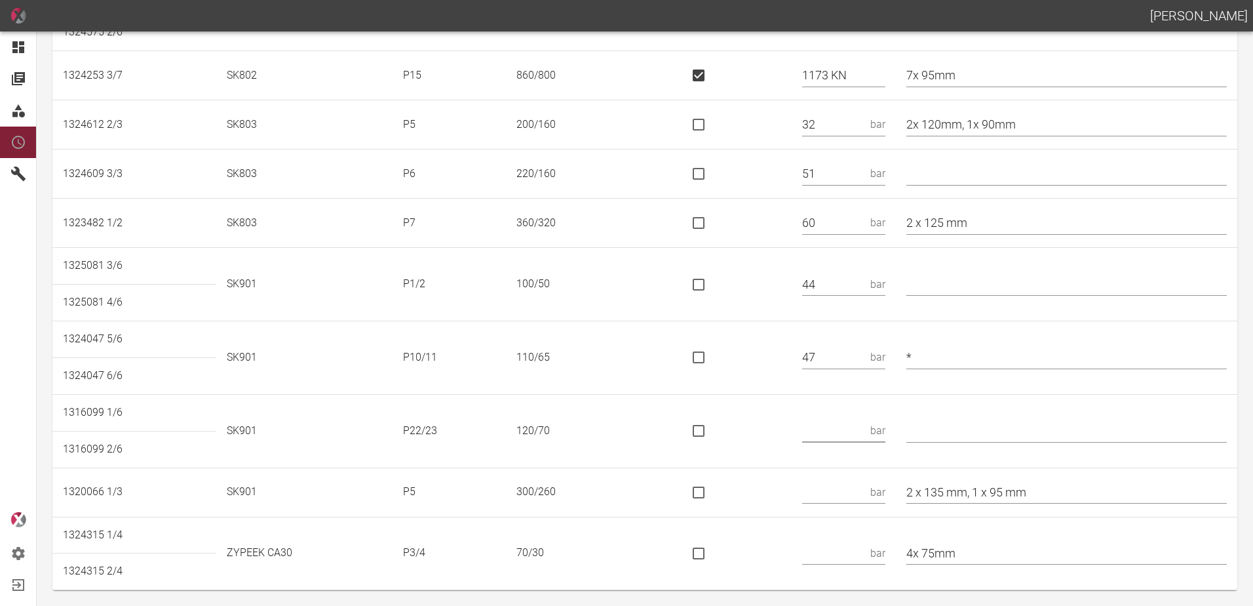
click at [834, 420] on input "text" at bounding box center [833, 431] width 63 height 23
type input "75 KN"
click at [700, 432] on input "is socket special" at bounding box center [699, 431] width 28 height 28
checkbox input "true"
click at [841, 494] on input "text" at bounding box center [833, 491] width 63 height 23
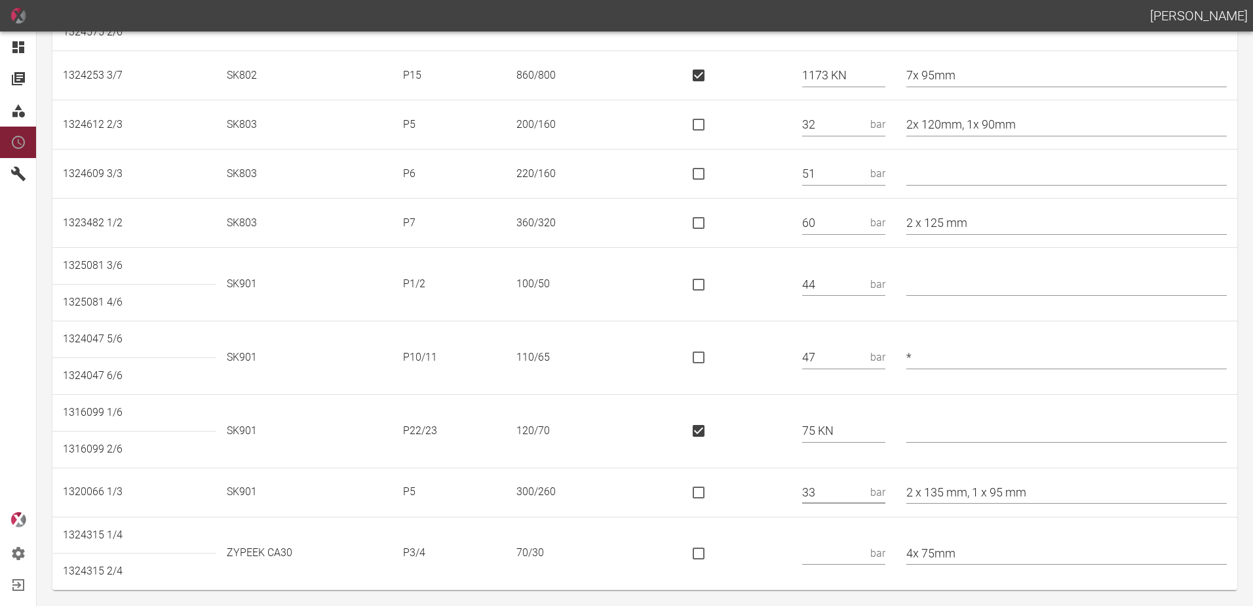
type input "33"
click at [893, 539] on td "bar" at bounding box center [844, 553] width 104 height 73
click at [865, 550] on input "text" at bounding box center [833, 552] width 63 height 23
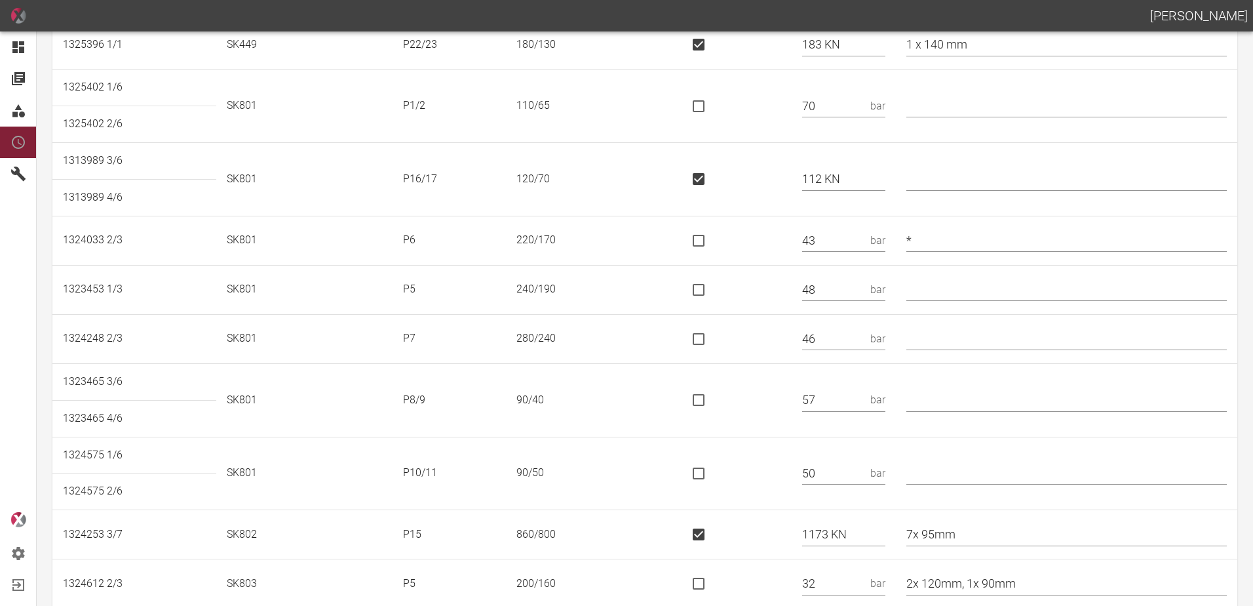
scroll to position [0, 0]
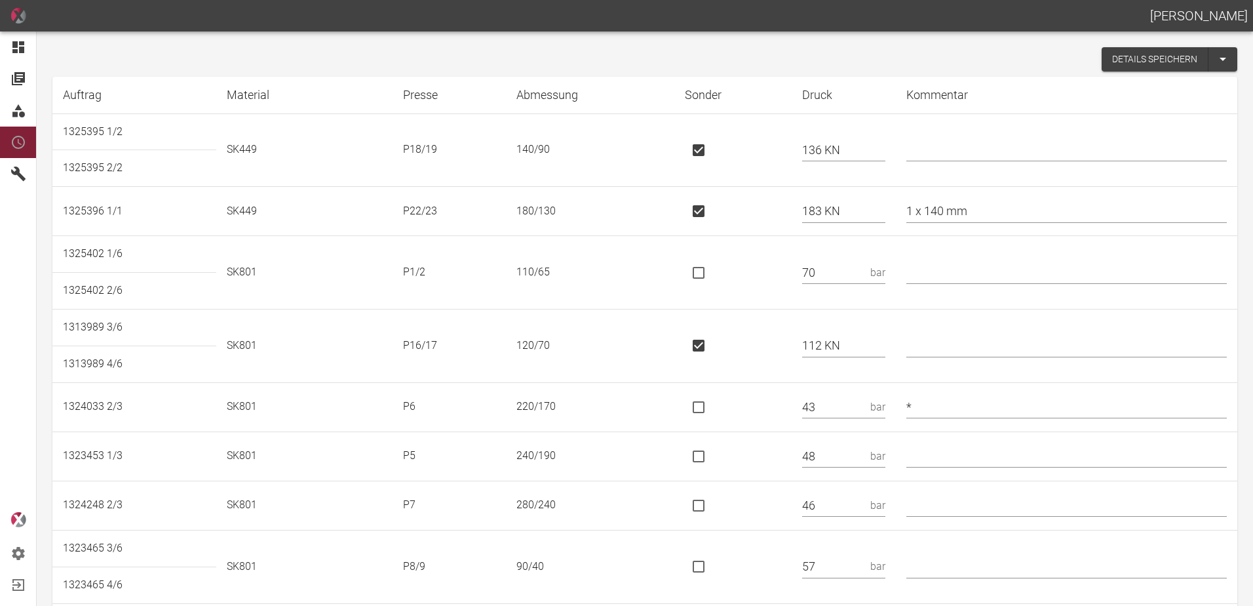
type input "30"
click at [1110, 60] on button "Details speichern" at bounding box center [1155, 59] width 107 height 24
